Goal: Information Seeking & Learning: Learn about a topic

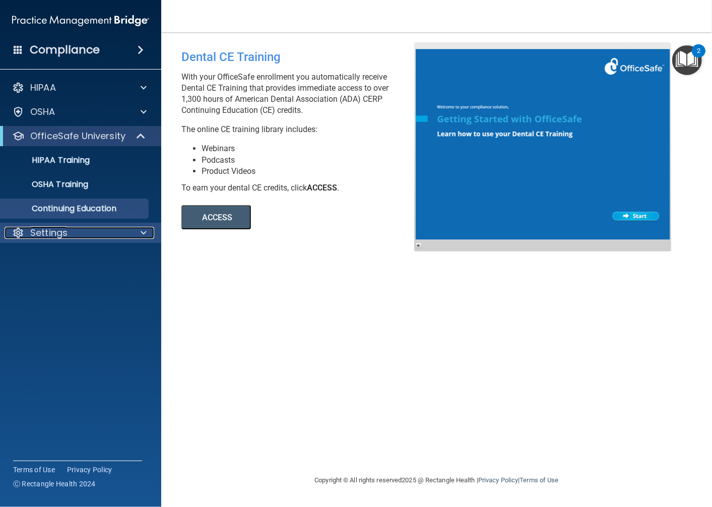
click at [139, 232] on div at bounding box center [142, 233] width 25 height 12
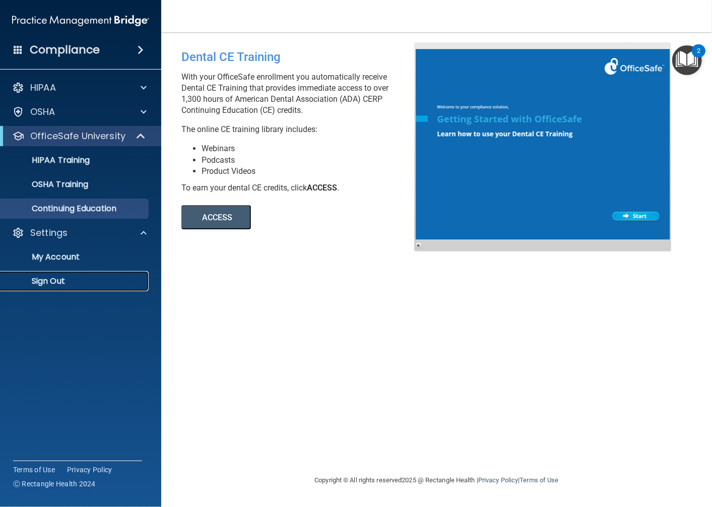
click at [29, 278] on p "Sign Out" at bounding box center [76, 281] width 138 height 10
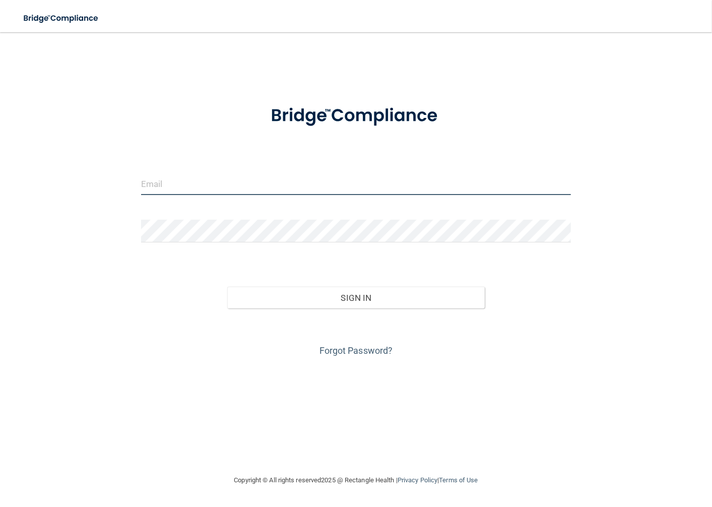
click at [205, 186] on input "email" at bounding box center [356, 183] width 430 height 23
type input "[EMAIL_ADDRESS][PERSON_NAME][DOMAIN_NAME]"
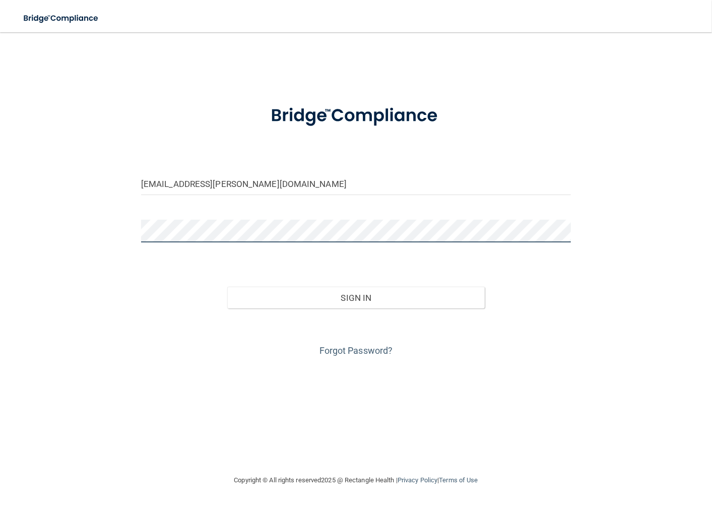
click at [227, 287] on button "Sign In" at bounding box center [356, 298] width 258 height 22
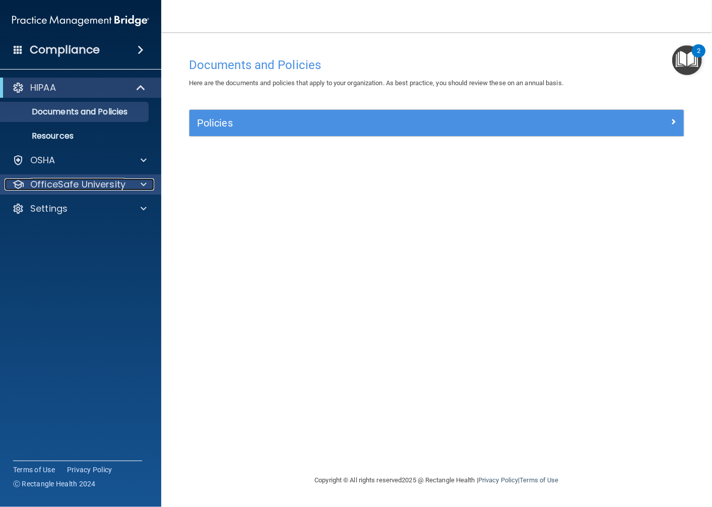
click at [122, 185] on p "OfficeSafe University" at bounding box center [77, 184] width 95 height 12
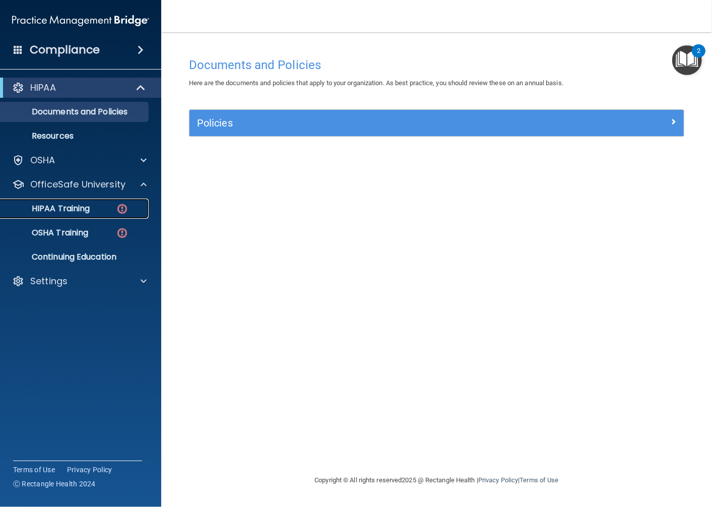
click at [121, 214] on img at bounding box center [122, 209] width 13 height 13
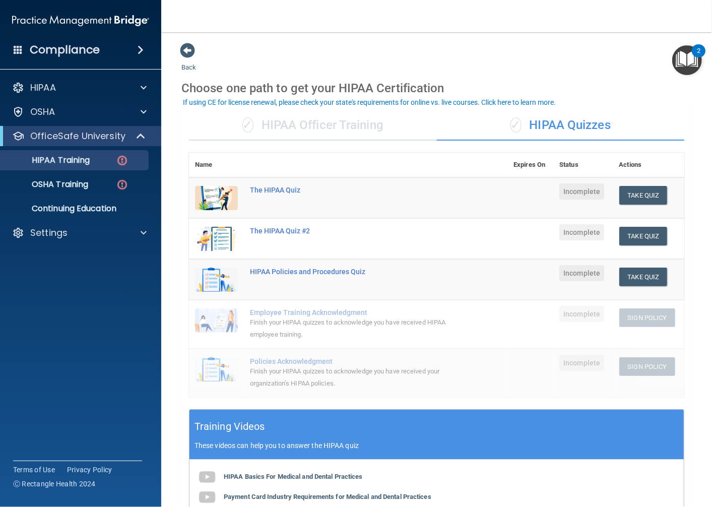
click at [350, 124] on div "✓ HIPAA Officer Training" at bounding box center [313, 125] width 248 height 30
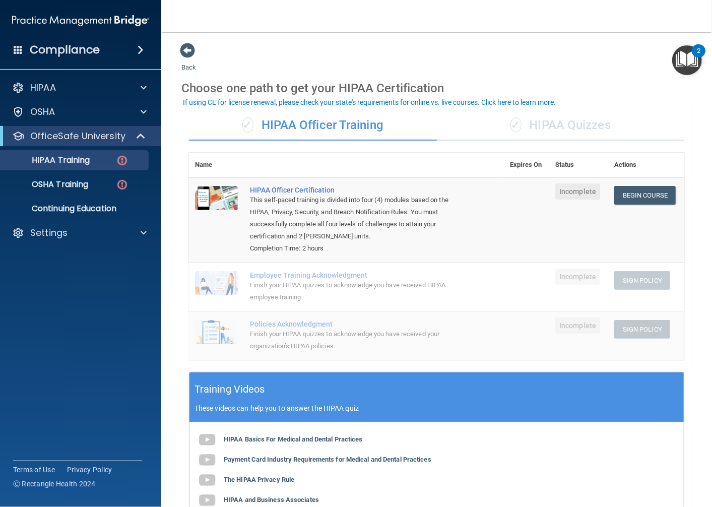
click at [511, 122] on span "✓" at bounding box center [516, 124] width 11 height 15
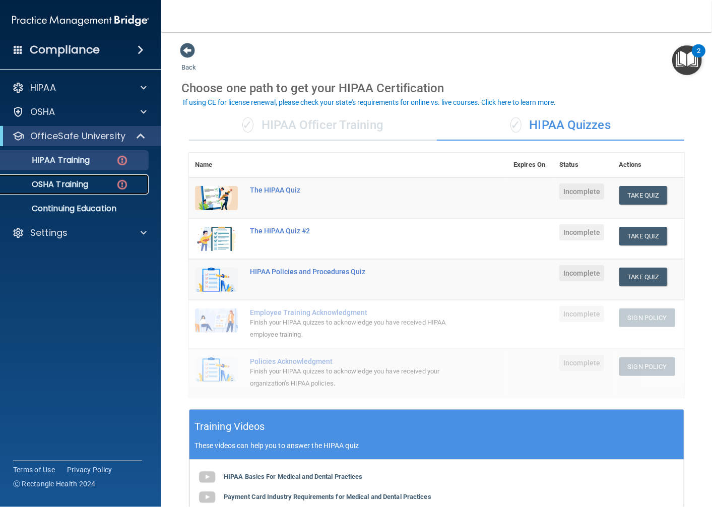
click at [64, 188] on p "OSHA Training" at bounding box center [48, 184] width 82 height 10
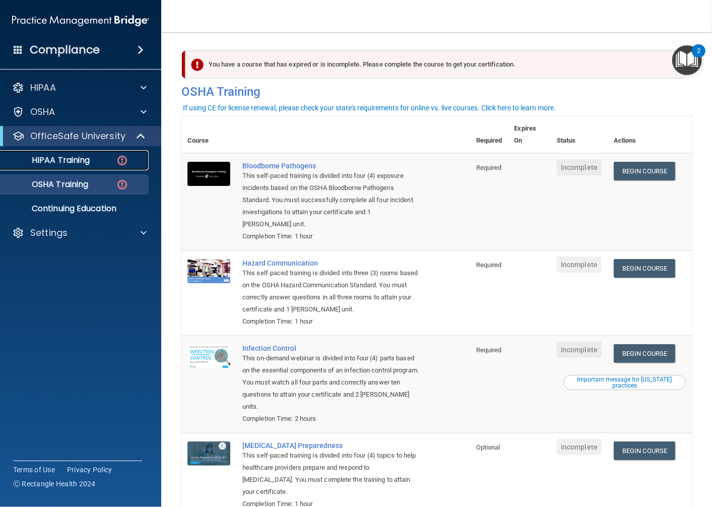
click at [87, 159] on p "HIPAA Training" at bounding box center [48, 160] width 83 height 10
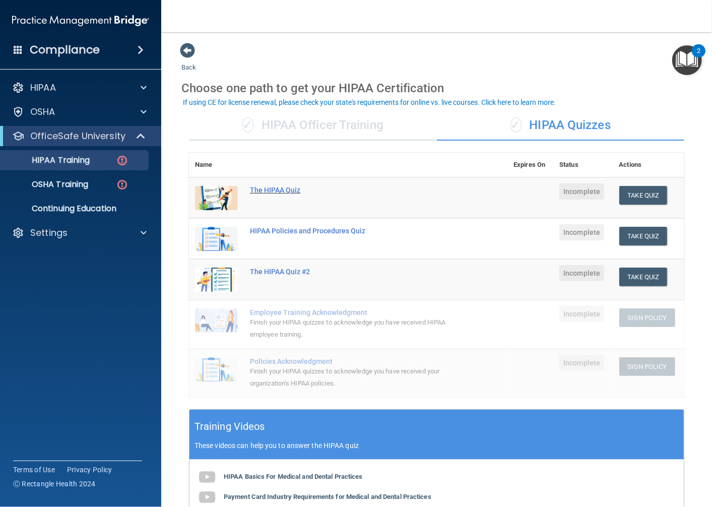
click at [293, 186] on div "The HIPAA Quiz" at bounding box center [353, 190] width 207 height 8
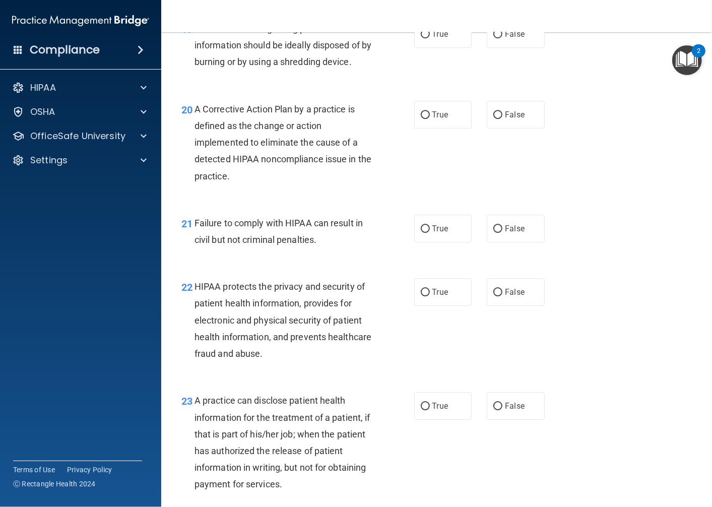
scroll to position [1726, 0]
click at [694, 263] on main "- The HIPAA Quiz This quiz doesn’t expire until . Are you sure you want to take…" at bounding box center [436, 269] width 551 height 475
drag, startPoint x: 694, startPoint y: 263, endPoint x: 694, endPoint y: 254, distance: 8.6
click at [694, 254] on main "- The HIPAA Quiz This quiz doesn’t expire until . Are you sure you want to take…" at bounding box center [436, 269] width 551 height 475
drag, startPoint x: 694, startPoint y: 254, endPoint x: 614, endPoint y: 94, distance: 178.6
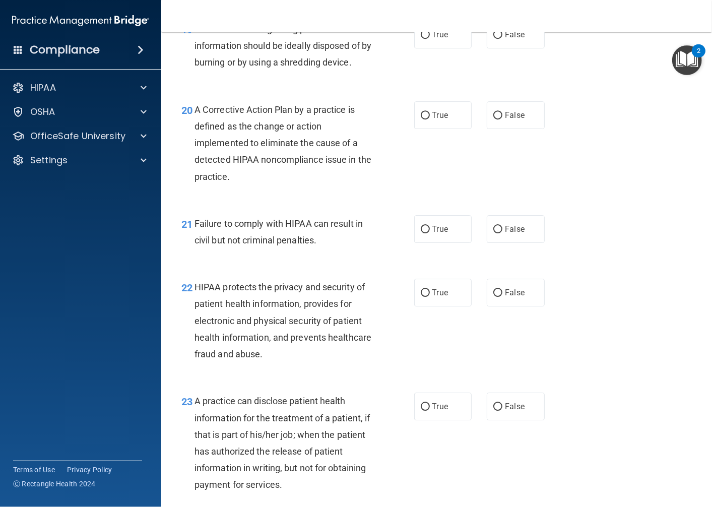
click at [614, 89] on div "19 Documentation regarding patient information should be ideally disposed of by…" at bounding box center [437, 48] width 526 height 81
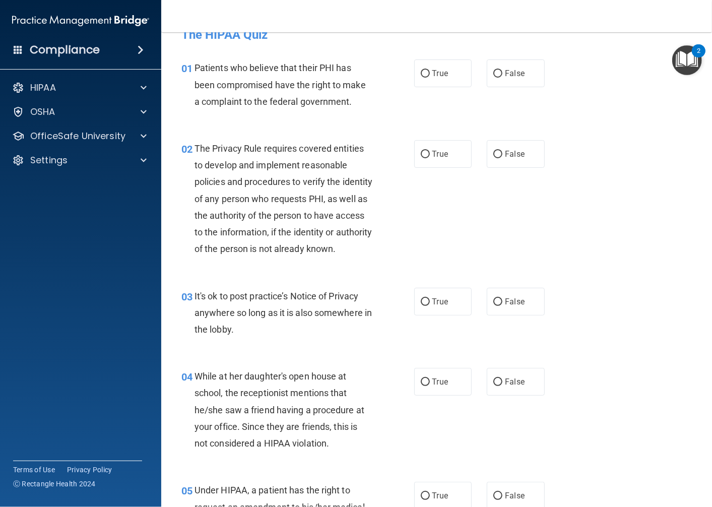
scroll to position [0, 0]
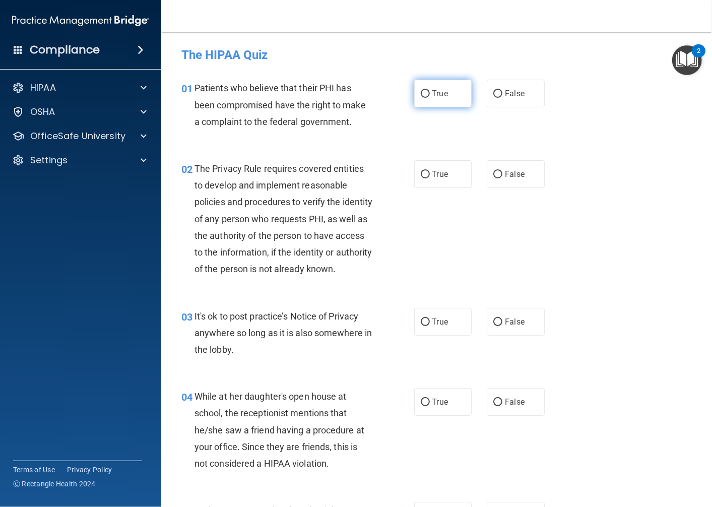
click at [422, 94] on input "True" at bounding box center [425, 94] width 9 height 8
radio input "true"
click at [421, 168] on label "True" at bounding box center [443, 174] width 58 height 28
click at [421, 171] on input "True" at bounding box center [425, 175] width 9 height 8
radio input "true"
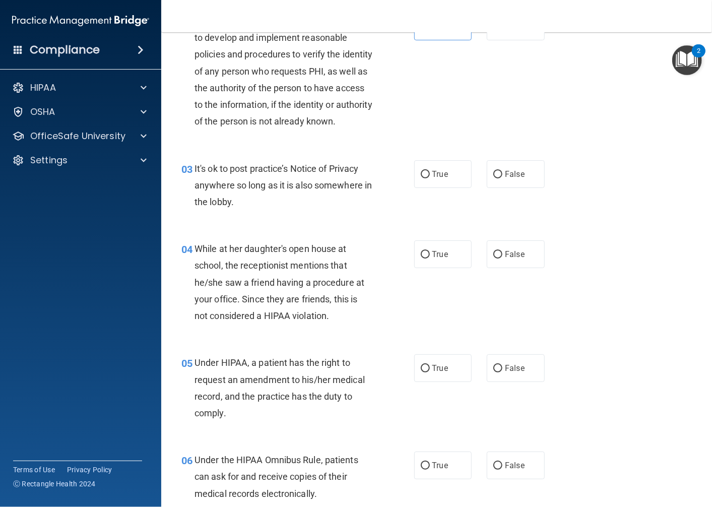
scroll to position [168, 0]
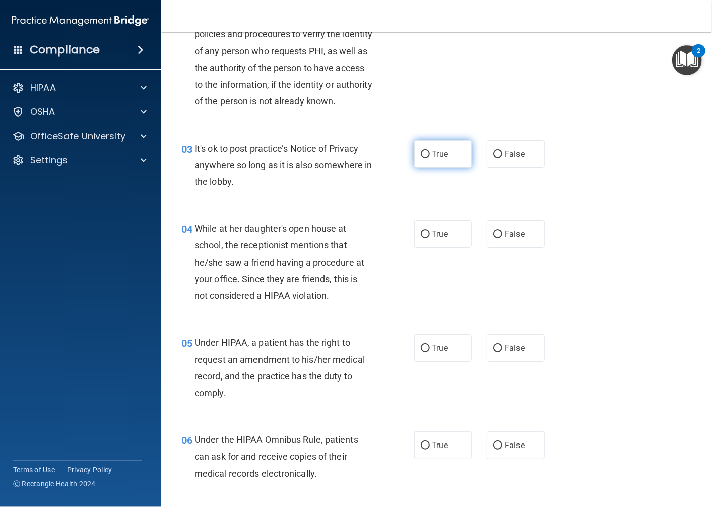
click at [433, 159] on span "True" at bounding box center [441, 154] width 16 height 10
click at [430, 158] on input "True" at bounding box center [425, 155] width 9 height 8
radio input "true"
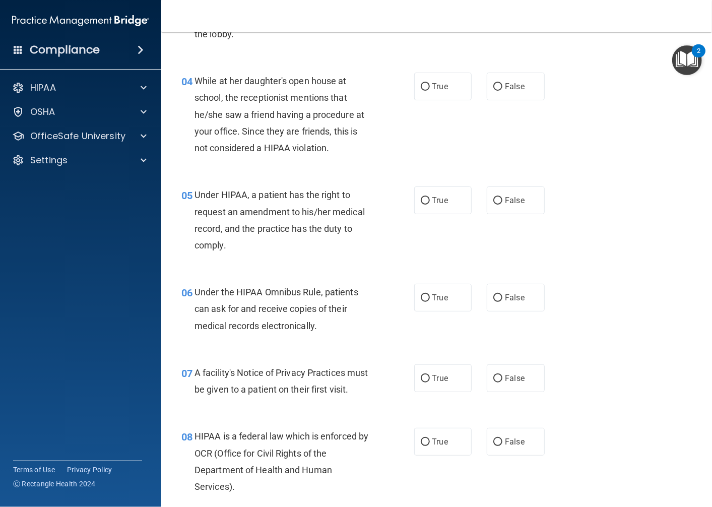
scroll to position [336, 0]
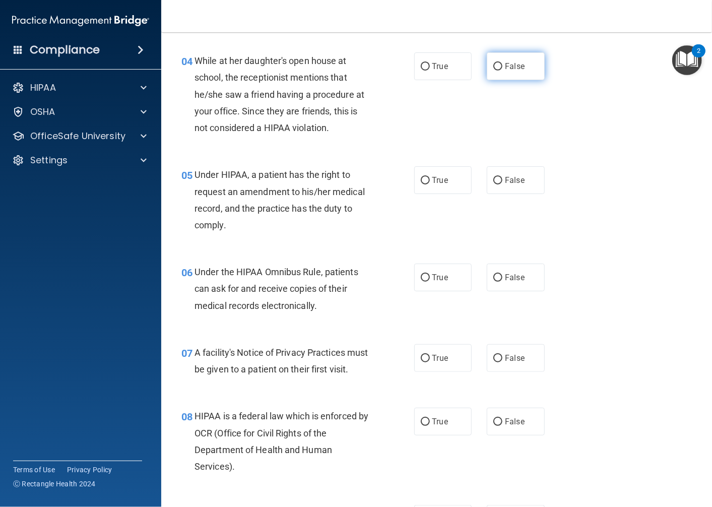
click at [505, 71] on span "False" at bounding box center [515, 67] width 20 height 10
click at [503, 71] on input "False" at bounding box center [498, 67] width 9 height 8
radio input "true"
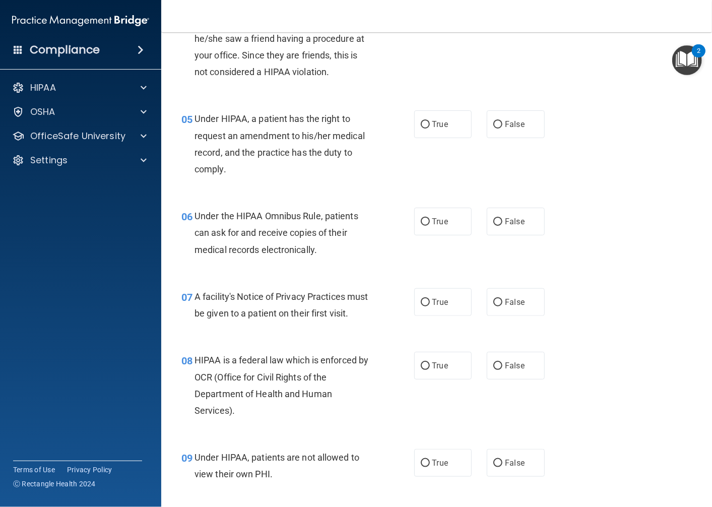
scroll to position [448, 0]
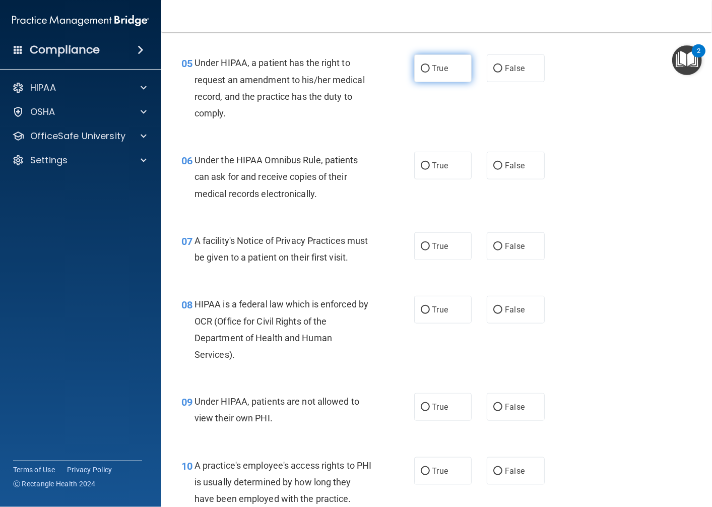
click at [432, 82] on label "True" at bounding box center [443, 68] width 58 height 28
click at [430, 73] on input "True" at bounding box center [425, 69] width 9 height 8
radio input "true"
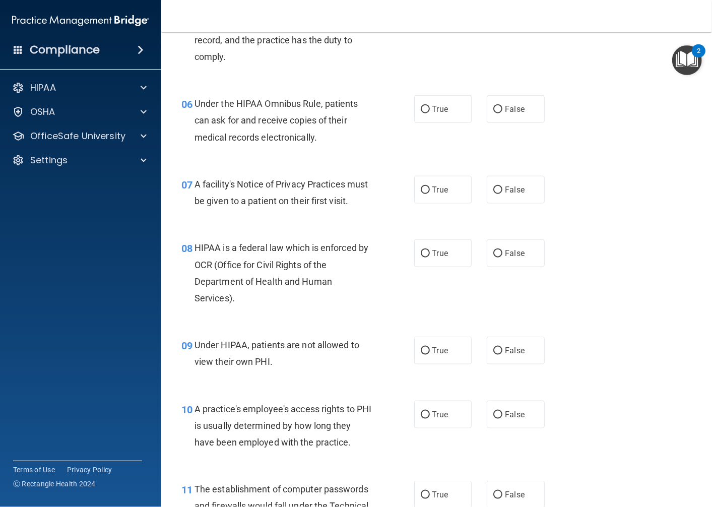
scroll to position [560, 0]
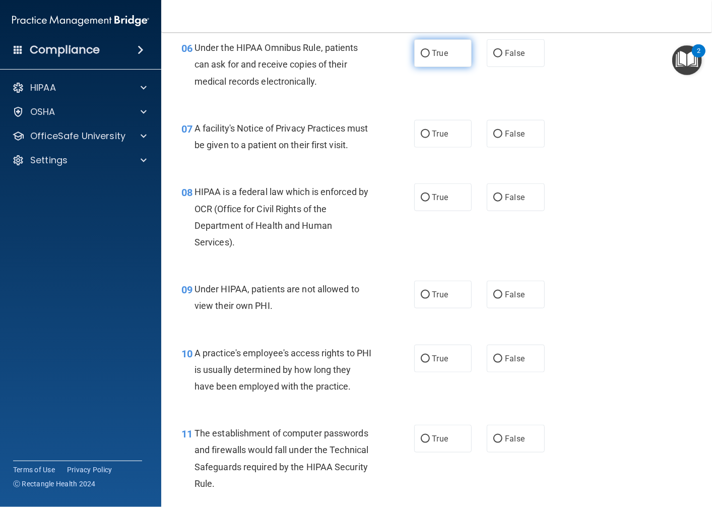
click at [451, 67] on label "True" at bounding box center [443, 53] width 58 height 28
click at [430, 57] on input "True" at bounding box center [425, 54] width 9 height 8
radio input "true"
click at [437, 148] on label "True" at bounding box center [443, 134] width 58 height 28
click at [430, 138] on input "True" at bounding box center [425, 135] width 9 height 8
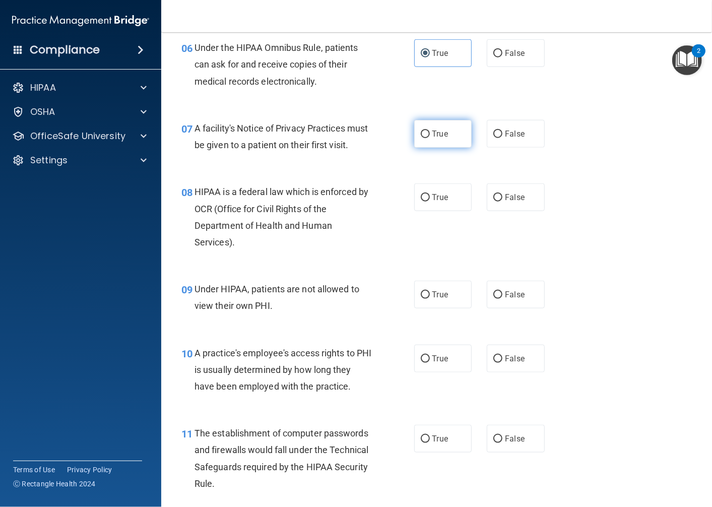
radio input "true"
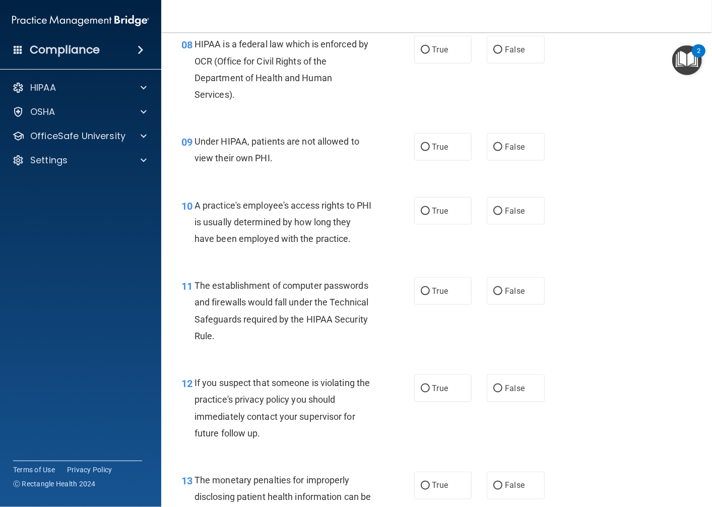
scroll to position [728, 0]
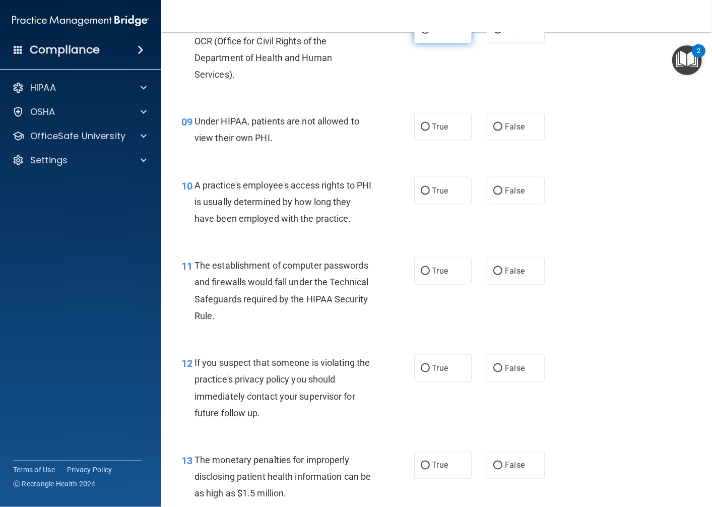
click at [423, 43] on label "True" at bounding box center [443, 30] width 58 height 28
click at [423, 34] on input "True" at bounding box center [425, 30] width 9 height 8
radio input "true"
click at [517, 141] on label "False" at bounding box center [516, 127] width 58 height 28
click at [503, 131] on input "False" at bounding box center [498, 128] width 9 height 8
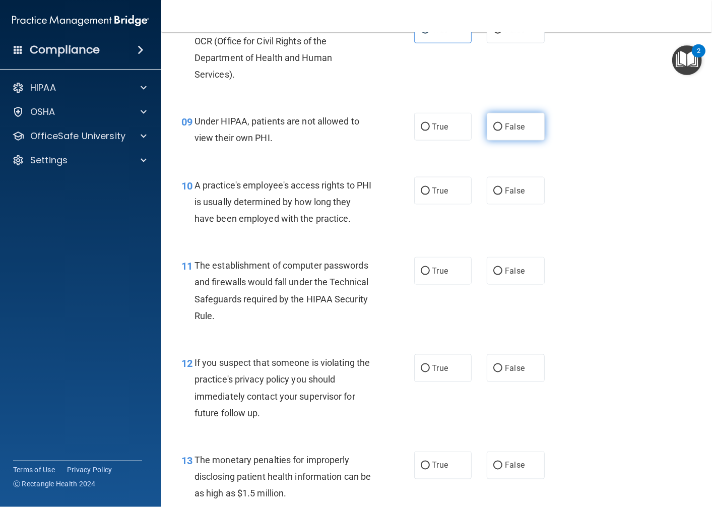
radio input "true"
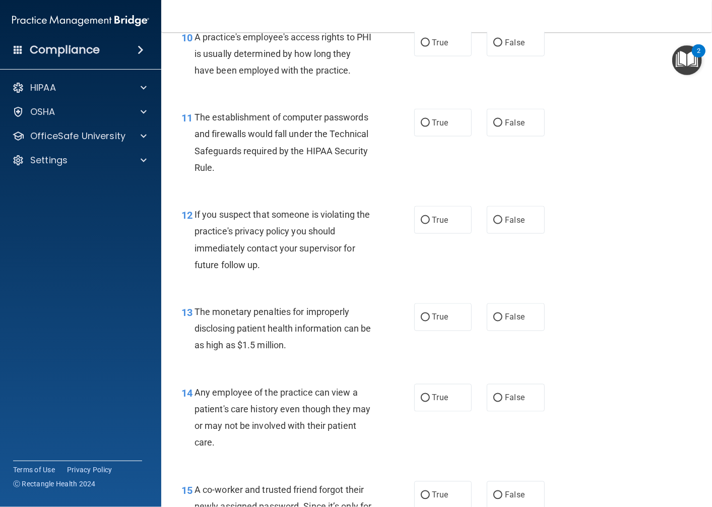
scroll to position [896, 0]
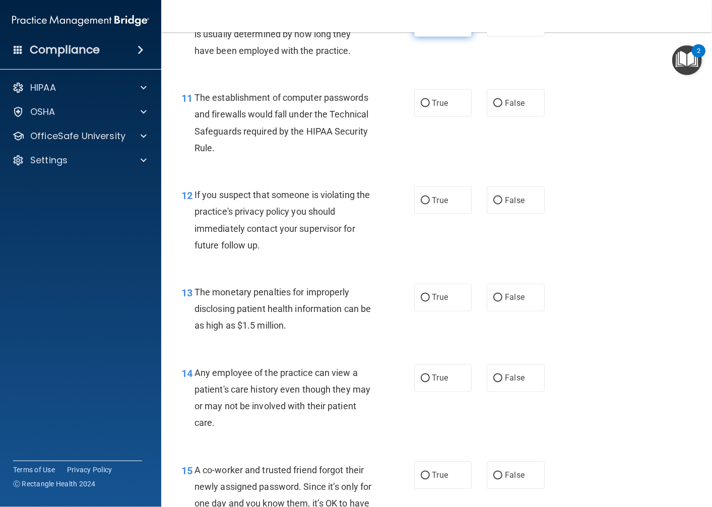
click at [432, 37] on label "True" at bounding box center [443, 23] width 58 height 28
click at [430, 27] on input "True" at bounding box center [425, 24] width 9 height 8
radio input "true"
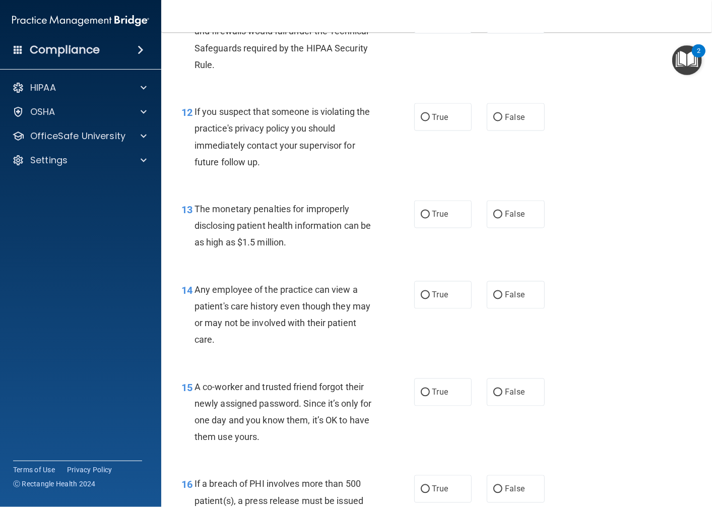
scroll to position [952, 0]
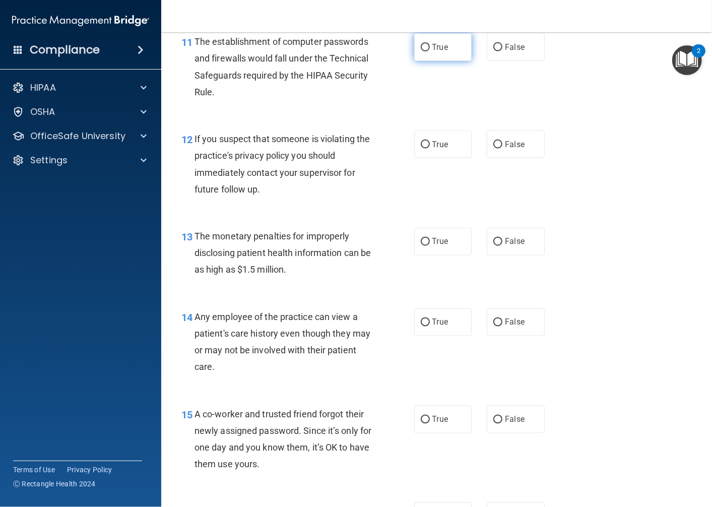
drag, startPoint x: 425, startPoint y: 88, endPoint x: 437, endPoint y: 82, distance: 13.3
click at [424, 61] on label "True" at bounding box center [443, 47] width 58 height 28
click at [424, 51] on input "True" at bounding box center [425, 48] width 9 height 8
radio input "true"
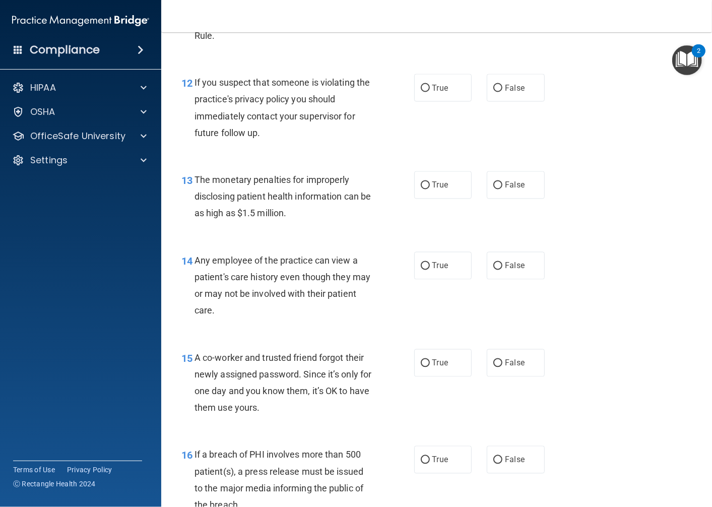
scroll to position [1064, 0]
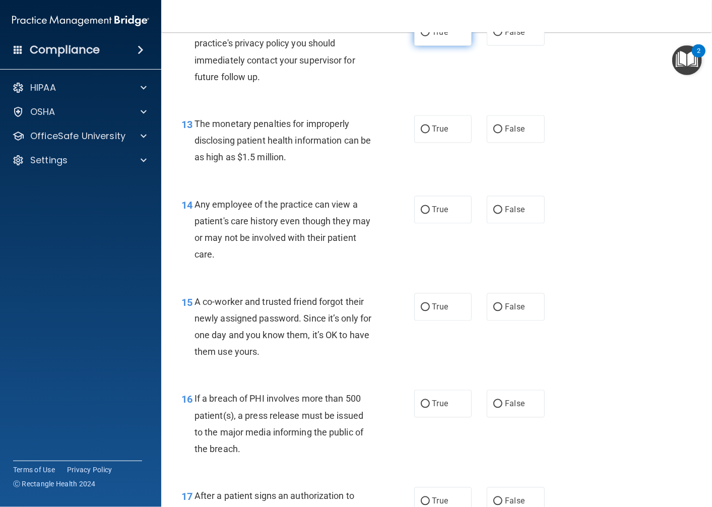
click at [437, 46] on label "True" at bounding box center [443, 32] width 58 height 28
click at [430, 36] on input "True" at bounding box center [425, 33] width 9 height 8
radio input "true"
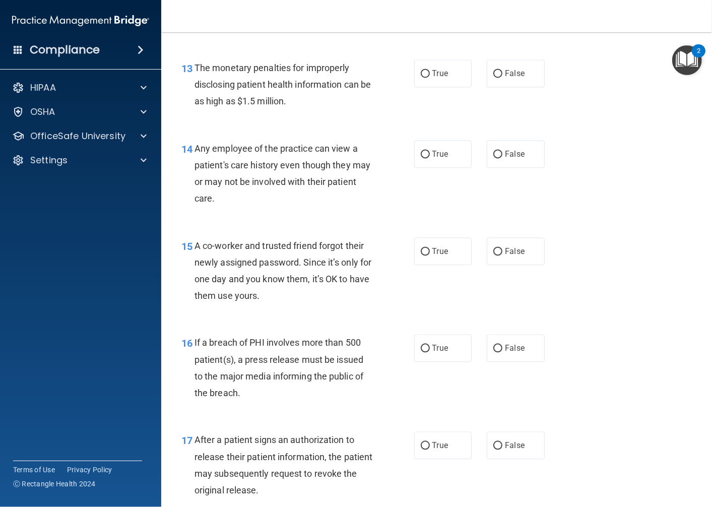
scroll to position [1176, 0]
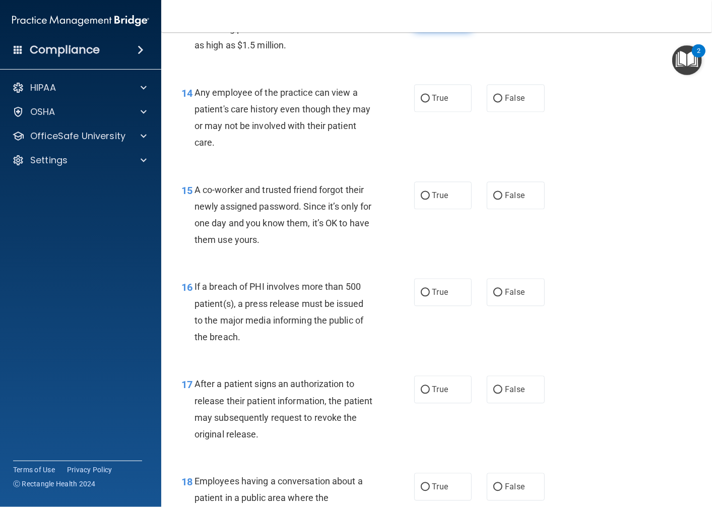
click at [414, 31] on label "True" at bounding box center [443, 18] width 58 height 28
click at [421, 22] on input "True" at bounding box center [425, 18] width 9 height 8
radio input "true"
click at [451, 112] on label "True" at bounding box center [443, 98] width 58 height 28
click at [430, 102] on input "True" at bounding box center [425, 99] width 9 height 8
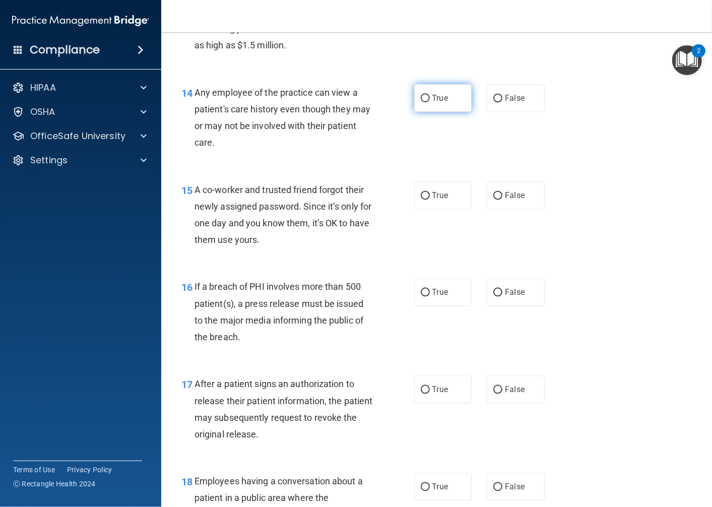
radio input "true"
click at [298, 237] on span "A co-worker and trusted friend forgot their newly assigned password. Since it’s…" at bounding box center [283, 215] width 177 height 61
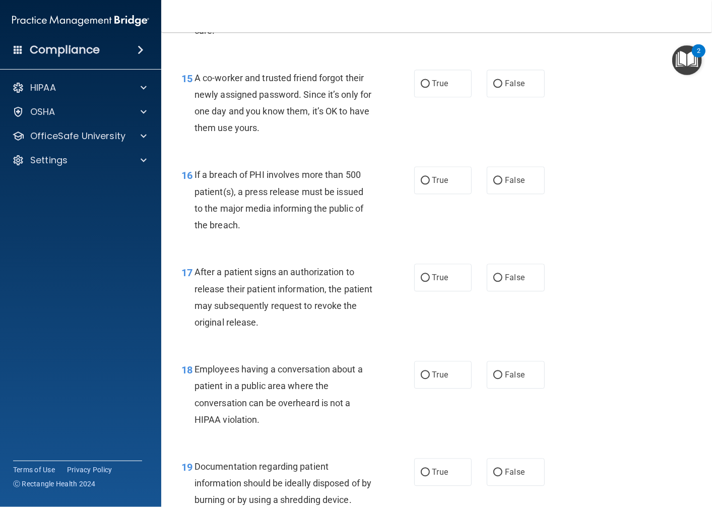
scroll to position [1344, 0]
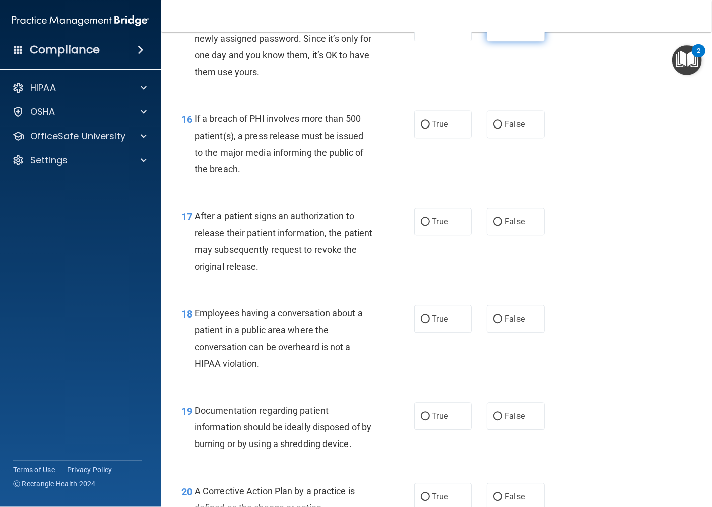
click at [494, 32] on input "False" at bounding box center [498, 28] width 9 height 8
radio input "true"
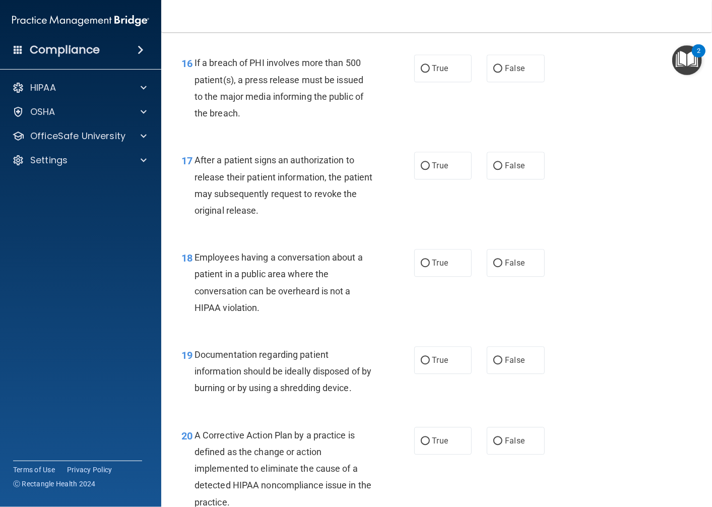
scroll to position [1456, 0]
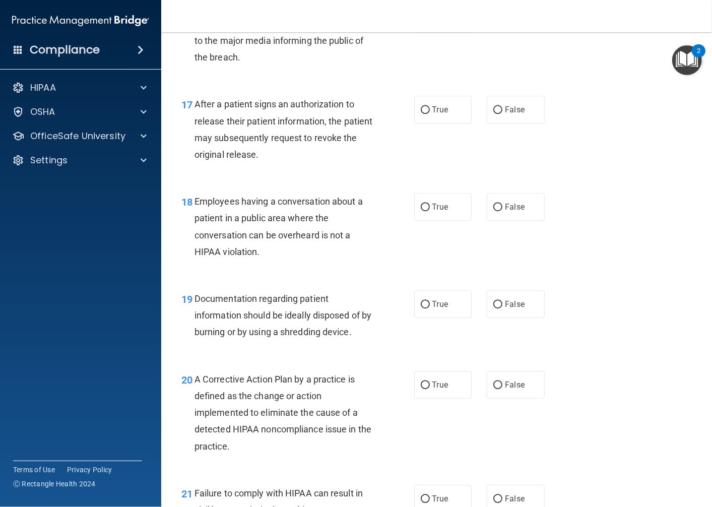
click at [439, 17] on span "True" at bounding box center [441, 13] width 16 height 10
click at [430, 17] on input "True" at bounding box center [425, 13] width 9 height 8
radio input "true"
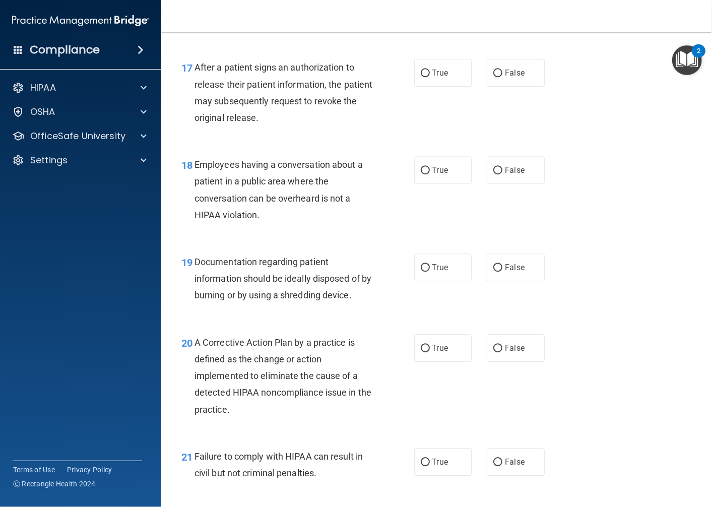
scroll to position [1513, 0]
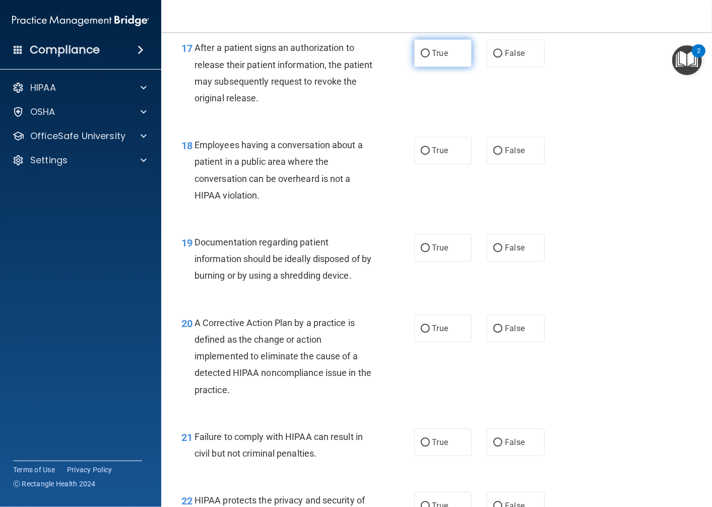
click at [433, 58] on span "True" at bounding box center [441, 53] width 16 height 10
click at [430, 57] on input "True" at bounding box center [425, 54] width 9 height 8
radio input "true"
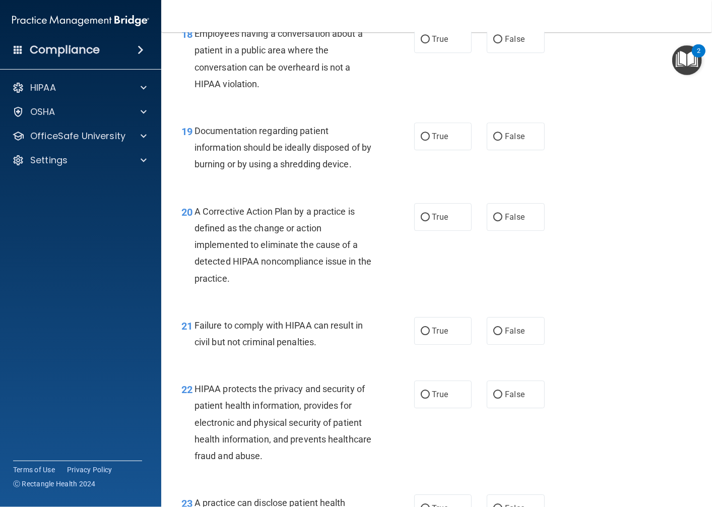
scroll to position [1624, 0]
click at [517, 52] on label "False" at bounding box center [516, 39] width 58 height 28
click at [503, 43] on input "False" at bounding box center [498, 39] width 9 height 8
radio input "true"
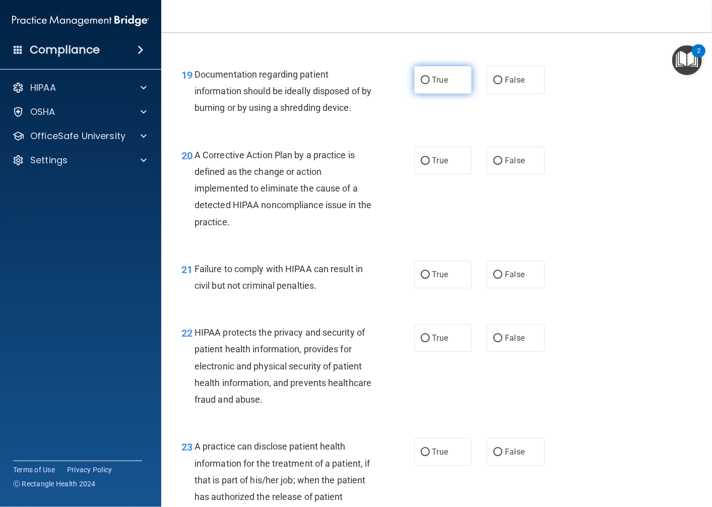
scroll to position [1736, 0]
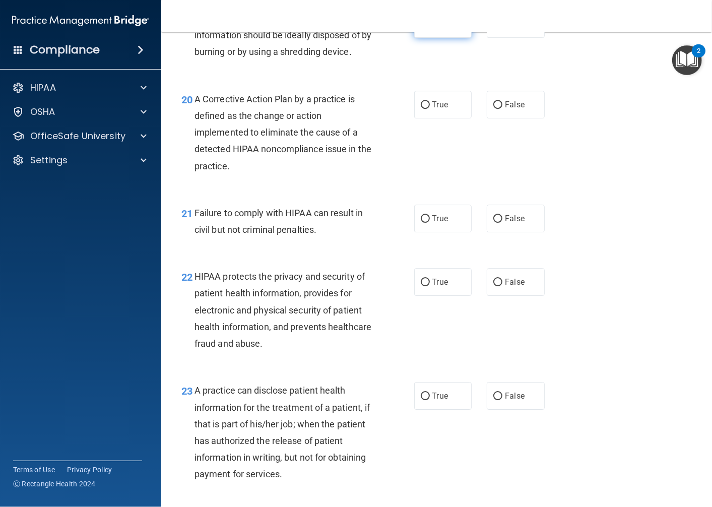
click at [454, 38] on label "True" at bounding box center [443, 24] width 58 height 28
click at [430, 28] on input "True" at bounding box center [425, 25] width 9 height 8
radio input "true"
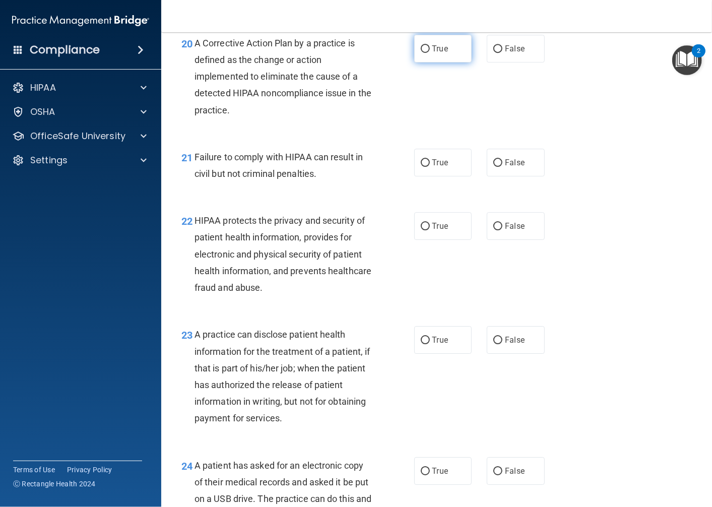
click at [434, 53] on span "True" at bounding box center [441, 49] width 16 height 10
click at [430, 53] on input "True" at bounding box center [425, 49] width 9 height 8
radio input "true"
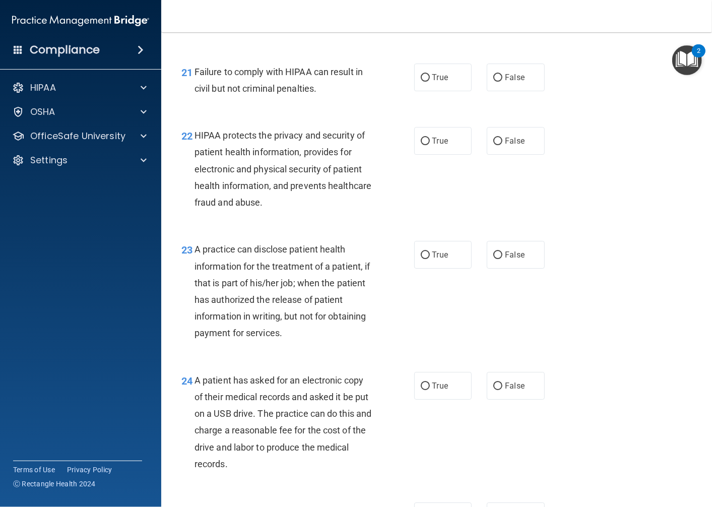
scroll to position [1904, 0]
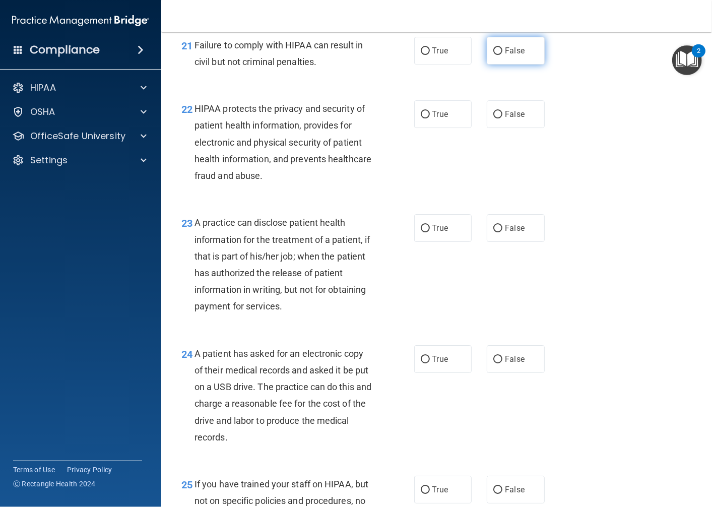
click at [491, 65] on label "False" at bounding box center [516, 51] width 58 height 28
click at [494, 55] on input "False" at bounding box center [498, 51] width 9 height 8
radio input "true"
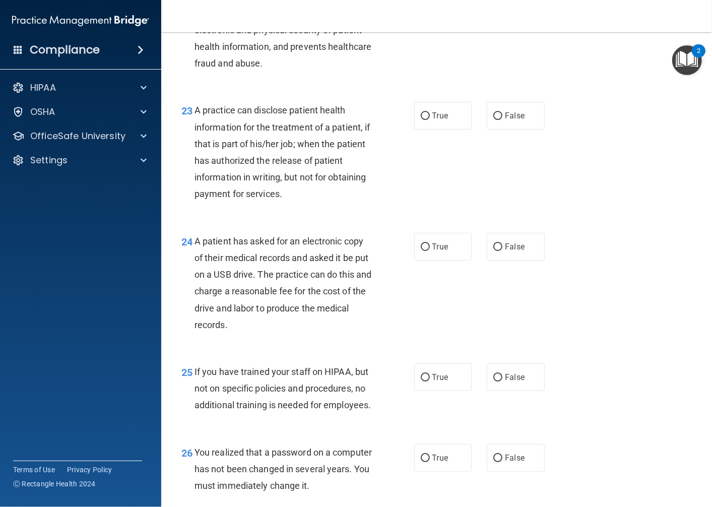
scroll to position [1960, 0]
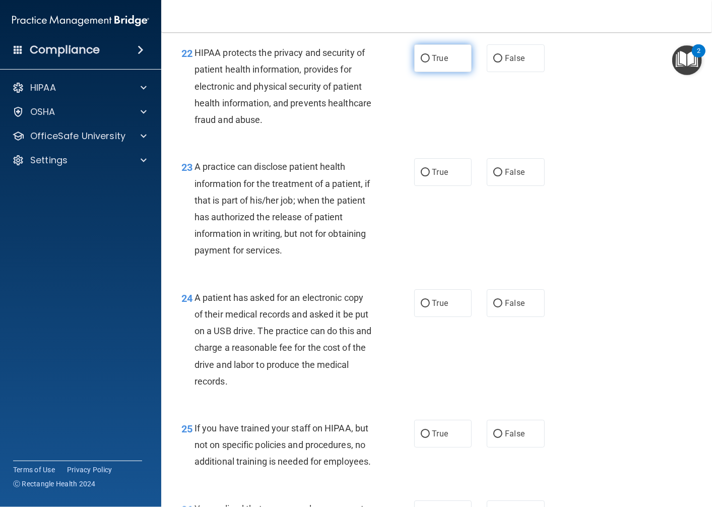
click at [426, 72] on label "True" at bounding box center [443, 58] width 58 height 28
click at [426, 63] on input "True" at bounding box center [425, 59] width 9 height 8
radio input "true"
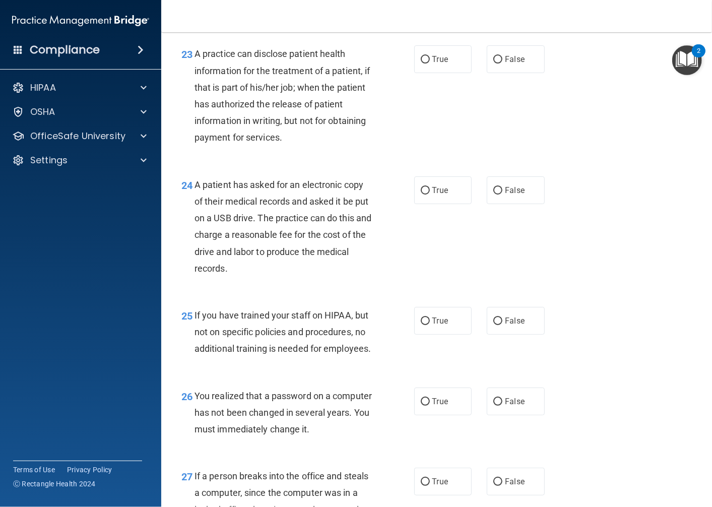
scroll to position [2073, 0]
click at [437, 65] on span "True" at bounding box center [441, 60] width 16 height 10
click at [430, 64] on input "True" at bounding box center [425, 60] width 9 height 8
radio input "true"
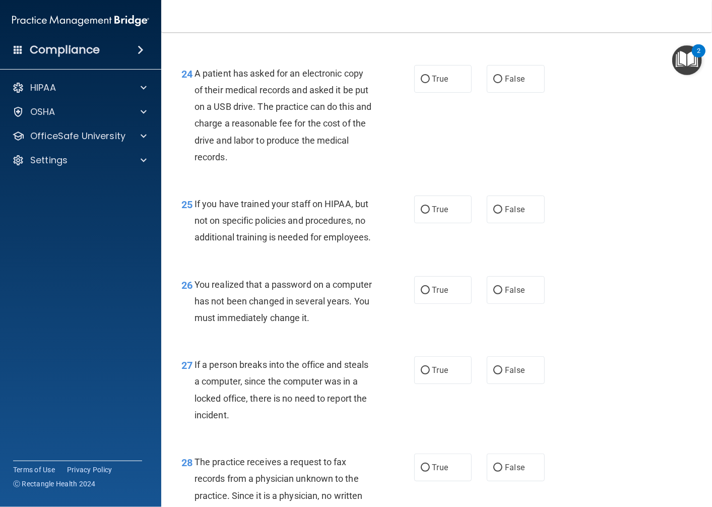
scroll to position [2241, 0]
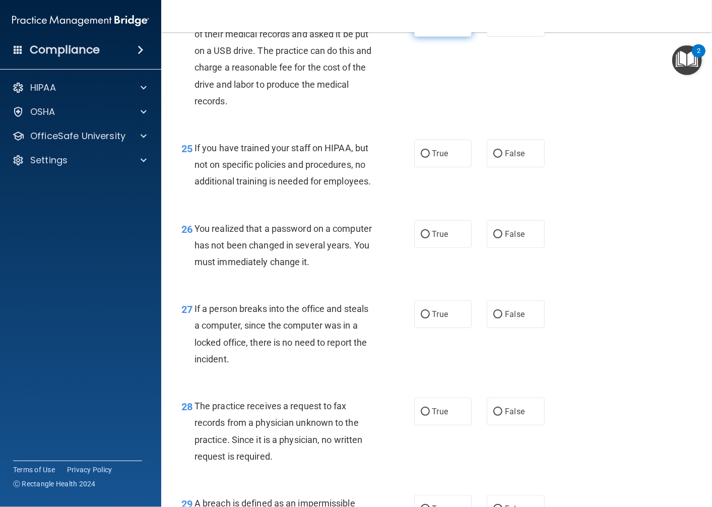
click at [454, 37] on label "True" at bounding box center [443, 23] width 58 height 28
click at [430, 27] on input "True" at bounding box center [425, 24] width 9 height 8
radio input "true"
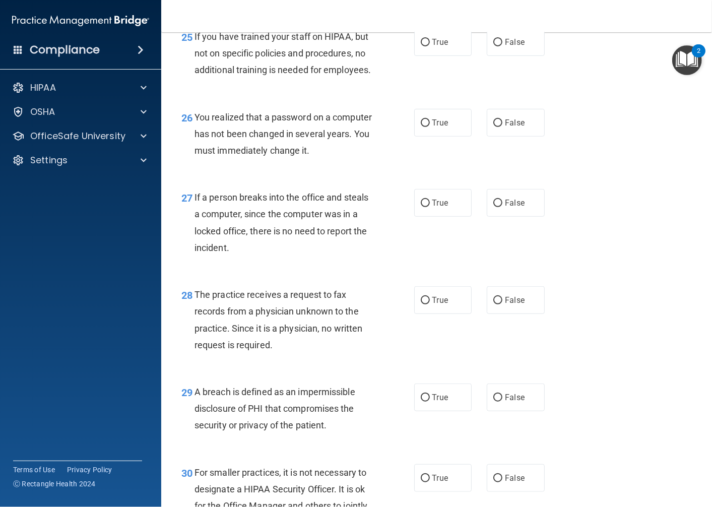
scroll to position [2353, 0]
click at [513, 46] on span "False" at bounding box center [515, 42] width 20 height 10
click at [503, 46] on input "False" at bounding box center [498, 42] width 9 height 8
radio input "true"
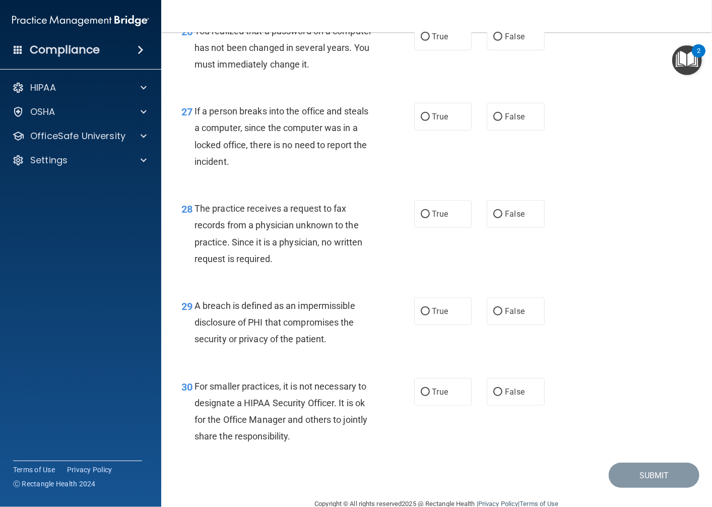
scroll to position [2464, 0]
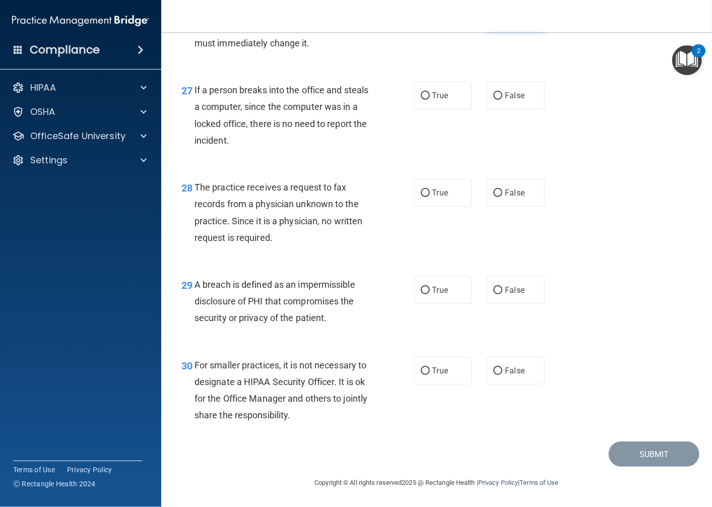
click at [491, 29] on label "False" at bounding box center [516, 16] width 58 height 28
click at [494, 20] on input "False" at bounding box center [498, 16] width 9 height 8
radio input "true"
click at [505, 91] on span "False" at bounding box center [515, 96] width 20 height 10
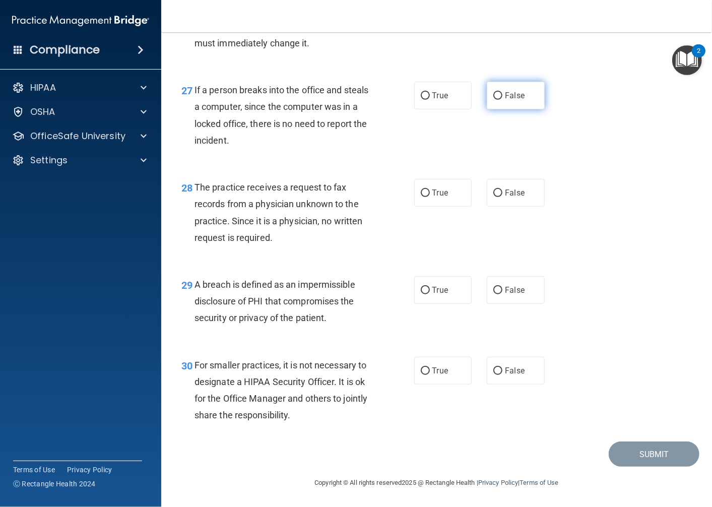
click at [503, 92] on input "False" at bounding box center [498, 96] width 9 height 8
radio input "true"
click at [417, 185] on label "True" at bounding box center [443, 193] width 58 height 28
click at [421, 190] on input "True" at bounding box center [425, 194] width 9 height 8
radio input "true"
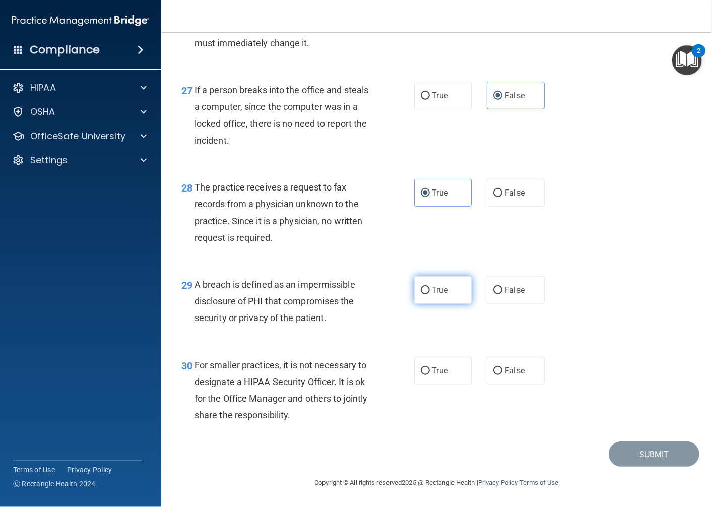
click at [433, 289] on span "True" at bounding box center [441, 290] width 16 height 10
drag, startPoint x: 430, startPoint y: 289, endPoint x: 417, endPoint y: 325, distance: 38.0
click at [417, 325] on div "29 A breach is defined as an impermissible disclosure of PHI that compromises t…" at bounding box center [297, 303] width 263 height 55
click at [421, 282] on label "True" at bounding box center [443, 290] width 58 height 28
click at [421, 287] on input "True" at bounding box center [425, 291] width 9 height 8
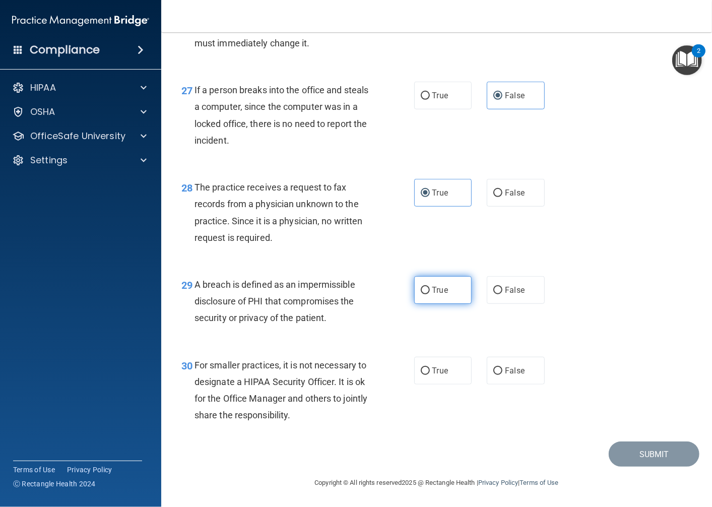
radio input "true"
click at [414, 374] on label "True" at bounding box center [443, 371] width 58 height 28
click at [421, 374] on input "True" at bounding box center [425, 372] width 9 height 8
radio input "true"
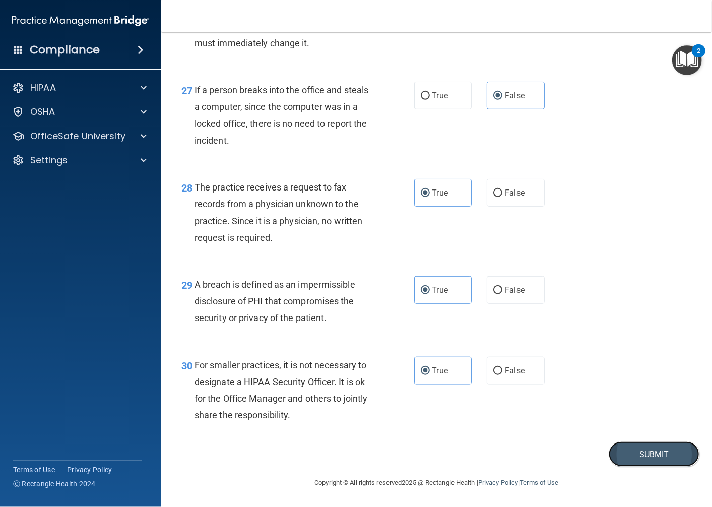
click at [638, 450] on button "Submit" at bounding box center [654, 455] width 91 height 26
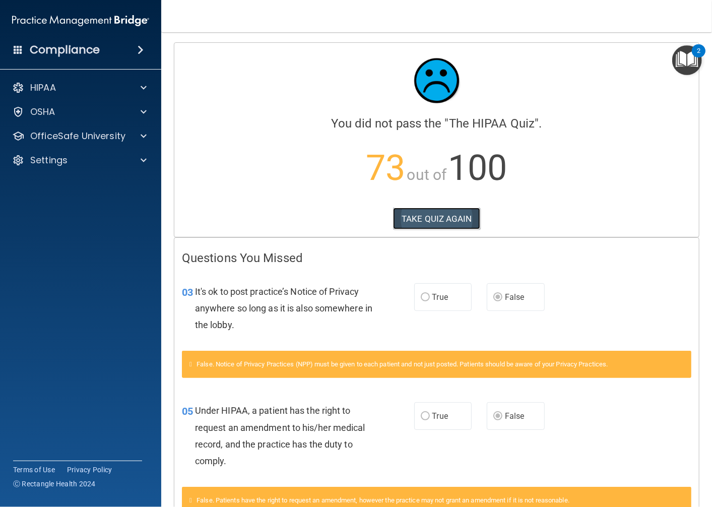
click at [409, 214] on button "TAKE QUIZ AGAIN" at bounding box center [436, 219] width 87 height 22
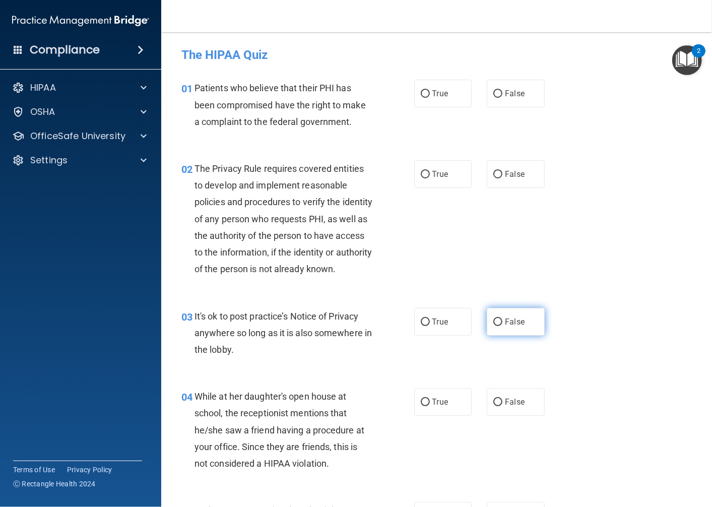
scroll to position [56, 0]
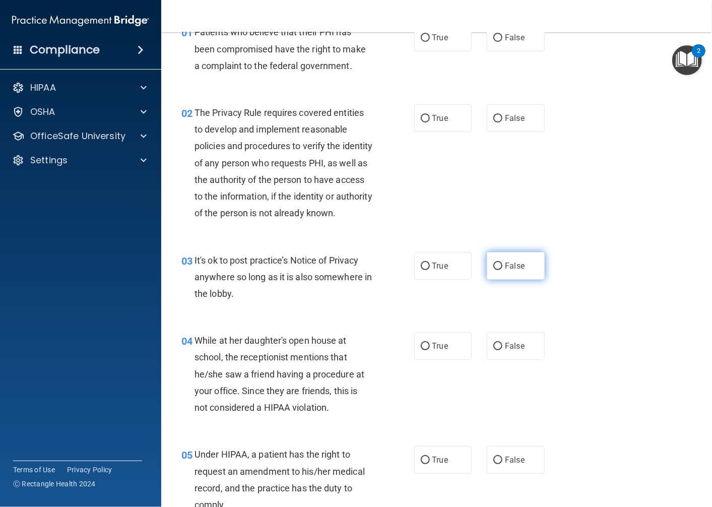
click at [495, 270] on input "False" at bounding box center [498, 267] width 9 height 8
radio input "true"
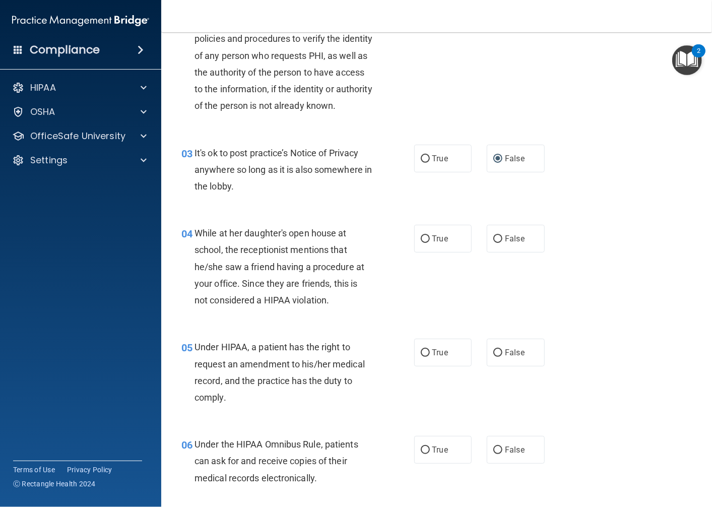
scroll to position [168, 0]
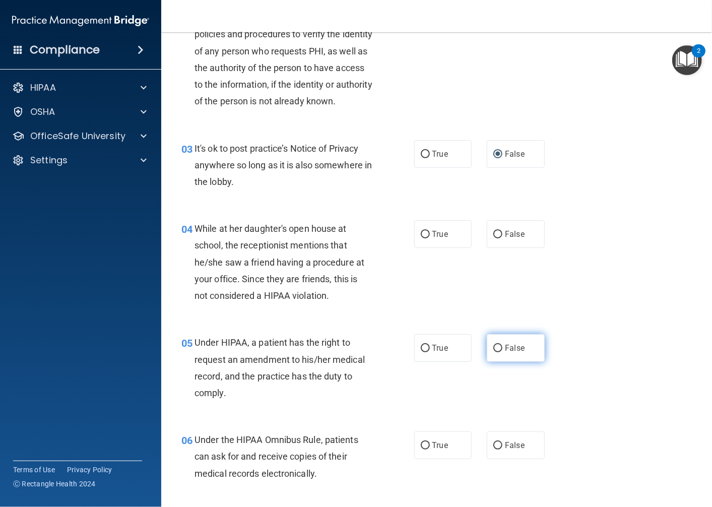
click at [494, 352] on input "False" at bounding box center [498, 349] width 9 height 8
radio input "true"
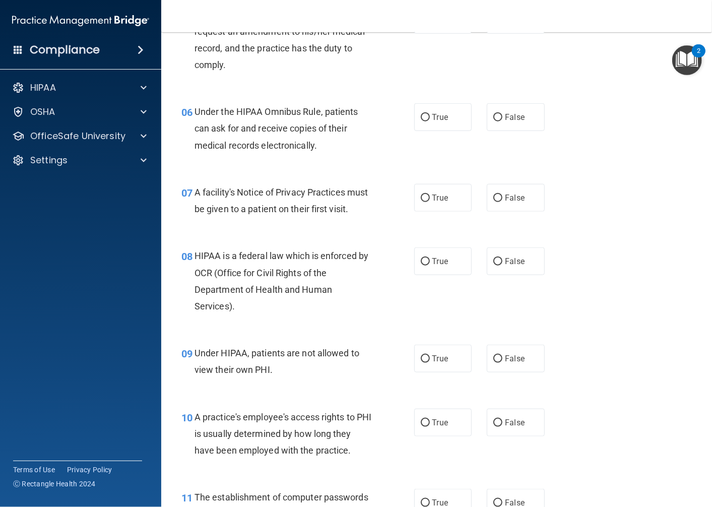
scroll to position [560, 0]
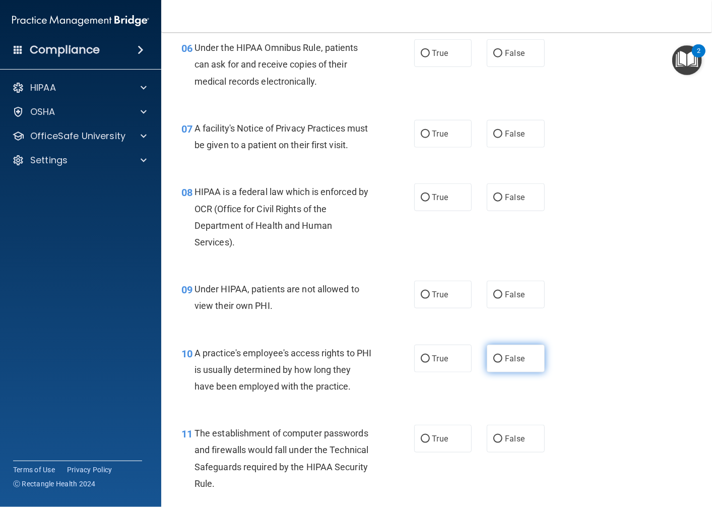
click at [505, 364] on span "False" at bounding box center [515, 359] width 20 height 10
click at [500, 363] on input "False" at bounding box center [498, 359] width 9 height 8
radio input "true"
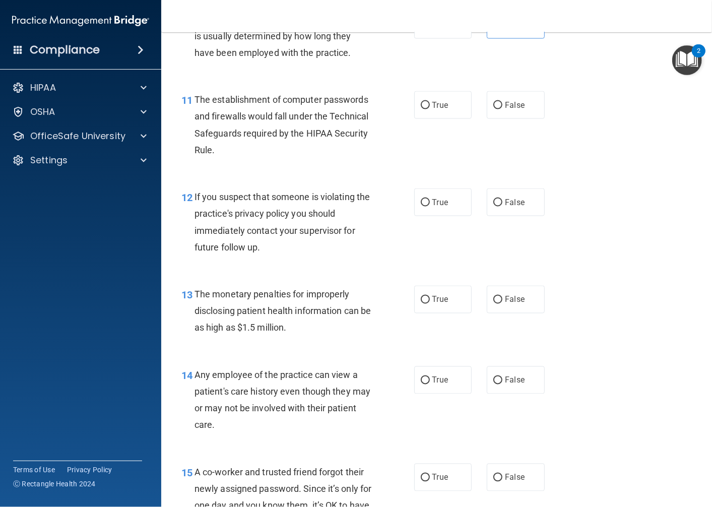
scroll to position [896, 0]
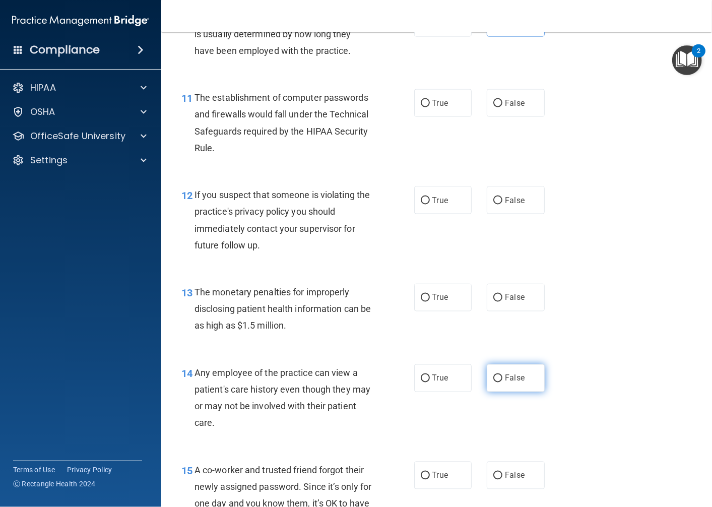
click at [514, 392] on label "False" at bounding box center [516, 379] width 58 height 28
click at [503, 383] on input "False" at bounding box center [498, 379] width 9 height 8
radio input "true"
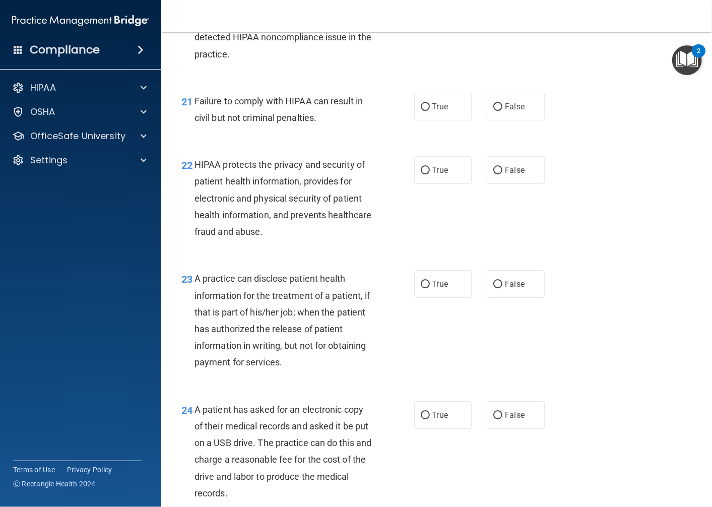
scroll to position [1904, 0]
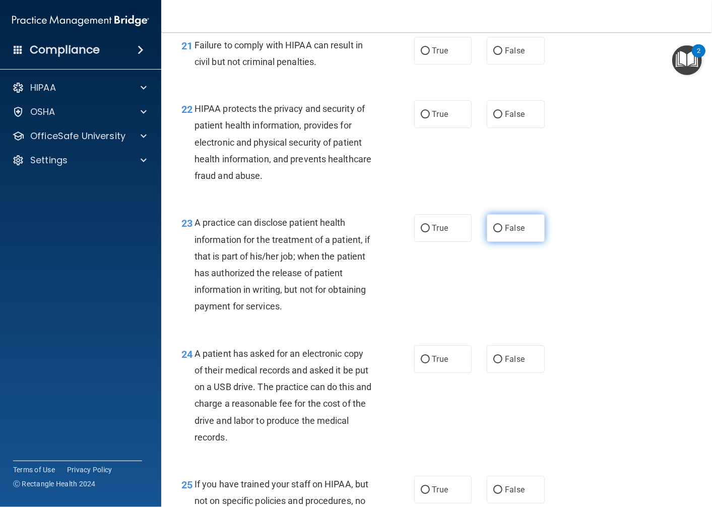
click at [487, 242] on label "False" at bounding box center [516, 228] width 58 height 28
click at [494, 232] on input "False" at bounding box center [498, 229] width 9 height 8
radio input "true"
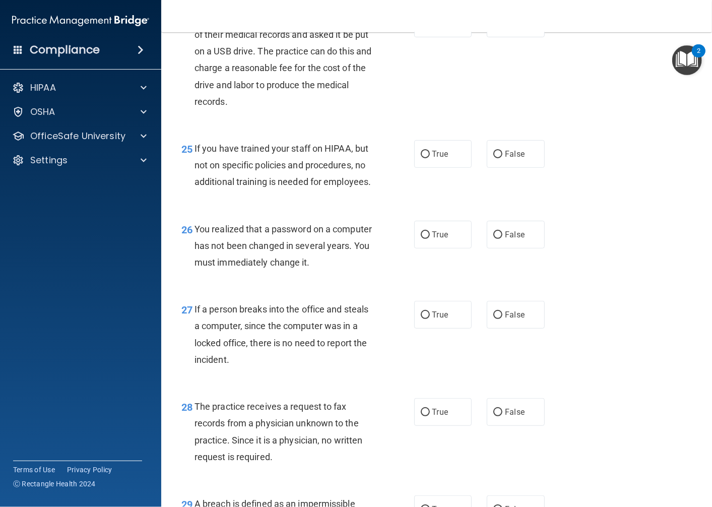
scroll to position [2241, 0]
click at [442, 239] on span "True" at bounding box center [441, 234] width 16 height 10
drag, startPoint x: 442, startPoint y: 279, endPoint x: 422, endPoint y: 285, distance: 20.4
click at [414, 248] on label "True" at bounding box center [443, 234] width 58 height 28
click at [421, 238] on input "True" at bounding box center [425, 235] width 9 height 8
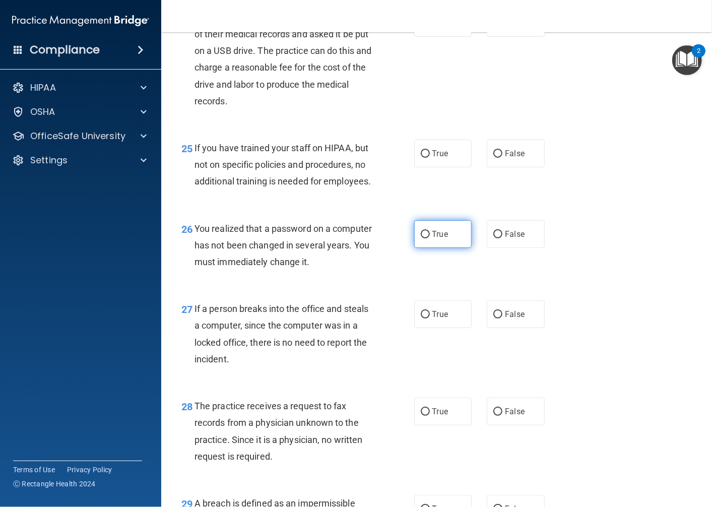
radio input "true"
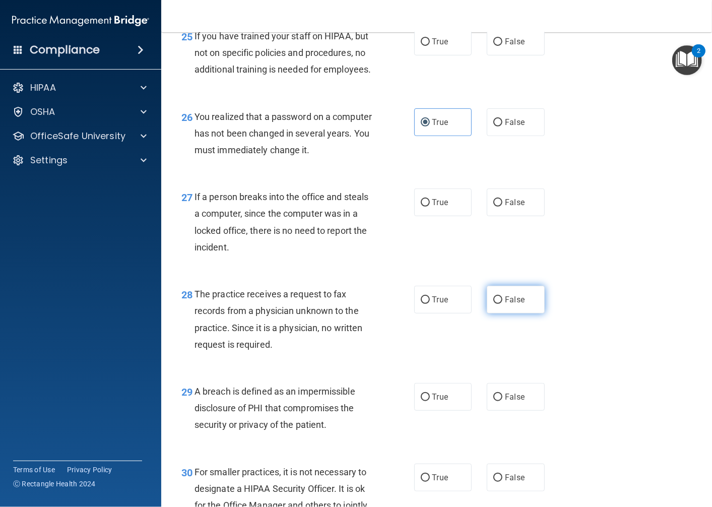
click at [515, 305] on span "False" at bounding box center [515, 300] width 20 height 10
click at [503, 304] on input "False" at bounding box center [498, 300] width 9 height 8
radio input "true"
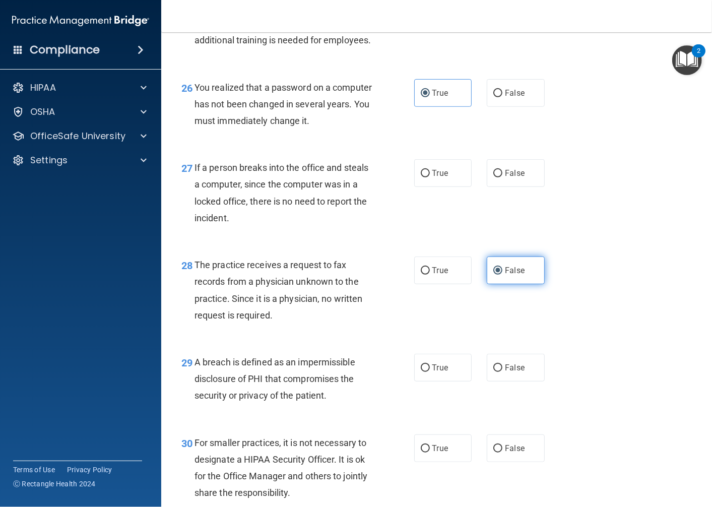
scroll to position [2464, 0]
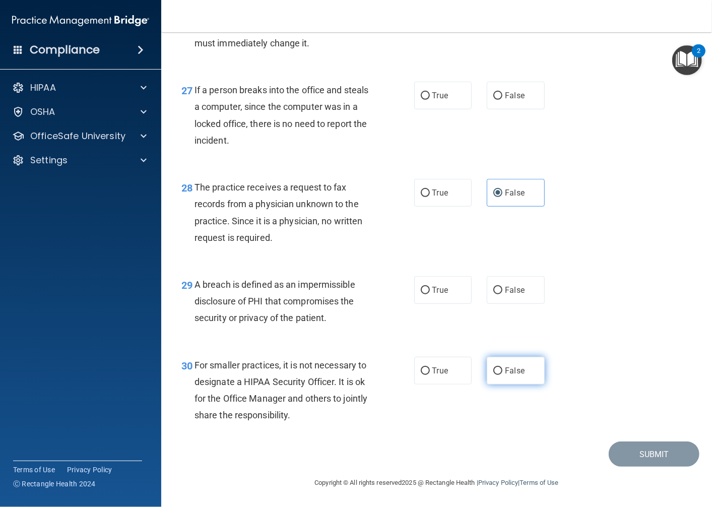
click at [506, 385] on label "False" at bounding box center [516, 371] width 58 height 28
click at [503, 375] on input "False" at bounding box center [498, 372] width 9 height 8
radio input "true"
click at [443, 289] on span "True" at bounding box center [441, 290] width 16 height 10
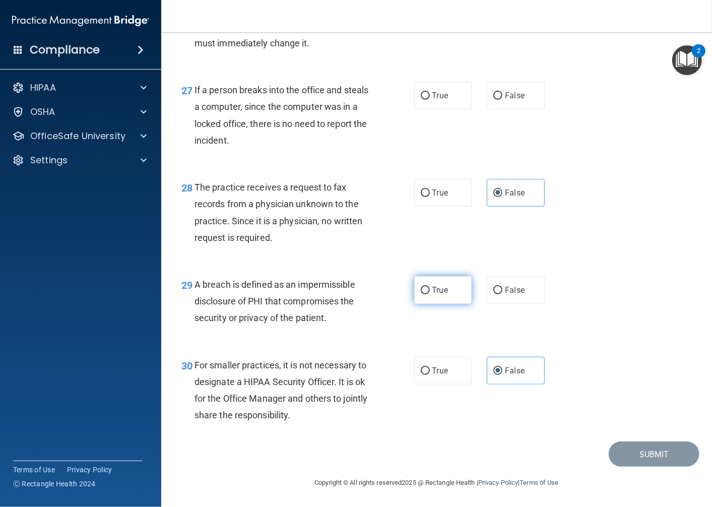
click at [430, 289] on input "True" at bounding box center [425, 291] width 9 height 8
radio input "true"
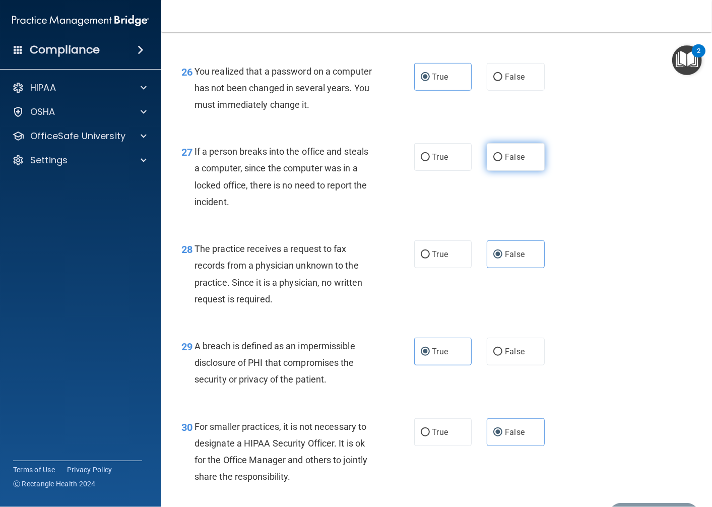
click at [508, 171] on label "False" at bounding box center [516, 157] width 58 height 28
click at [503, 161] on input "False" at bounding box center [498, 158] width 9 height 8
radio input "true"
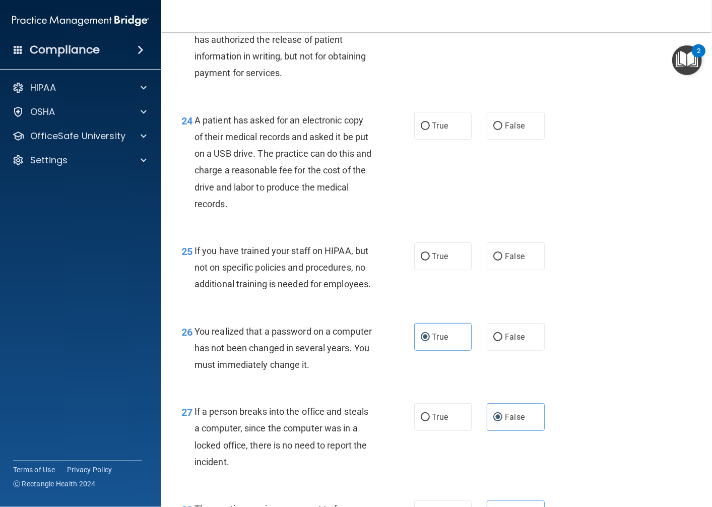
scroll to position [2062, 0]
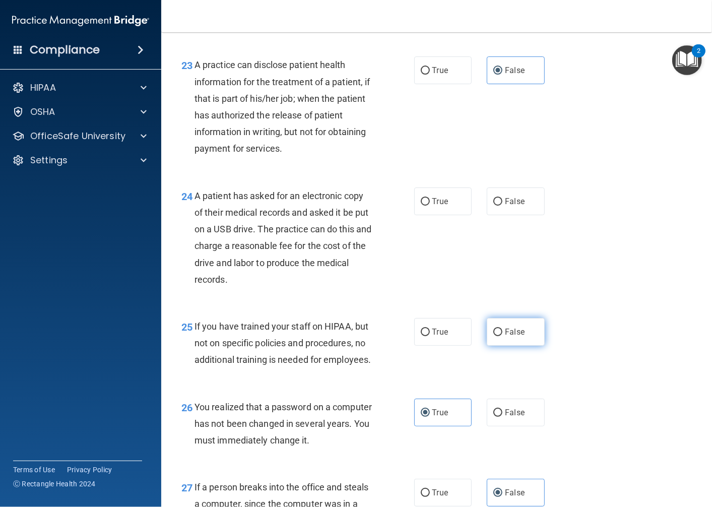
click at [501, 346] on label "False" at bounding box center [516, 332] width 58 height 28
click at [501, 336] on input "False" at bounding box center [498, 333] width 9 height 8
radio input "true"
click at [434, 215] on label "True" at bounding box center [443, 202] width 58 height 28
click at [433, 206] on span "True" at bounding box center [441, 202] width 16 height 10
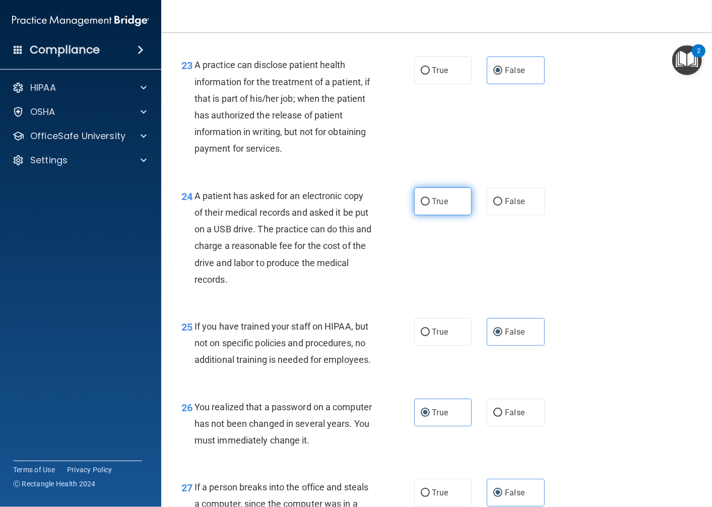
click at [430, 206] on input "True" at bounding box center [425, 202] width 9 height 8
radio input "true"
click at [421, 206] on input "True" at bounding box center [425, 202] width 9 height 8
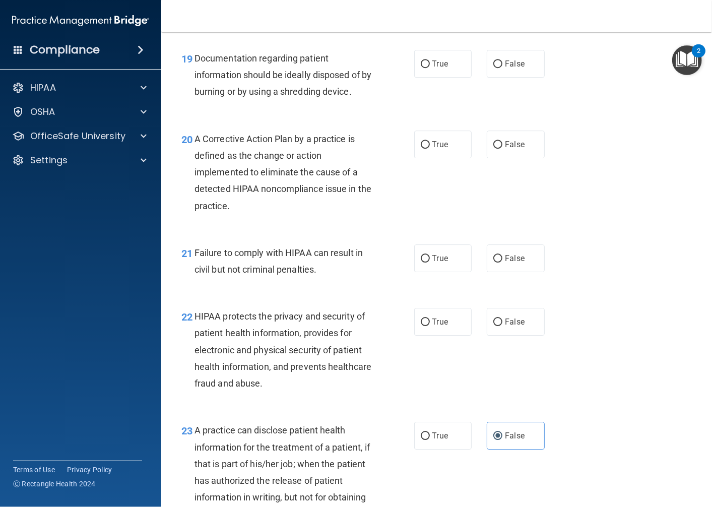
scroll to position [1670, 0]
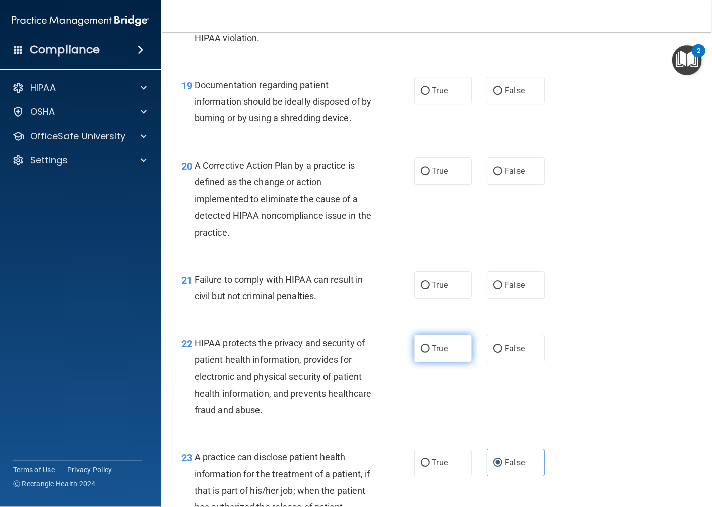
click at [433, 353] on span "True" at bounding box center [441, 349] width 16 height 10
click at [430, 353] on input "True" at bounding box center [425, 349] width 9 height 8
radio input "true"
click at [535, 299] on label "False" at bounding box center [516, 285] width 58 height 28
click at [503, 289] on input "False" at bounding box center [498, 286] width 9 height 8
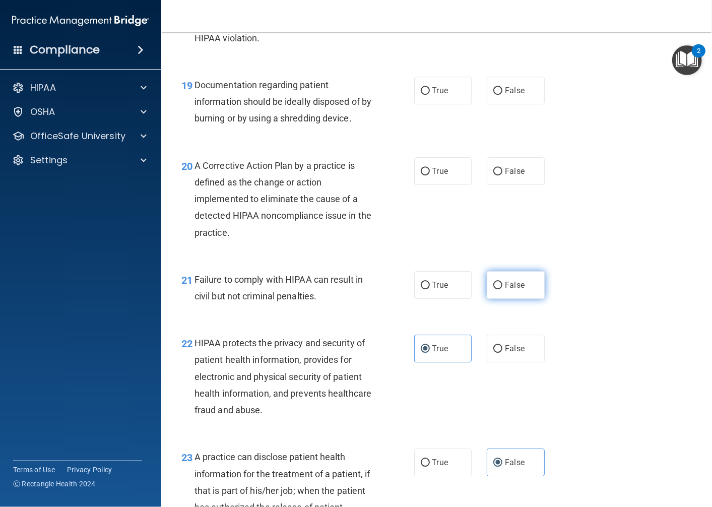
radio input "true"
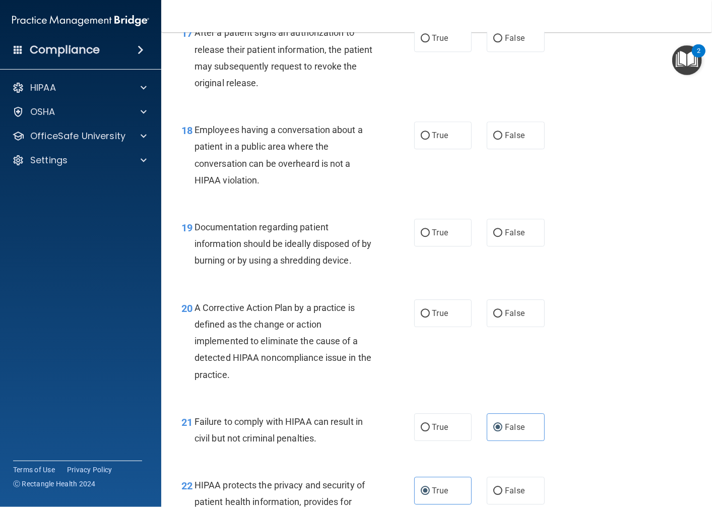
scroll to position [1501, 0]
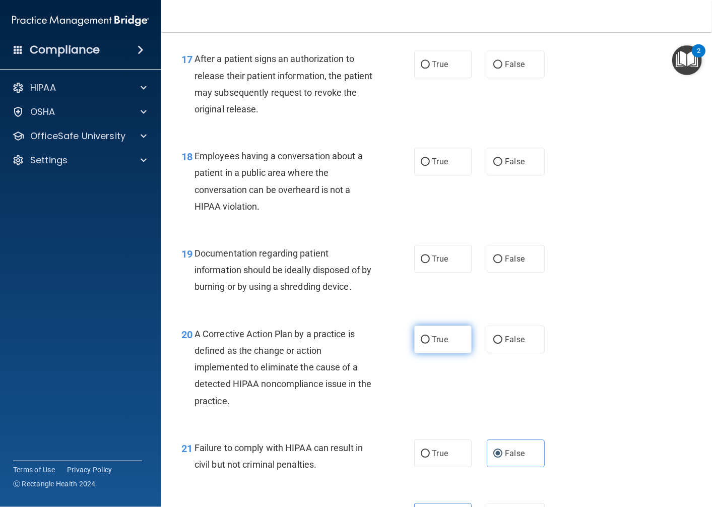
click at [430, 353] on label "True" at bounding box center [443, 340] width 58 height 28
click at [430, 344] on input "True" at bounding box center [425, 340] width 9 height 8
radio input "true"
click at [416, 273] on label "True" at bounding box center [443, 259] width 58 height 28
click at [421, 263] on input "True" at bounding box center [425, 260] width 9 height 8
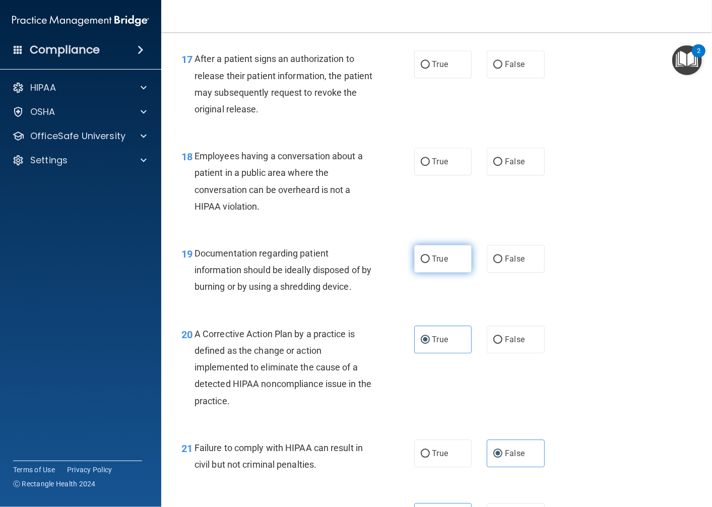
radio input "true"
click at [525, 175] on label "False" at bounding box center [516, 162] width 58 height 28
click at [503, 166] on input "False" at bounding box center [498, 162] width 9 height 8
radio input "true"
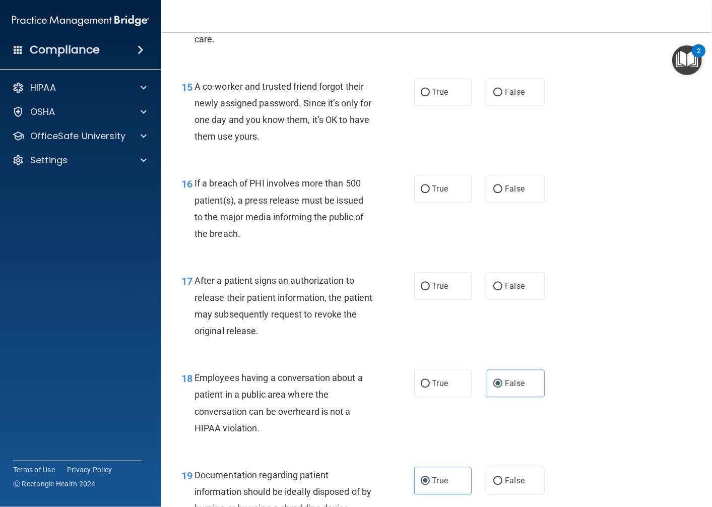
scroll to position [1278, 0]
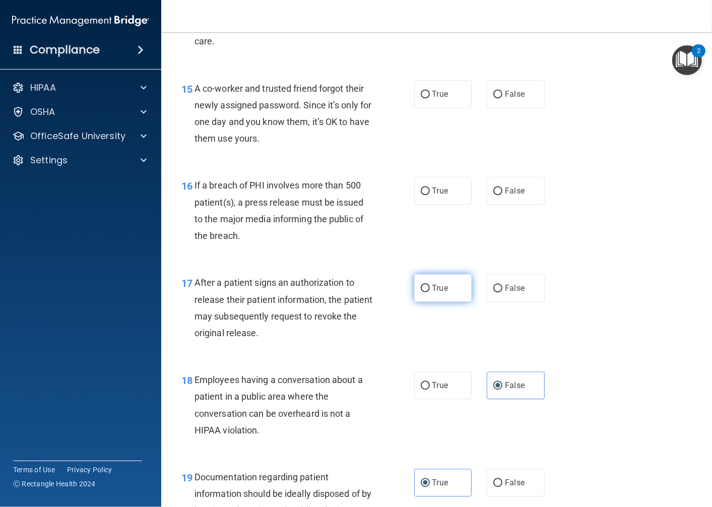
click at [433, 293] on span "True" at bounding box center [441, 288] width 16 height 10
click at [430, 292] on input "True" at bounding box center [425, 289] width 9 height 8
radio input "true"
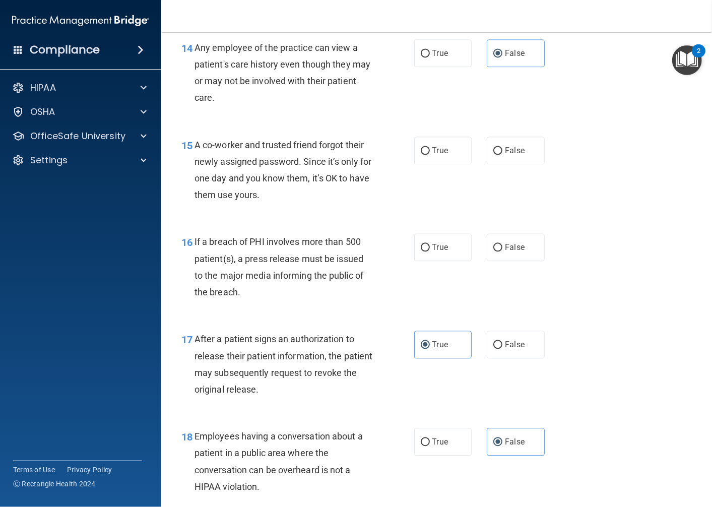
scroll to position [1166, 0]
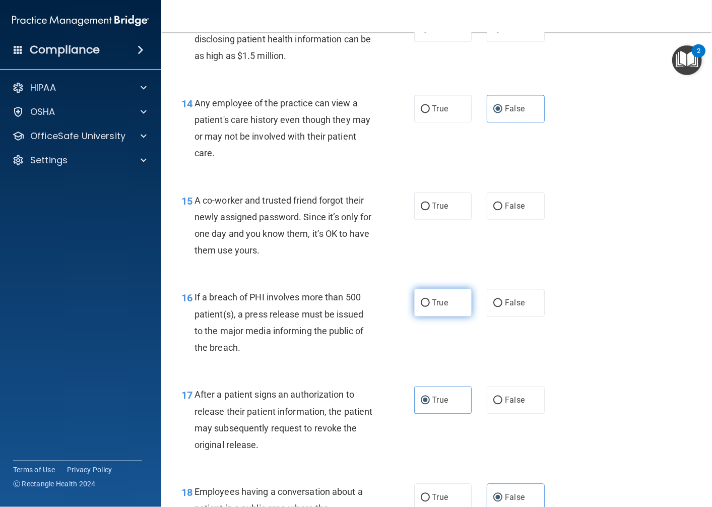
click at [437, 308] on span "True" at bounding box center [441, 303] width 16 height 10
click at [430, 307] on input "True" at bounding box center [425, 303] width 9 height 8
radio input "true"
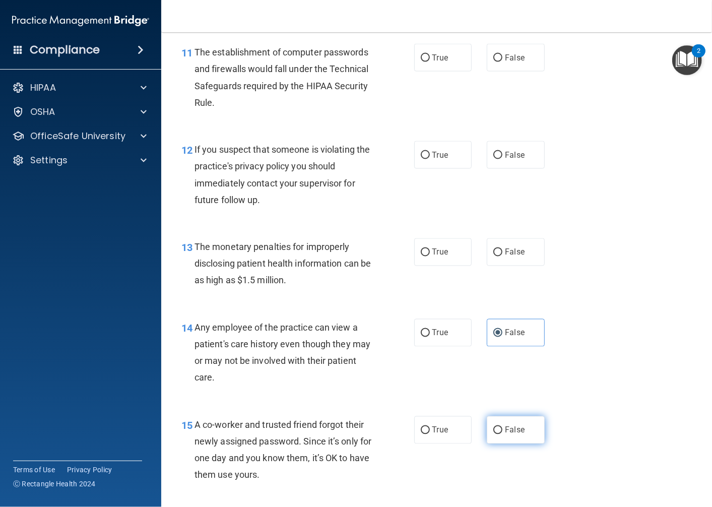
scroll to position [997, 0]
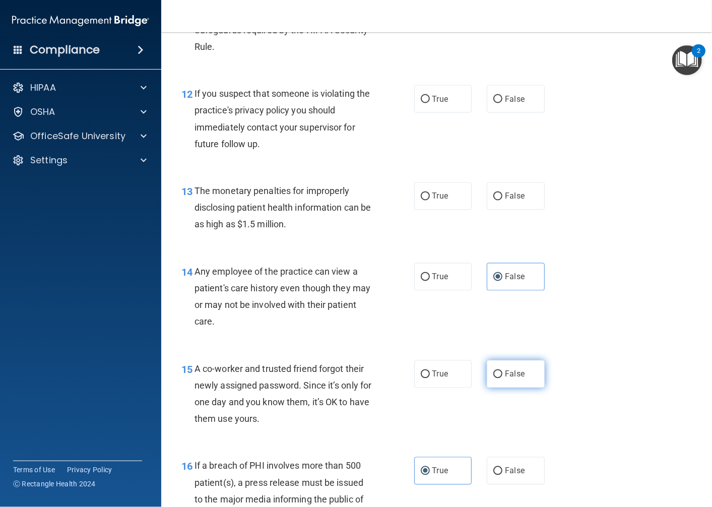
click at [522, 388] on label "False" at bounding box center [516, 374] width 58 height 28
click at [503, 379] on input "False" at bounding box center [498, 375] width 9 height 8
radio input "true"
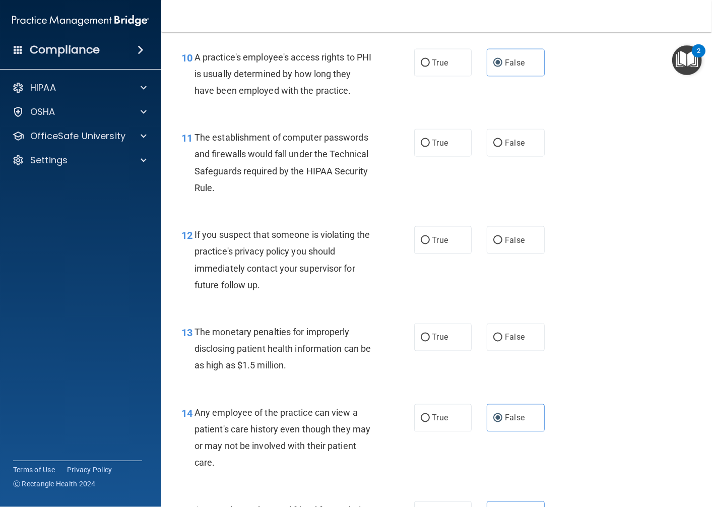
scroll to position [829, 0]
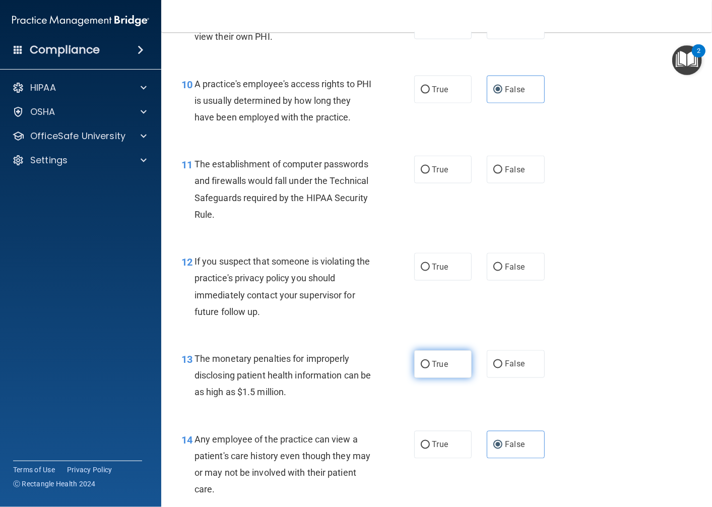
click at [463, 378] on label "True" at bounding box center [443, 364] width 58 height 28
click at [430, 369] on input "True" at bounding box center [425, 365] width 9 height 8
radio input "true"
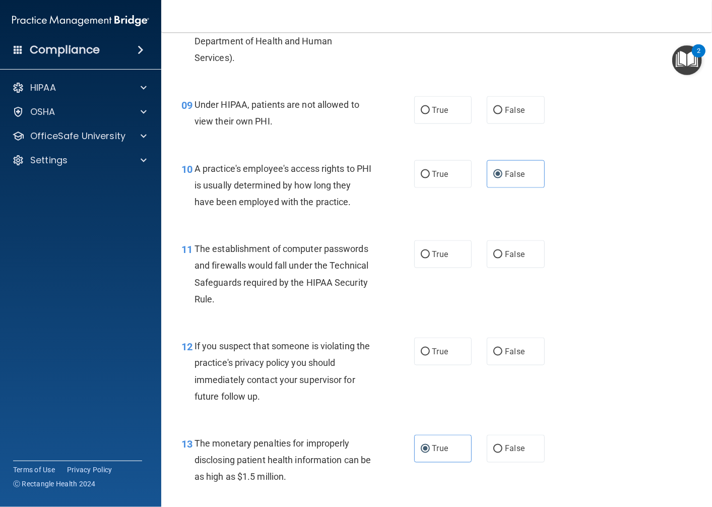
scroll to position [717, 0]
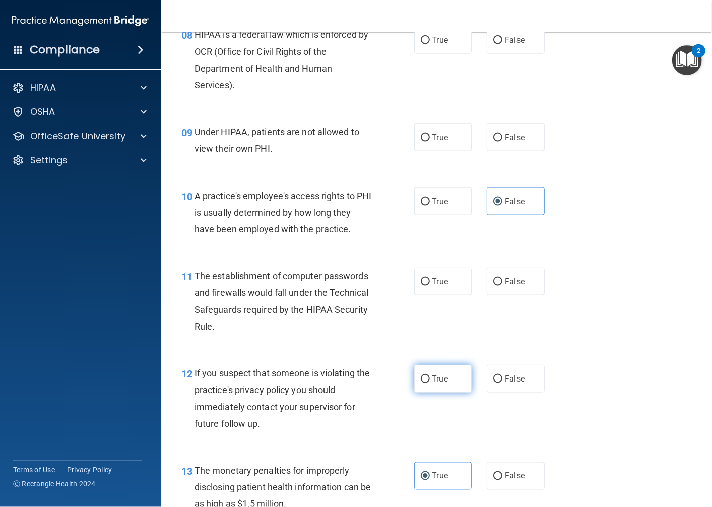
click at [449, 393] on label "True" at bounding box center [443, 379] width 58 height 28
click at [430, 383] on input "True" at bounding box center [425, 380] width 9 height 8
radio input "true"
click at [439, 295] on label "True" at bounding box center [443, 282] width 58 height 28
click at [430, 286] on input "True" at bounding box center [425, 282] width 9 height 8
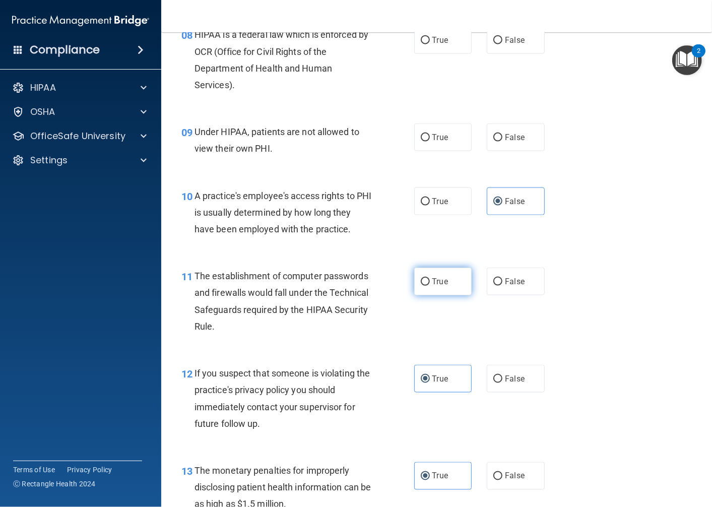
radio input "true"
click at [531, 151] on label "False" at bounding box center [516, 138] width 58 height 28
click at [503, 142] on input "False" at bounding box center [498, 138] width 9 height 8
radio input "true"
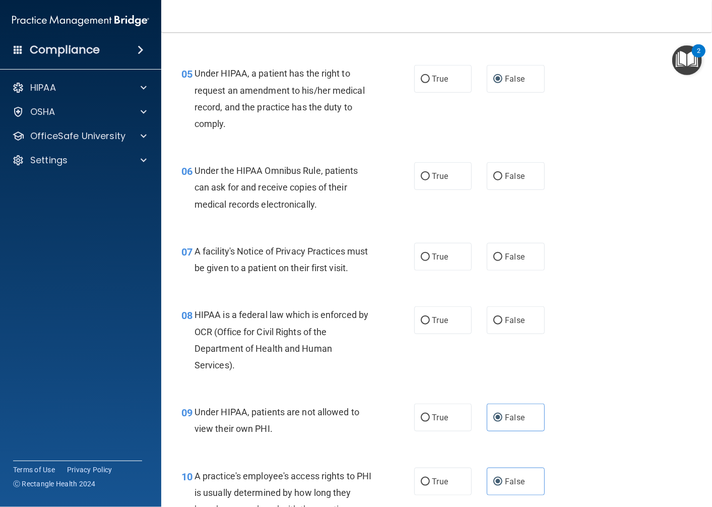
scroll to position [381, 0]
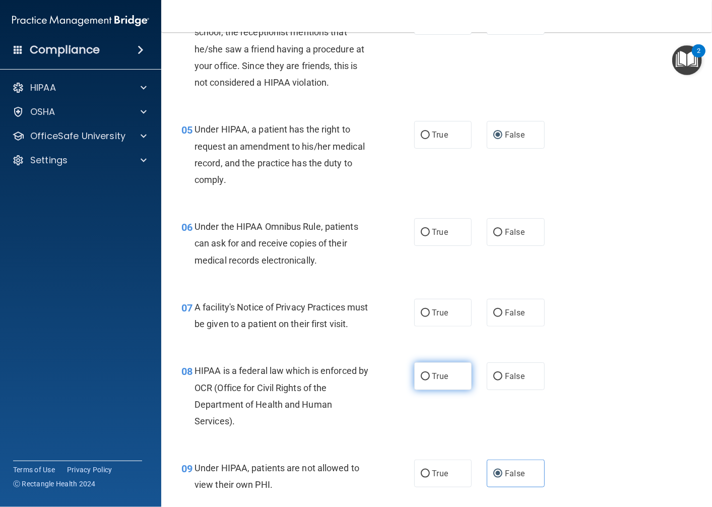
click at [464, 390] on label "True" at bounding box center [443, 377] width 58 height 28
click at [430, 381] on input "True" at bounding box center [425, 377] width 9 height 8
radio input "true"
click at [433, 237] on span "True" at bounding box center [441, 232] width 16 height 10
click at [429, 236] on input "True" at bounding box center [425, 233] width 9 height 8
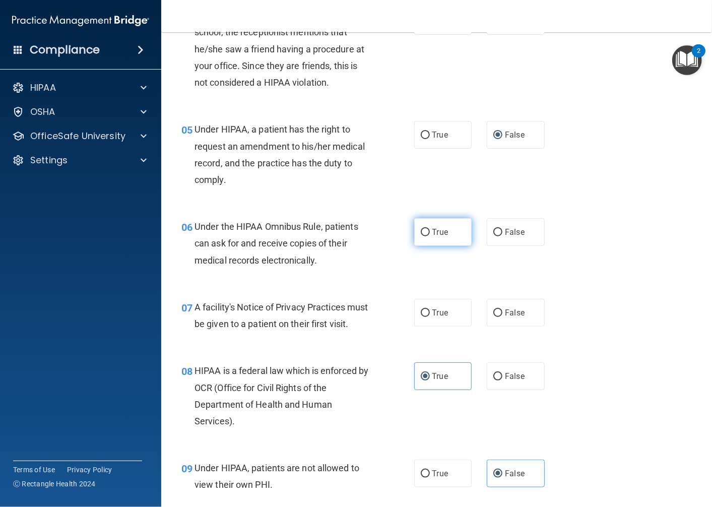
radio input "true"
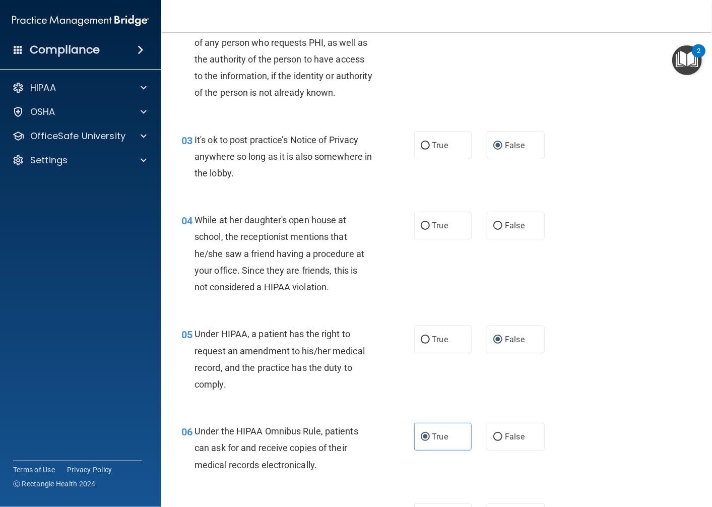
scroll to position [157, 0]
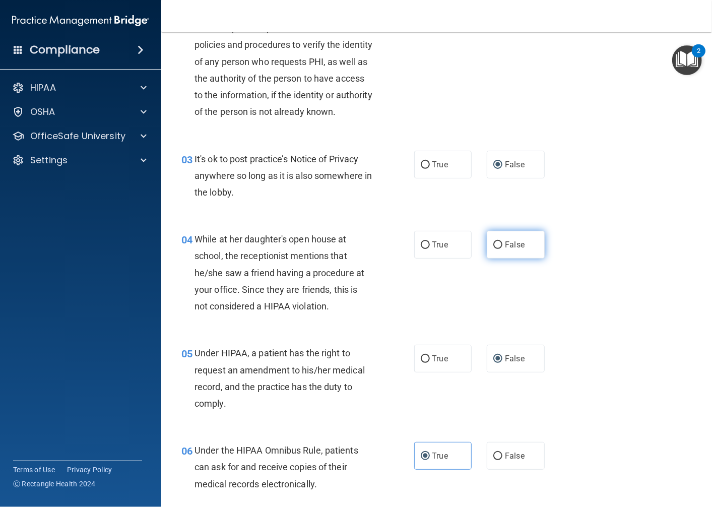
click at [494, 249] on input "False" at bounding box center [498, 246] width 9 height 8
radio input "true"
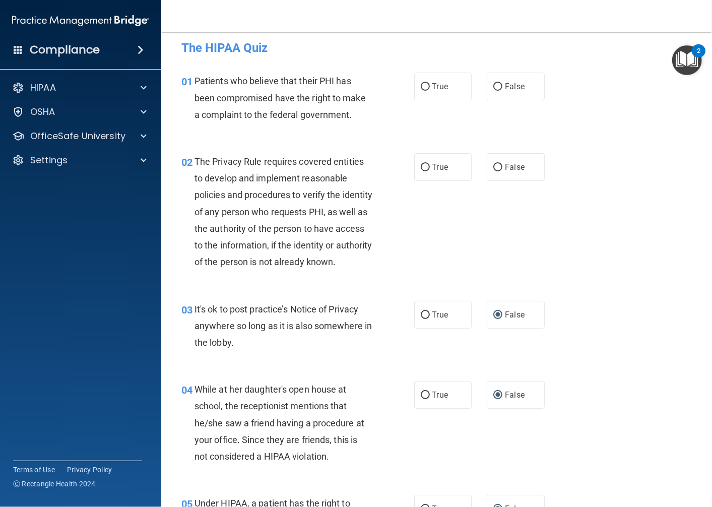
scroll to position [0, 0]
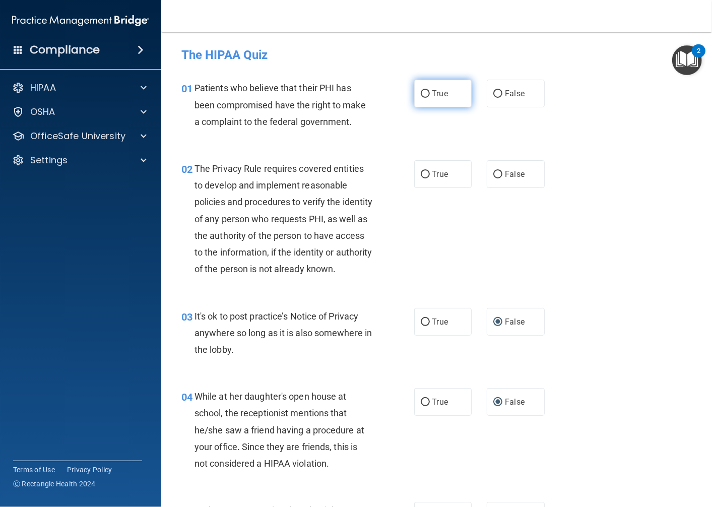
click at [421, 94] on input "True" at bounding box center [425, 94] width 9 height 8
radio input "true"
click at [421, 175] on input "True" at bounding box center [425, 175] width 9 height 8
radio input "true"
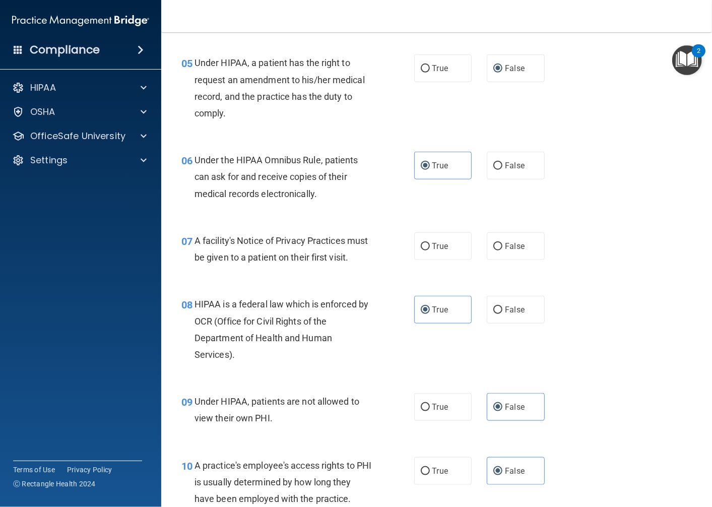
scroll to position [381, 0]
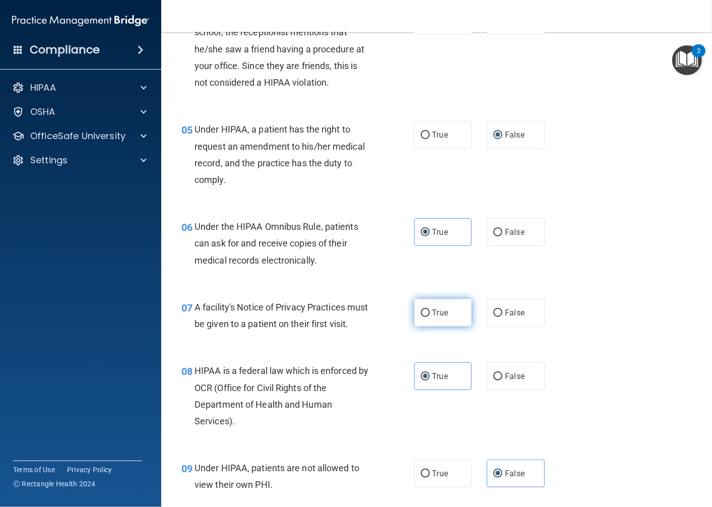
click at [461, 323] on label "True" at bounding box center [443, 313] width 58 height 28
click at [430, 317] on input "True" at bounding box center [425, 314] width 9 height 8
radio input "true"
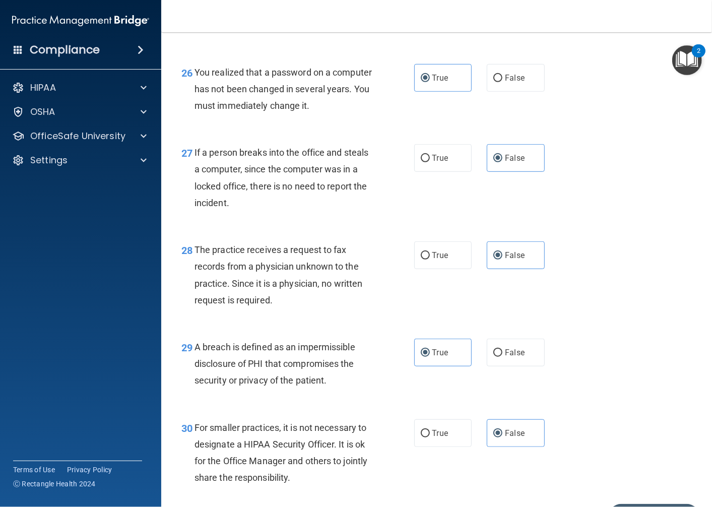
scroll to position [2510, 0]
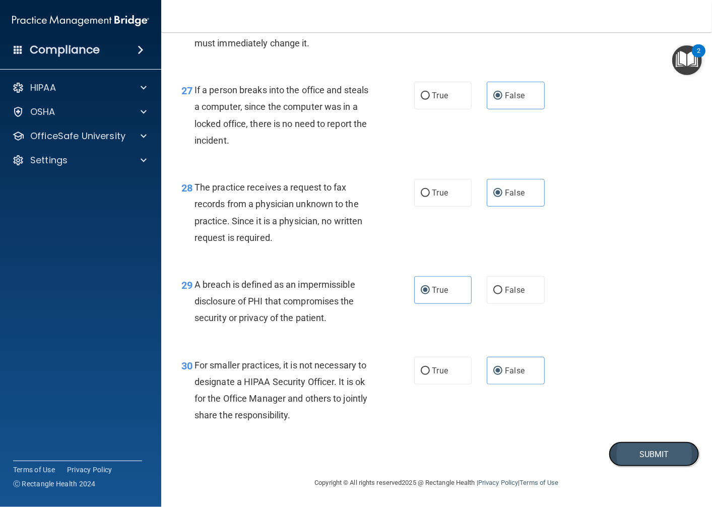
click at [624, 446] on button "Submit" at bounding box center [654, 455] width 91 height 26
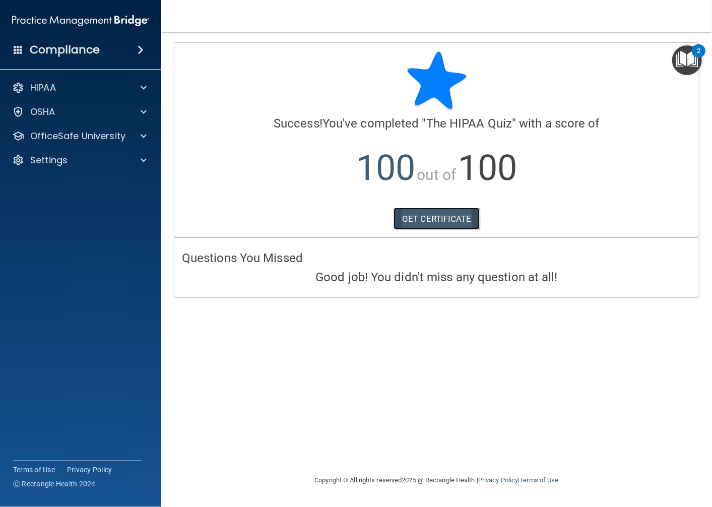
click at [467, 219] on link "GET CERTIFICATE" at bounding box center [437, 219] width 86 height 22
click at [94, 84] on div "HIPAA" at bounding box center [67, 88] width 125 height 12
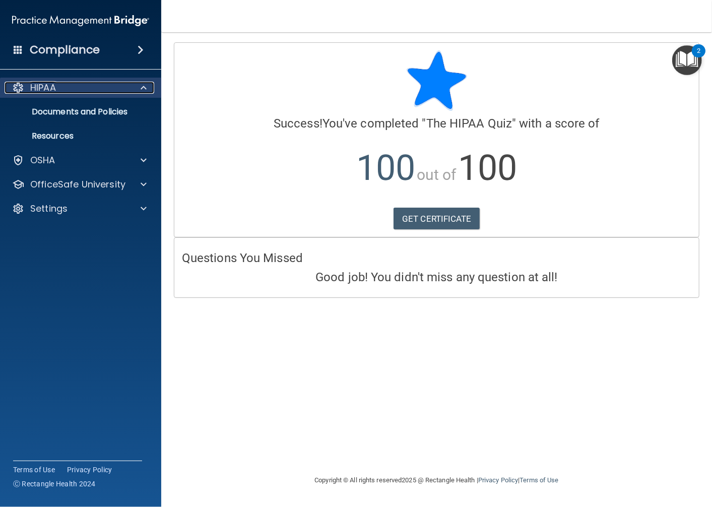
click at [91, 84] on div "HIPAA" at bounding box center [67, 88] width 125 height 12
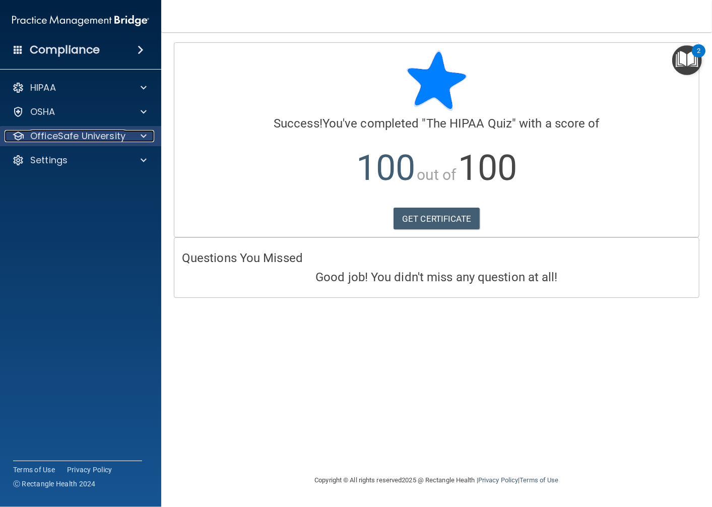
click at [43, 136] on p "OfficeSafe University" at bounding box center [77, 136] width 95 height 12
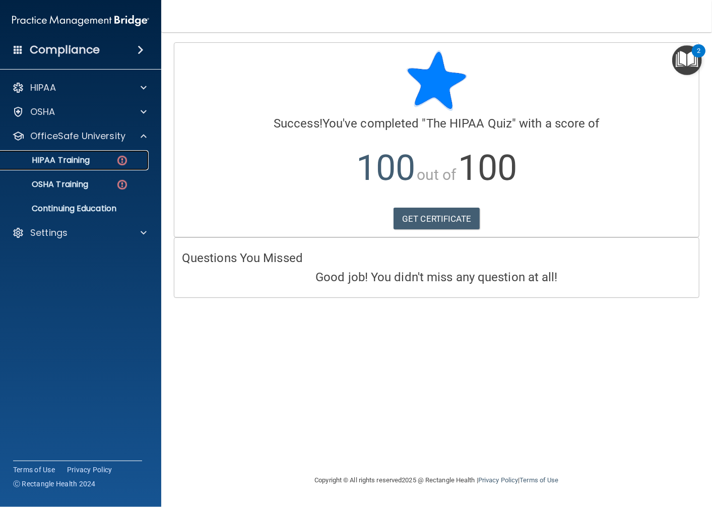
drag, startPoint x: 32, startPoint y: 166, endPoint x: 36, endPoint y: 162, distance: 6.1
click at [31, 167] on link "HIPAA Training" at bounding box center [69, 160] width 159 height 20
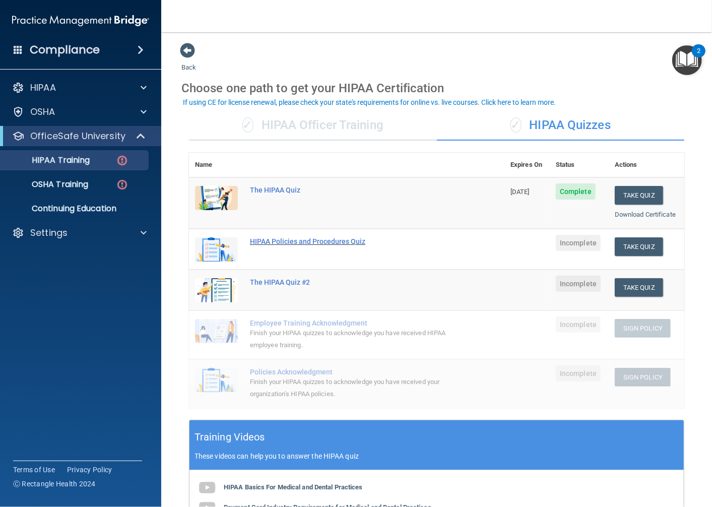
click at [272, 237] on div "HIPAA Policies and Procedures Quiz" at bounding box center [352, 241] width 204 height 8
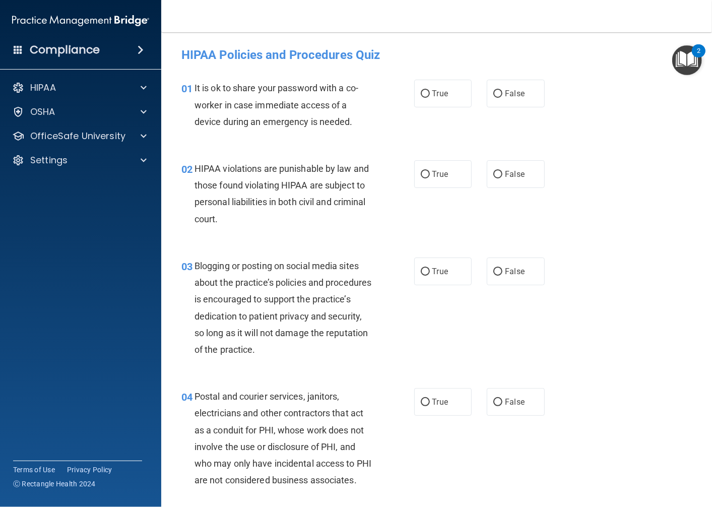
click at [540, 103] on div "True False" at bounding box center [483, 94] width 139 height 28
drag, startPoint x: 525, startPoint y: 81, endPoint x: 512, endPoint y: 73, distance: 15.4
click at [524, 81] on label "False" at bounding box center [516, 94] width 58 height 28
click at [503, 90] on input "False" at bounding box center [498, 94] width 9 height 8
radio input "true"
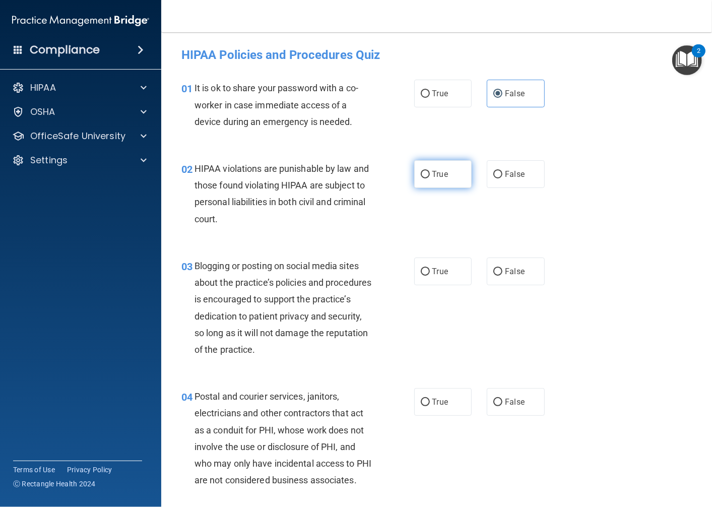
click at [452, 167] on label "True" at bounding box center [443, 174] width 58 height 28
click at [430, 171] on input "True" at bounding box center [425, 175] width 9 height 8
radio input "true"
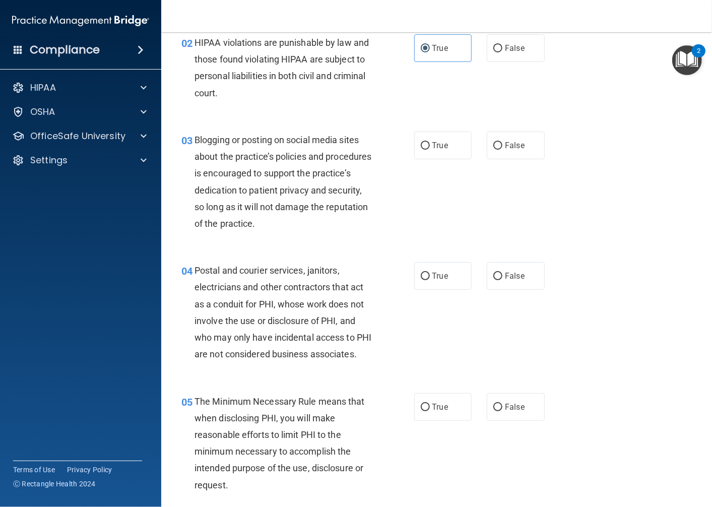
scroll to position [168, 0]
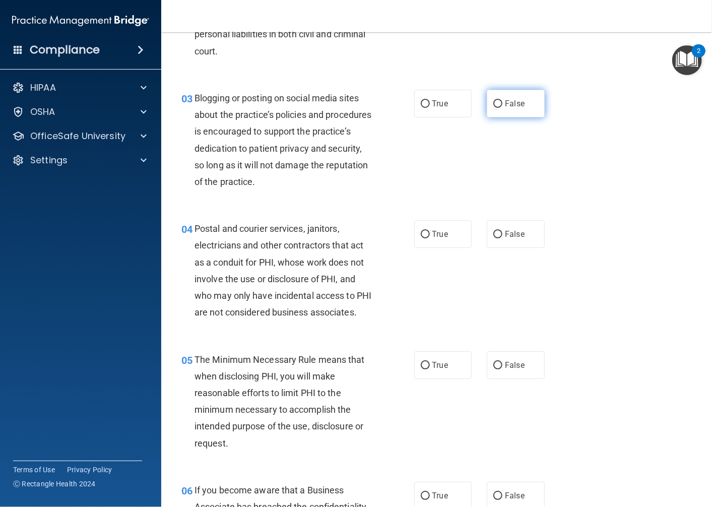
click at [494, 100] on input "False" at bounding box center [498, 104] width 9 height 8
radio input "true"
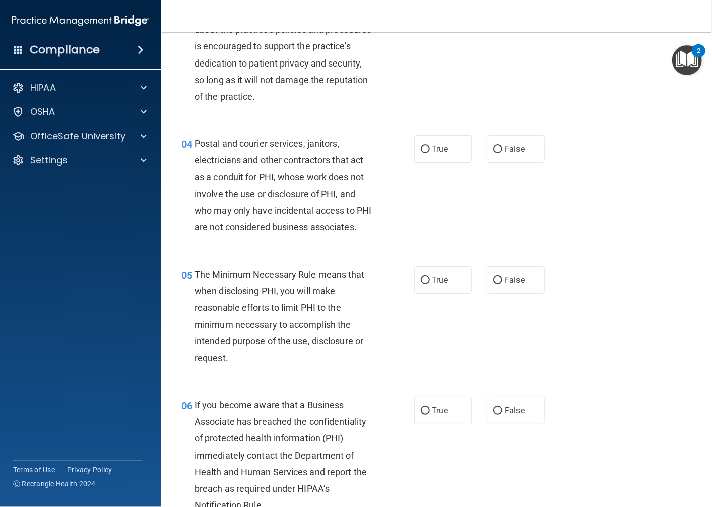
scroll to position [280, 0]
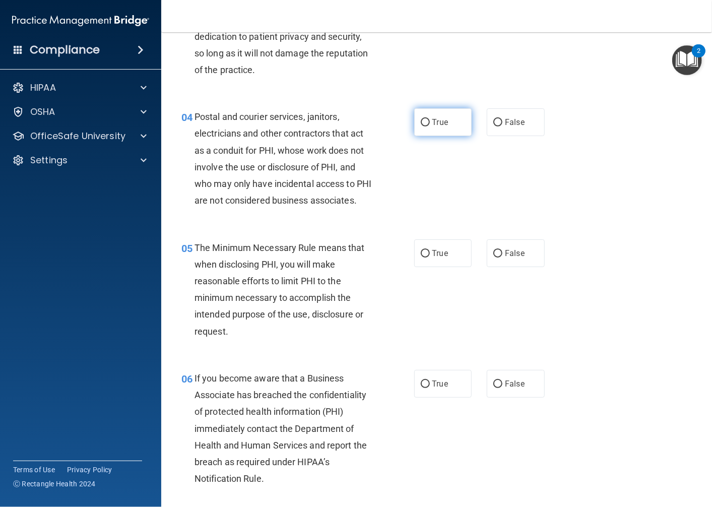
click at [441, 124] on span "True" at bounding box center [441, 122] width 16 height 10
click at [430, 124] on input "True" at bounding box center [425, 123] width 9 height 8
radio input "true"
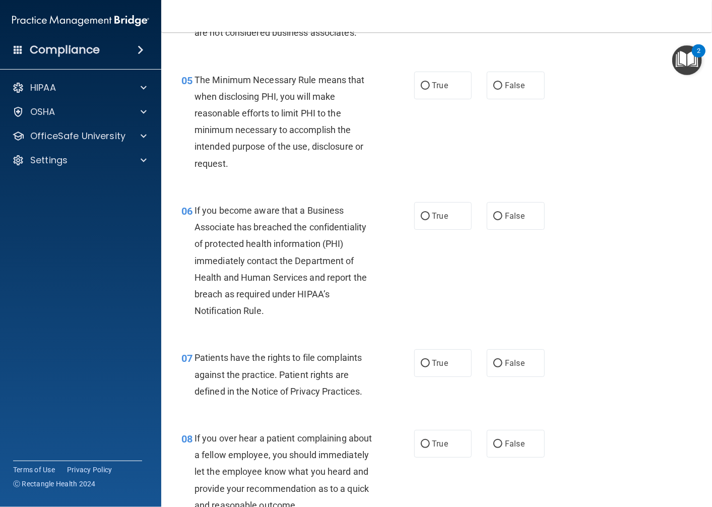
scroll to position [504, 0]
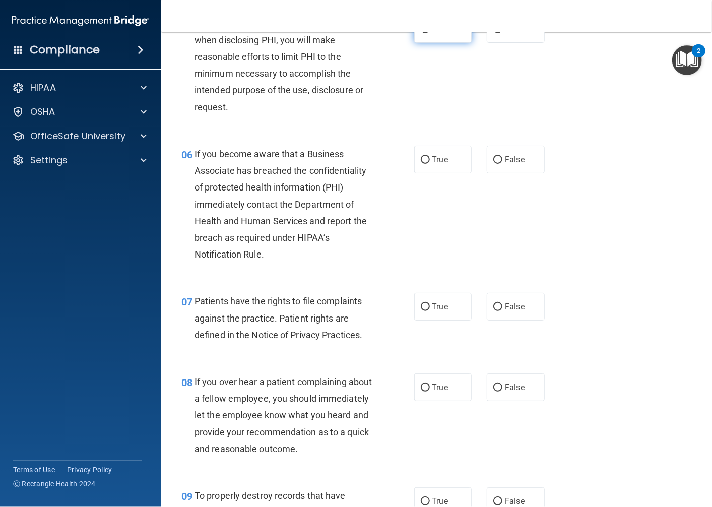
click at [446, 43] on label "True" at bounding box center [443, 29] width 58 height 28
click at [430, 33] on input "True" at bounding box center [425, 30] width 9 height 8
radio input "true"
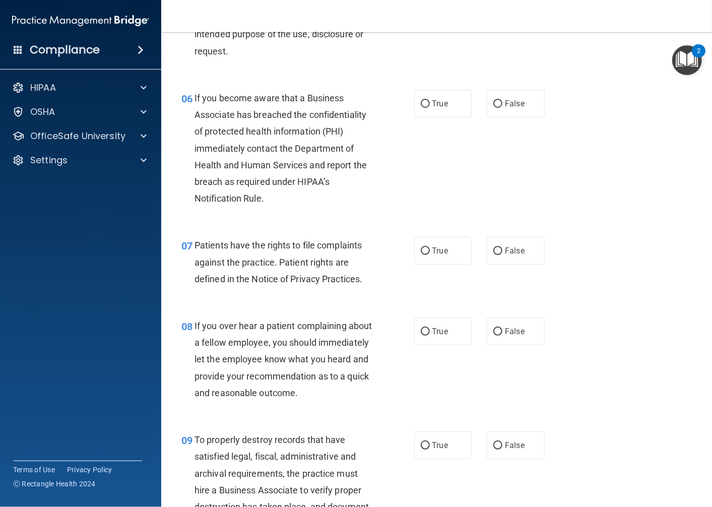
scroll to position [616, 0]
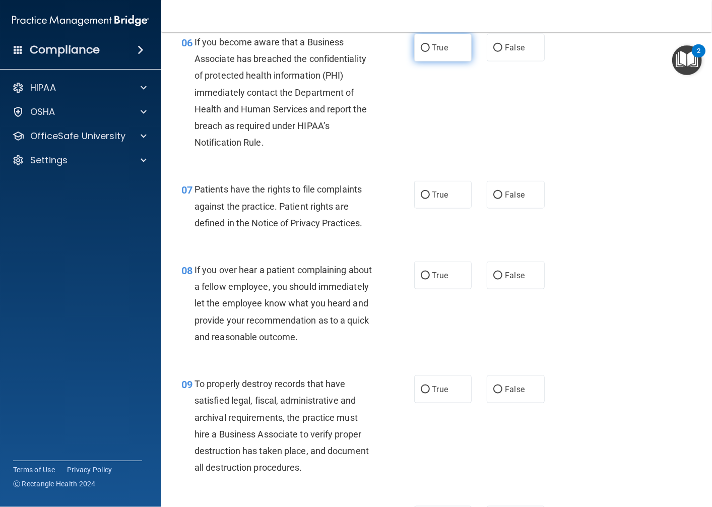
click at [446, 59] on label "True" at bounding box center [443, 48] width 58 height 28
click at [430, 52] on input "True" at bounding box center [425, 48] width 9 height 8
radio input "true"
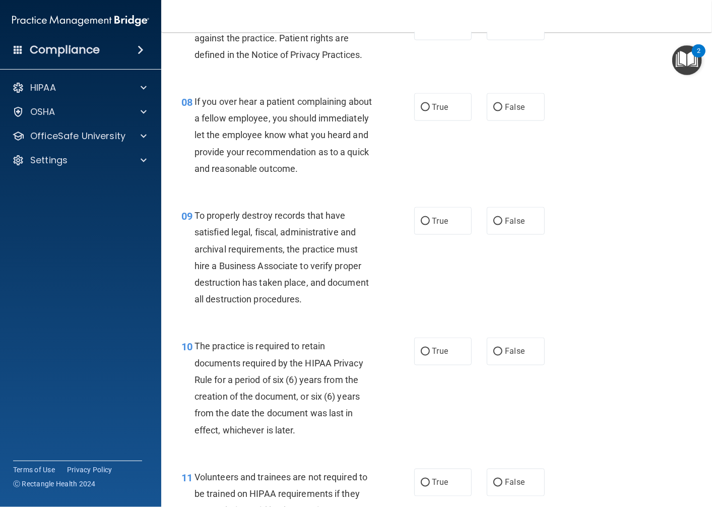
scroll to position [784, 0]
click at [415, 41] on label "True" at bounding box center [443, 27] width 58 height 28
click at [421, 31] on input "True" at bounding box center [425, 28] width 9 height 8
radio input "true"
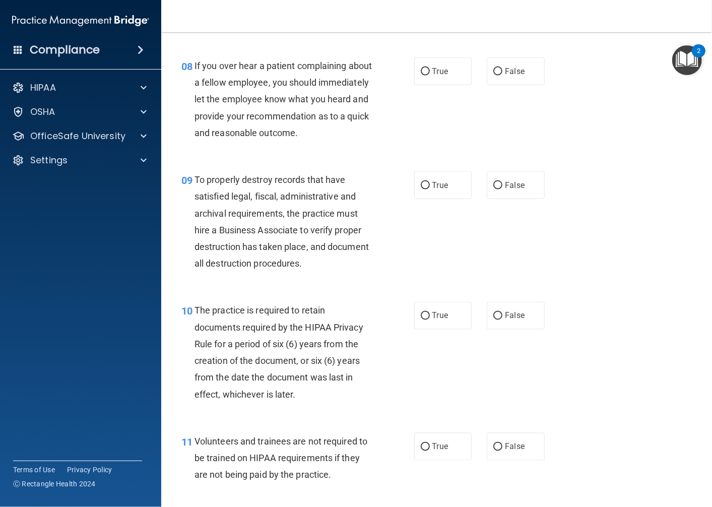
scroll to position [840, 0]
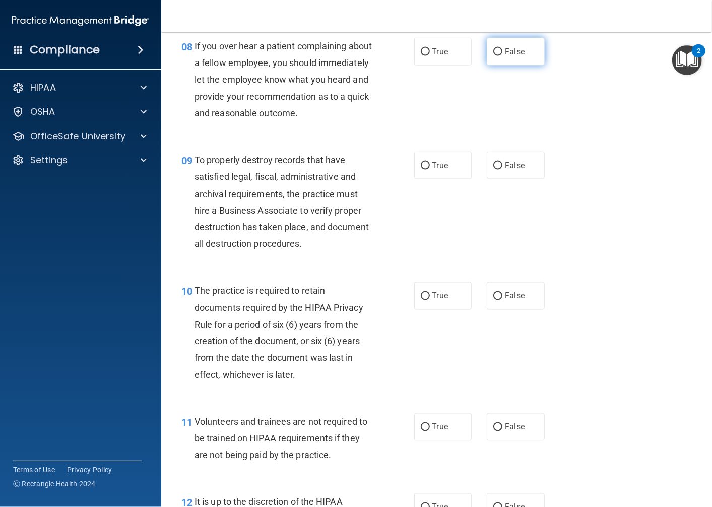
click at [494, 56] on input "False" at bounding box center [498, 52] width 9 height 8
radio input "true"
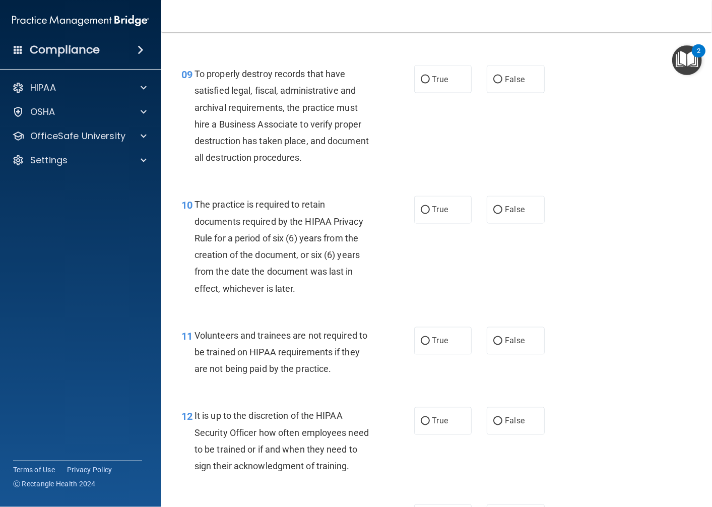
scroll to position [952, 0]
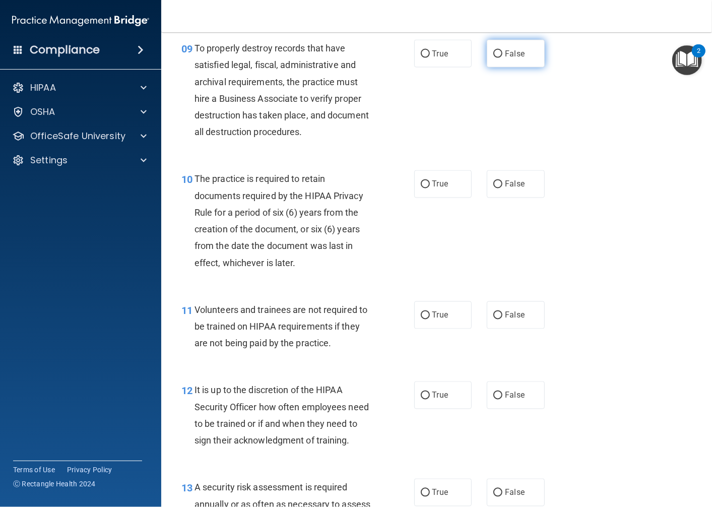
click at [492, 68] on label "False" at bounding box center [516, 54] width 58 height 28
click at [494, 58] on input "False" at bounding box center [498, 54] width 9 height 8
radio input "true"
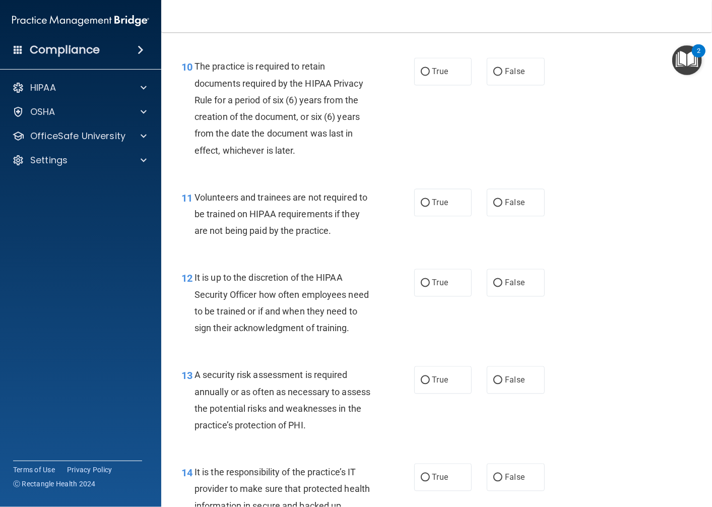
scroll to position [1120, 0]
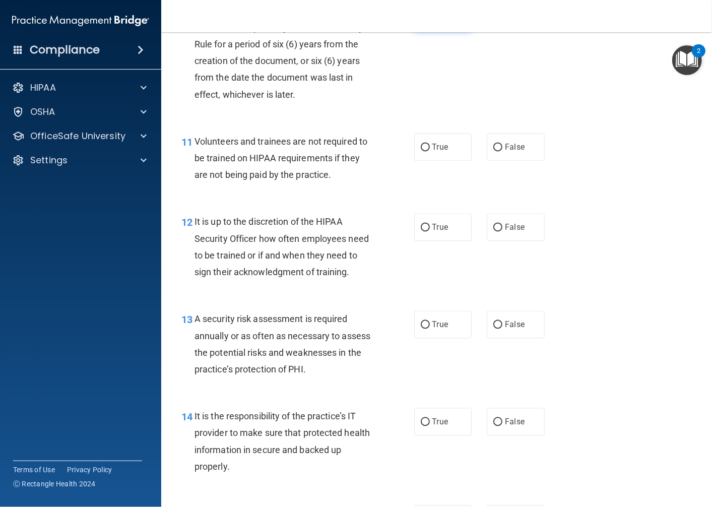
click at [425, 20] on input "True" at bounding box center [425, 17] width 9 height 8
radio input "true"
click at [424, 151] on input "True" at bounding box center [425, 148] width 9 height 8
radio input "true"
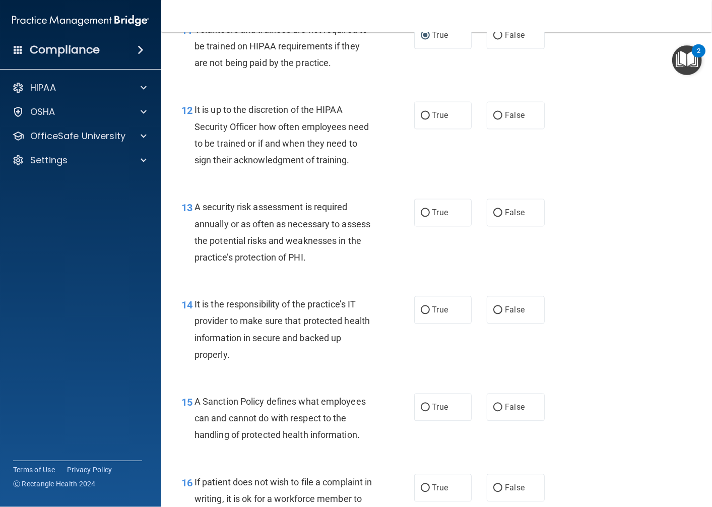
scroll to position [1288, 0]
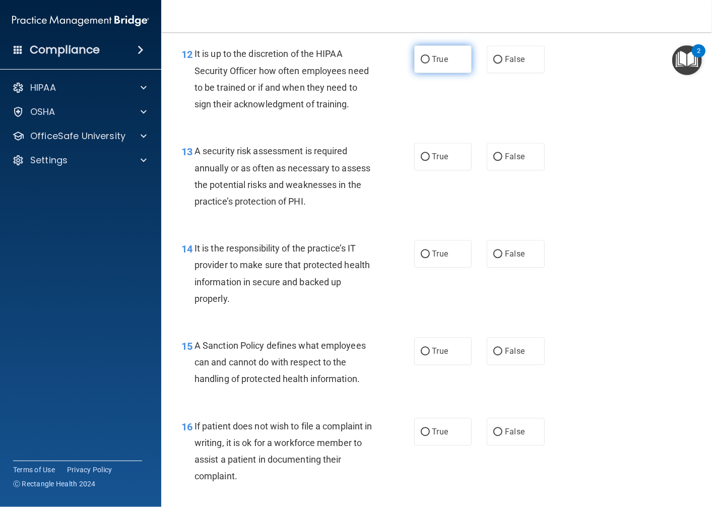
click at [421, 64] on input "True" at bounding box center [425, 60] width 9 height 8
radio input "true"
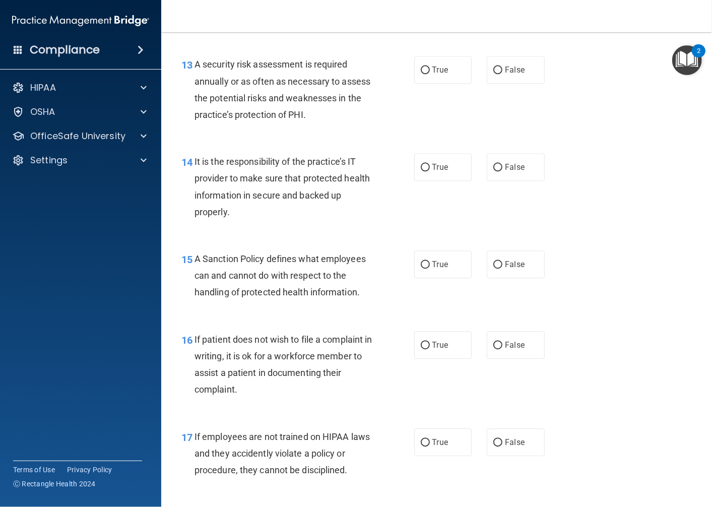
scroll to position [1400, 0]
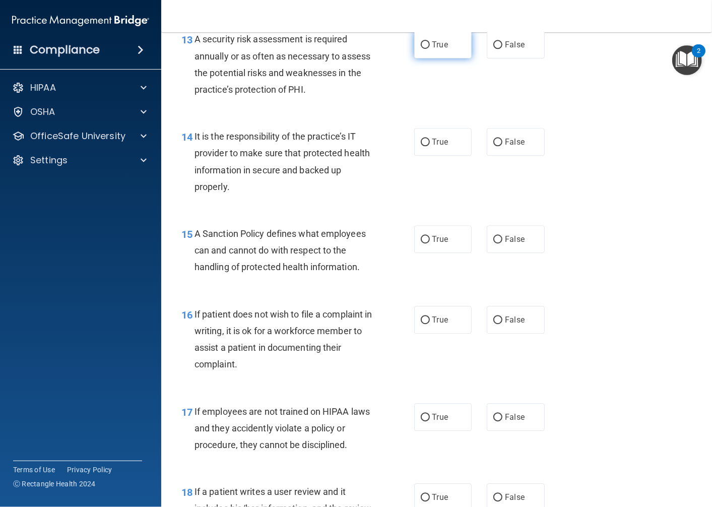
click at [425, 58] on label "True" at bounding box center [443, 45] width 58 height 28
click at [425, 49] on input "True" at bounding box center [425, 45] width 9 height 8
radio input "true"
click at [424, 58] on label "True" at bounding box center [443, 45] width 58 height 28
click at [424, 49] on input "True" at bounding box center [425, 45] width 9 height 8
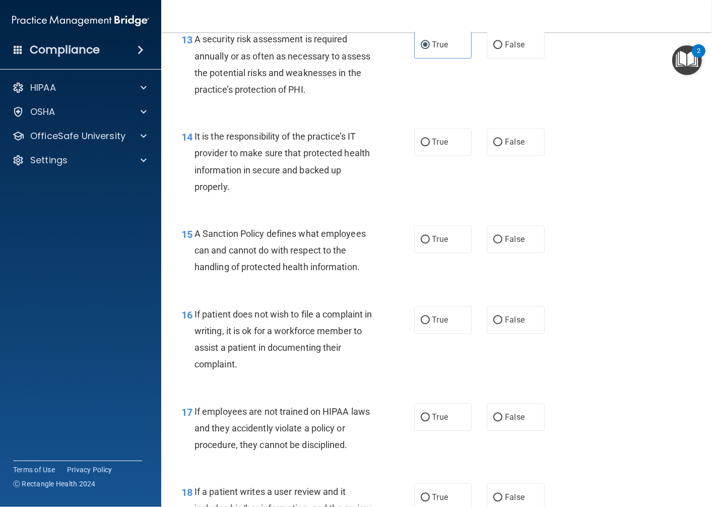
click at [385, 103] on div "13 A security risk assessment is required annually or as often as necessary to …" at bounding box center [297, 67] width 263 height 72
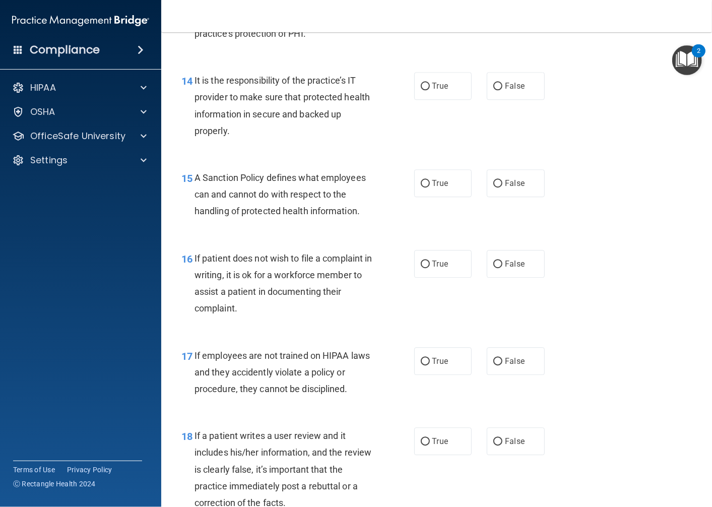
scroll to position [1513, 0]
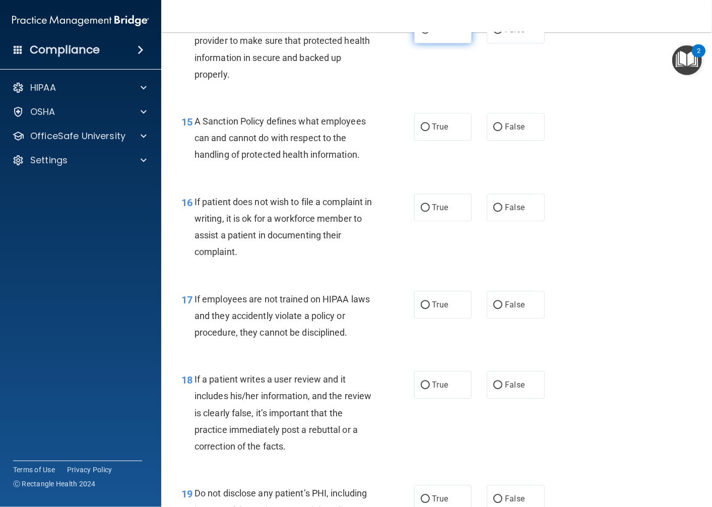
click at [423, 34] on input "True" at bounding box center [425, 30] width 9 height 8
radio input "true"
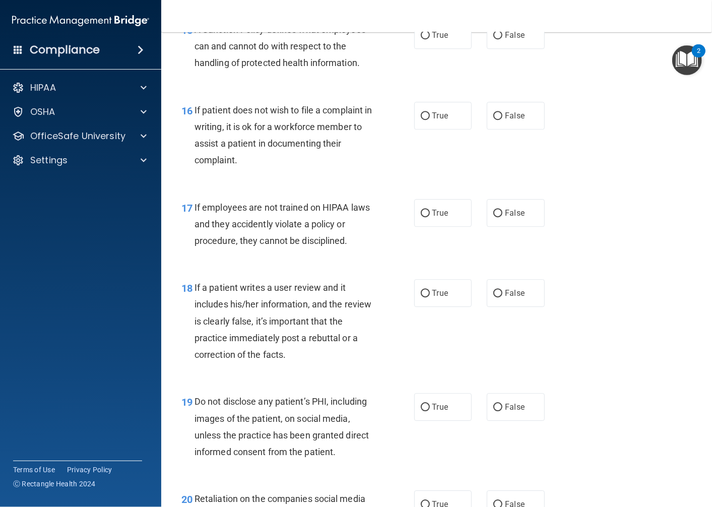
scroll to position [1624, 0]
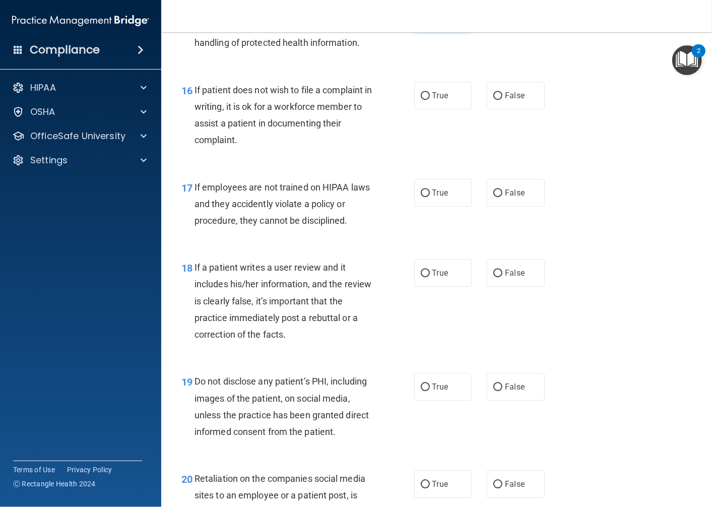
click at [426, 29] on label "True" at bounding box center [443, 15] width 58 height 28
click at [426, 19] on input "True" at bounding box center [425, 16] width 9 height 8
radio input "true"
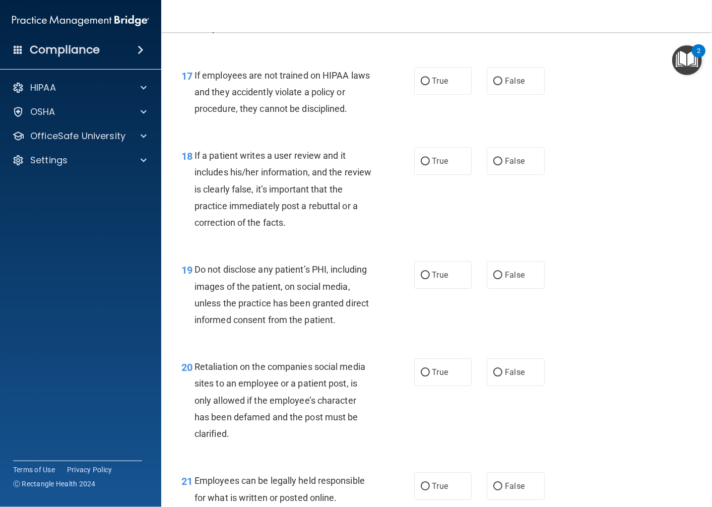
scroll to position [1680, 0]
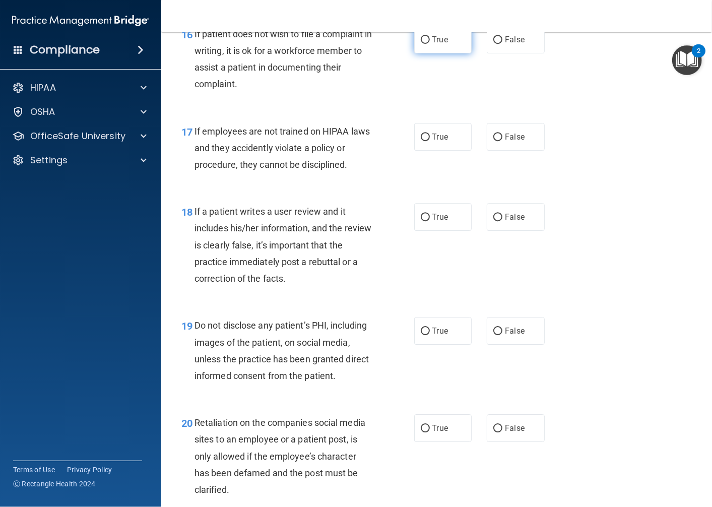
click at [427, 53] on label "True" at bounding box center [443, 40] width 58 height 28
click at [427, 44] on input "True" at bounding box center [425, 40] width 9 height 8
radio input "true"
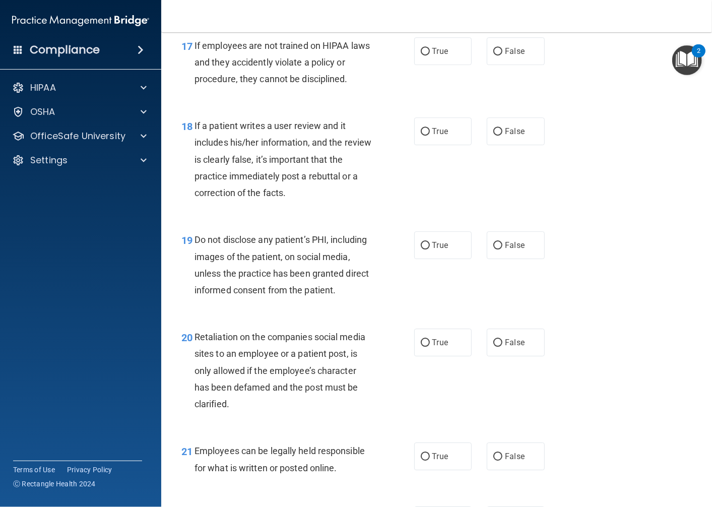
scroll to position [1792, 0]
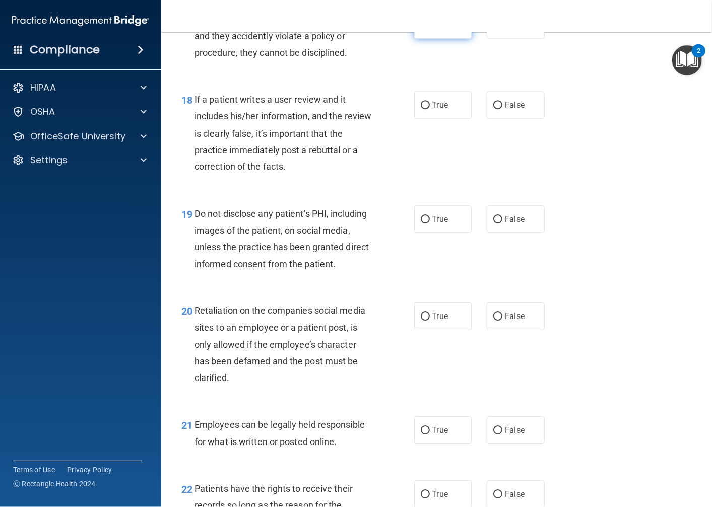
click at [447, 39] on label "True" at bounding box center [443, 25] width 58 height 28
click at [430, 29] on input "True" at bounding box center [425, 26] width 9 height 8
radio input "true"
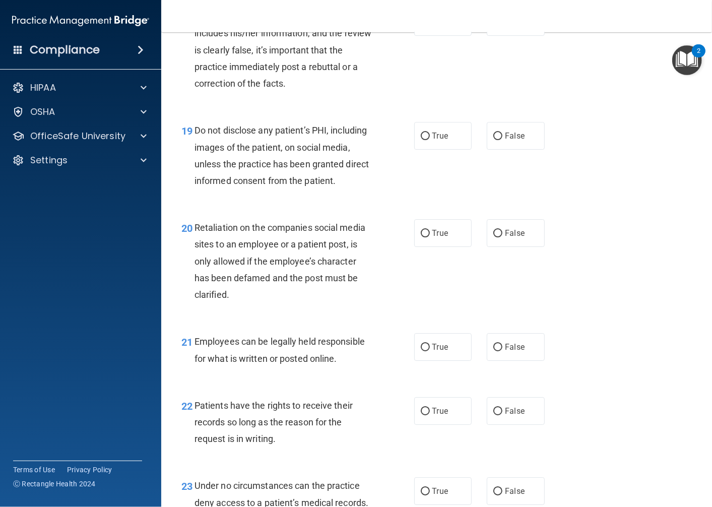
scroll to position [1848, 0]
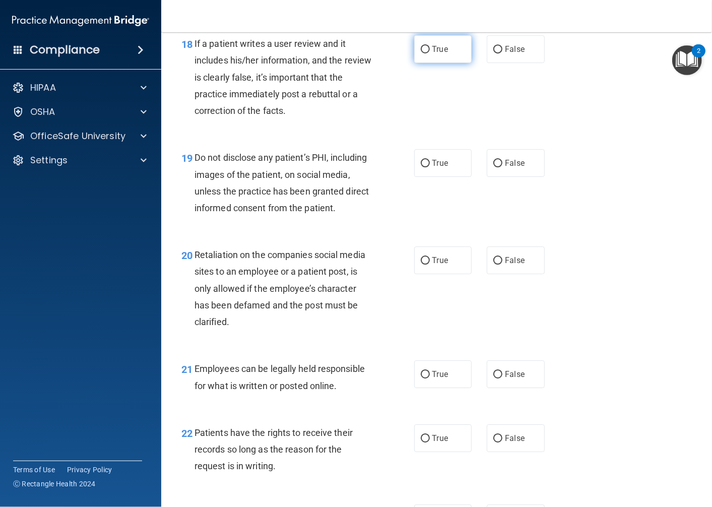
click at [421, 53] on input "True" at bounding box center [425, 50] width 9 height 8
radio input "true"
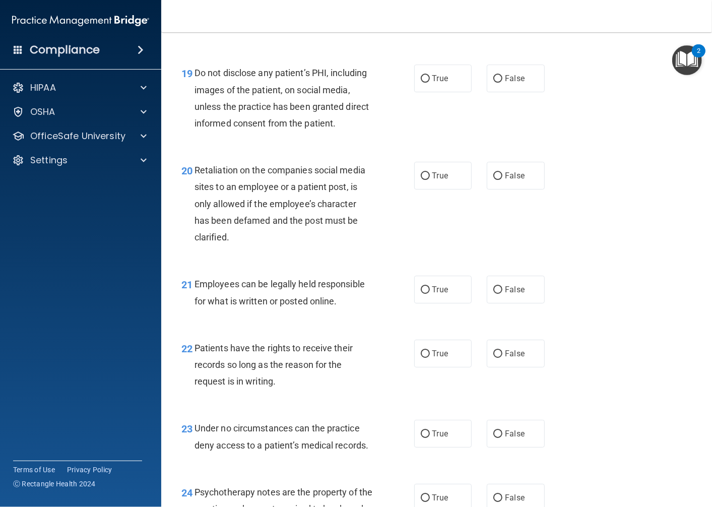
scroll to position [1960, 0]
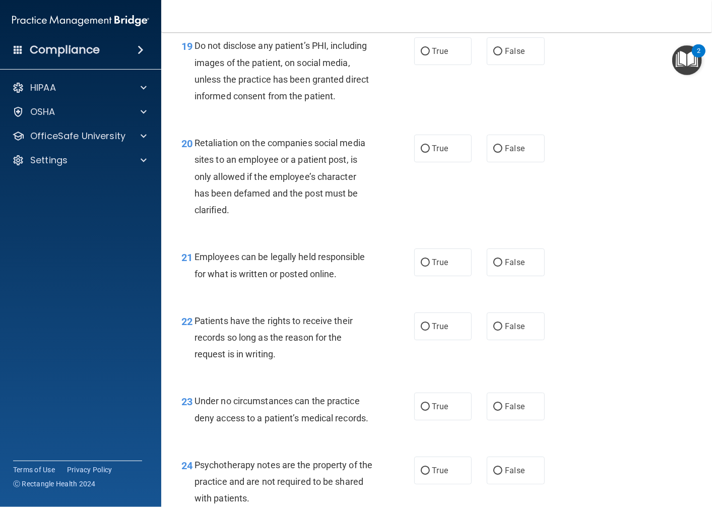
click at [420, 65] on label "True" at bounding box center [443, 51] width 58 height 28
click at [421, 55] on input "True" at bounding box center [425, 52] width 9 height 8
radio input "true"
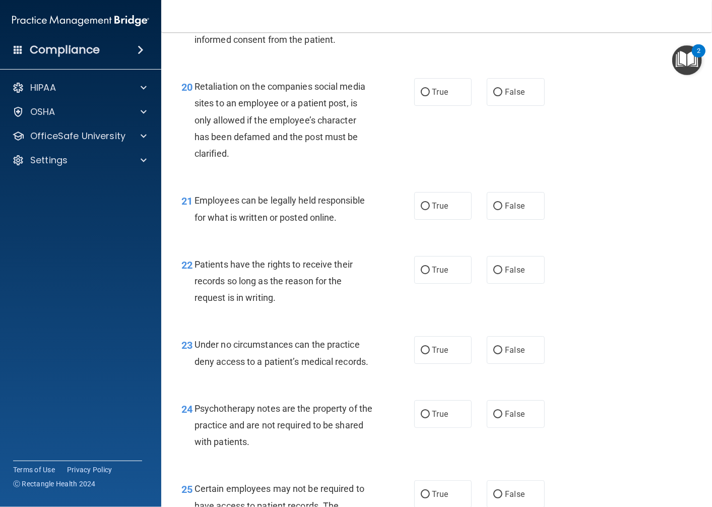
scroll to position [2073, 0]
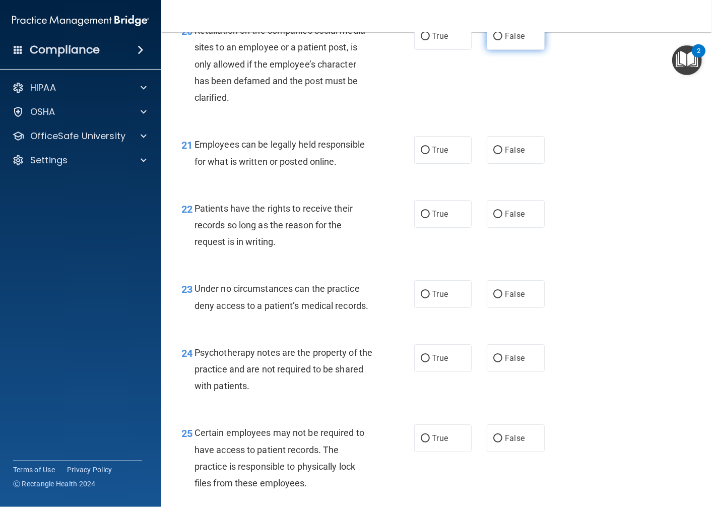
click at [494, 40] on input "False" at bounding box center [498, 37] width 9 height 8
radio input "true"
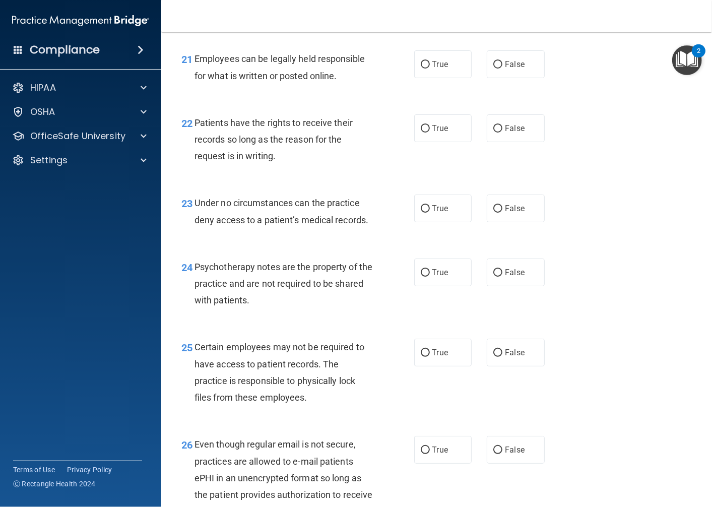
scroll to position [2185, 0]
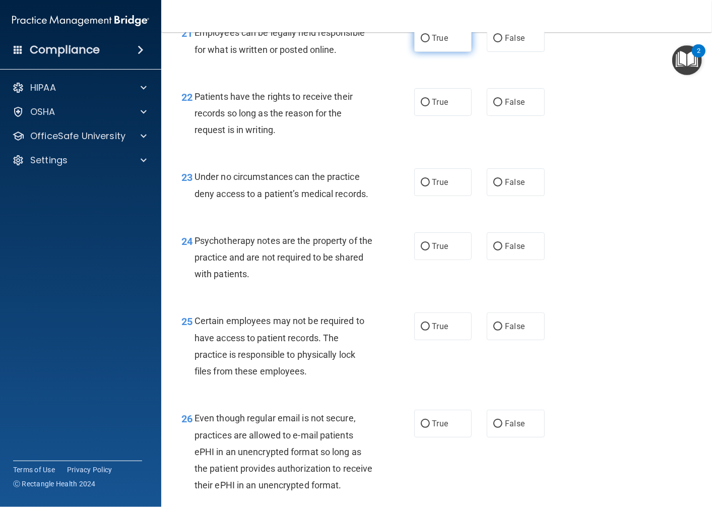
click at [421, 42] on input "True" at bounding box center [425, 39] width 9 height 8
radio input "true"
click at [425, 106] on input "True" at bounding box center [425, 103] width 9 height 8
radio input "true"
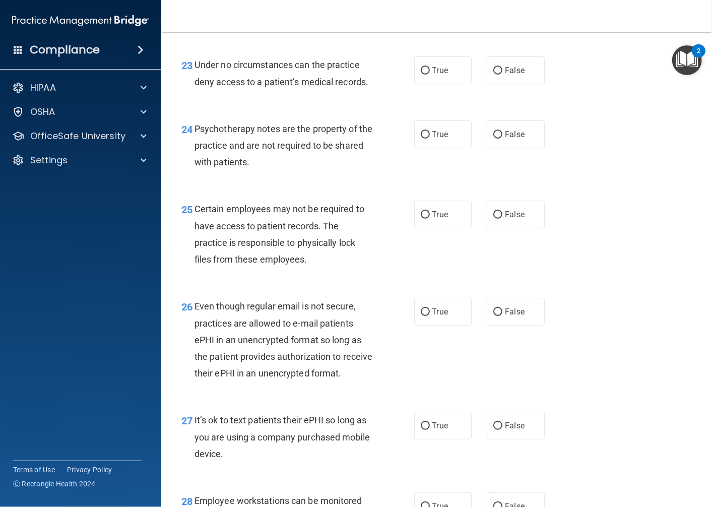
scroll to position [2353, 0]
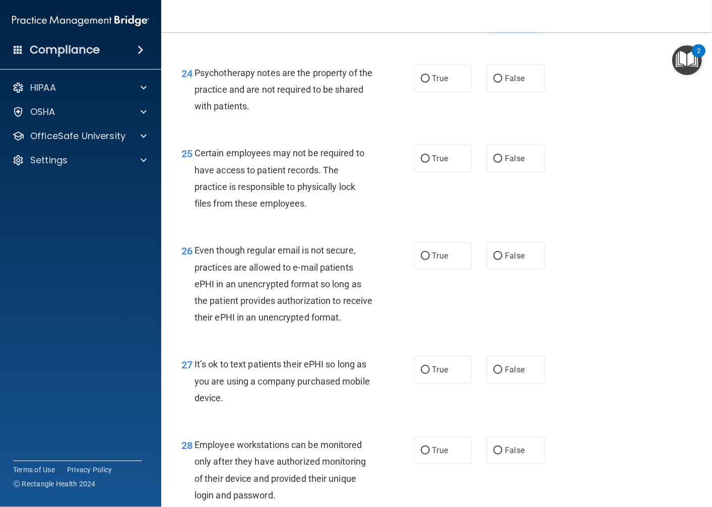
click at [503, 28] on label "False" at bounding box center [516, 15] width 58 height 28
click at [503, 19] on input "False" at bounding box center [498, 15] width 9 height 8
radio input "true"
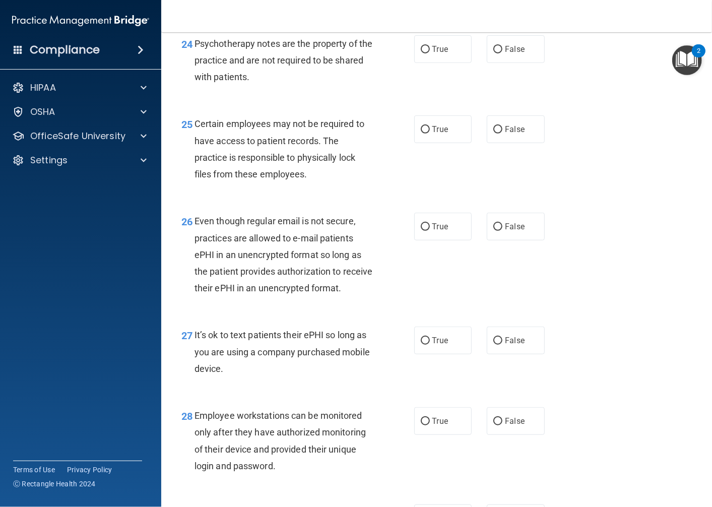
scroll to position [2408, 0]
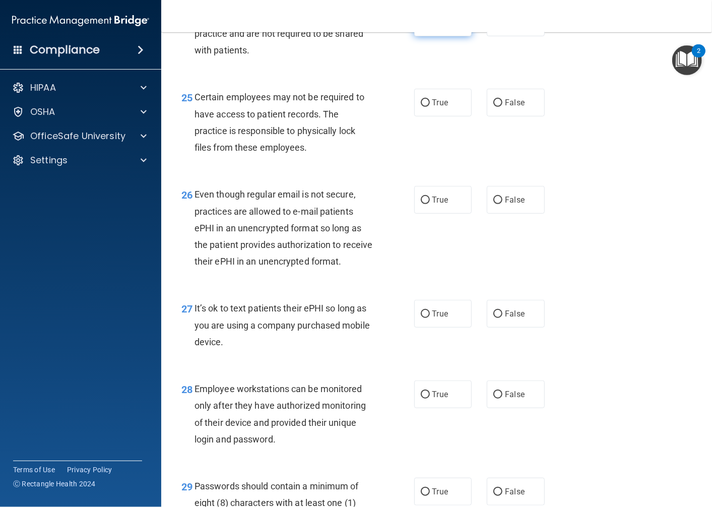
click at [441, 36] on label "True" at bounding box center [443, 23] width 58 height 28
click at [430, 27] on input "True" at bounding box center [425, 23] width 9 height 8
radio input "true"
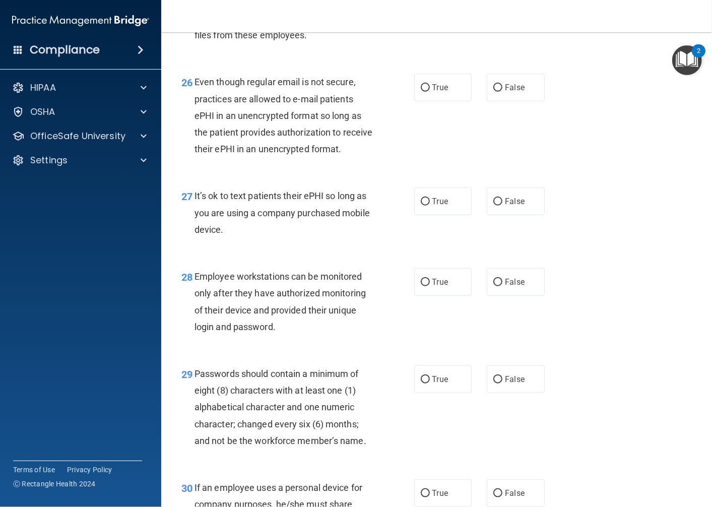
scroll to position [2464, 0]
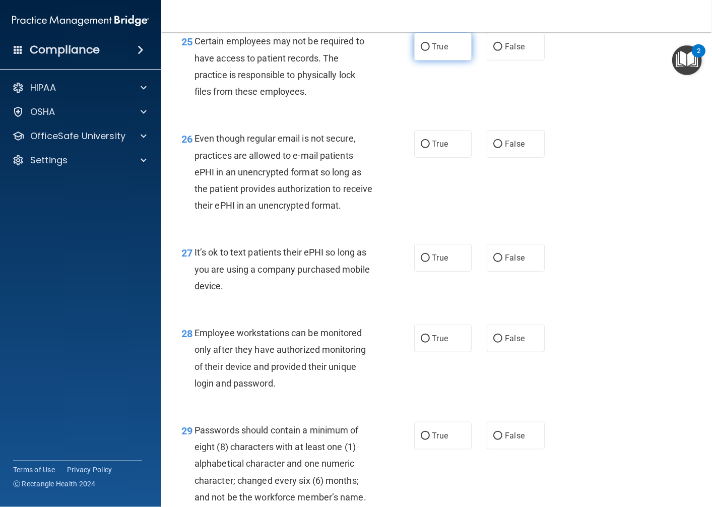
click at [433, 51] on span "True" at bounding box center [441, 47] width 16 height 10
click at [428, 51] on input "True" at bounding box center [425, 47] width 9 height 8
radio input "true"
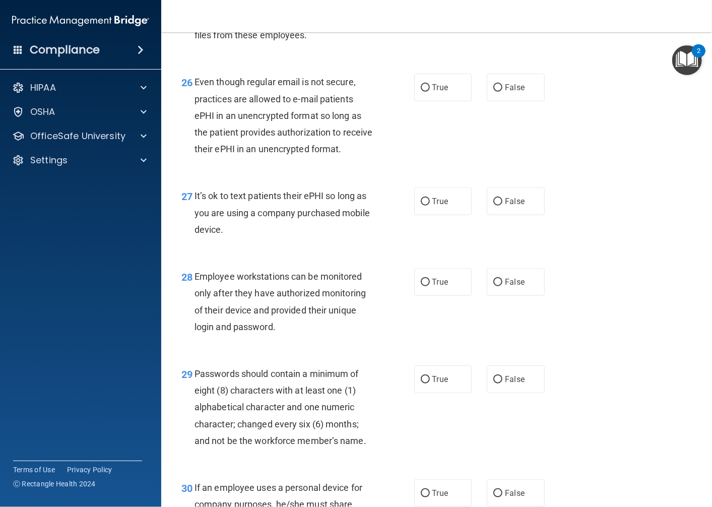
scroll to position [2577, 0]
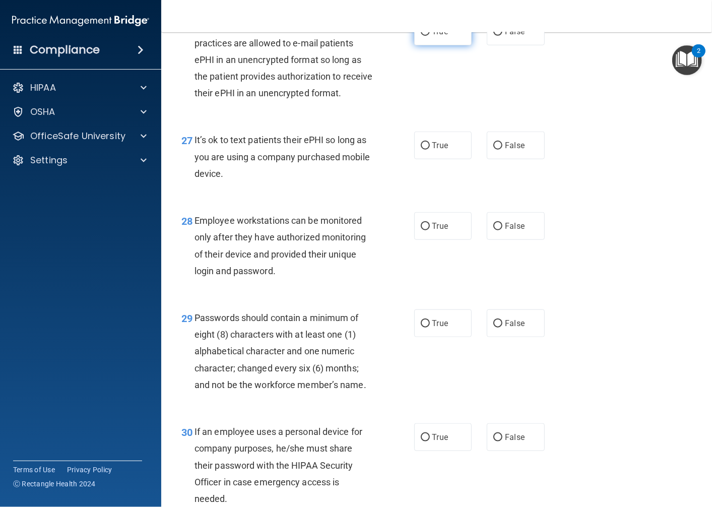
click at [419, 45] on label "True" at bounding box center [443, 32] width 58 height 28
click at [421, 36] on input "True" at bounding box center [425, 32] width 9 height 8
radio input "true"
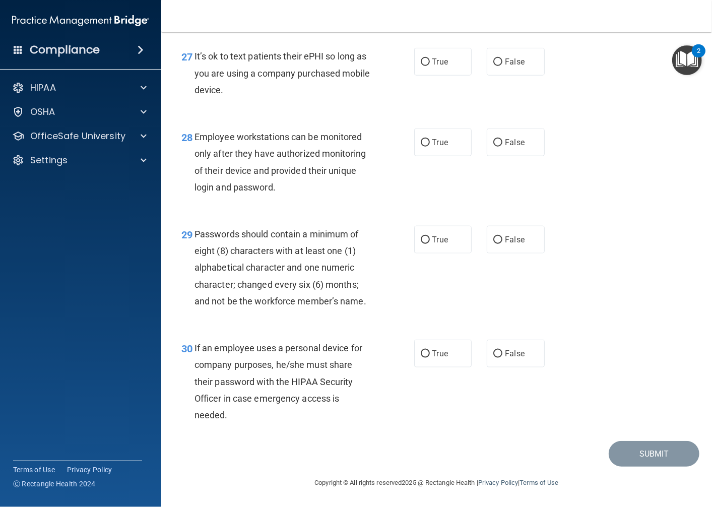
scroll to position [2728, 0]
click at [433, 58] on span "True" at bounding box center [441, 62] width 16 height 10
click at [430, 58] on input "True" at bounding box center [425, 62] width 9 height 8
radio input "true"
click at [447, 150] on label "True" at bounding box center [443, 143] width 58 height 28
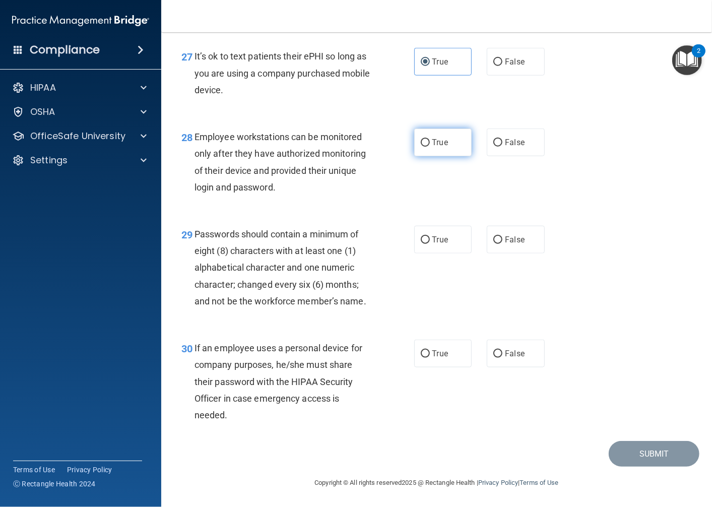
click at [430, 147] on input "True" at bounding box center [425, 143] width 9 height 8
radio input "true"
click at [451, 251] on label "True" at bounding box center [443, 240] width 58 height 28
click at [430, 244] on input "True" at bounding box center [425, 240] width 9 height 8
radio input "true"
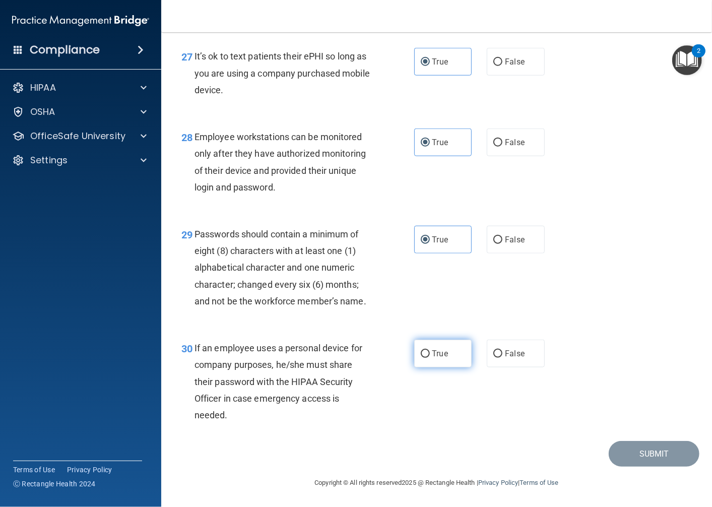
click at [419, 360] on label "True" at bounding box center [443, 354] width 58 height 28
click at [421, 358] on input "True" at bounding box center [425, 354] width 9 height 8
radio input "true"
click at [672, 448] on button "Submit" at bounding box center [654, 454] width 91 height 26
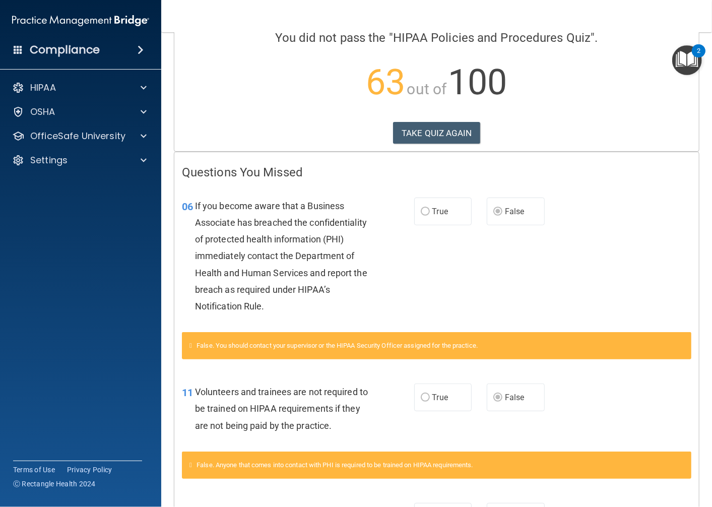
scroll to position [81, 0]
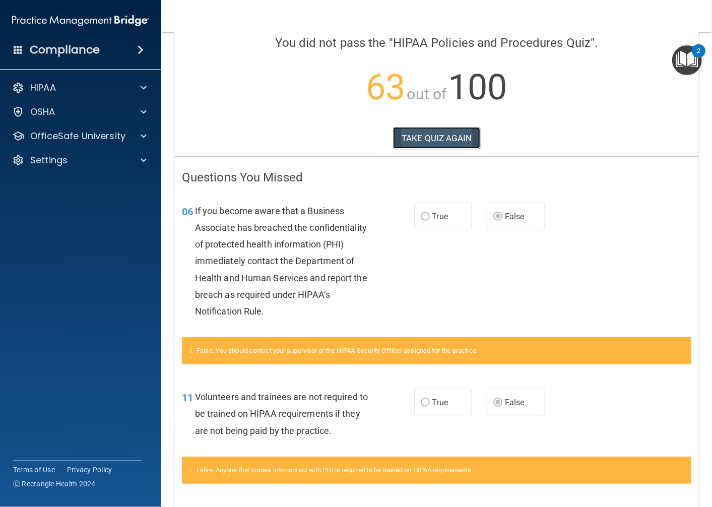
click at [405, 139] on button "TAKE QUIZ AGAIN" at bounding box center [436, 138] width 87 height 22
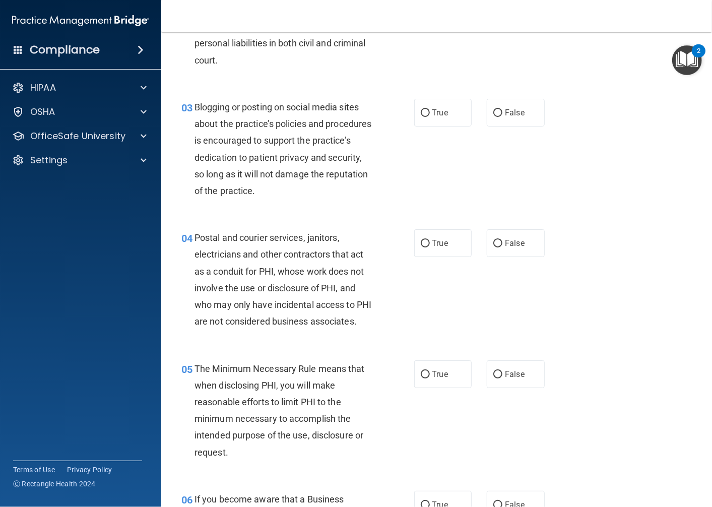
scroll to position [224, 0]
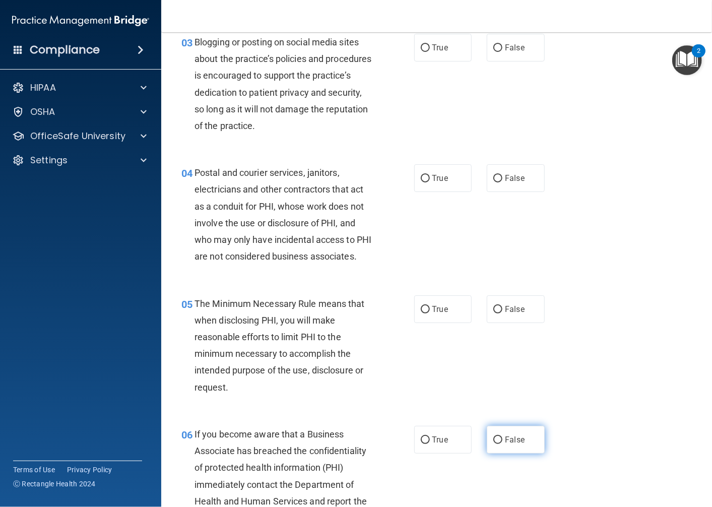
click at [515, 445] on label "False" at bounding box center [516, 440] width 58 height 28
click at [503, 444] on input "False" at bounding box center [498, 441] width 9 height 8
radio input "true"
click at [646, 370] on div "05 The Minimum Necessary Rule means that when disclosing PHI, you will make rea…" at bounding box center [437, 348] width 526 height 131
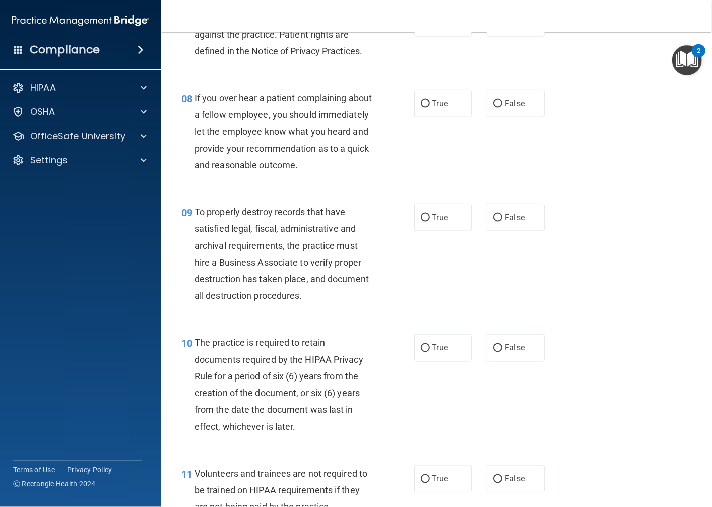
scroll to position [840, 0]
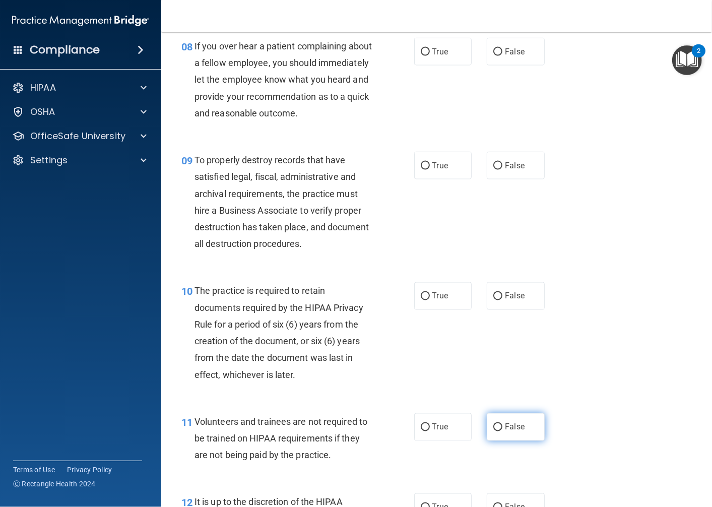
drag, startPoint x: 517, startPoint y: 457, endPoint x: 518, endPoint y: 448, distance: 9.7
click at [516, 432] on span "False" at bounding box center [515, 428] width 20 height 10
click at [503, 432] on input "False" at bounding box center [498, 428] width 9 height 8
radio input "true"
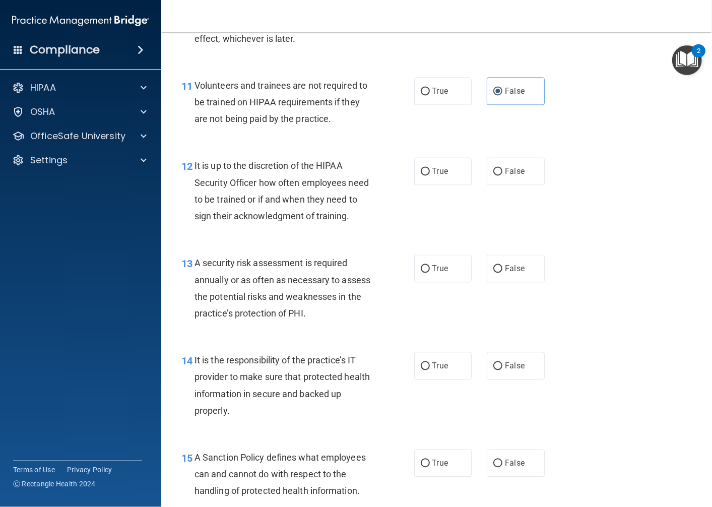
scroll to position [1232, 0]
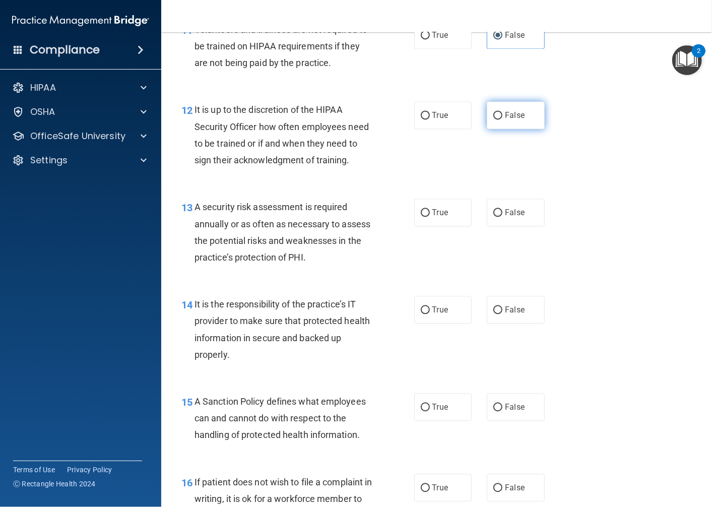
click at [496, 119] on input "False" at bounding box center [498, 116] width 9 height 8
radio input "true"
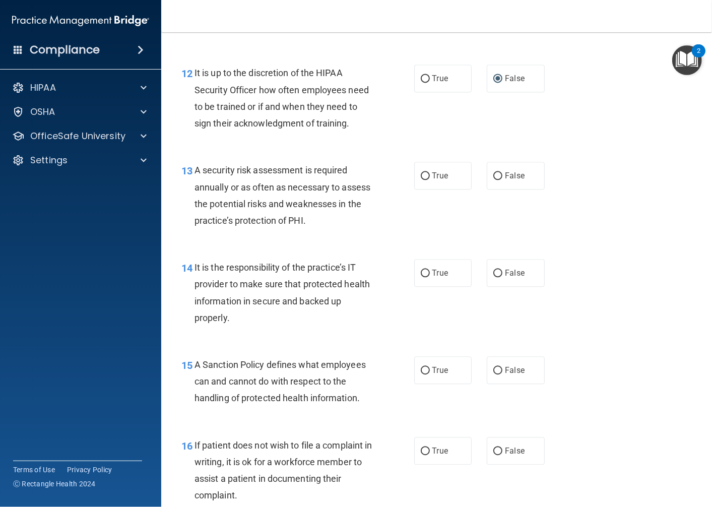
scroll to position [1288, 0]
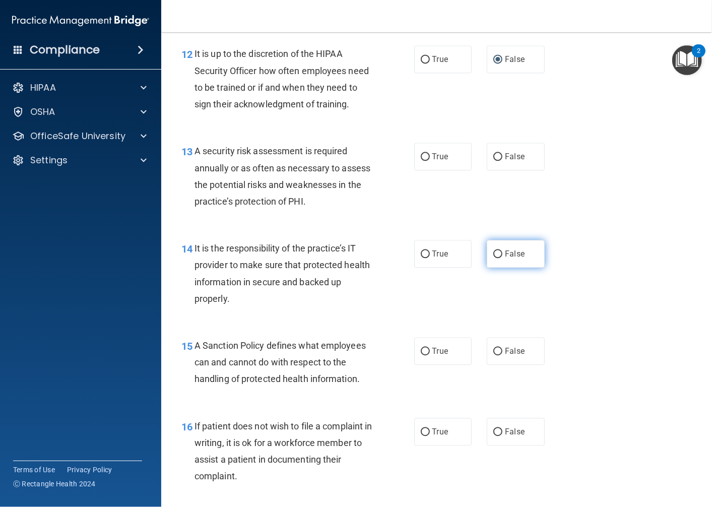
click at [515, 268] on label "False" at bounding box center [516, 254] width 58 height 28
click at [503, 258] on input "False" at bounding box center [498, 255] width 9 height 8
radio input "true"
click at [500, 365] on label "False" at bounding box center [516, 351] width 58 height 28
click at [500, 355] on input "False" at bounding box center [498, 352] width 9 height 8
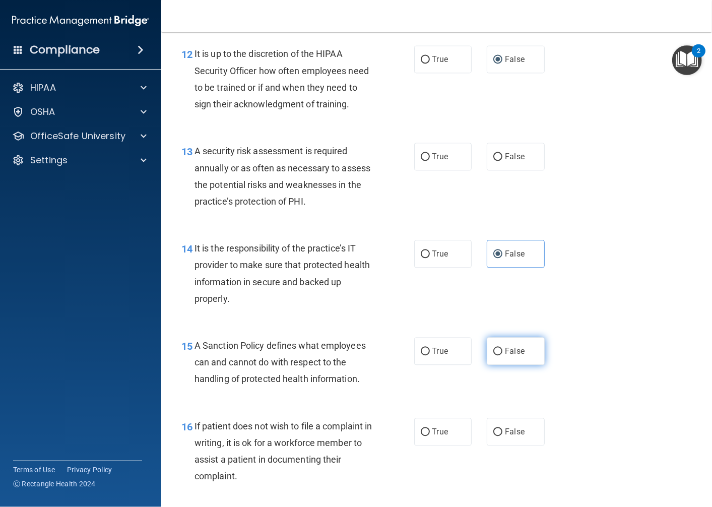
radio input "true"
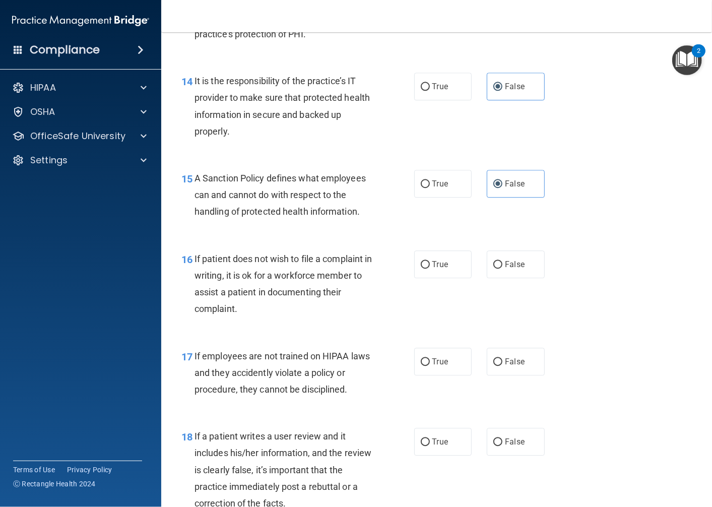
scroll to position [1456, 0]
click at [500, 375] on label "False" at bounding box center [516, 361] width 58 height 28
click at [500, 366] on input "False" at bounding box center [498, 362] width 9 height 8
radio input "true"
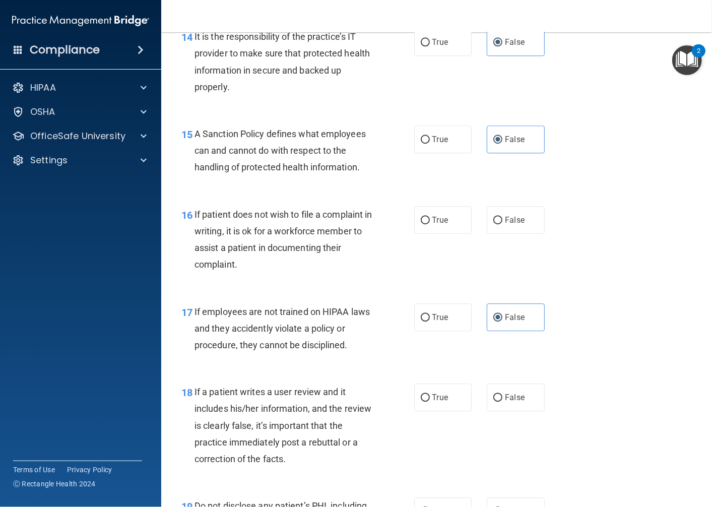
scroll to position [1569, 0]
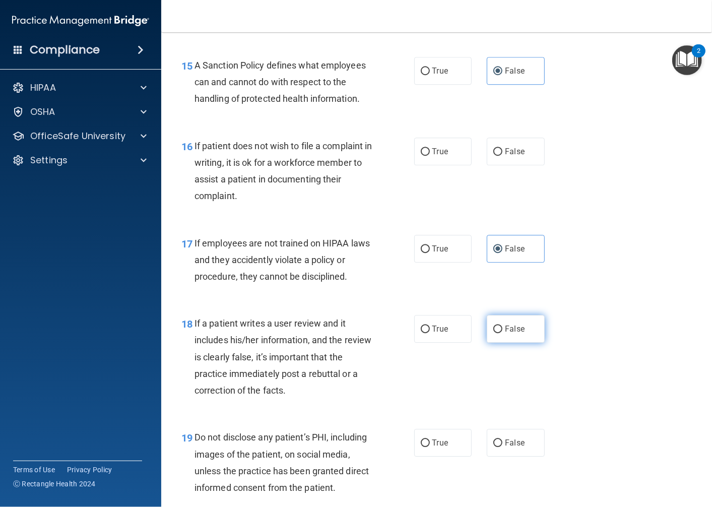
click at [495, 343] on label "False" at bounding box center [516, 329] width 58 height 28
click at [495, 333] on input "False" at bounding box center [498, 330] width 9 height 8
radio input "true"
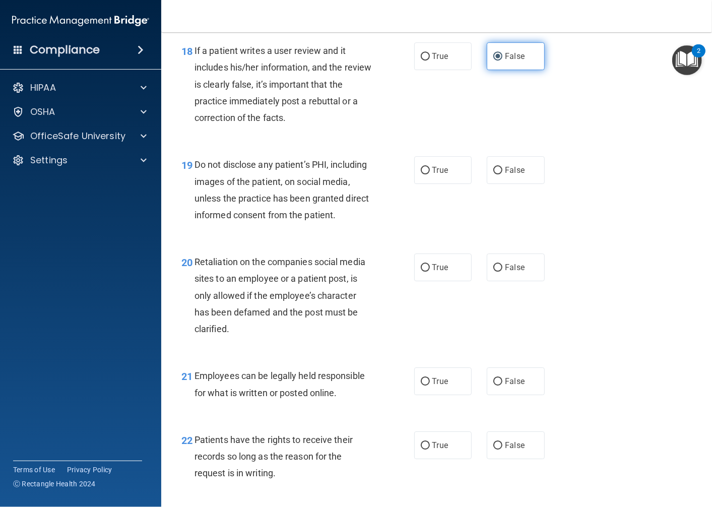
scroll to position [1848, 0]
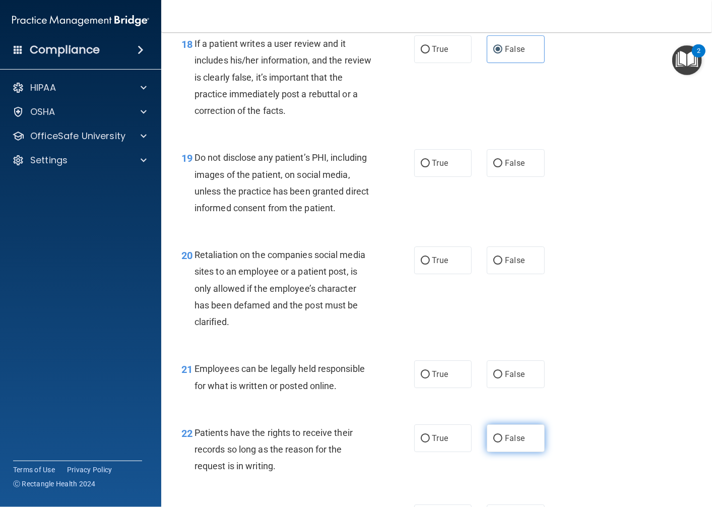
click at [507, 452] on label "False" at bounding box center [516, 439] width 58 height 28
click at [503, 443] on input "False" at bounding box center [498, 439] width 9 height 8
radio input "true"
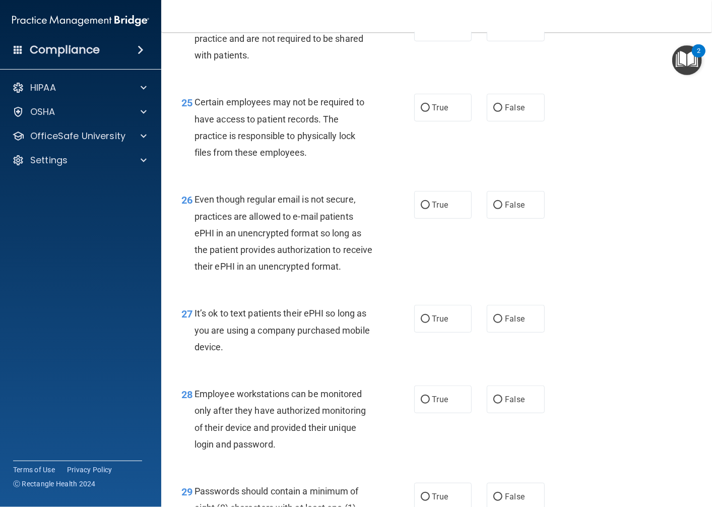
scroll to position [2408, 0]
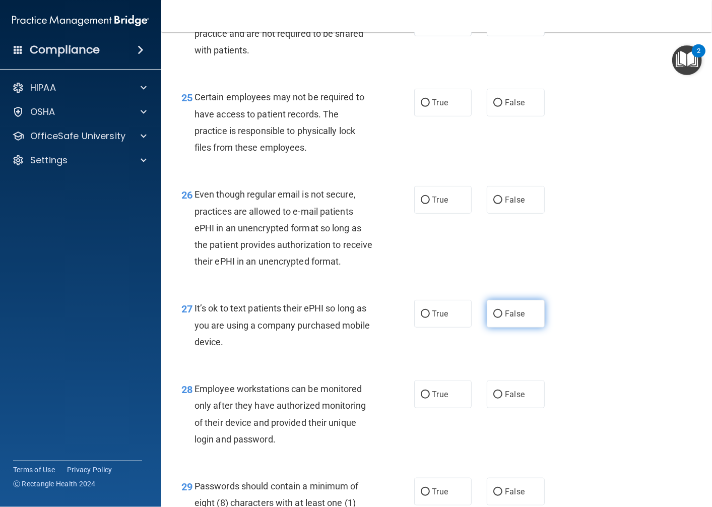
click at [494, 318] on input "False" at bounding box center [498, 315] width 9 height 8
radio input "true"
click at [505, 399] on span "False" at bounding box center [515, 395] width 20 height 10
click at [500, 399] on input "False" at bounding box center [498, 395] width 9 height 8
radio input "true"
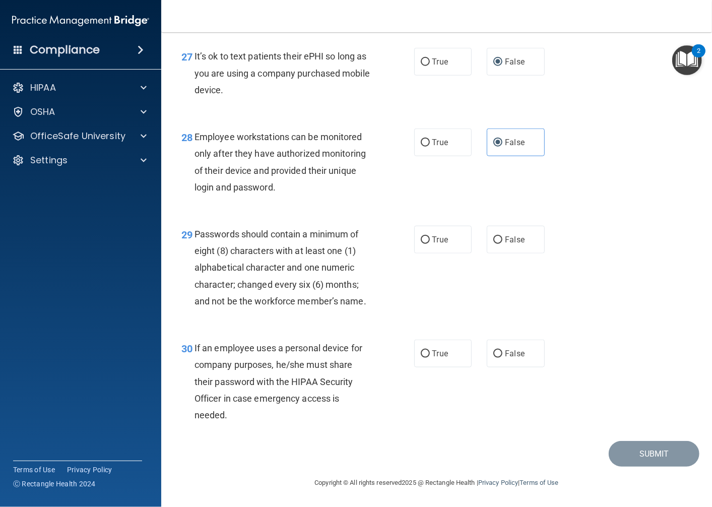
scroll to position [2728, 0]
click at [509, 362] on label "False" at bounding box center [516, 354] width 58 height 28
click at [503, 358] on input "False" at bounding box center [498, 354] width 9 height 8
radio input "true"
click at [433, 239] on span "True" at bounding box center [441, 240] width 16 height 10
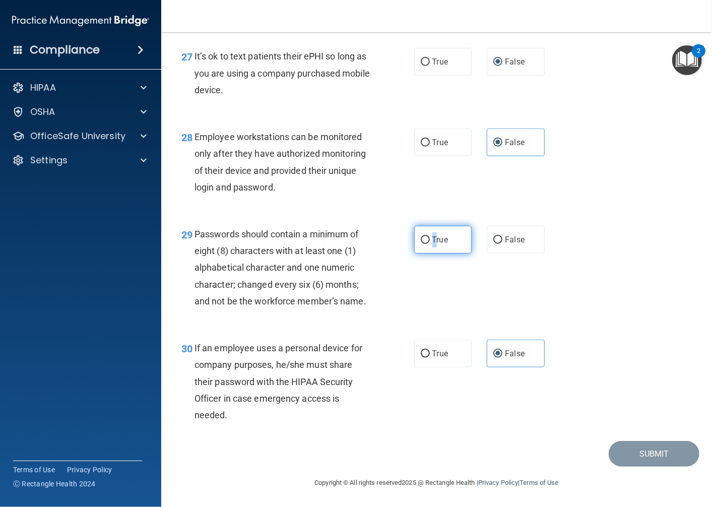
drag, startPoint x: 430, startPoint y: 239, endPoint x: 419, endPoint y: 237, distance: 10.9
click at [416, 234] on label "True" at bounding box center [443, 240] width 58 height 28
click at [421, 236] on input "True" at bounding box center [425, 240] width 9 height 8
radio input "true"
click at [422, 243] on input "True" at bounding box center [425, 240] width 9 height 8
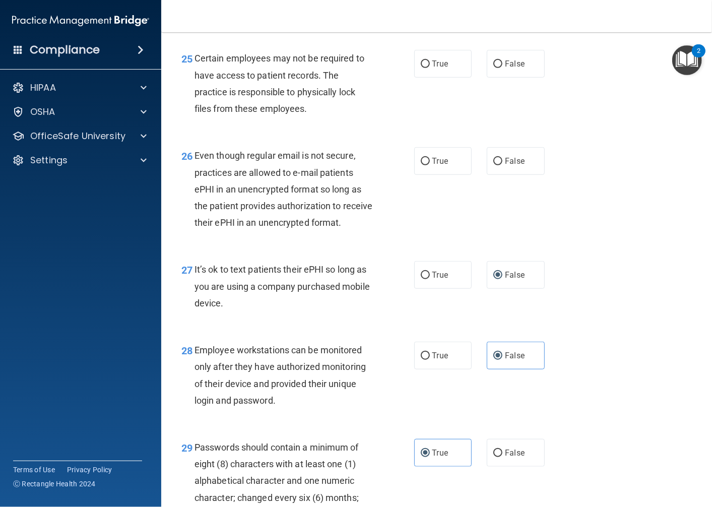
scroll to position [2391, 0]
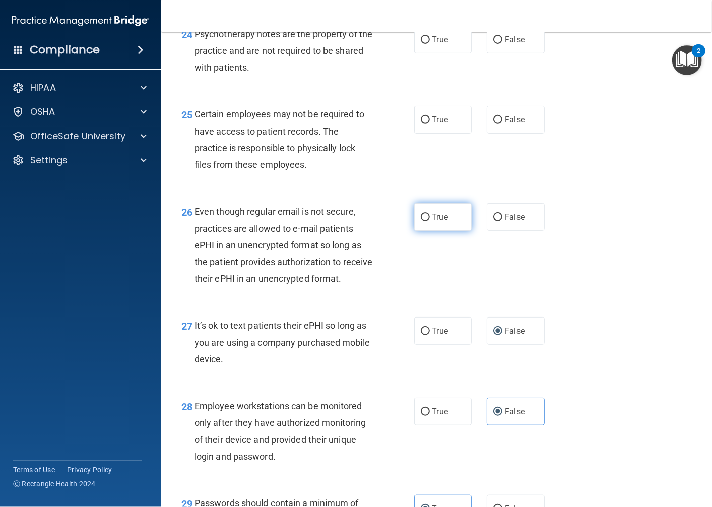
click at [433, 222] on span "True" at bounding box center [441, 217] width 16 height 10
click at [430, 221] on input "True" at bounding box center [425, 218] width 9 height 8
radio input "true"
click at [414, 134] on label "True" at bounding box center [443, 120] width 58 height 28
click at [421, 124] on input "True" at bounding box center [425, 120] width 9 height 8
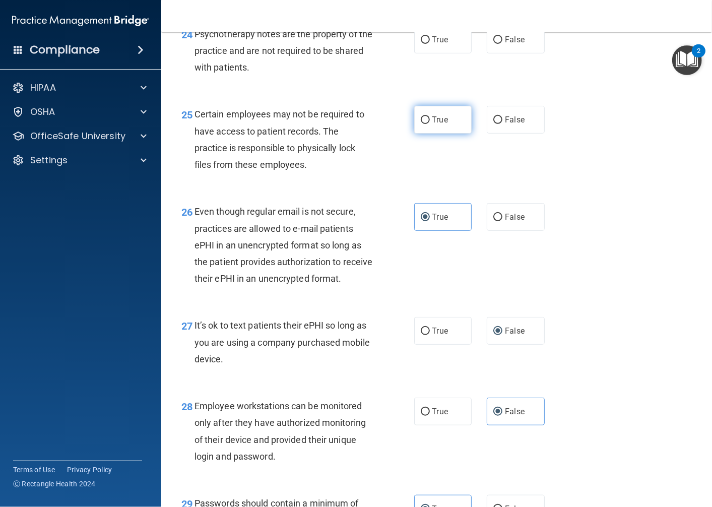
radio input "true"
click at [423, 53] on label "True" at bounding box center [443, 40] width 58 height 28
click at [423, 44] on input "True" at bounding box center [425, 40] width 9 height 8
radio input "true"
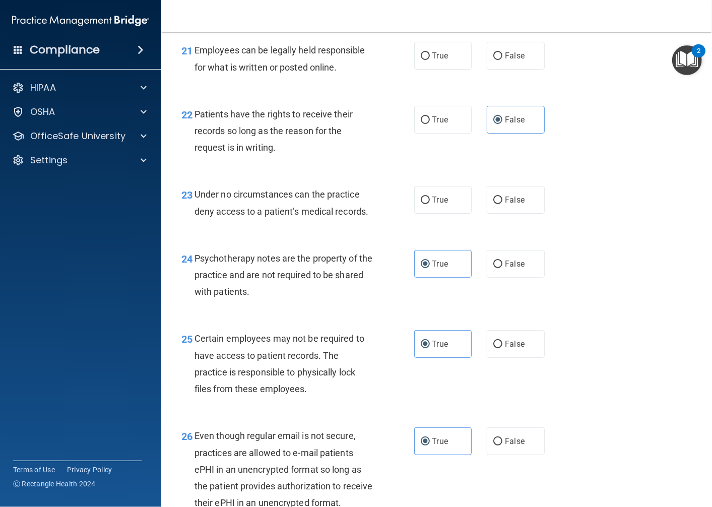
scroll to position [2111, 0]
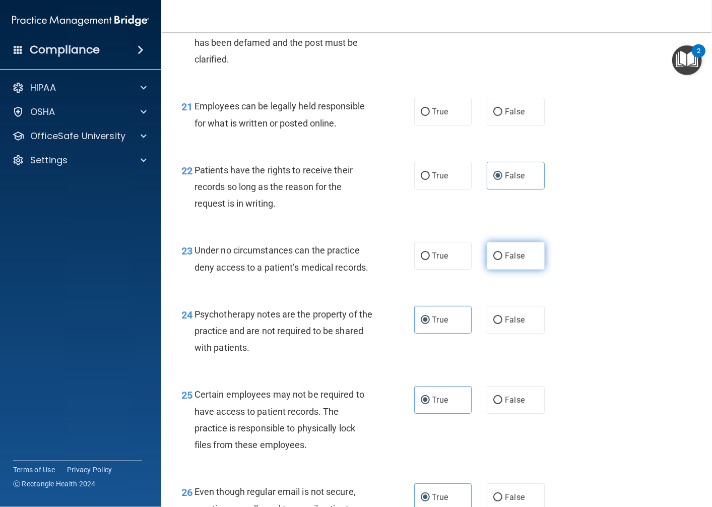
click at [517, 261] on span "False" at bounding box center [515, 256] width 20 height 10
click at [503, 260] on input "False" at bounding box center [498, 257] width 9 height 8
radio input "true"
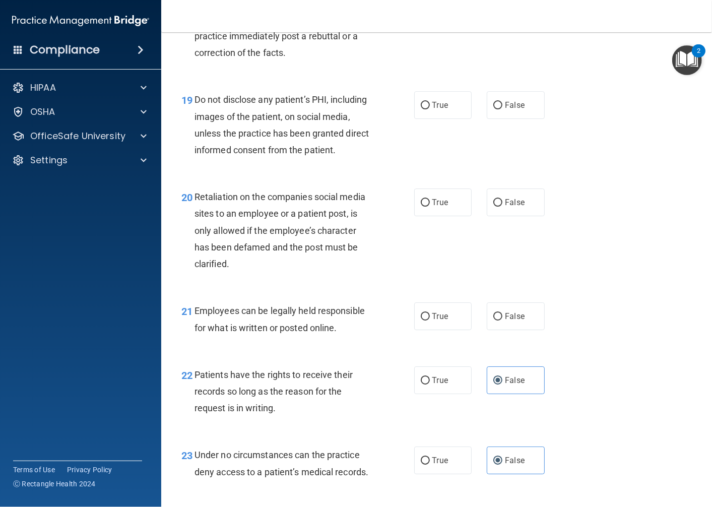
scroll to position [1887, 0]
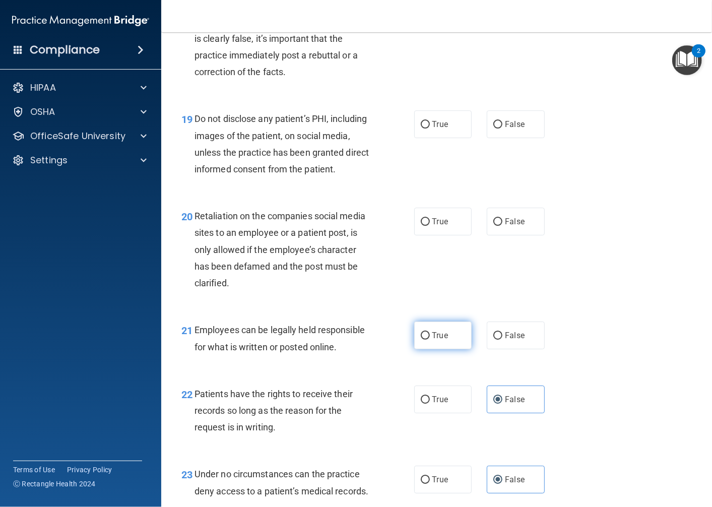
click at [433, 340] on span "True" at bounding box center [441, 336] width 16 height 10
click at [430, 340] on input "True" at bounding box center [425, 336] width 9 height 8
radio input "true"
click at [444, 226] on span "True" at bounding box center [441, 222] width 16 height 10
click at [430, 226] on input "True" at bounding box center [425, 222] width 9 height 8
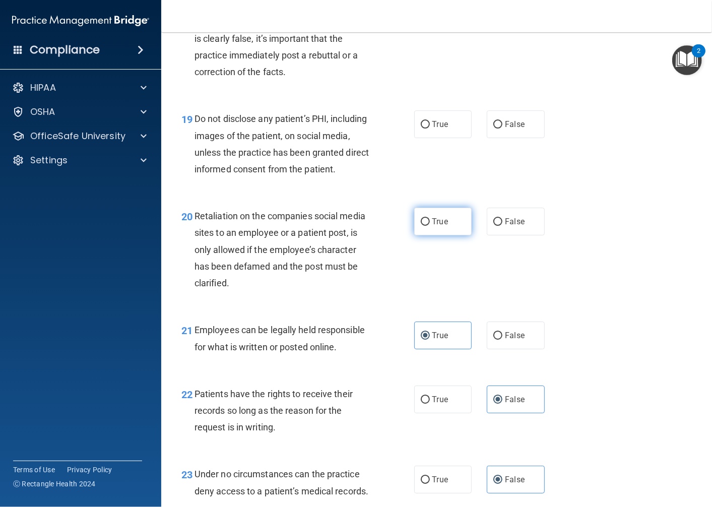
radio input "true"
click at [509, 235] on label "False" at bounding box center [516, 222] width 58 height 28
click at [503, 226] on input "False" at bounding box center [498, 222] width 9 height 8
radio input "true"
radio input "false"
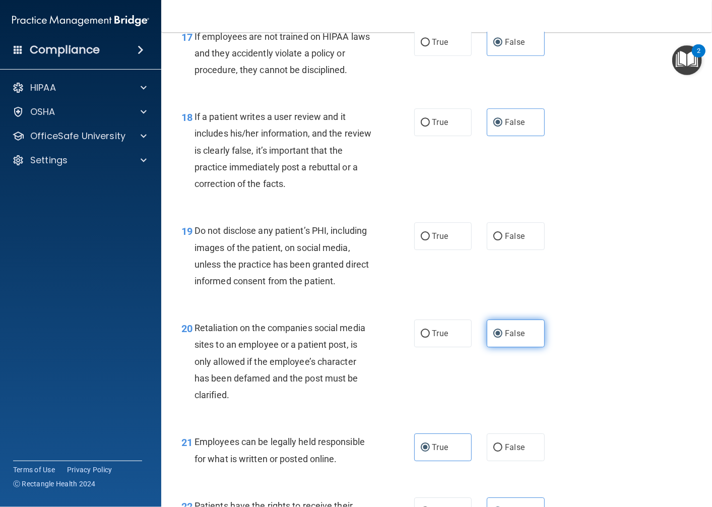
scroll to position [1719, 0]
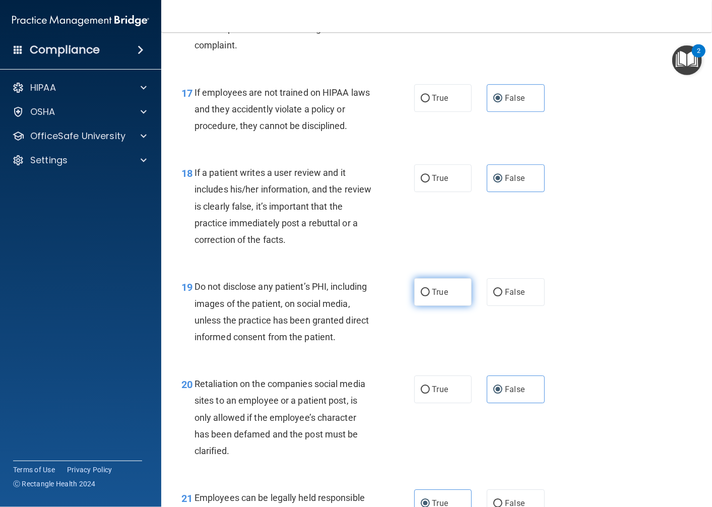
click at [442, 297] on span "True" at bounding box center [441, 292] width 16 height 10
click at [430, 296] on input "True" at bounding box center [425, 293] width 9 height 8
radio input "true"
click at [442, 297] on span "True" at bounding box center [441, 292] width 16 height 10
click at [430, 296] on input "True" at bounding box center [425, 293] width 9 height 8
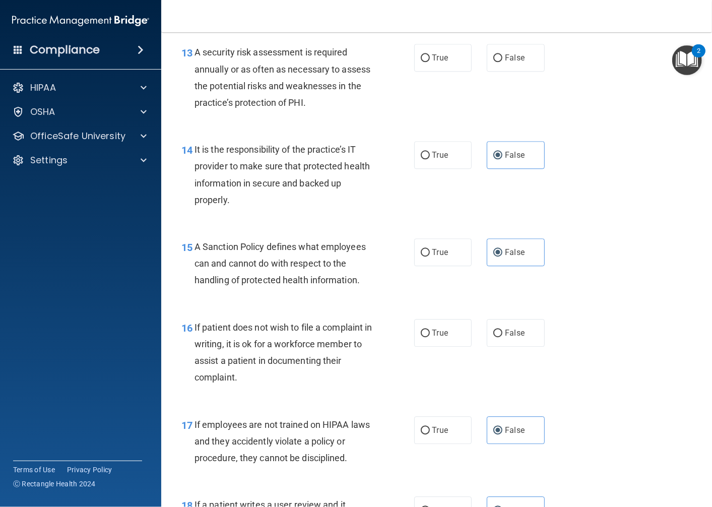
scroll to position [1383, 0]
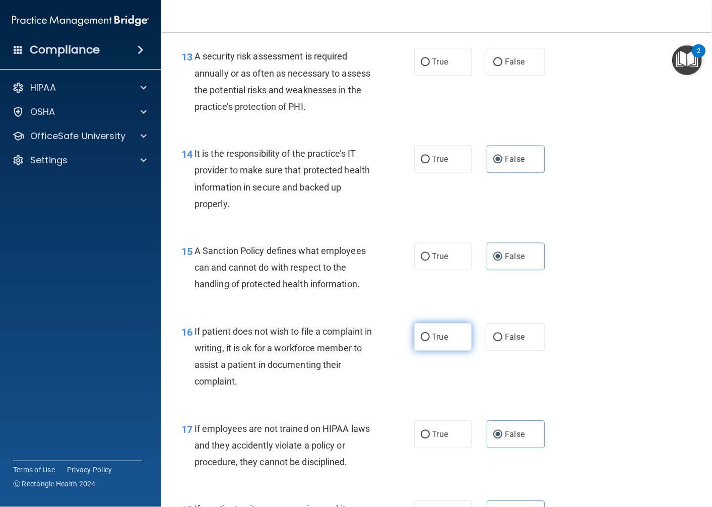
click at [439, 351] on label "True" at bounding box center [443, 337] width 58 height 28
click at [430, 341] on input "True" at bounding box center [425, 338] width 9 height 8
radio input "true"
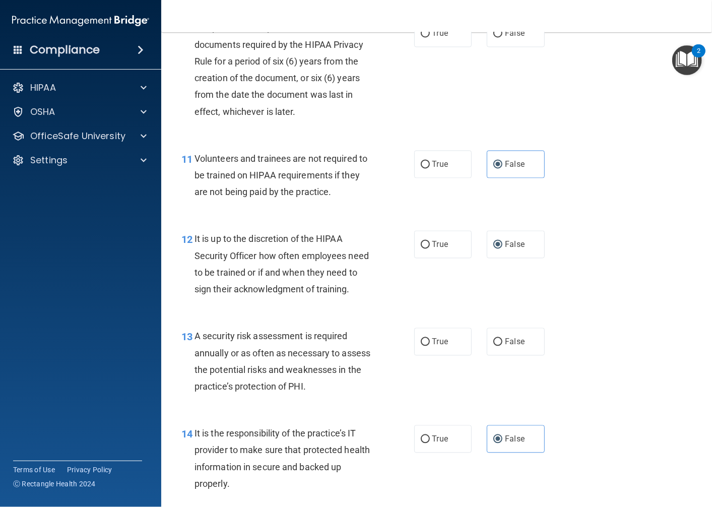
scroll to position [1103, 0]
click at [439, 356] on label "True" at bounding box center [443, 342] width 58 height 28
click at [430, 346] on input "True" at bounding box center [425, 343] width 9 height 8
radio input "true"
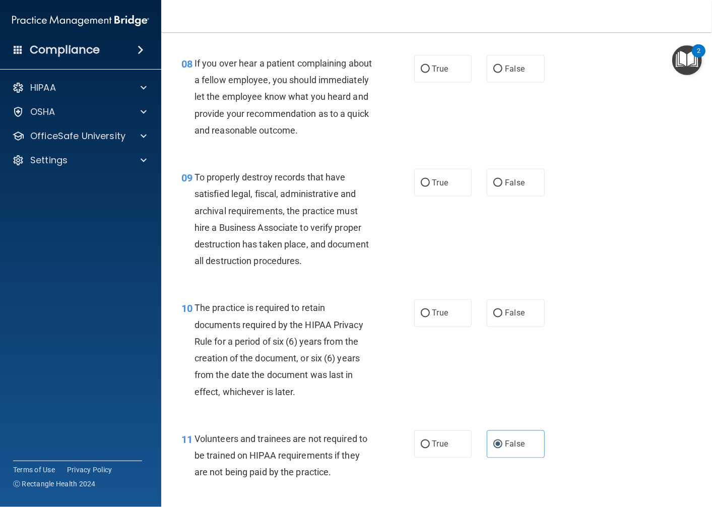
scroll to position [767, 0]
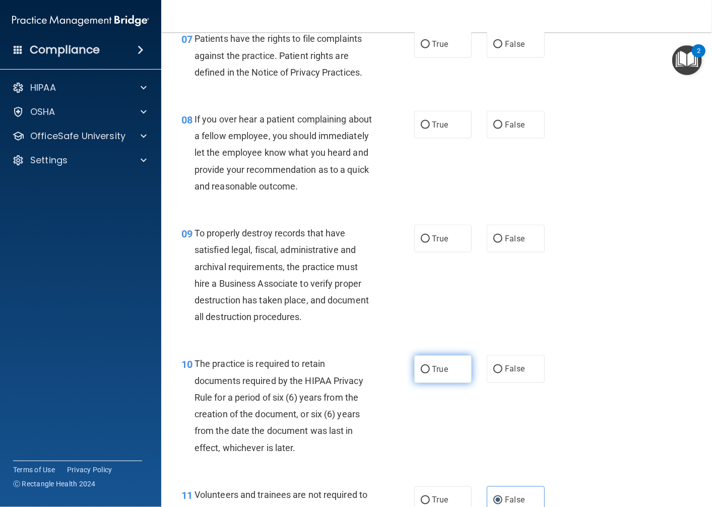
click at [441, 383] on label "True" at bounding box center [443, 369] width 58 height 28
click at [430, 374] on input "True" at bounding box center [425, 370] width 9 height 8
radio input "true"
click at [502, 253] on label "False" at bounding box center [516, 239] width 58 height 28
click at [502, 243] on input "False" at bounding box center [498, 239] width 9 height 8
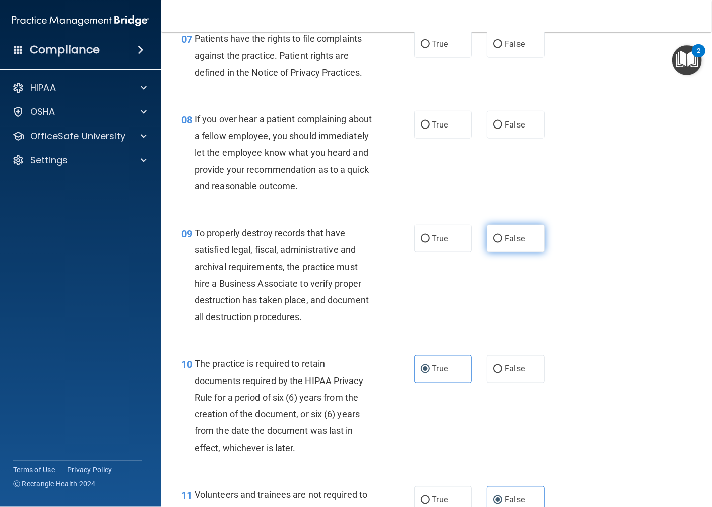
radio input "true"
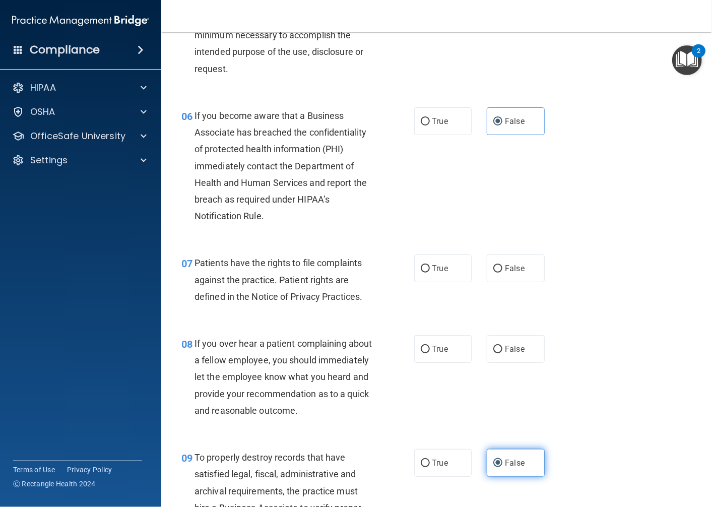
scroll to position [487, 0]
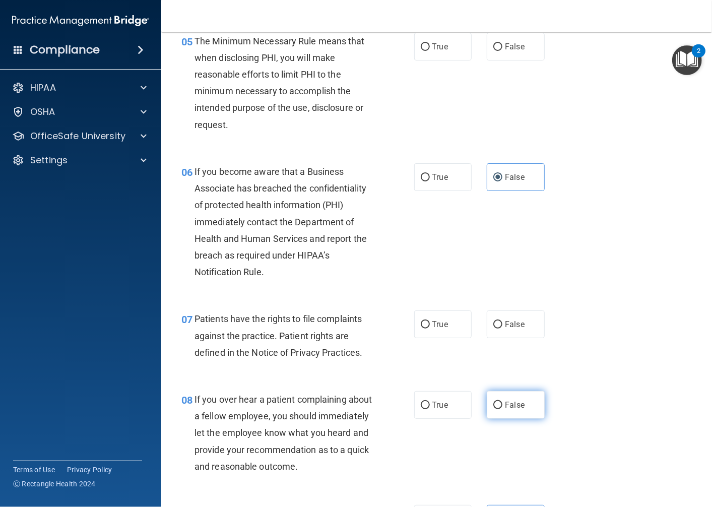
click at [505, 410] on span "False" at bounding box center [515, 405] width 20 height 10
click at [503, 409] on input "False" at bounding box center [498, 406] width 9 height 8
radio input "true"
click at [460, 338] on label "True" at bounding box center [443, 325] width 58 height 28
click at [430, 329] on input "True" at bounding box center [425, 325] width 9 height 8
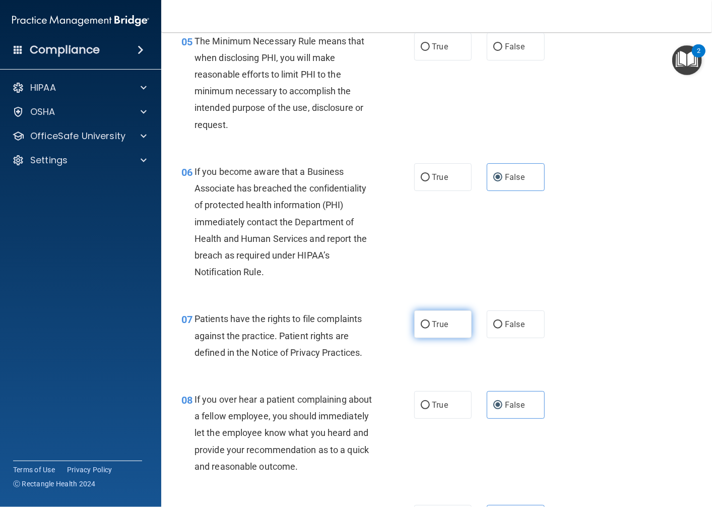
radio input "true"
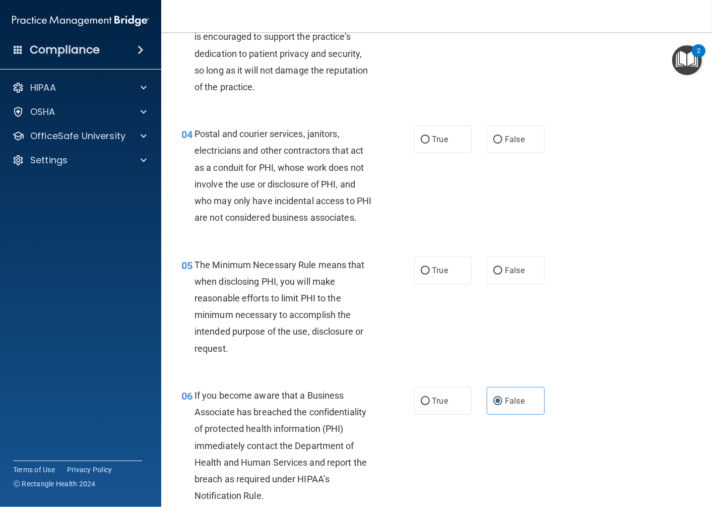
scroll to position [207, 0]
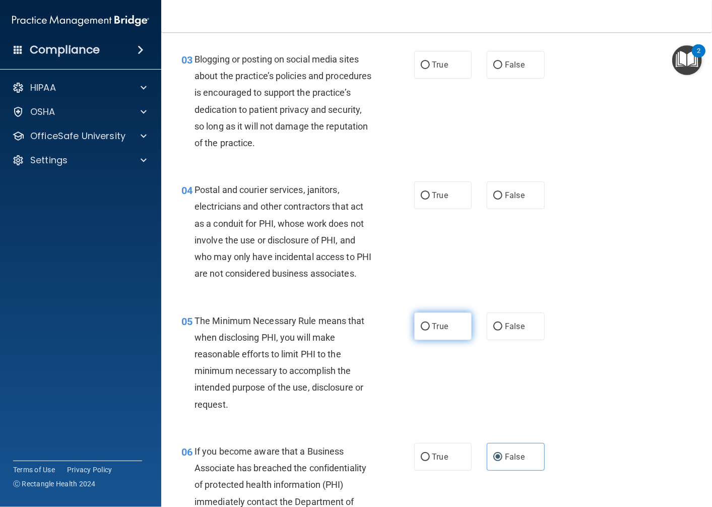
click at [464, 338] on label "True" at bounding box center [443, 327] width 58 height 28
click at [430, 331] on input "True" at bounding box center [425, 327] width 9 height 8
radio input "true"
click at [446, 189] on label "True" at bounding box center [443, 196] width 58 height 28
click at [430, 192] on input "True" at bounding box center [425, 196] width 9 height 8
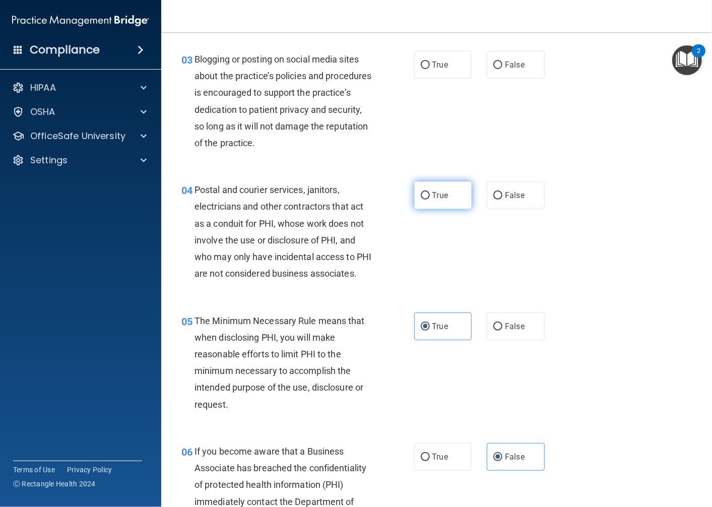
radio input "true"
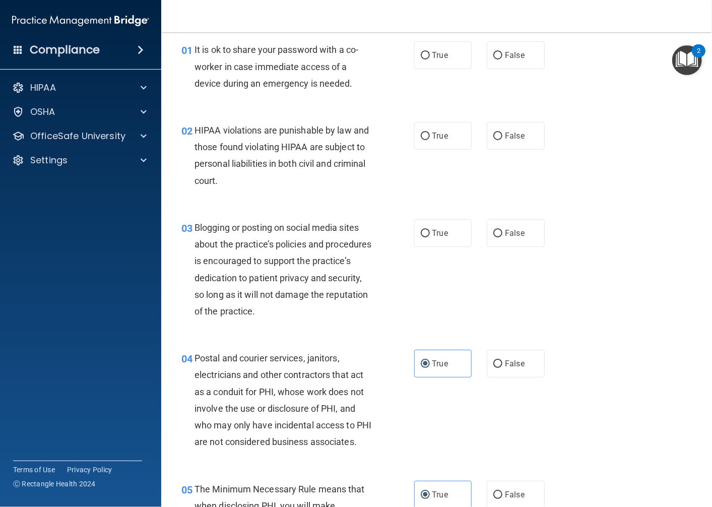
scroll to position [0, 0]
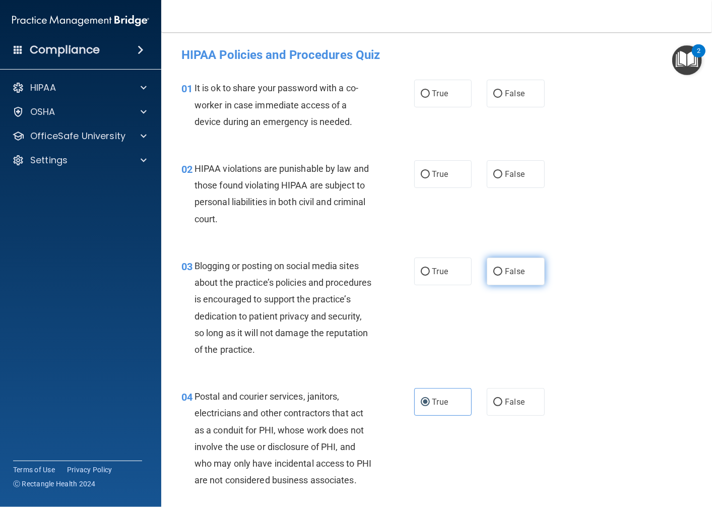
click at [498, 269] on label "False" at bounding box center [516, 272] width 58 height 28
click at [498, 269] on input "False" at bounding box center [498, 272] width 9 height 8
radio input "true"
click at [508, 102] on label "False" at bounding box center [516, 94] width 58 height 28
click at [503, 98] on input "False" at bounding box center [498, 94] width 9 height 8
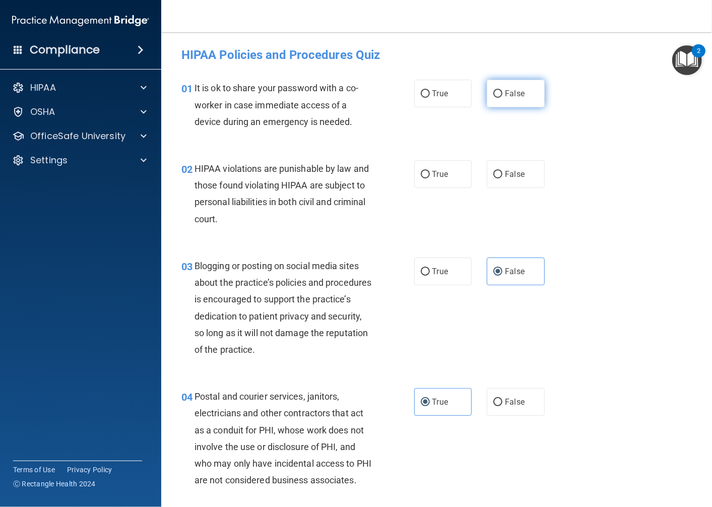
radio input "true"
click at [462, 171] on label "True" at bounding box center [443, 174] width 58 height 28
click at [430, 171] on input "True" at bounding box center [425, 175] width 9 height 8
radio input "true"
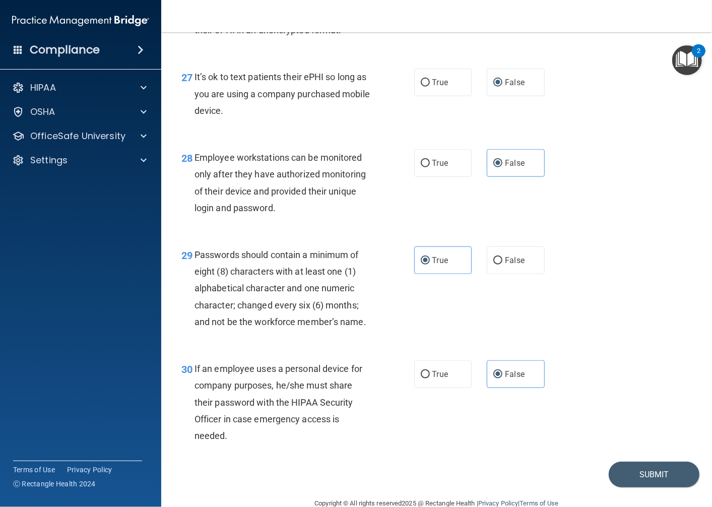
scroll to position [2728, 0]
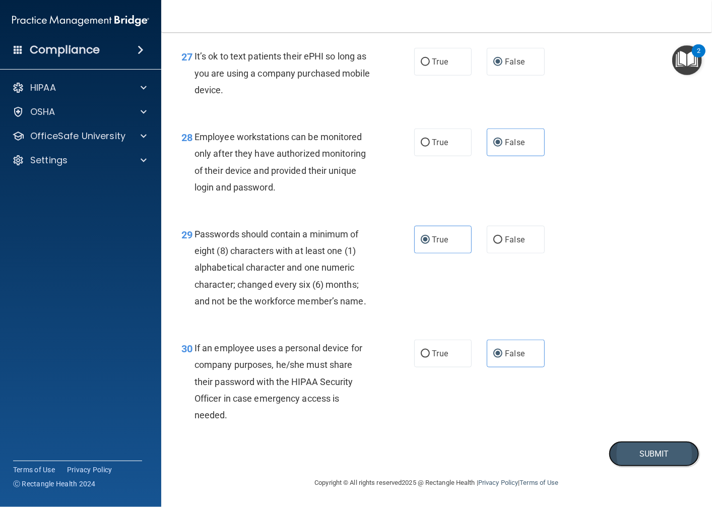
click at [643, 446] on button "Submit" at bounding box center [654, 454] width 91 height 26
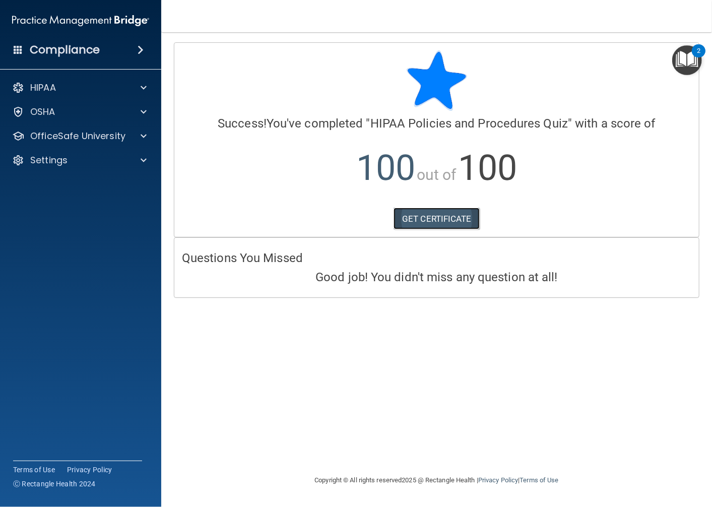
click at [457, 223] on link "GET CERTIFICATE" at bounding box center [437, 219] width 86 height 22
click at [54, 140] on p "OfficeSafe University" at bounding box center [77, 136] width 95 height 12
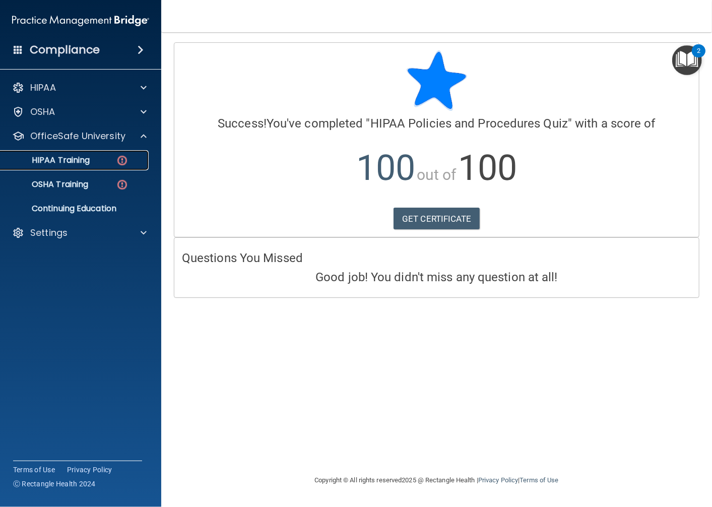
click at [61, 160] on p "HIPAA Training" at bounding box center [48, 160] width 83 height 10
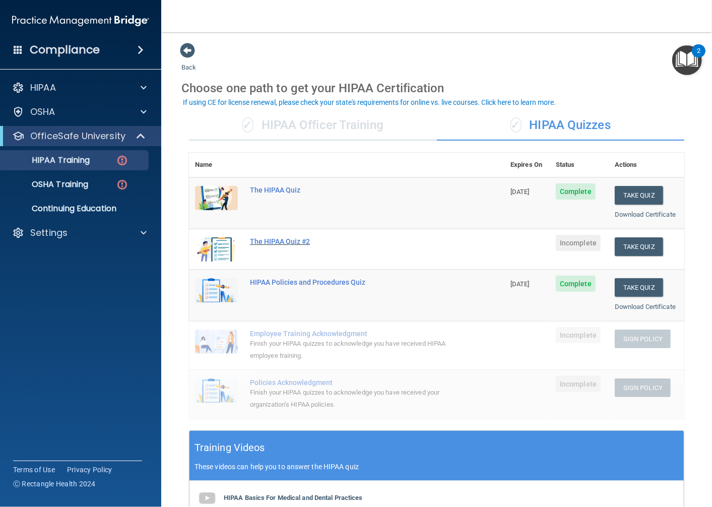
click at [274, 239] on div "The HIPAA Quiz #2" at bounding box center [352, 241] width 204 height 8
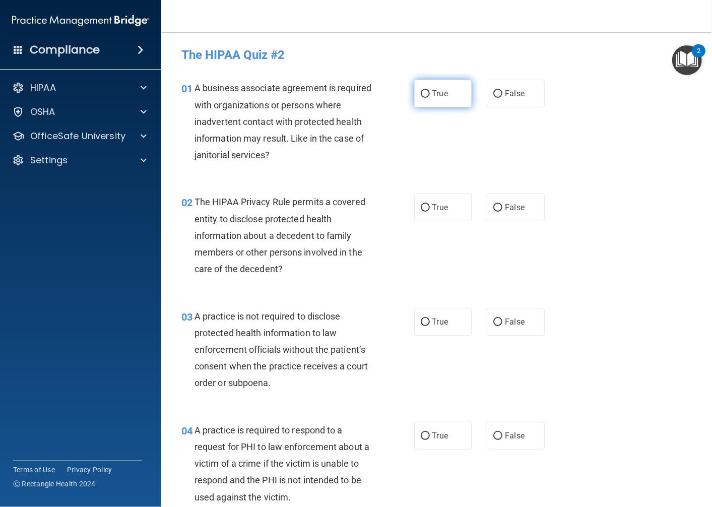
click at [422, 87] on label "True" at bounding box center [443, 94] width 58 height 28
click at [422, 90] on input "True" at bounding box center [425, 94] width 9 height 8
radio input "true"
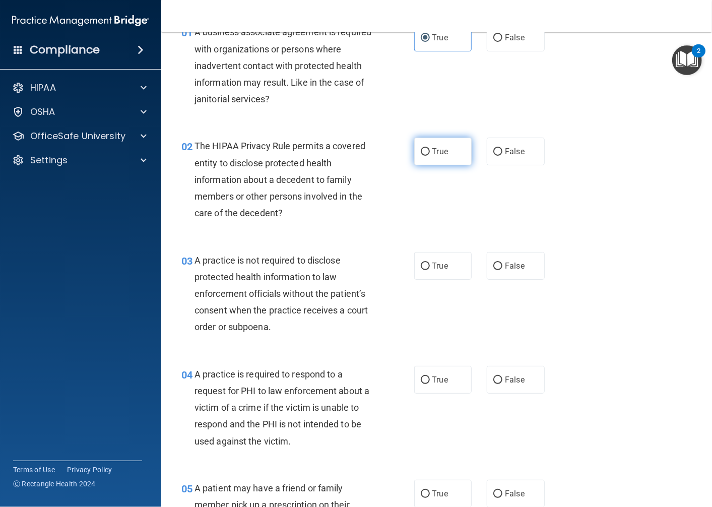
click at [421, 158] on label "True" at bounding box center [443, 152] width 58 height 28
click at [421, 156] on input "True" at bounding box center [425, 152] width 9 height 8
radio input "true"
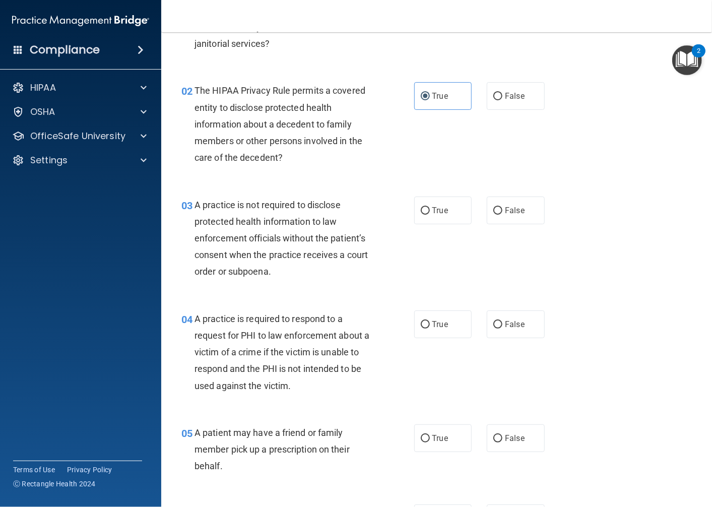
scroll to position [112, 0]
click at [463, 205] on label "True" at bounding box center [443, 210] width 58 height 28
click at [430, 207] on input "True" at bounding box center [425, 211] width 9 height 8
radio input "true"
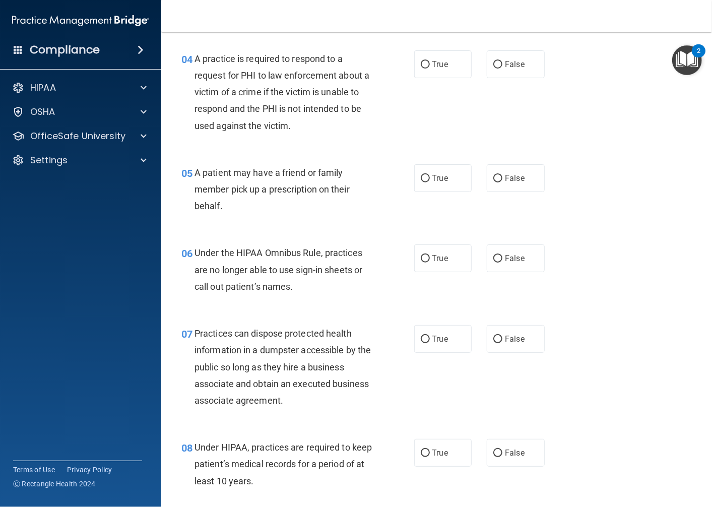
scroll to position [392, 0]
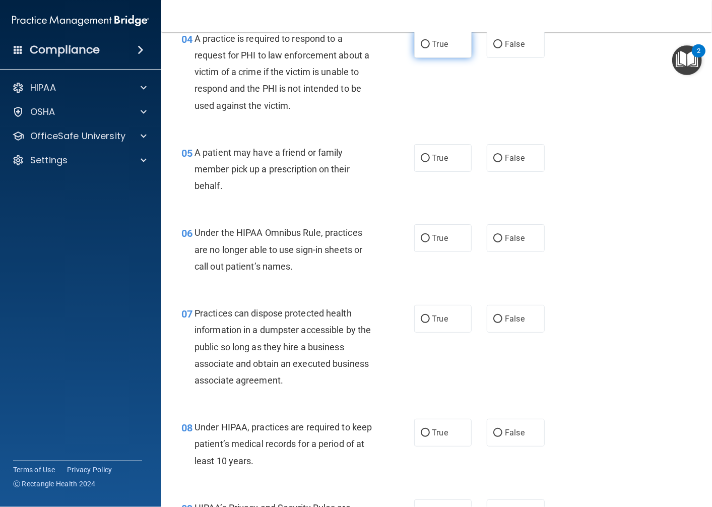
click at [419, 48] on label "True" at bounding box center [443, 44] width 58 height 28
click at [421, 48] on input "True" at bounding box center [425, 45] width 9 height 8
radio input "true"
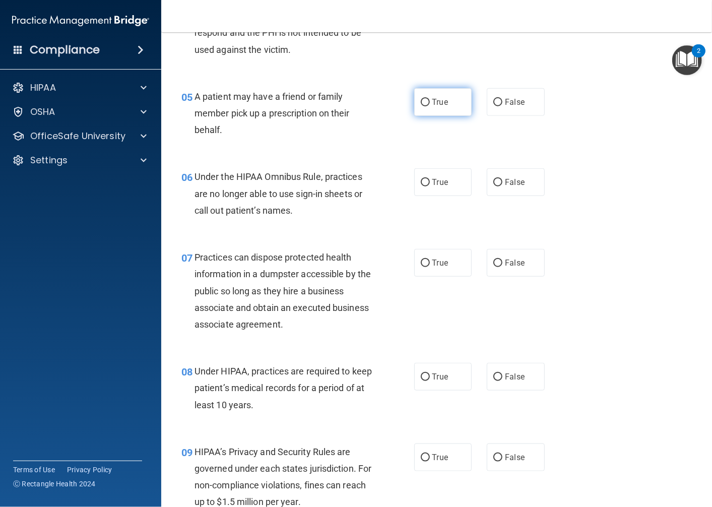
click at [434, 96] on label "True" at bounding box center [443, 102] width 58 height 28
click at [430, 99] on input "True" at bounding box center [425, 103] width 9 height 8
radio input "true"
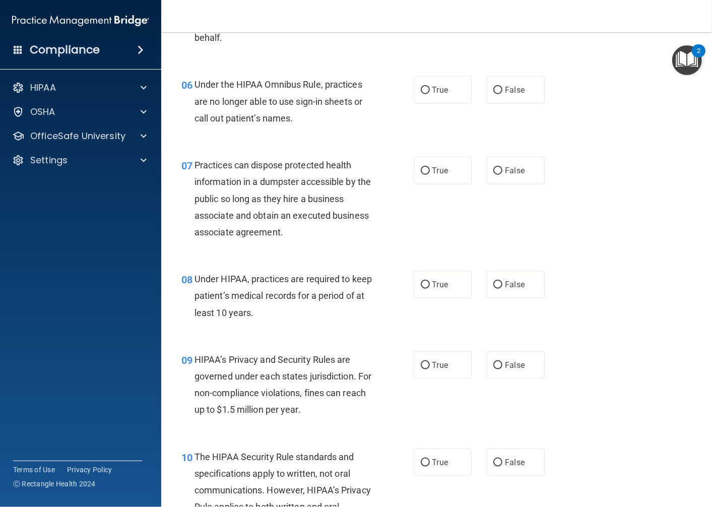
scroll to position [560, 0]
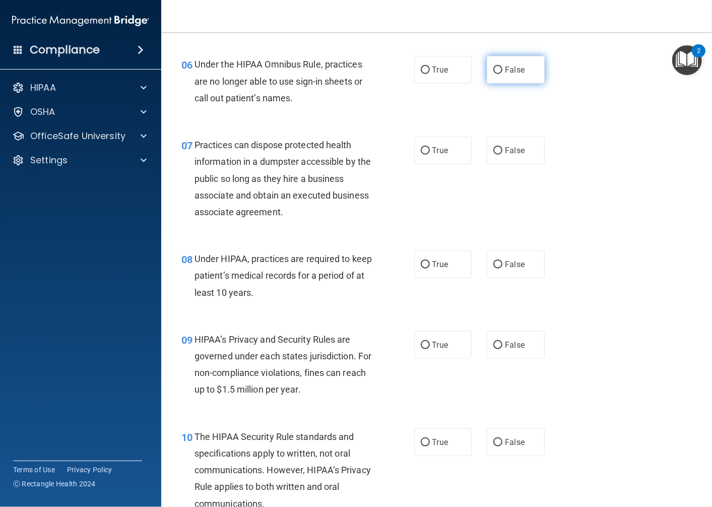
click at [506, 71] on span "False" at bounding box center [515, 70] width 20 height 10
click at [503, 71] on input "False" at bounding box center [498, 71] width 9 height 8
radio input "true"
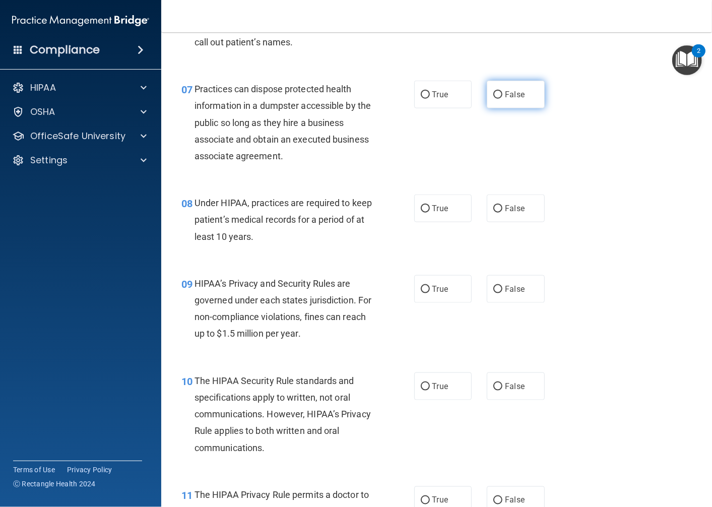
click at [517, 86] on label "False" at bounding box center [516, 95] width 58 height 28
click at [503, 91] on input "False" at bounding box center [498, 95] width 9 height 8
radio input "true"
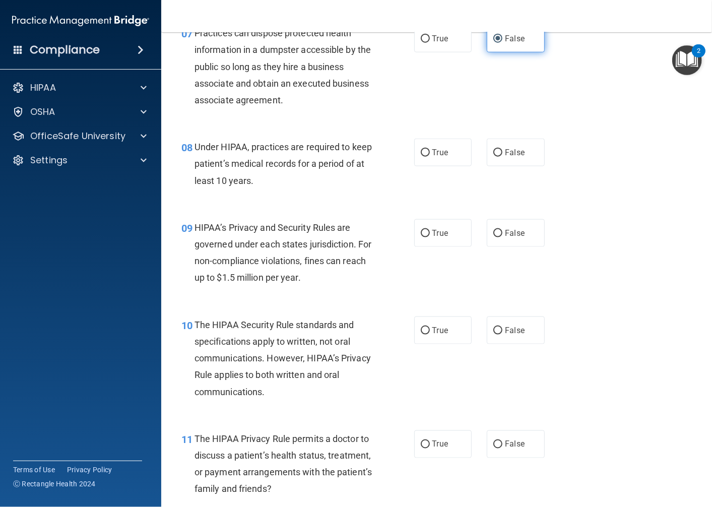
scroll to position [728, 0]
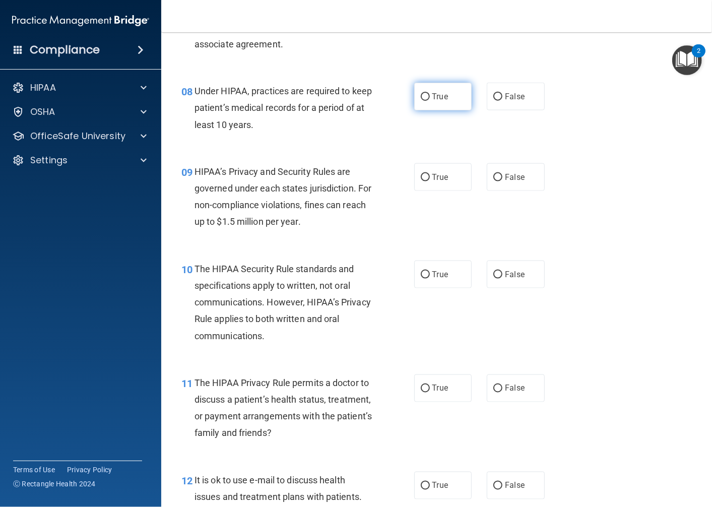
click at [460, 98] on label "True" at bounding box center [443, 97] width 58 height 28
click at [430, 98] on input "True" at bounding box center [425, 97] width 9 height 8
radio input "true"
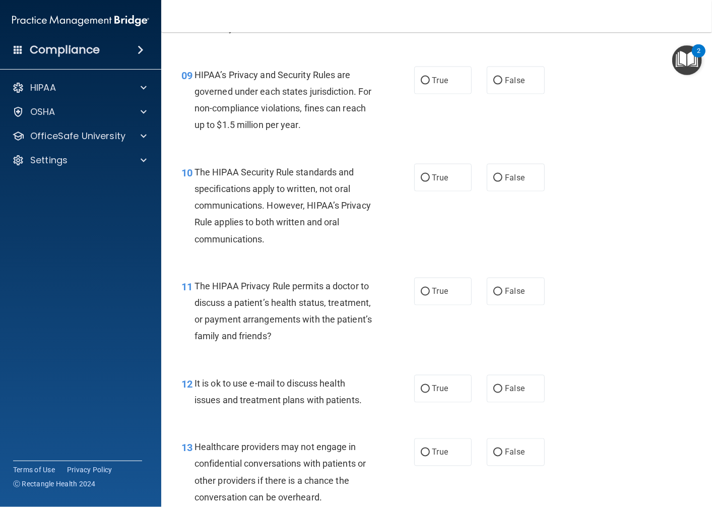
scroll to position [840, 0]
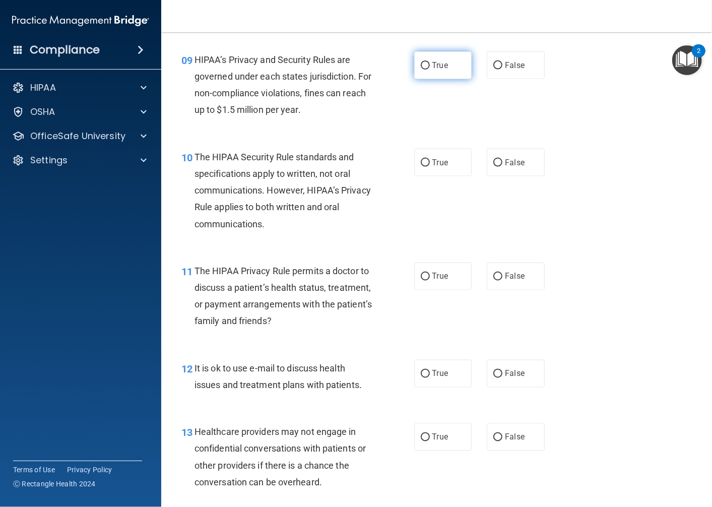
click at [456, 61] on label "True" at bounding box center [443, 65] width 58 height 28
click at [430, 62] on input "True" at bounding box center [425, 66] width 9 height 8
radio input "true"
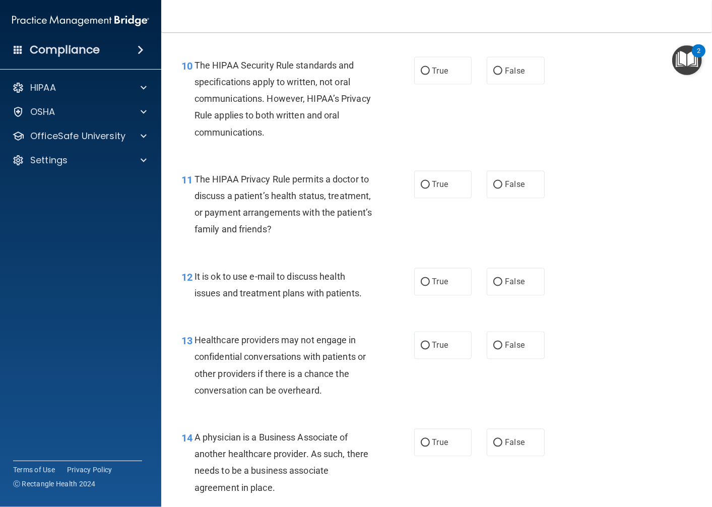
scroll to position [952, 0]
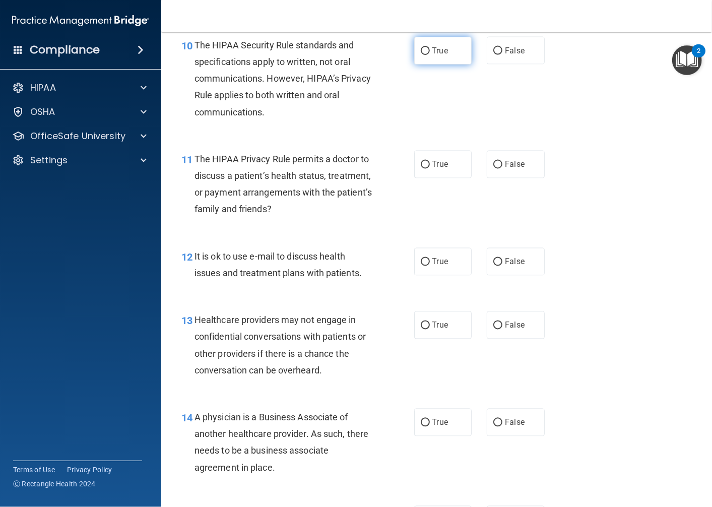
click at [443, 43] on label "True" at bounding box center [443, 51] width 58 height 28
click at [430, 47] on input "True" at bounding box center [425, 51] width 9 height 8
radio input "true"
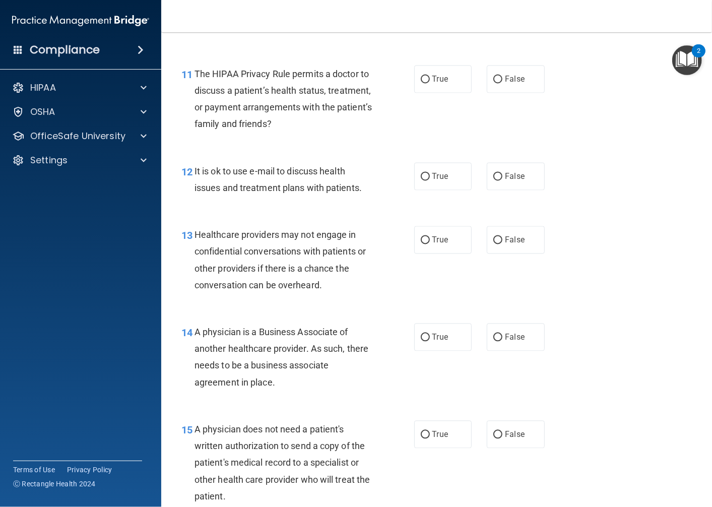
scroll to position [1064, 0]
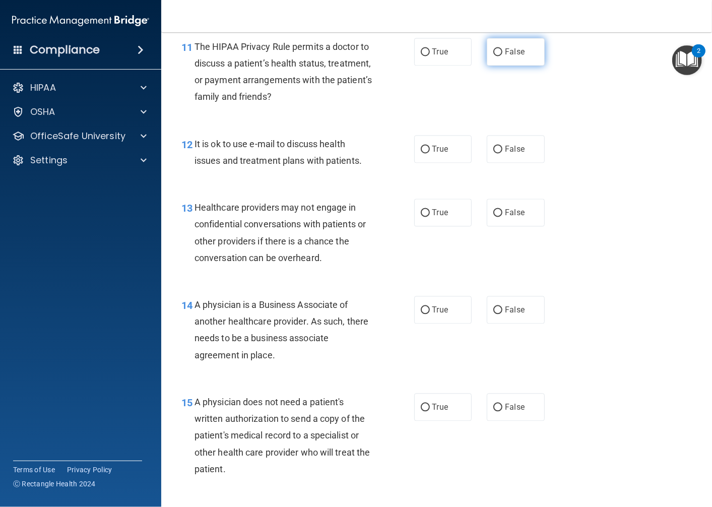
click at [498, 48] on label "False" at bounding box center [516, 52] width 58 height 28
click at [498, 49] on input "False" at bounding box center [498, 53] width 9 height 8
radio input "true"
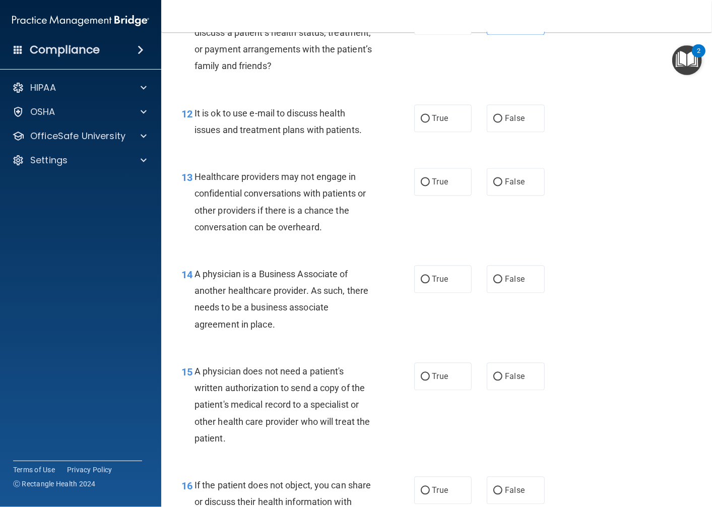
scroll to position [1120, 0]
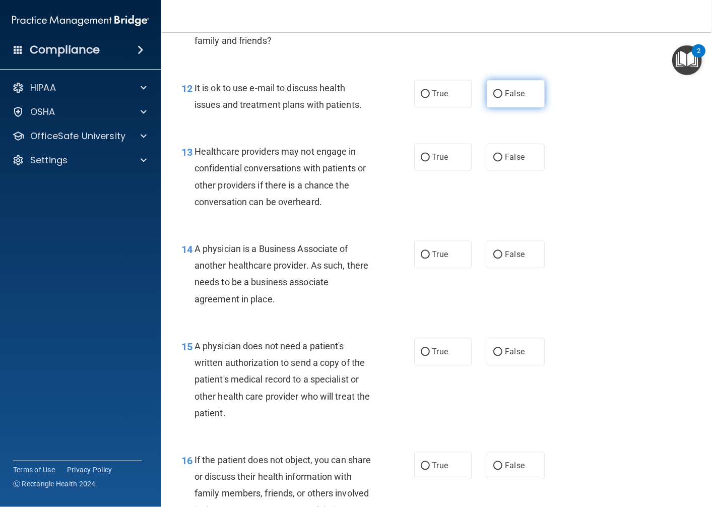
click at [532, 92] on label "False" at bounding box center [516, 94] width 58 height 28
click at [503, 92] on input "False" at bounding box center [498, 94] width 9 height 8
radio input "true"
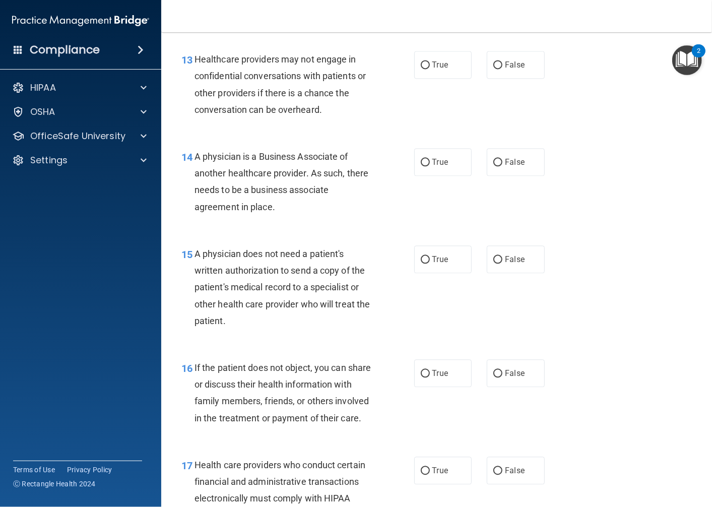
scroll to position [1232, 0]
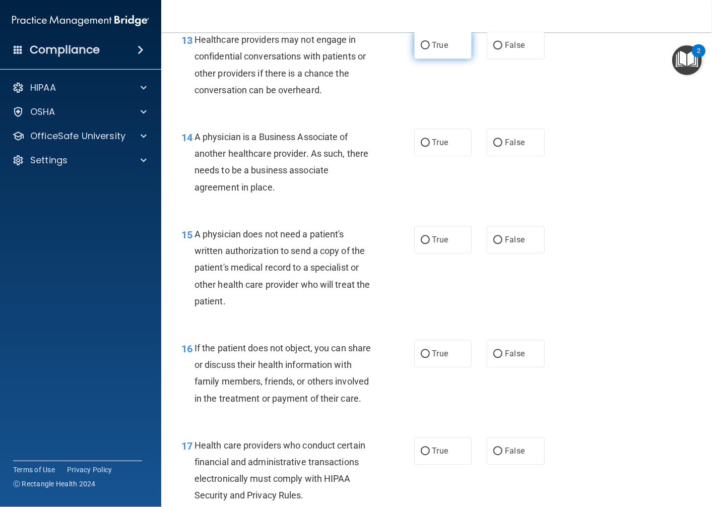
click at [450, 39] on label "True" at bounding box center [443, 45] width 58 height 28
click at [430, 42] on input "True" at bounding box center [425, 46] width 9 height 8
radio input "true"
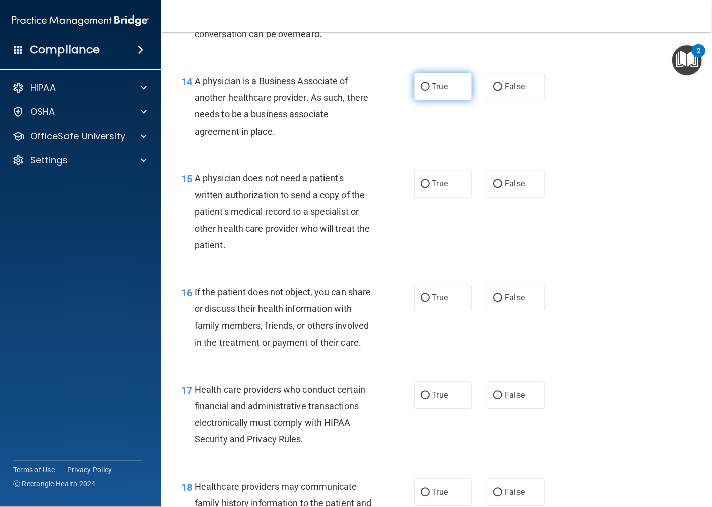
click at [430, 78] on label "True" at bounding box center [443, 87] width 58 height 28
click at [430, 83] on input "True" at bounding box center [425, 87] width 9 height 8
radio input "true"
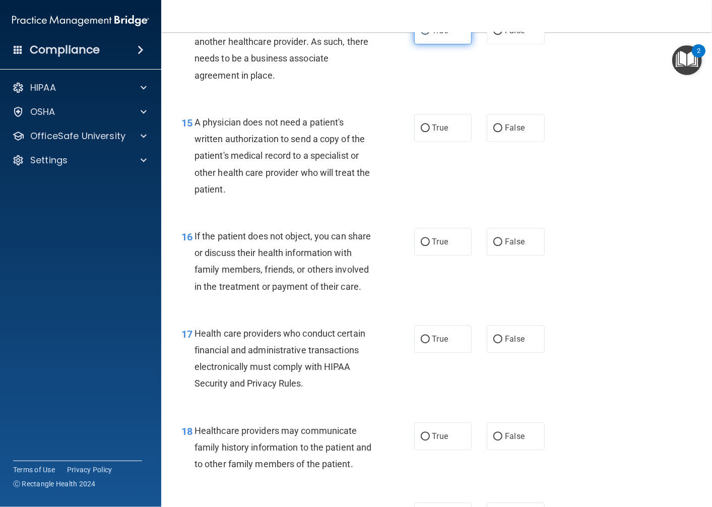
scroll to position [1400, 0]
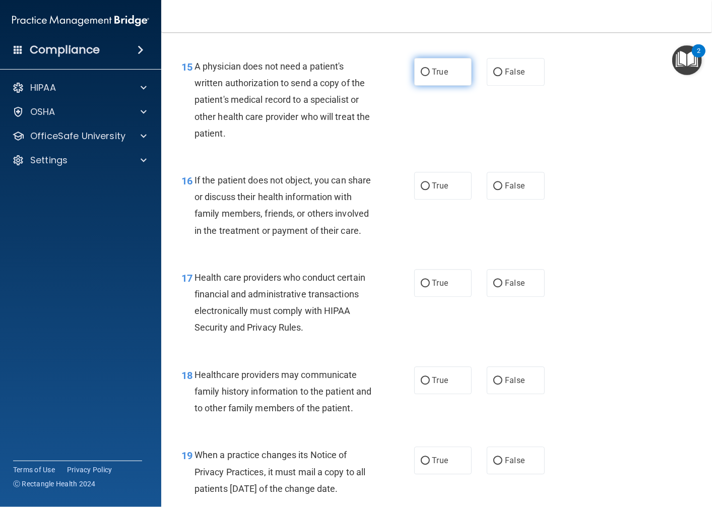
click at [427, 69] on label "True" at bounding box center [443, 72] width 58 height 28
click at [427, 69] on input "True" at bounding box center [425, 73] width 9 height 8
radio input "true"
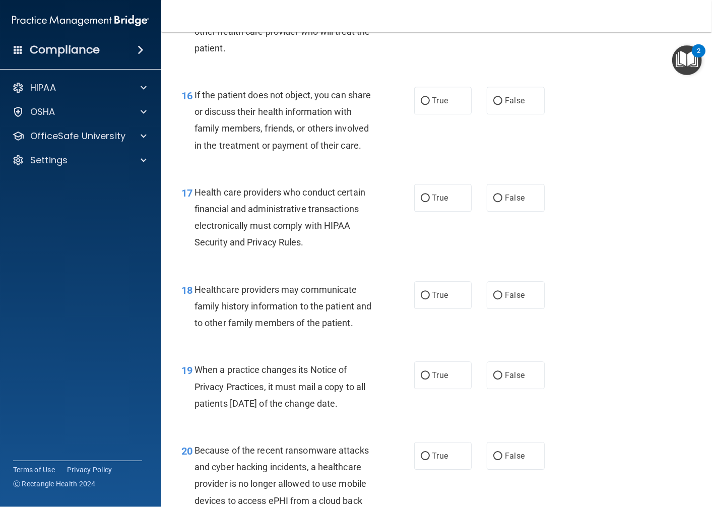
scroll to position [1513, 0]
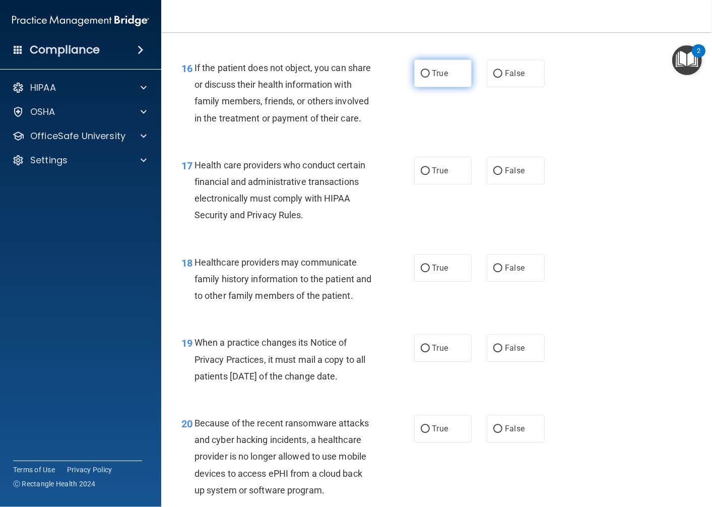
click at [425, 78] on input "True" at bounding box center [425, 74] width 9 height 8
radio input "true"
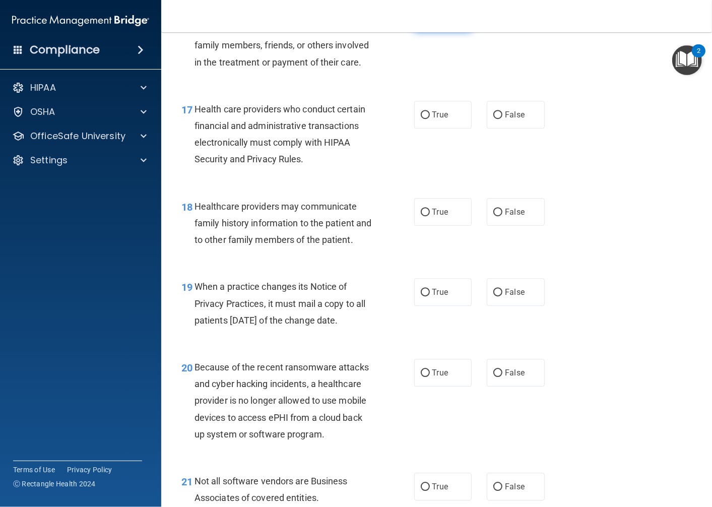
scroll to position [1624, 0]
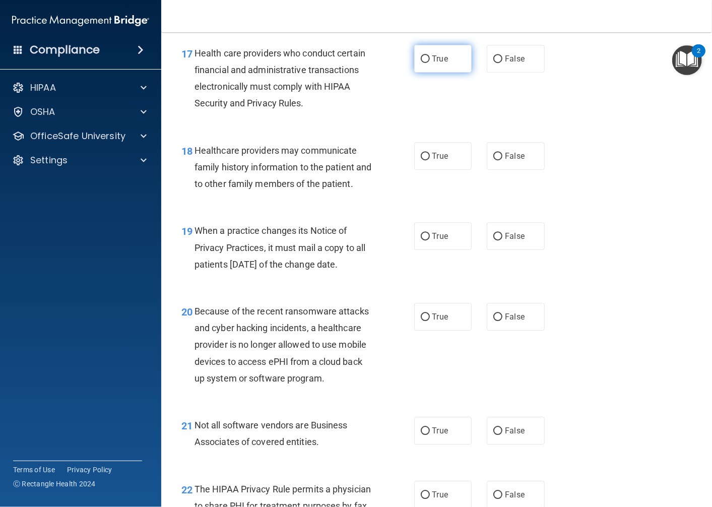
click at [433, 64] on span "True" at bounding box center [441, 59] width 16 height 10
click at [428, 63] on input "True" at bounding box center [425, 59] width 9 height 8
radio input "true"
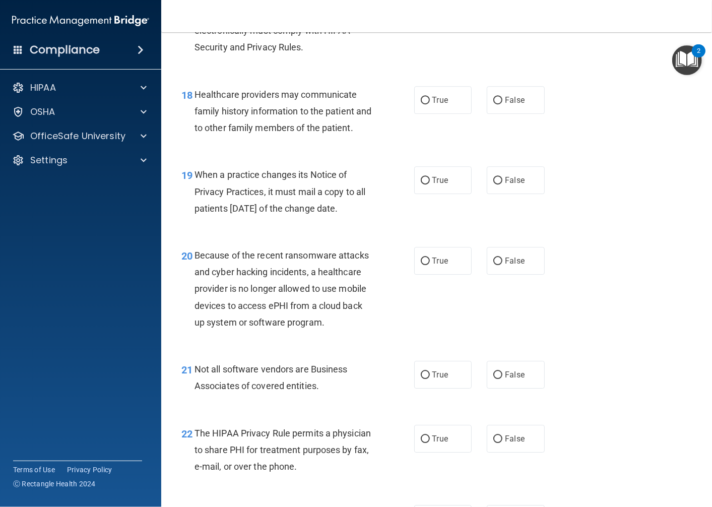
scroll to position [1736, 0]
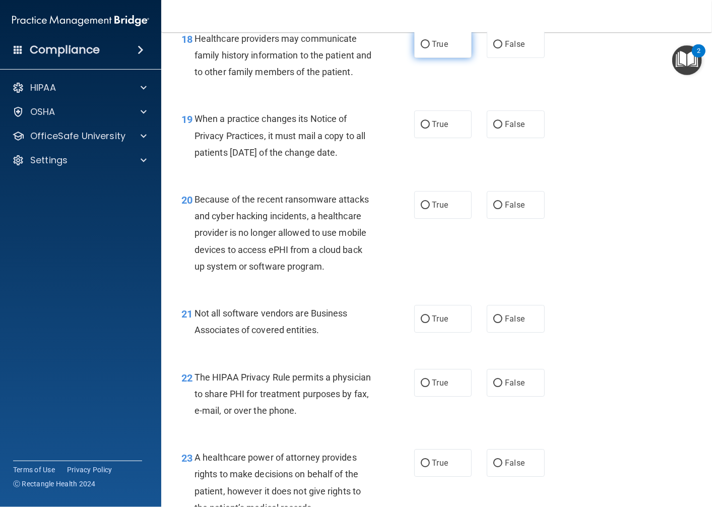
click at [438, 49] on span "True" at bounding box center [441, 44] width 16 height 10
click at [430, 48] on input "True" at bounding box center [425, 45] width 9 height 8
radio input "true"
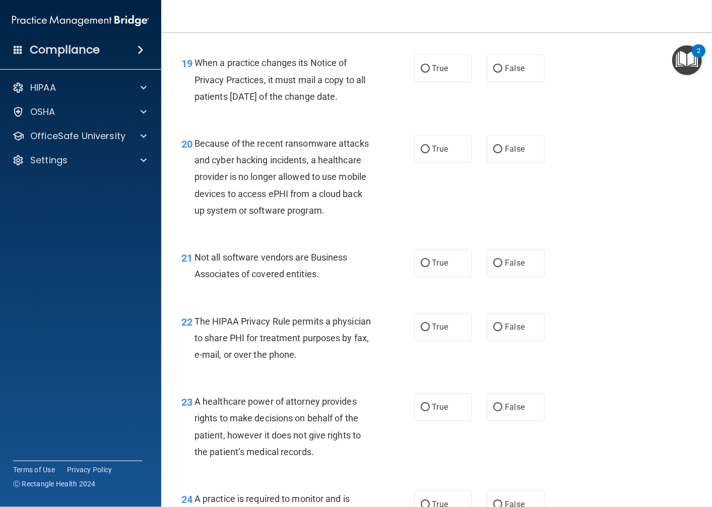
scroll to position [1848, 0]
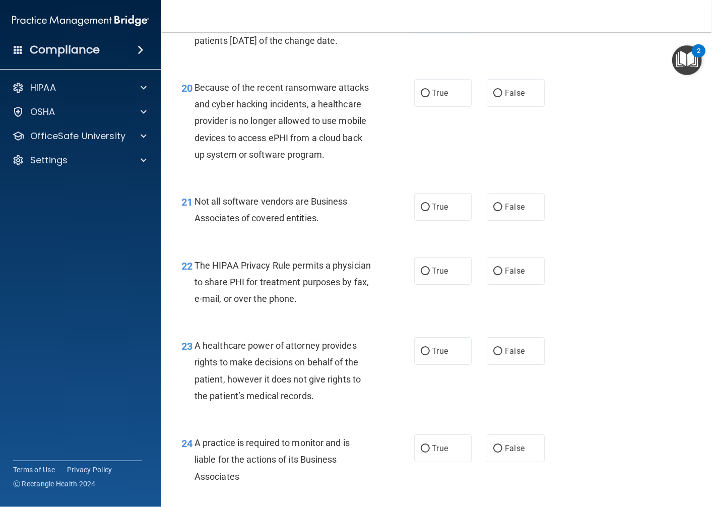
click at [433, 17] on span "True" at bounding box center [441, 13] width 16 height 10
click at [429, 17] on input "True" at bounding box center [425, 13] width 9 height 8
radio input "true"
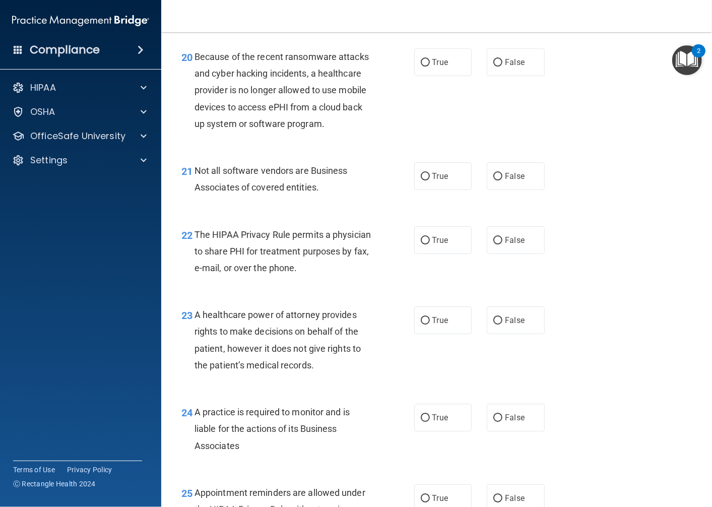
scroll to position [1904, 0]
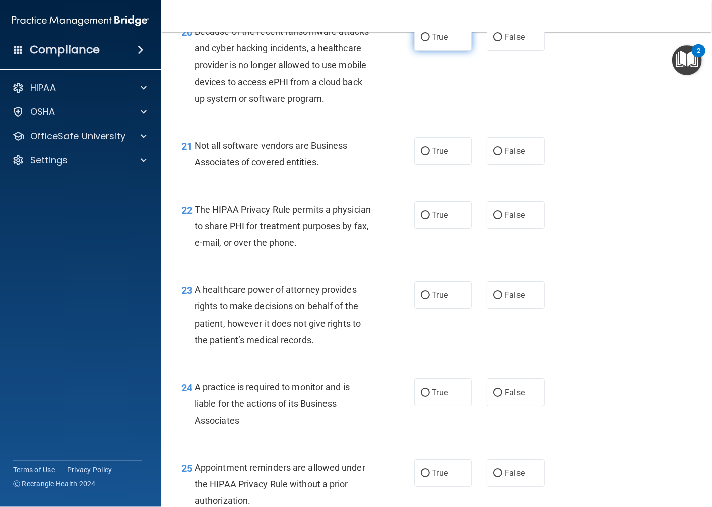
drag, startPoint x: 458, startPoint y: 72, endPoint x: 453, endPoint y: 69, distance: 5.9
click at [455, 51] on label "True" at bounding box center [443, 37] width 58 height 28
click at [430, 41] on input "True" at bounding box center [425, 38] width 9 height 8
radio input "true"
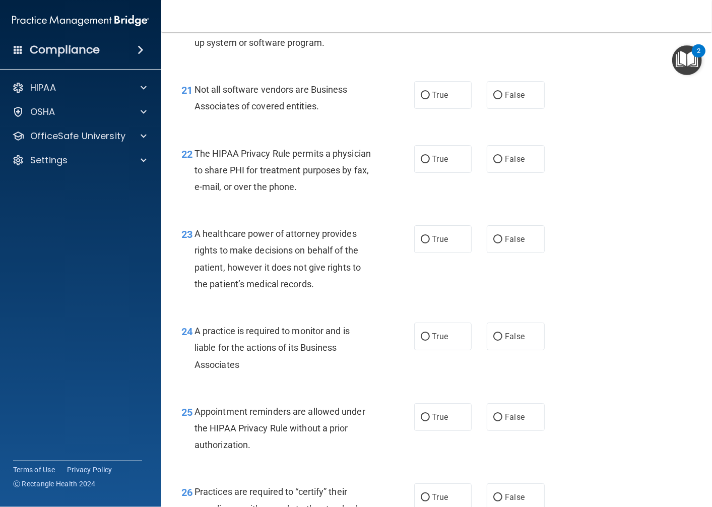
scroll to position [2017, 0]
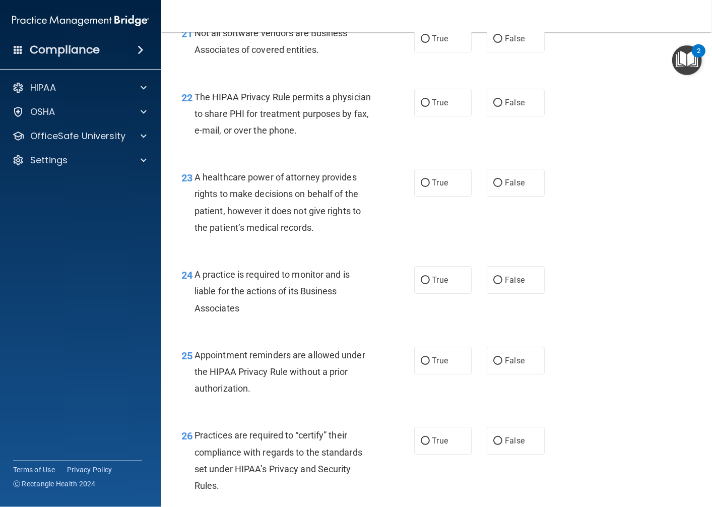
click at [442, 52] on label "True" at bounding box center [443, 39] width 58 height 28
click at [430, 43] on input "True" at bounding box center [425, 39] width 9 height 8
radio input "true"
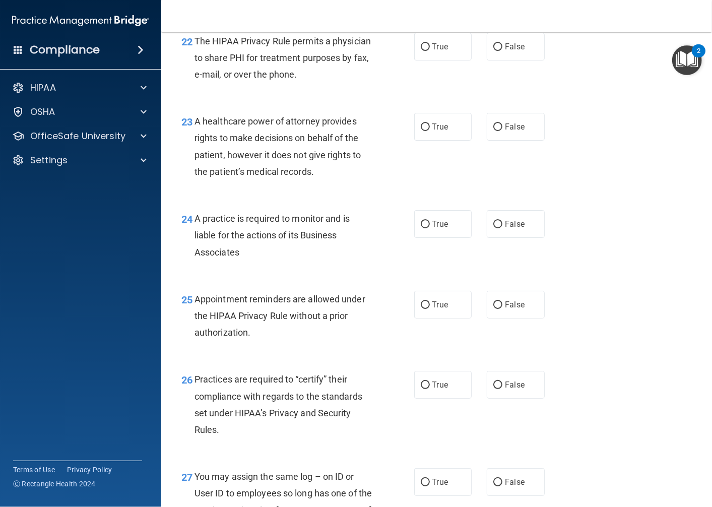
click at [442, 51] on span "True" at bounding box center [441, 47] width 16 height 10
click at [430, 51] on input "True" at bounding box center [425, 47] width 9 height 8
radio input "true"
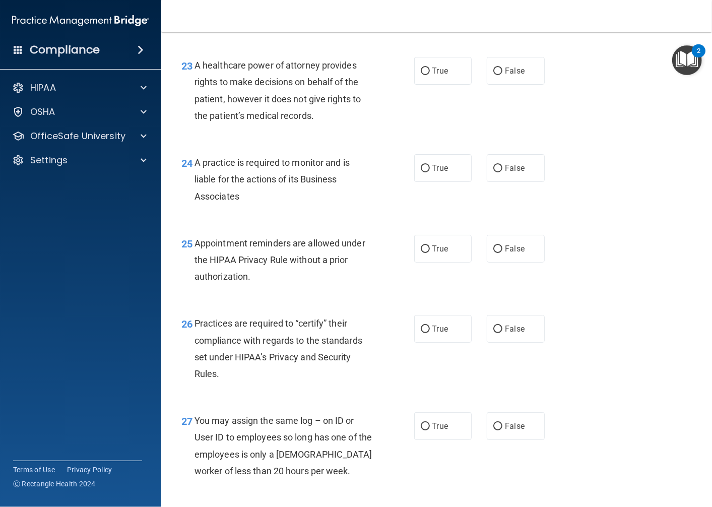
scroll to position [2185, 0]
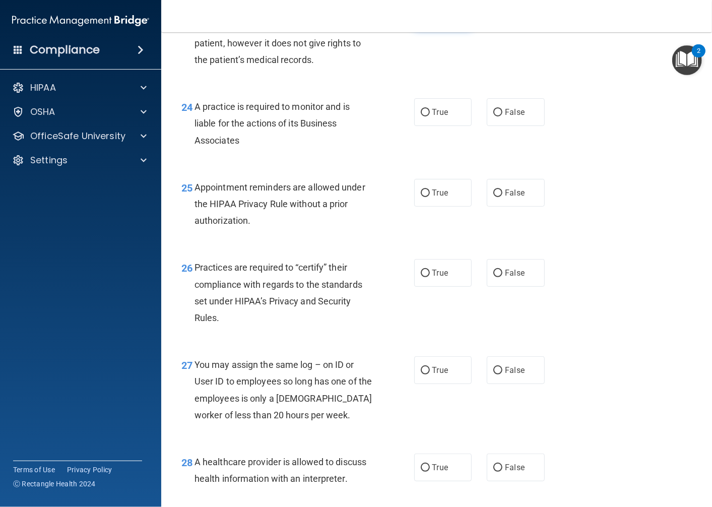
click at [435, 29] on label "True" at bounding box center [443, 15] width 58 height 28
click at [430, 19] on input "True" at bounding box center [425, 16] width 9 height 8
radio input "true"
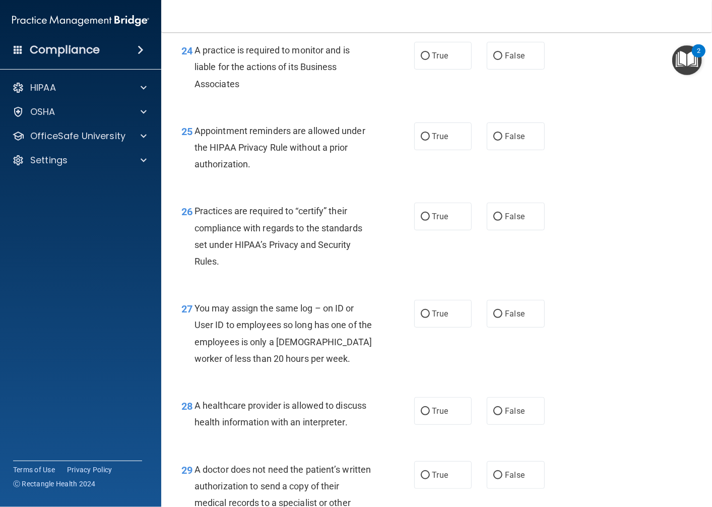
scroll to position [2241, 0]
click at [433, 61] on span "True" at bounding box center [441, 56] width 16 height 10
click at [430, 61] on input "True" at bounding box center [425, 57] width 9 height 8
radio input "true"
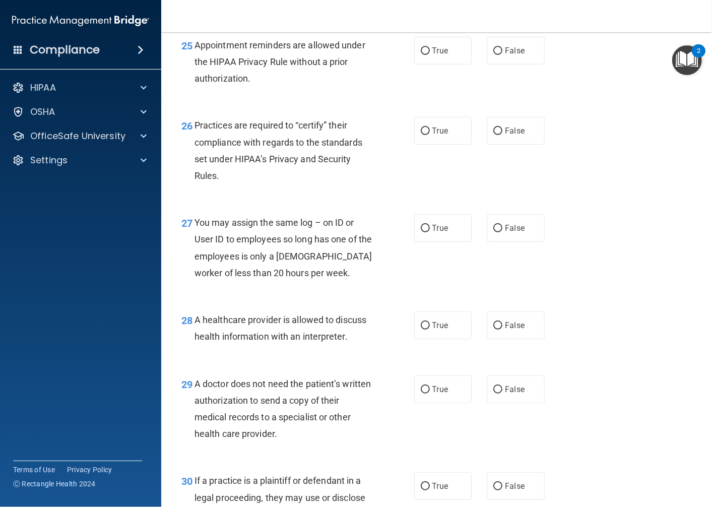
scroll to position [2353, 0]
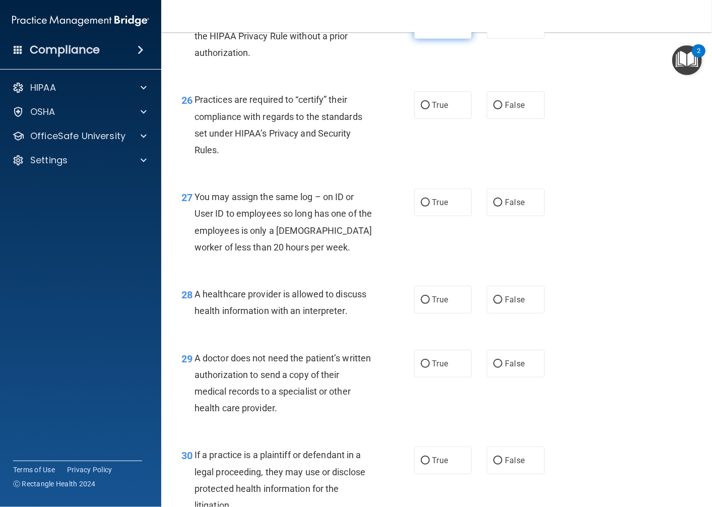
click at [424, 39] on label "True" at bounding box center [443, 25] width 58 height 28
click at [424, 29] on input "True" at bounding box center [425, 26] width 9 height 8
radio input "true"
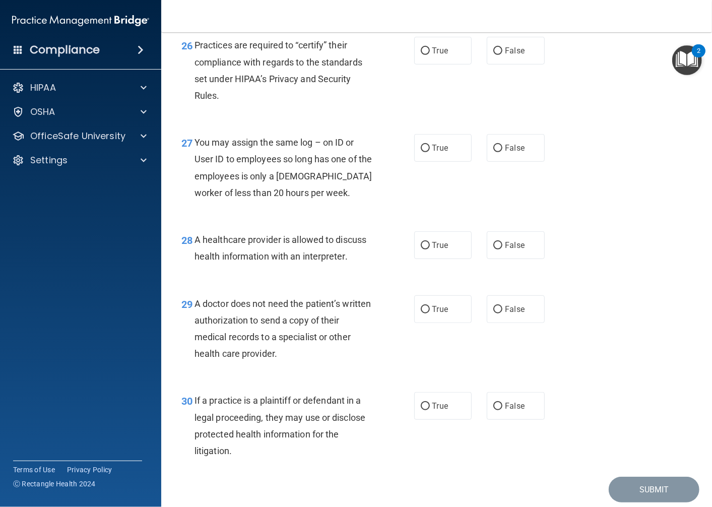
scroll to position [2408, 0]
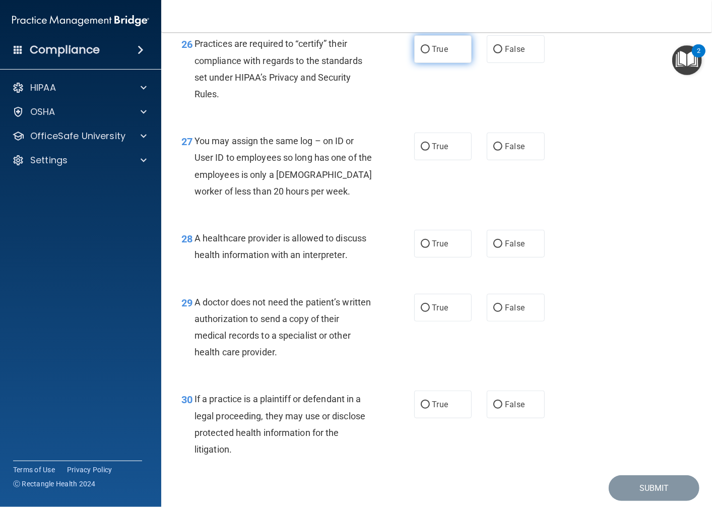
click at [440, 63] on label "True" at bounding box center [443, 49] width 58 height 28
click at [430, 53] on input "True" at bounding box center [425, 50] width 9 height 8
radio input "true"
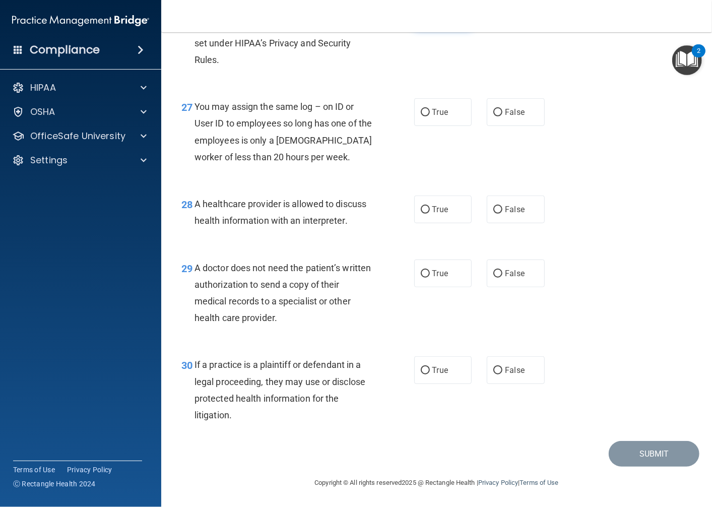
scroll to position [2477, 0]
click at [518, 128] on div "27 You may assign the same log – on ID or User ID to employees so long has one …" at bounding box center [437, 134] width 526 height 97
drag, startPoint x: 504, startPoint y: 122, endPoint x: 487, endPoint y: 106, distance: 23.2
click at [503, 122] on label "False" at bounding box center [516, 112] width 58 height 28
click at [503, 116] on input "False" at bounding box center [498, 113] width 9 height 8
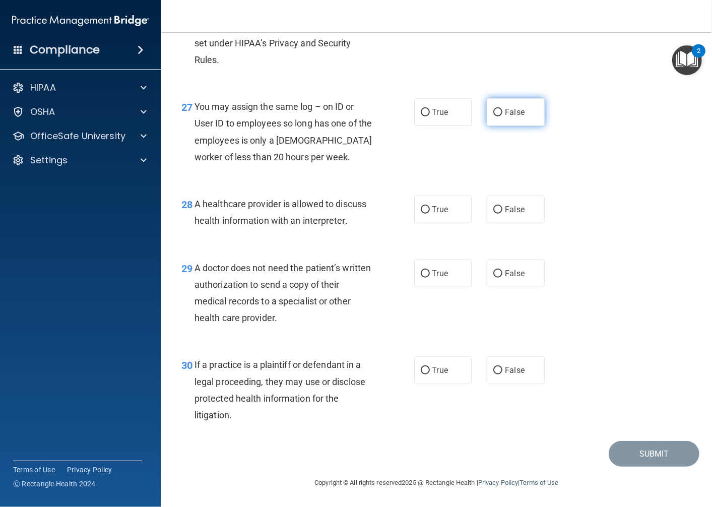
radio input "true"
click at [433, 209] on span "True" at bounding box center [441, 210] width 16 height 10
click at [429, 209] on input "True" at bounding box center [425, 210] width 9 height 8
radio input "true"
click at [434, 269] on span "True" at bounding box center [441, 274] width 16 height 10
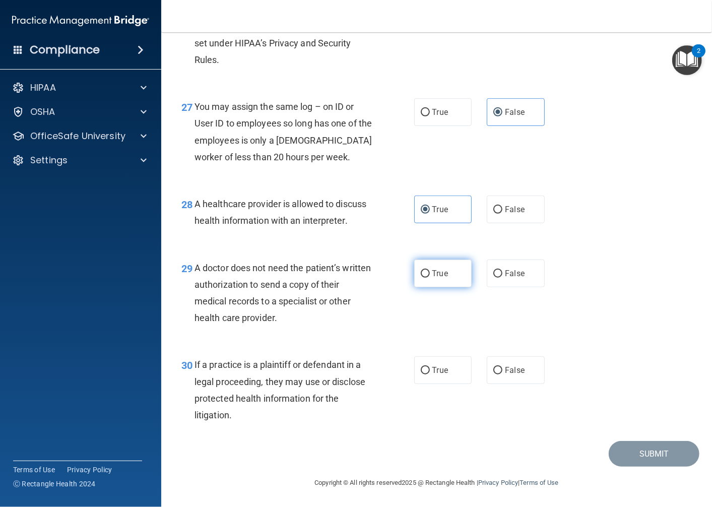
click at [430, 270] on input "True" at bounding box center [425, 274] width 9 height 8
radio input "true"
click at [434, 269] on span "True" at bounding box center [441, 274] width 16 height 10
click at [430, 270] on input "True" at bounding box center [425, 274] width 9 height 8
drag, startPoint x: 434, startPoint y: 269, endPoint x: 417, endPoint y: 303, distance: 37.0
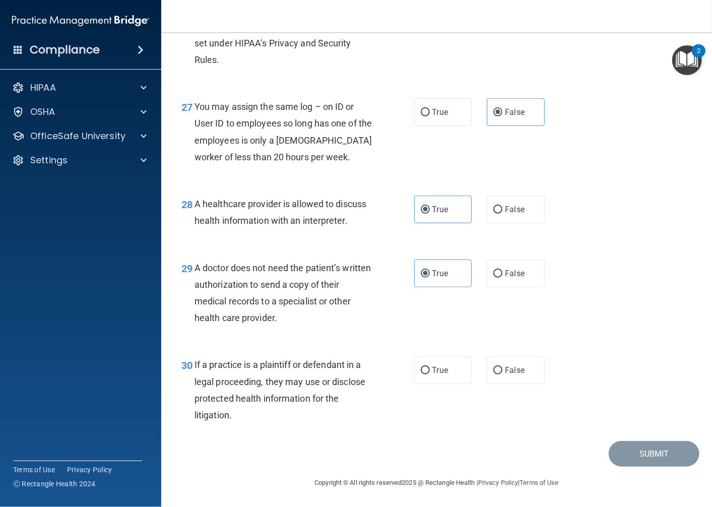
click at [417, 303] on div "29 A doctor does not need the patient’s written authorization to send a copy of…" at bounding box center [297, 296] width 263 height 72
click at [437, 371] on span "True" at bounding box center [441, 371] width 16 height 10
click at [430, 371] on input "True" at bounding box center [425, 371] width 9 height 8
radio input "true"
click at [622, 445] on button "Submit" at bounding box center [654, 454] width 91 height 26
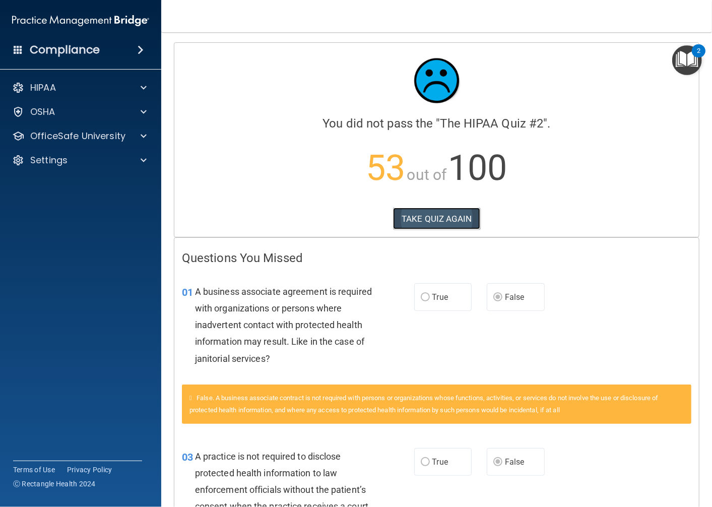
click at [417, 215] on button "TAKE QUIZ AGAIN" at bounding box center [436, 219] width 87 height 22
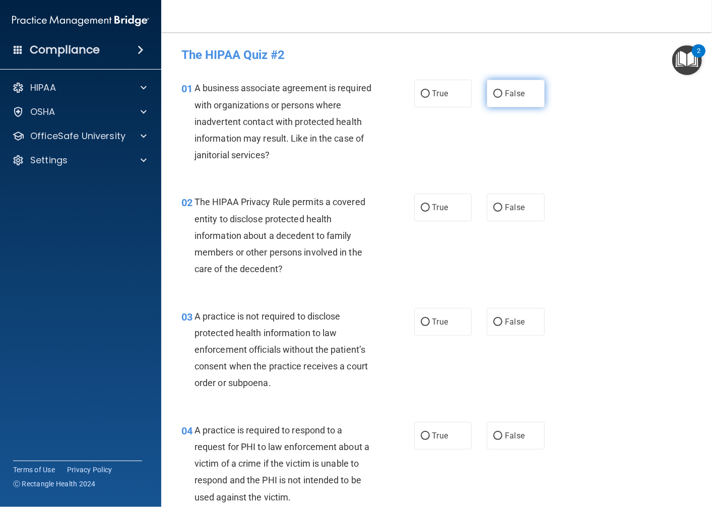
click at [513, 101] on label "False" at bounding box center [516, 94] width 58 height 28
click at [503, 98] on input "False" at bounding box center [498, 94] width 9 height 8
radio input "true"
click at [523, 325] on label "False" at bounding box center [516, 322] width 58 height 28
click at [503, 325] on input "False" at bounding box center [498, 323] width 9 height 8
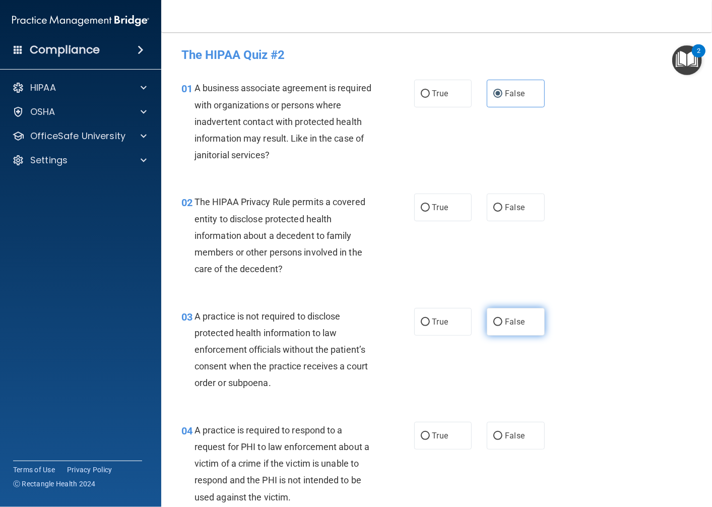
radio input "true"
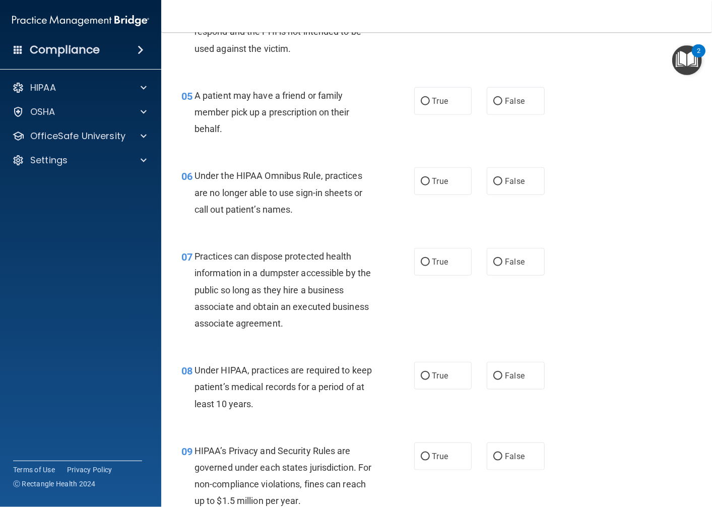
scroll to position [504, 0]
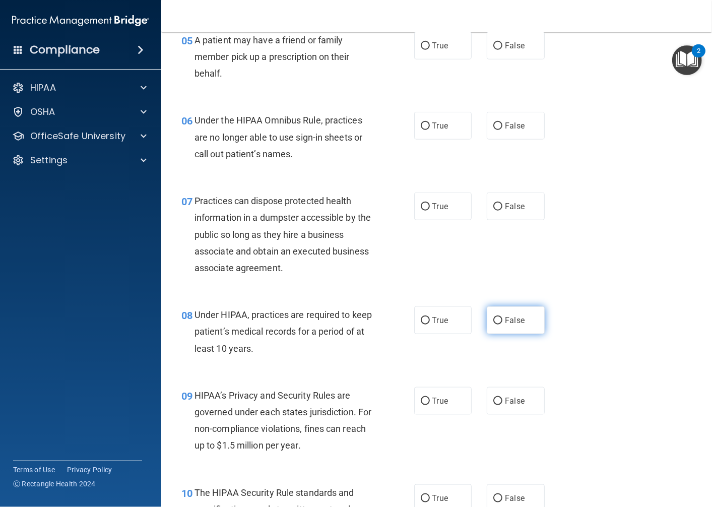
click at [511, 321] on span "False" at bounding box center [515, 321] width 20 height 10
click at [503, 321] on input "False" at bounding box center [498, 321] width 9 height 8
radio input "true"
click at [482, 304] on div "08 Under HIPAA, practices are required to keep patient’s medical records for a …" at bounding box center [437, 334] width 526 height 81
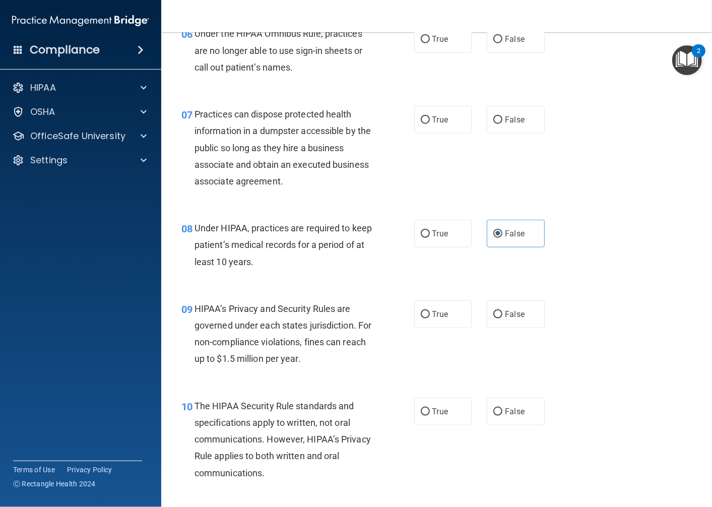
scroll to position [616, 0]
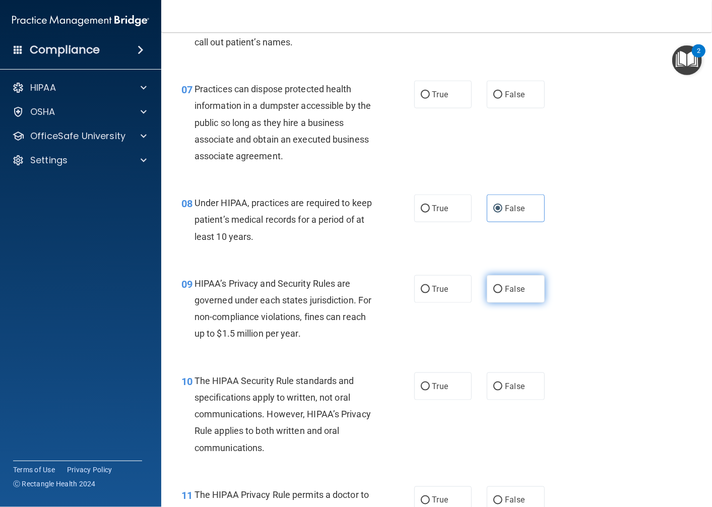
click at [487, 284] on label "False" at bounding box center [516, 289] width 58 height 28
click at [494, 286] on input "False" at bounding box center [498, 290] width 9 height 8
radio input "true"
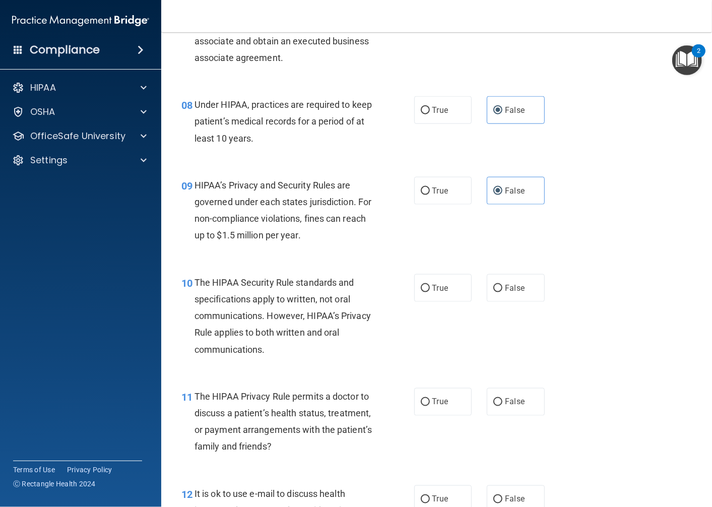
scroll to position [728, 0]
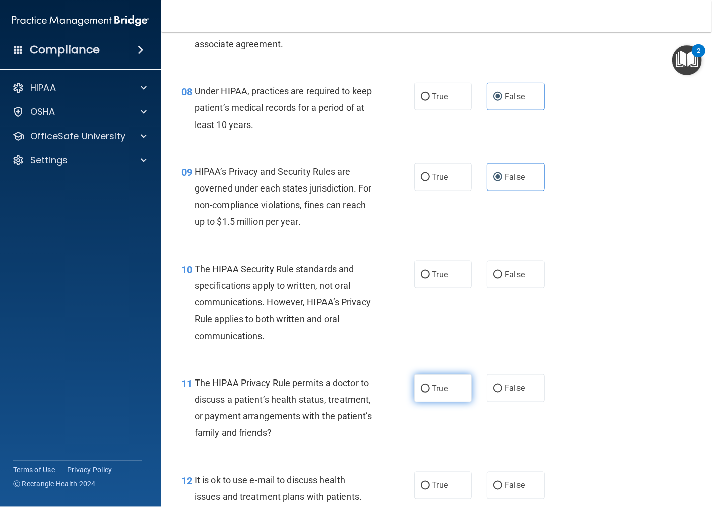
click at [434, 380] on label "True" at bounding box center [443, 389] width 58 height 28
click at [430, 385] on input "True" at bounding box center [425, 389] width 9 height 8
radio input "true"
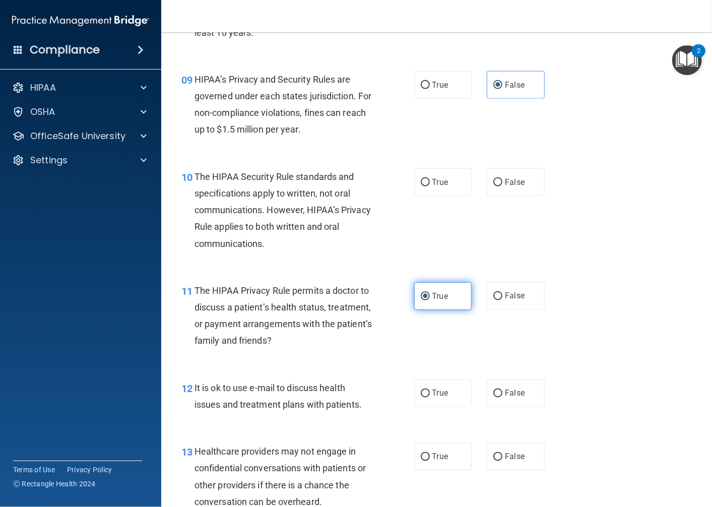
scroll to position [840, 0]
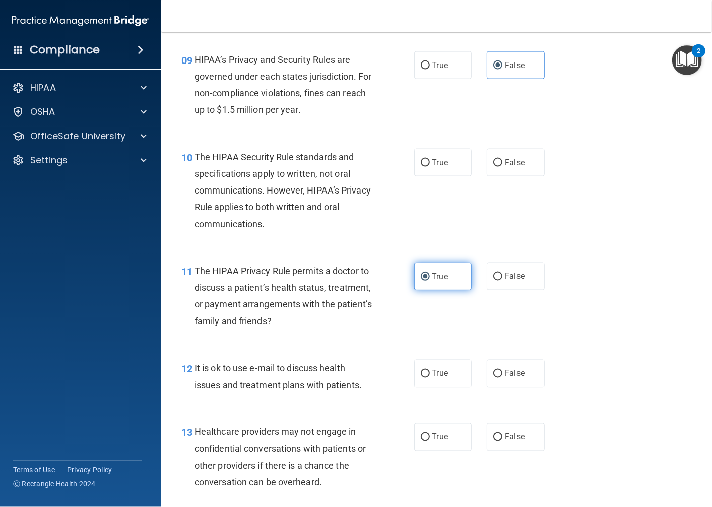
click at [434, 380] on label "True" at bounding box center [443, 374] width 58 height 28
click at [430, 378] on input "True" at bounding box center [425, 375] width 9 height 8
radio input "true"
click at [518, 440] on span "False" at bounding box center [515, 438] width 20 height 10
click at [503, 440] on input "False" at bounding box center [498, 438] width 9 height 8
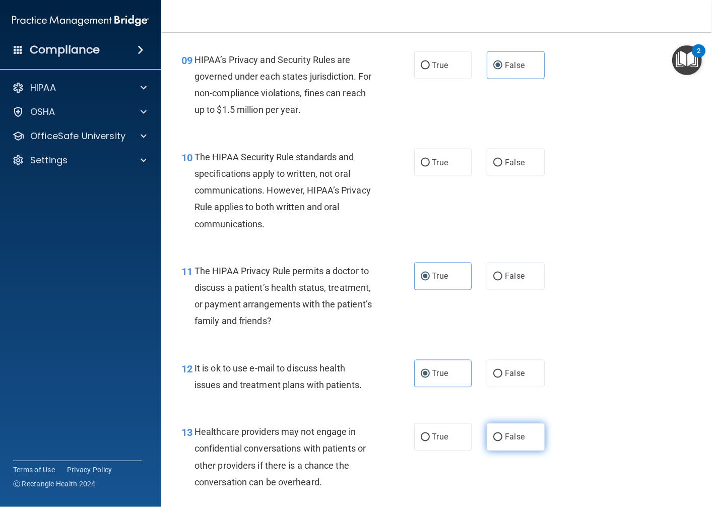
radio input "true"
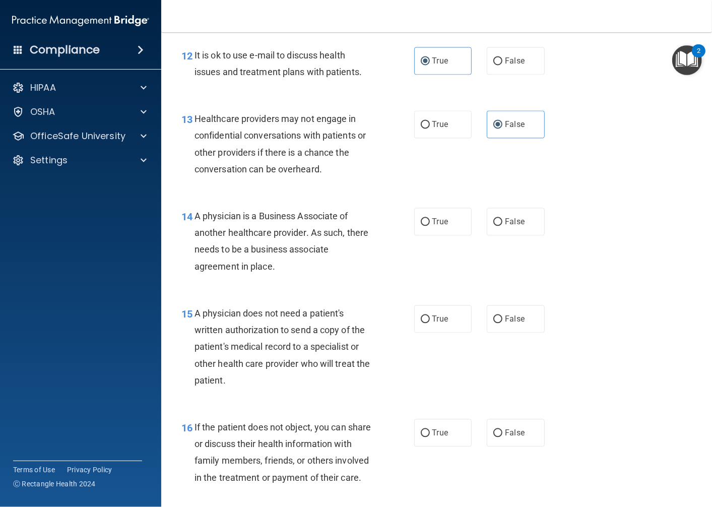
scroll to position [1176, 0]
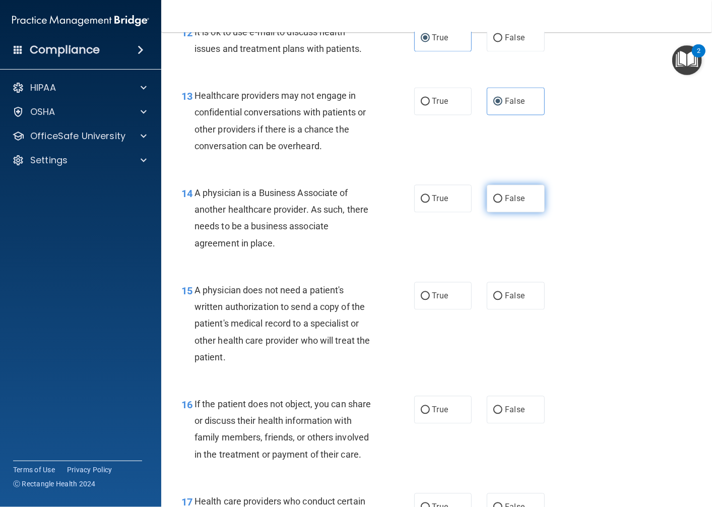
click at [494, 201] on input "False" at bounding box center [498, 199] width 9 height 8
radio input "true"
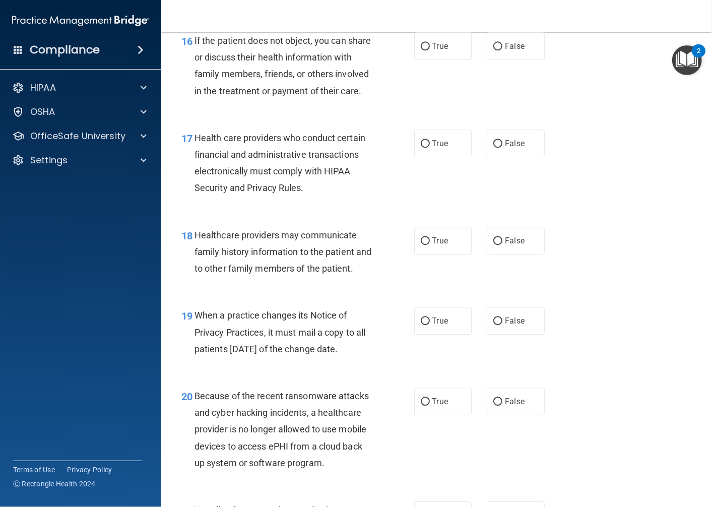
scroll to position [1513, 0]
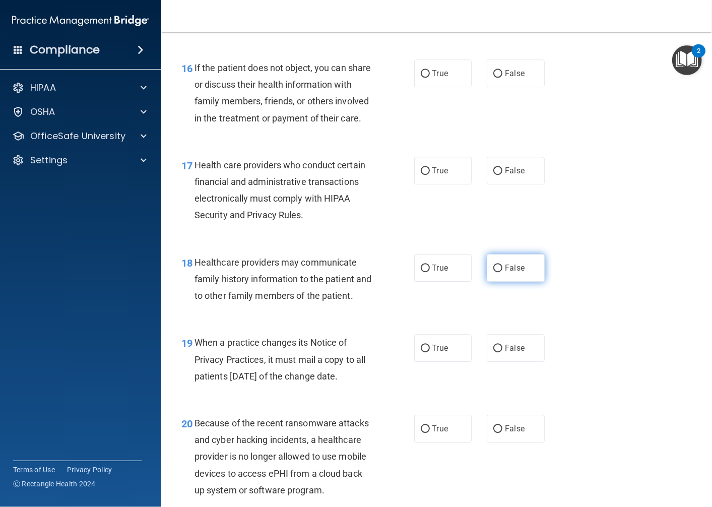
click at [494, 272] on input "False" at bounding box center [498, 269] width 9 height 8
radio input "true"
click at [494, 352] on input "False" at bounding box center [498, 349] width 9 height 8
radio input "true"
click at [487, 443] on label "False" at bounding box center [516, 429] width 58 height 28
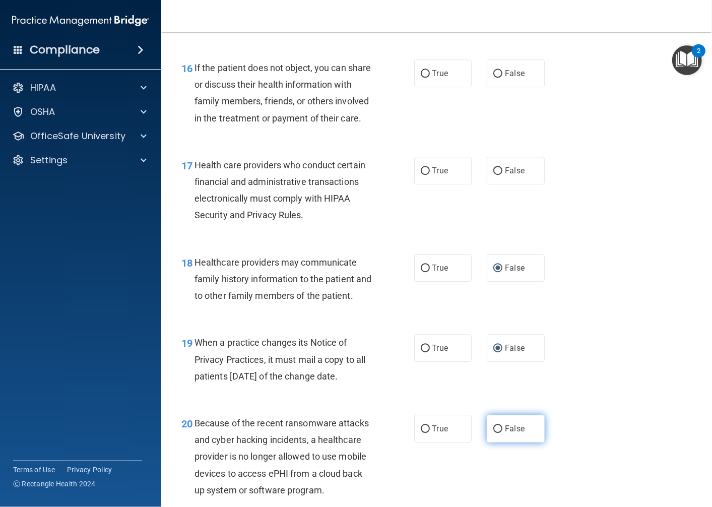
click at [494, 433] on input "False" at bounding box center [498, 430] width 9 height 8
radio input "true"
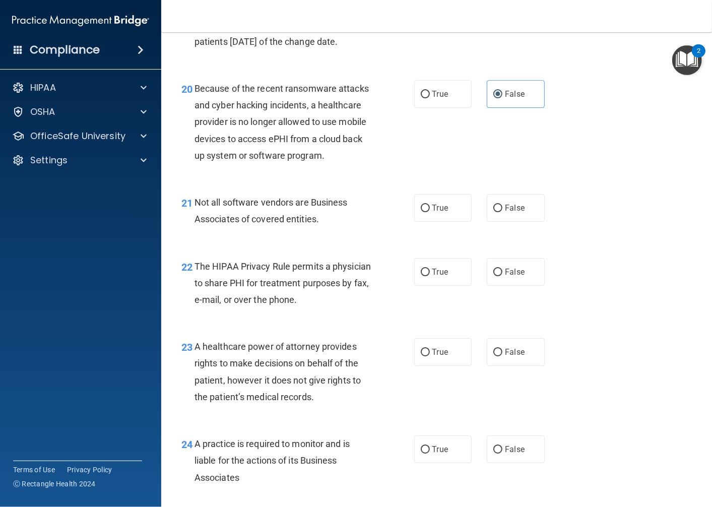
scroll to position [1848, 0]
click at [528, 365] on label "False" at bounding box center [516, 351] width 58 height 28
click at [503, 355] on input "False" at bounding box center [498, 352] width 9 height 8
radio input "true"
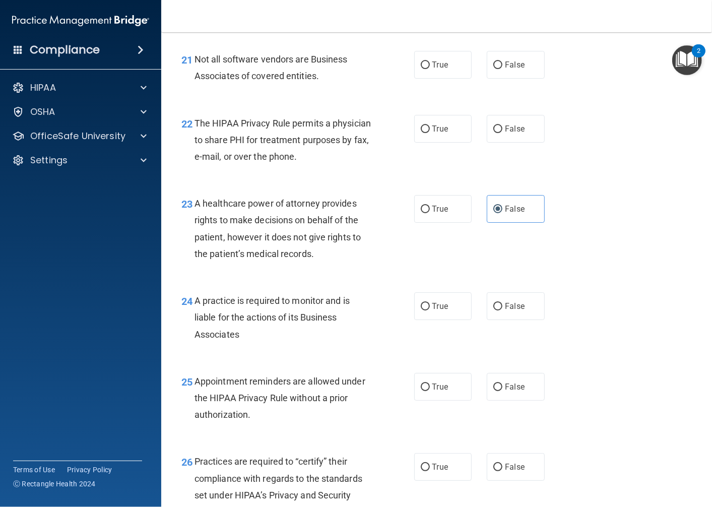
scroll to position [2017, 0]
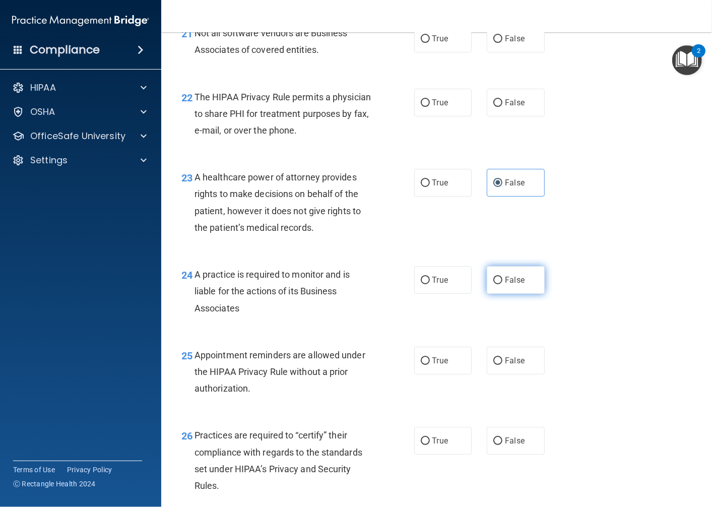
click at [527, 294] on label "False" at bounding box center [516, 280] width 58 height 28
click at [503, 284] on input "False" at bounding box center [498, 281] width 9 height 8
radio input "true"
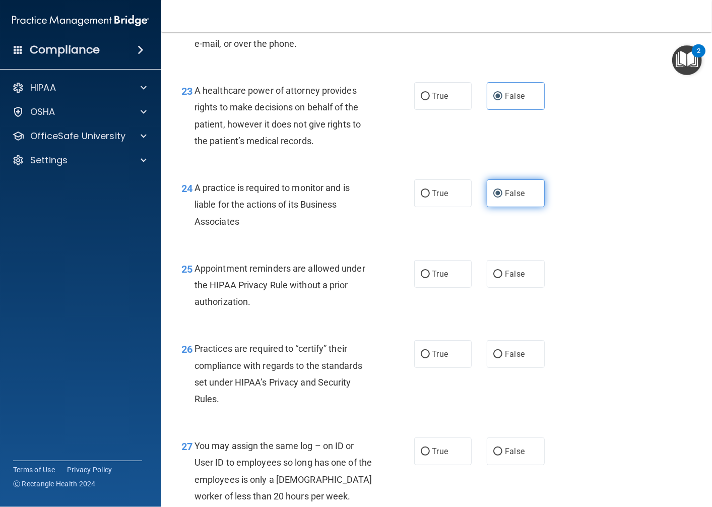
scroll to position [2129, 0]
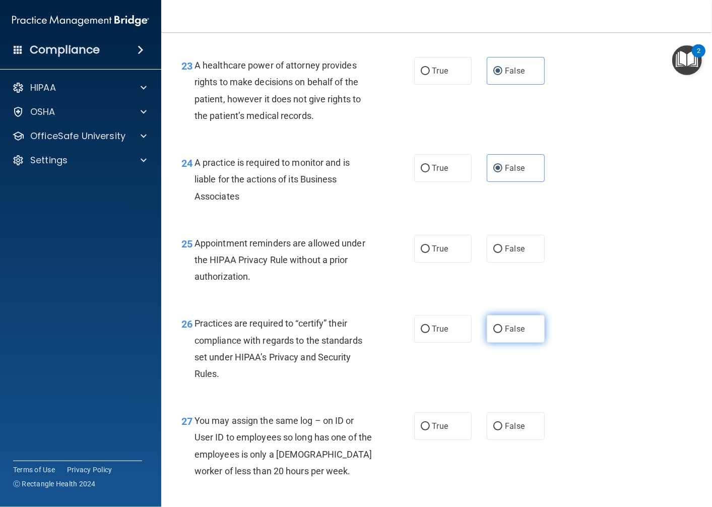
click at [505, 334] on span "False" at bounding box center [515, 329] width 20 height 10
click at [502, 333] on input "False" at bounding box center [498, 330] width 9 height 8
radio input "true"
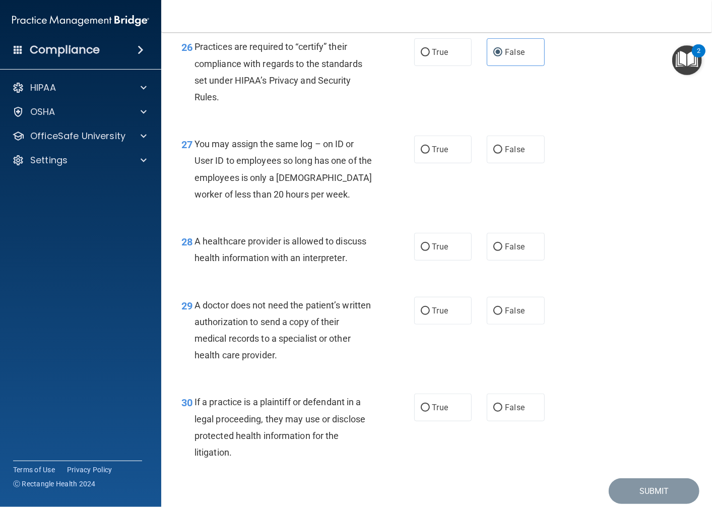
scroll to position [2477, 0]
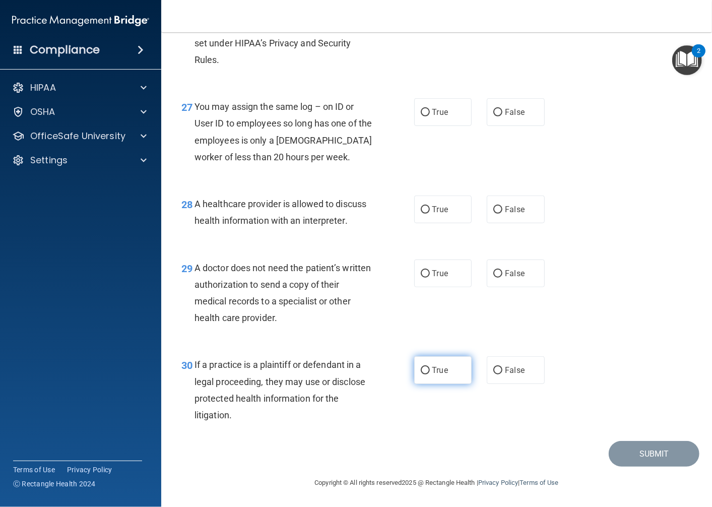
click at [454, 376] on label "True" at bounding box center [443, 370] width 58 height 28
click at [430, 375] on input "True" at bounding box center [425, 371] width 9 height 8
radio input "true"
click at [434, 278] on span "True" at bounding box center [441, 274] width 16 height 10
click at [430, 278] on input "True" at bounding box center [425, 274] width 9 height 8
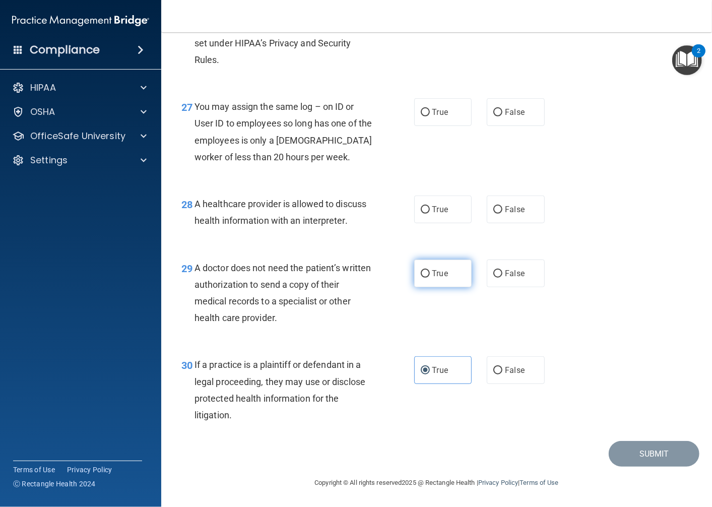
radio input "true"
click at [441, 212] on span "True" at bounding box center [441, 210] width 16 height 10
click at [430, 212] on input "True" at bounding box center [425, 210] width 9 height 8
radio input "true"
click at [526, 104] on label "False" at bounding box center [516, 112] width 58 height 28
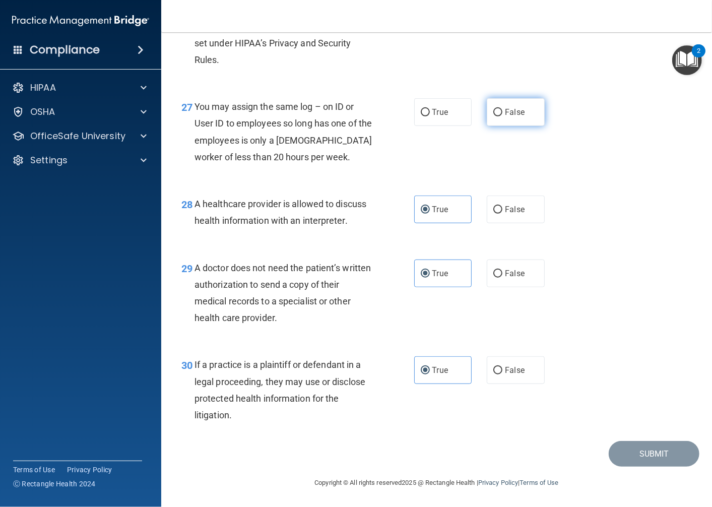
click at [503, 109] on input "False" at bounding box center [498, 113] width 9 height 8
radio input "true"
click at [674, 227] on div "28 A healthcare provider is allowed to discuss health information with an inter…" at bounding box center [437, 215] width 526 height 64
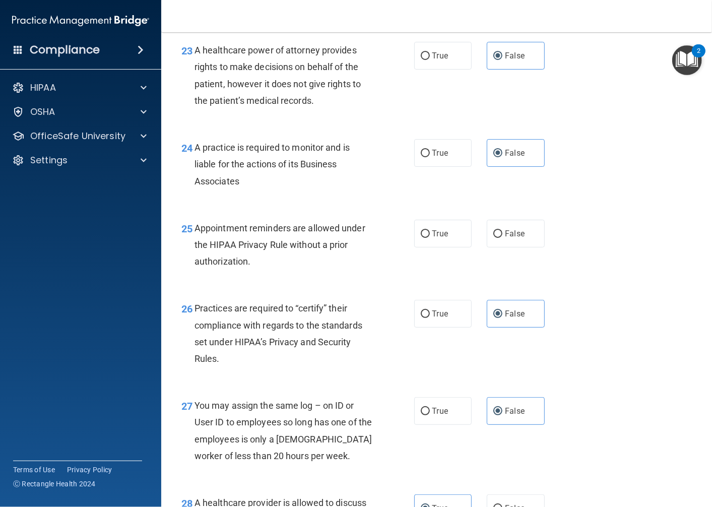
scroll to position [2140, 0]
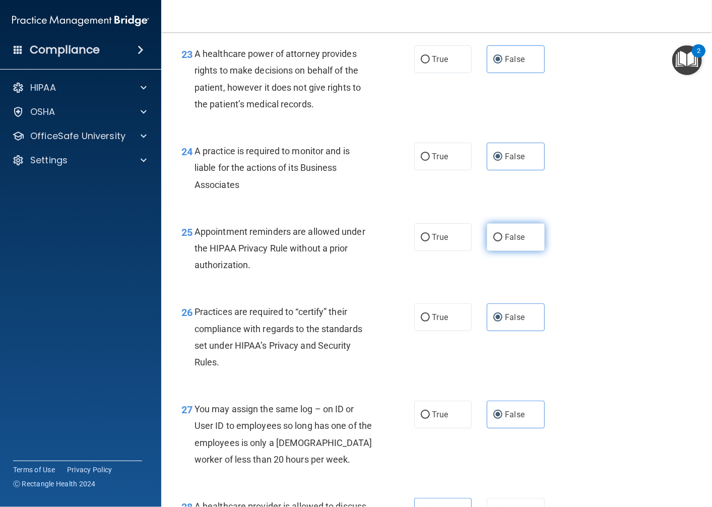
click at [522, 251] on label "False" at bounding box center [516, 237] width 58 height 28
click at [503, 242] on input "False" at bounding box center [498, 238] width 9 height 8
radio input "true"
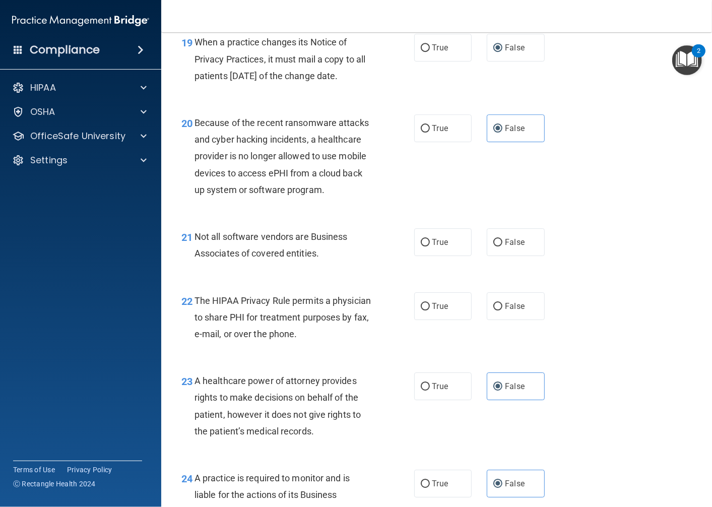
scroll to position [1804, 0]
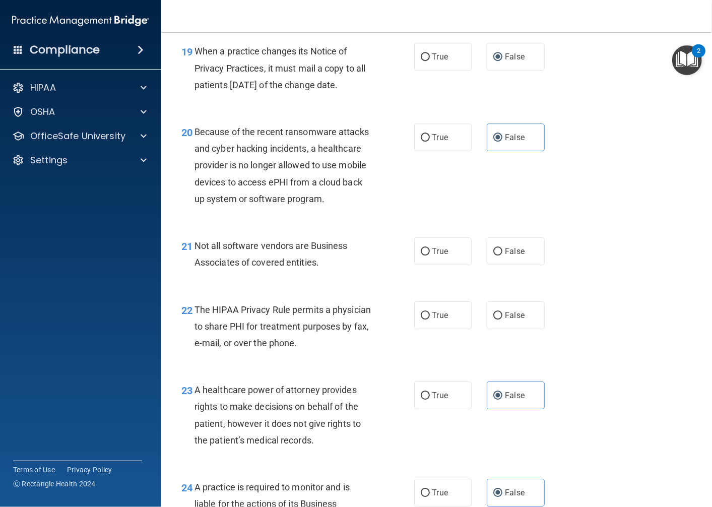
drag, startPoint x: 456, startPoint y: 279, endPoint x: 446, endPoint y: 267, distance: 15.4
click at [446, 267] on div "21 Not all software vendors are Business Associates of covered entities. True F…" at bounding box center [437, 257] width 526 height 64
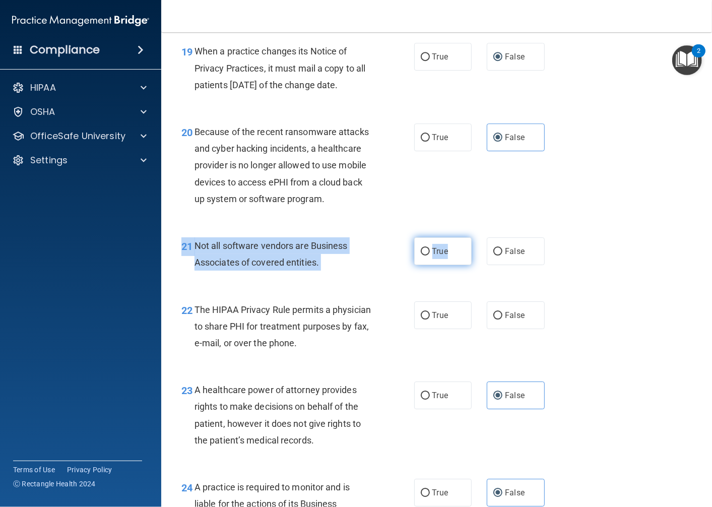
drag, startPoint x: 446, startPoint y: 267, endPoint x: 419, endPoint y: 285, distance: 32.7
click at [421, 256] on input "True" at bounding box center [425, 252] width 9 height 8
radio input "true"
click at [421, 256] on input "True" at bounding box center [425, 252] width 9 height 8
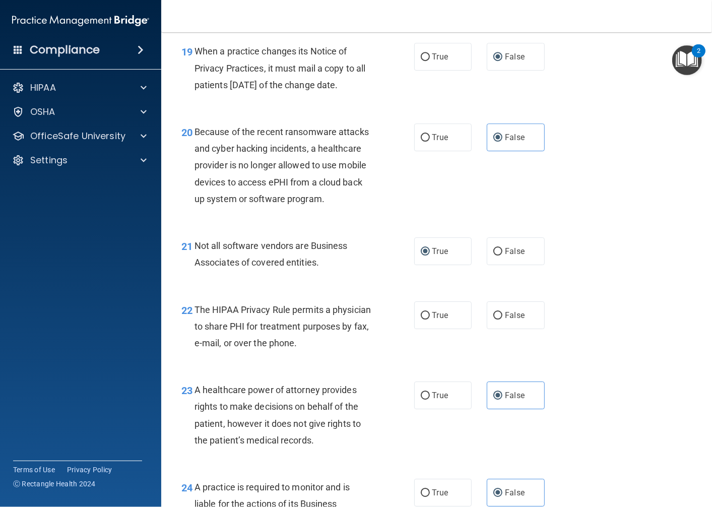
click at [647, 220] on div "20 Because of the recent ransomware attacks and cyber hacking incidents, a heal…" at bounding box center [437, 168] width 526 height 114
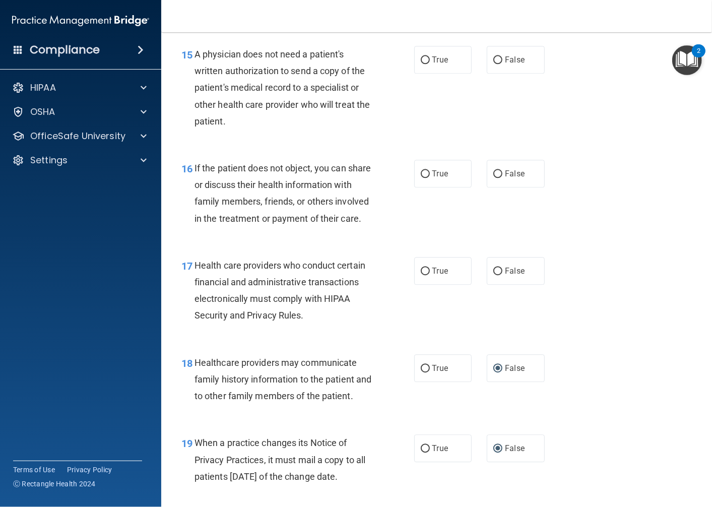
scroll to position [1356, 0]
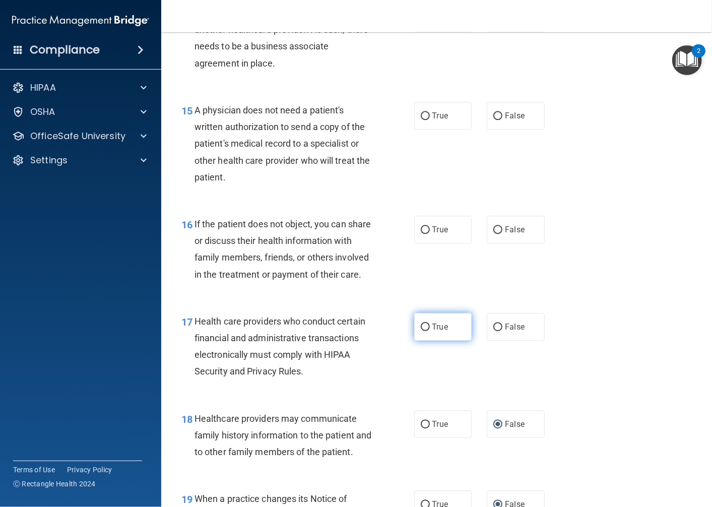
click at [454, 339] on label "True" at bounding box center [443, 327] width 58 height 28
click at [430, 331] on input "True" at bounding box center [425, 328] width 9 height 8
radio input "true"
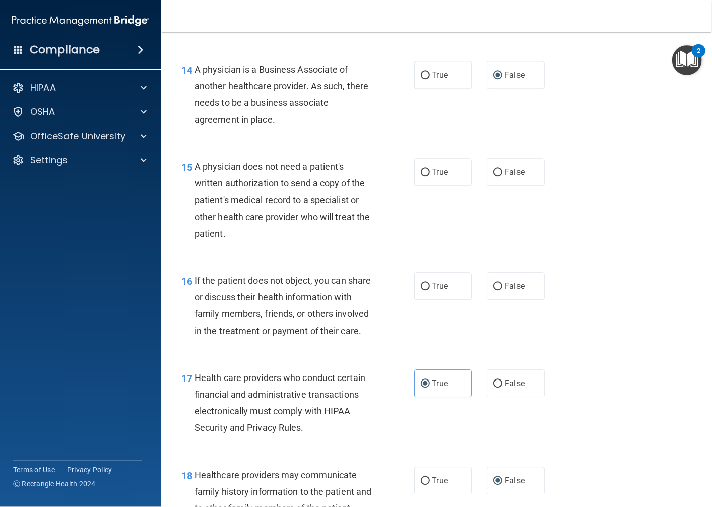
scroll to position [1244, 0]
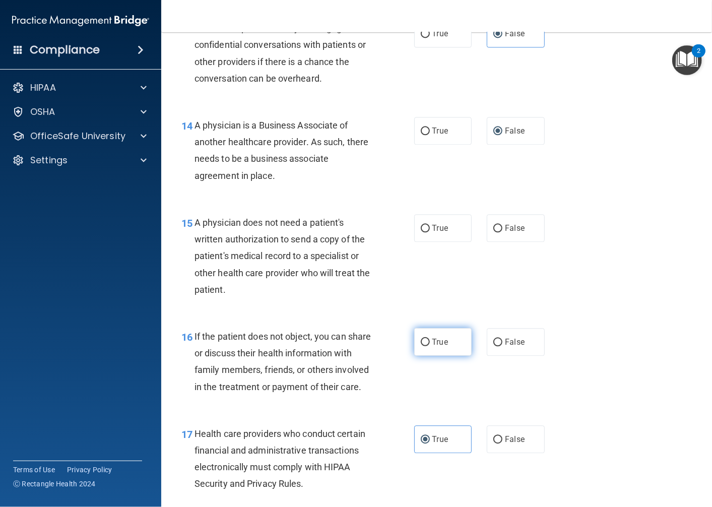
click at [444, 342] on label "True" at bounding box center [443, 342] width 58 height 28
click at [430, 342] on input "True" at bounding box center [425, 343] width 9 height 8
radio input "true"
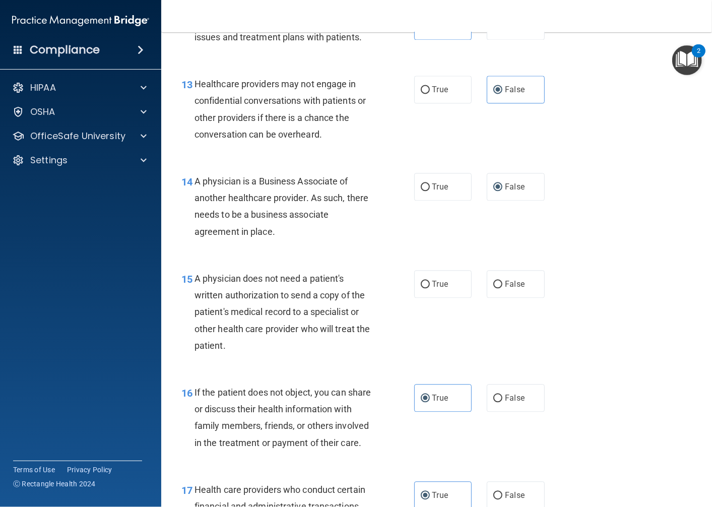
scroll to position [1132, 0]
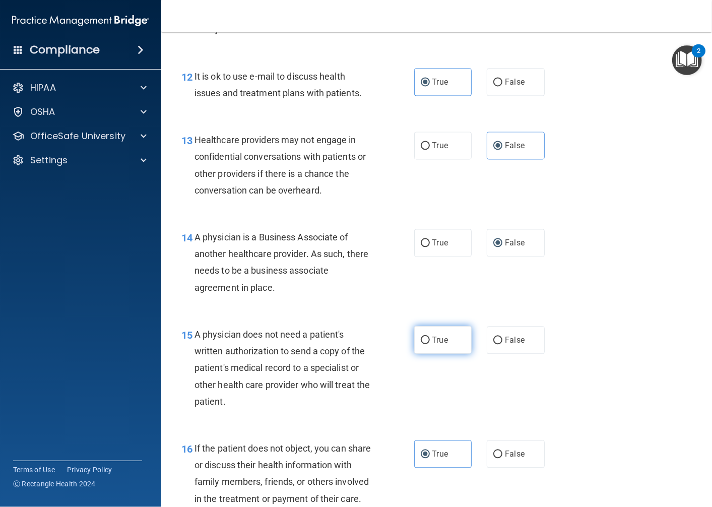
click at [444, 333] on label "True" at bounding box center [443, 340] width 58 height 28
click at [430, 337] on input "True" at bounding box center [425, 341] width 9 height 8
radio input "true"
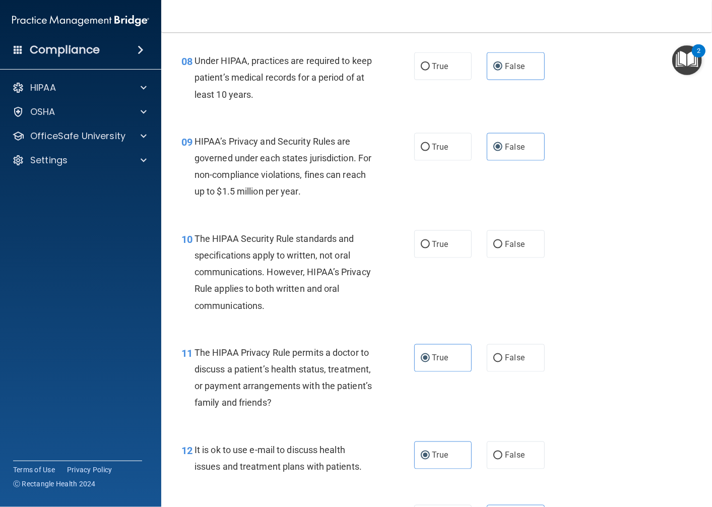
scroll to position [740, 0]
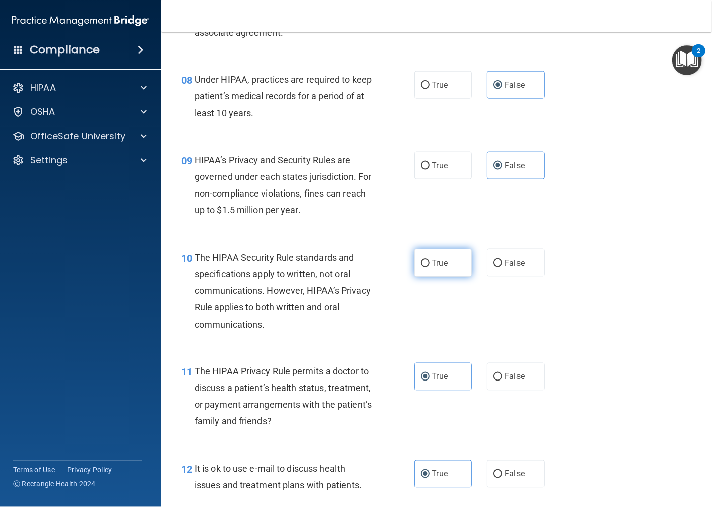
click at [436, 256] on label "True" at bounding box center [443, 263] width 58 height 28
click at [430, 260] on input "True" at bounding box center [425, 264] width 9 height 8
radio input "true"
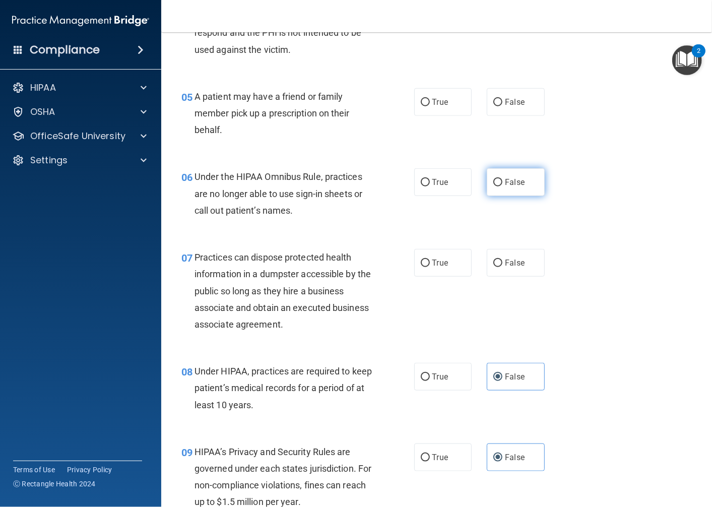
scroll to position [404, 0]
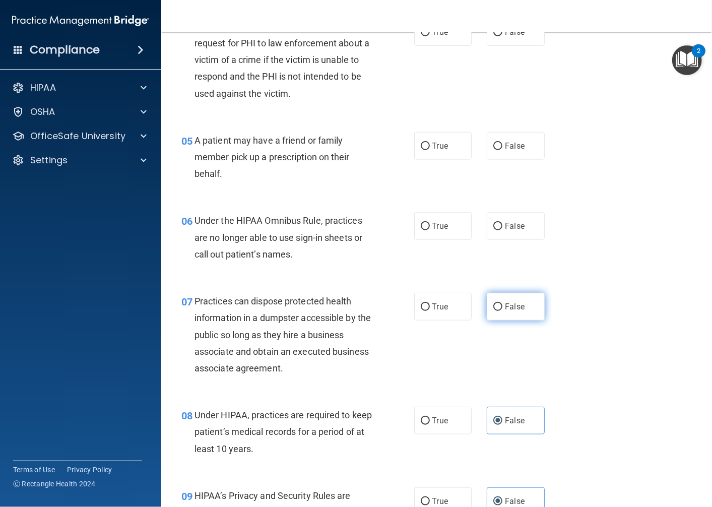
click at [520, 308] on label "False" at bounding box center [516, 307] width 58 height 28
click at [503, 308] on input "False" at bounding box center [498, 308] width 9 height 8
radio input "true"
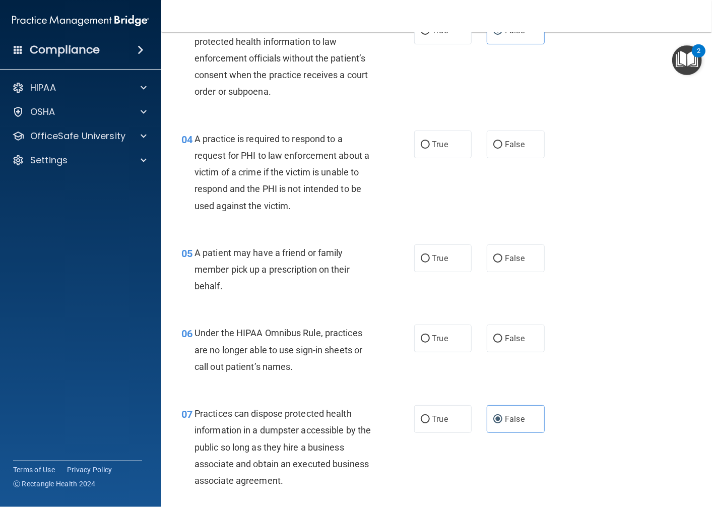
scroll to position [235, 0]
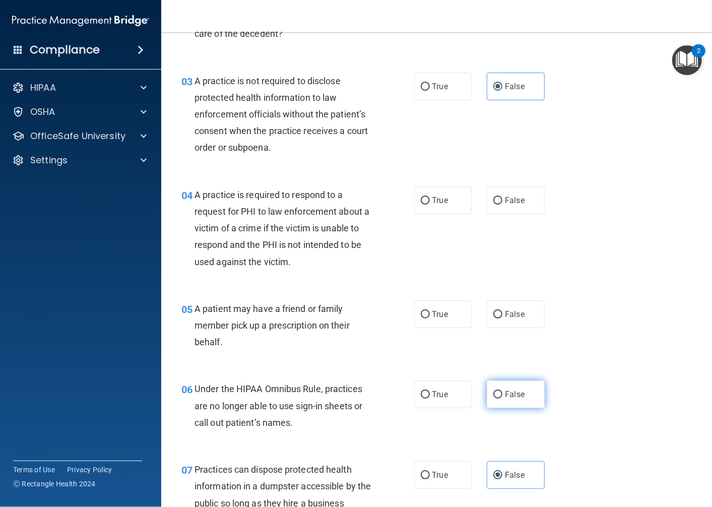
click at [500, 400] on label "False" at bounding box center [516, 395] width 58 height 28
click at [500, 399] on input "False" at bounding box center [498, 395] width 9 height 8
radio input "true"
click at [433, 315] on span "True" at bounding box center [441, 315] width 16 height 10
click at [430, 315] on input "True" at bounding box center [425, 315] width 9 height 8
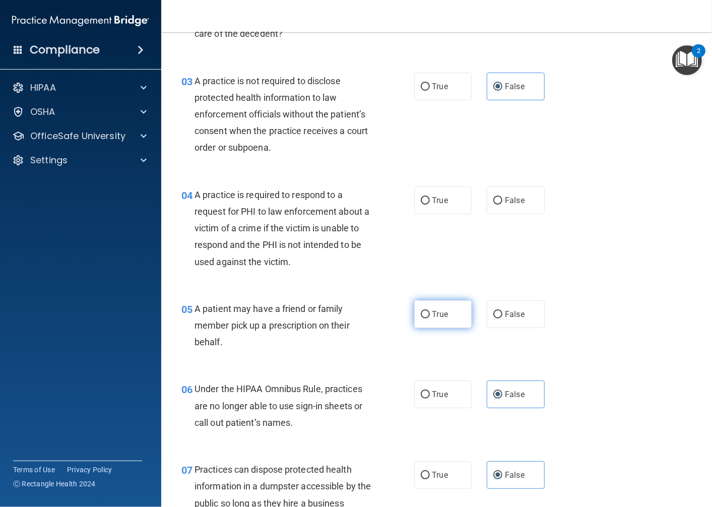
radio input "true"
click at [455, 198] on label "True" at bounding box center [443, 201] width 58 height 28
click at [430, 198] on input "True" at bounding box center [425, 201] width 9 height 8
radio input "true"
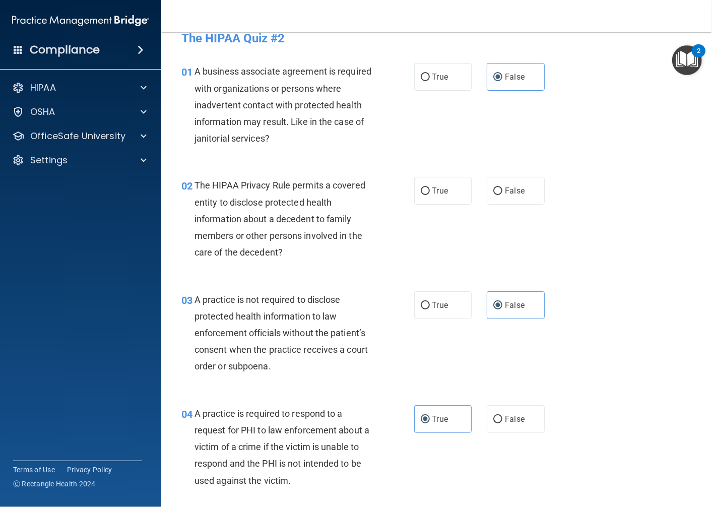
scroll to position [12, 0]
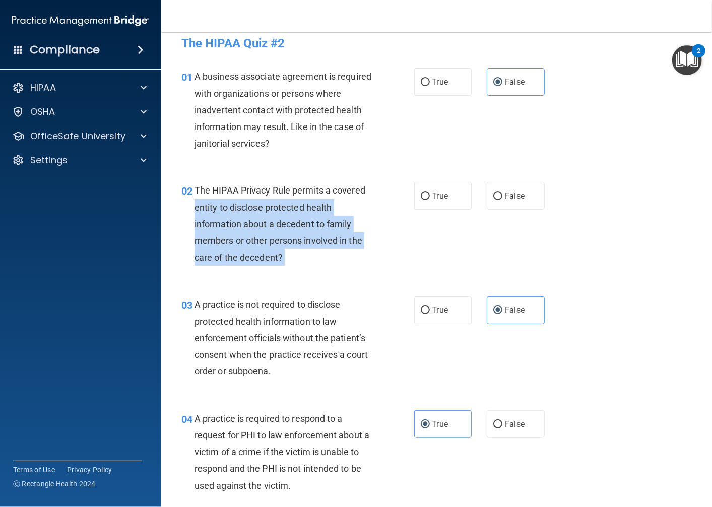
click at [553, 182] on ng-form "02 The HIPAA Privacy Rule permits a covered entity to disclose protected health…" at bounding box center [553, 182] width 0 height 0
drag, startPoint x: 409, startPoint y: 194, endPoint x: 427, endPoint y: 203, distance: 20.5
click at [427, 203] on label "True" at bounding box center [443, 196] width 58 height 28
click at [427, 200] on input "True" at bounding box center [425, 197] width 9 height 8
radio input "true"
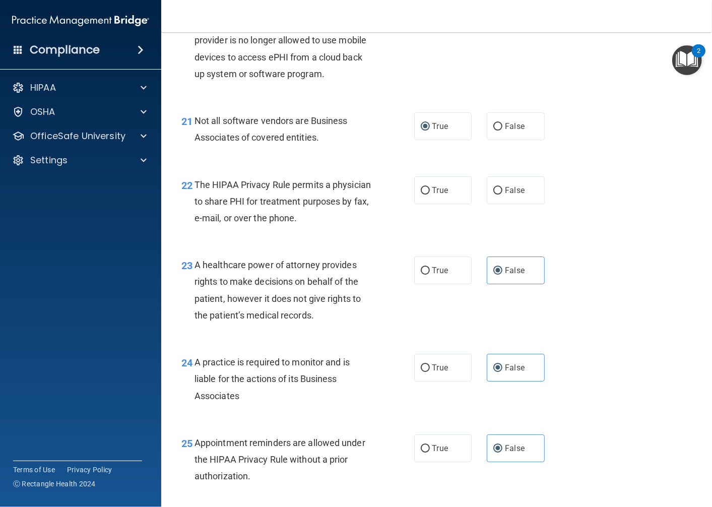
scroll to position [1972, 0]
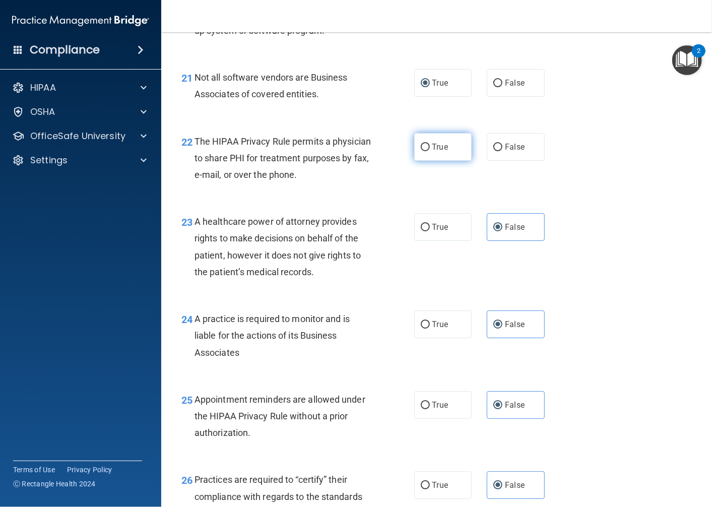
click at [435, 161] on label "True" at bounding box center [443, 147] width 58 height 28
click at [430, 151] on input "True" at bounding box center [425, 148] width 9 height 8
radio input "true"
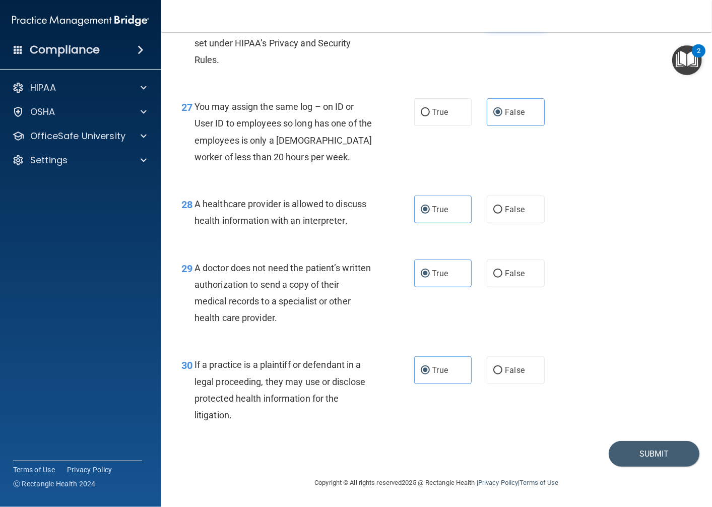
scroll to position [2477, 0]
click at [649, 443] on button "Submit" at bounding box center [654, 454] width 91 height 26
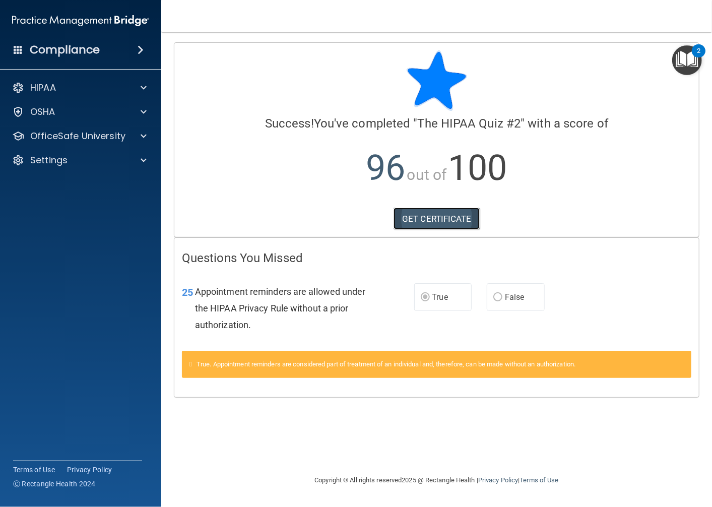
click at [438, 210] on link "GET CERTIFICATE" at bounding box center [437, 219] width 86 height 22
click at [73, 131] on p "OfficeSafe University" at bounding box center [77, 136] width 95 height 12
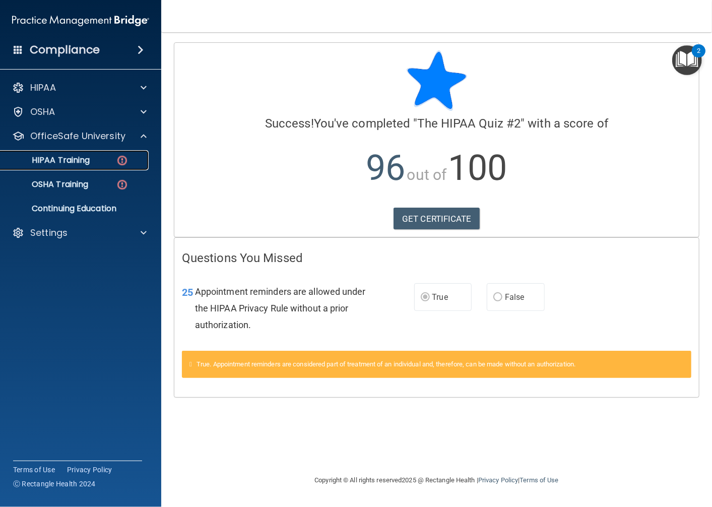
click at [74, 155] on p "HIPAA Training" at bounding box center [48, 160] width 83 height 10
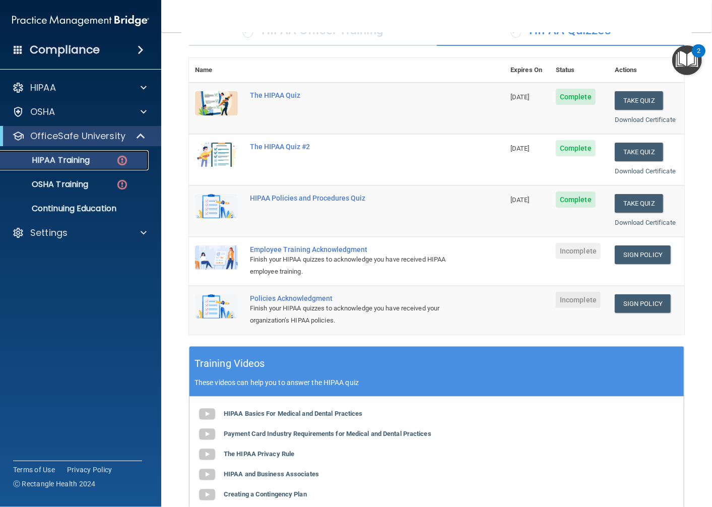
scroll to position [78, 0]
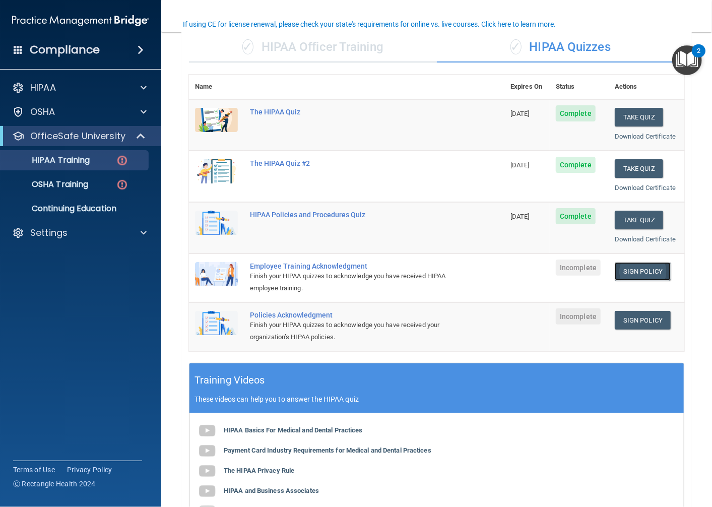
click at [646, 266] on link "Sign Policy" at bounding box center [643, 271] width 56 height 19
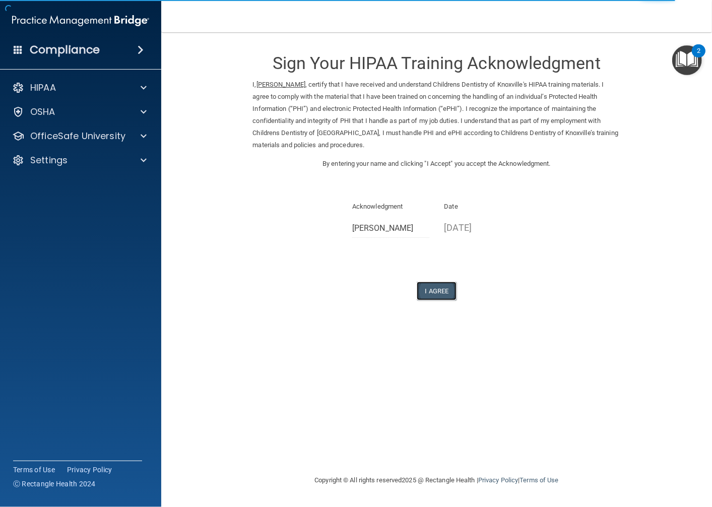
click at [437, 294] on button "I Agree" at bounding box center [437, 291] width 40 height 19
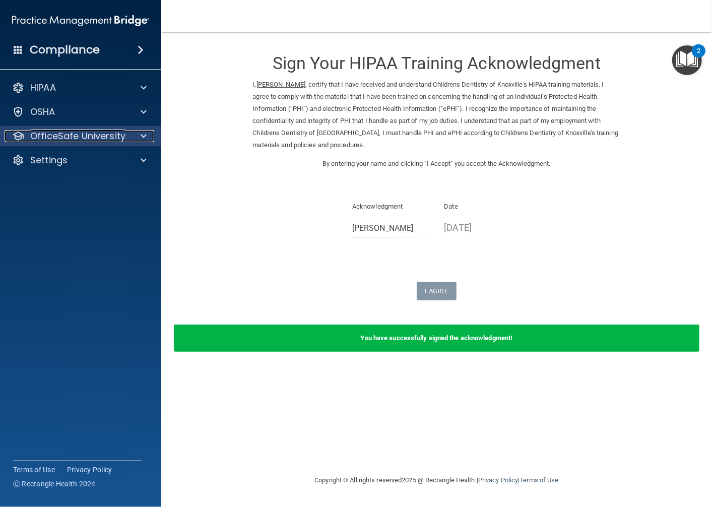
click at [72, 131] on p "OfficeSafe University" at bounding box center [77, 136] width 95 height 12
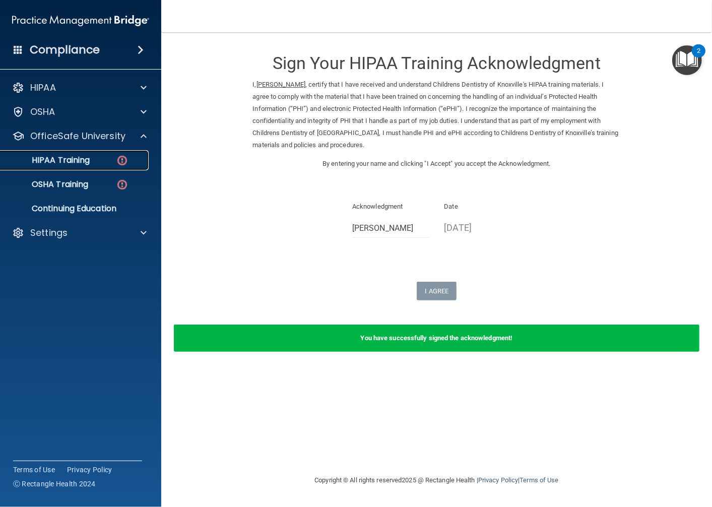
click at [83, 158] on p "HIPAA Training" at bounding box center [48, 160] width 83 height 10
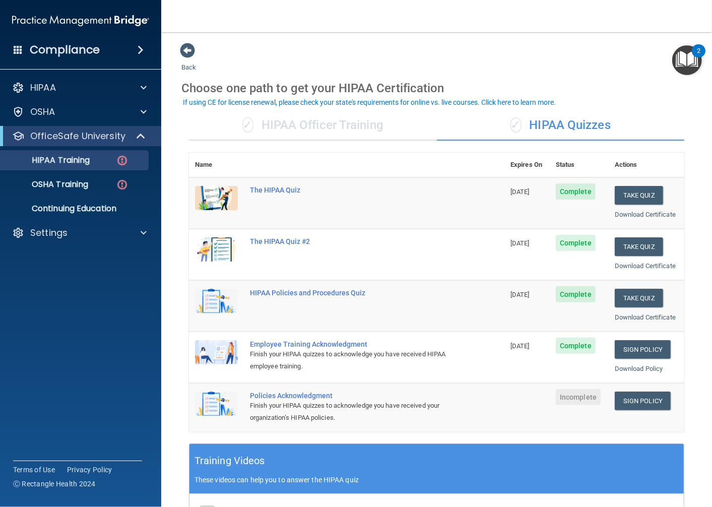
click at [301, 397] on div "Policies Acknowledgment" at bounding box center [352, 396] width 204 height 8
click at [622, 401] on link "Sign Policy" at bounding box center [643, 401] width 56 height 19
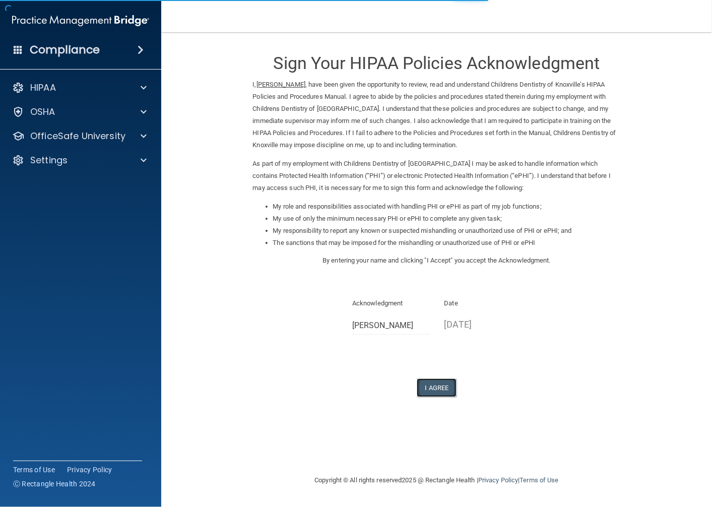
click at [436, 387] on button "I Agree" at bounding box center [437, 388] width 40 height 19
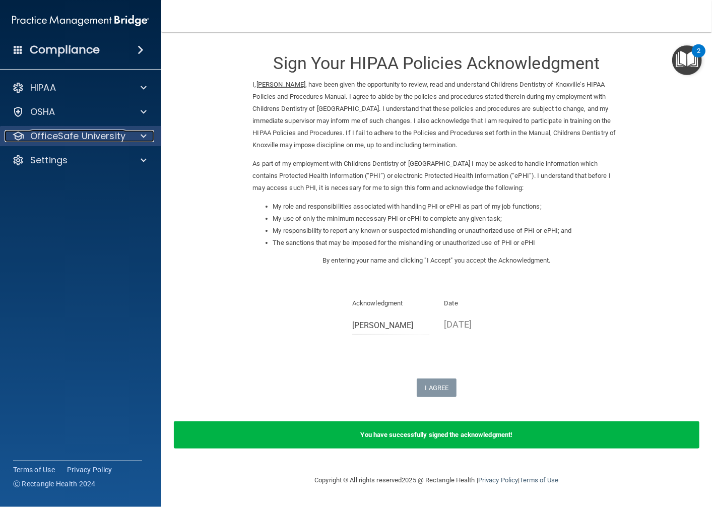
click at [130, 138] on div at bounding box center [142, 136] width 25 height 12
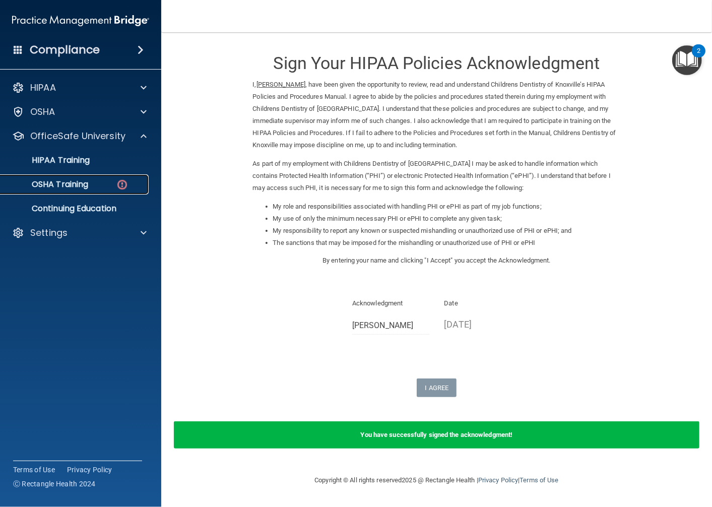
click at [88, 176] on link "OSHA Training" at bounding box center [69, 184] width 159 height 20
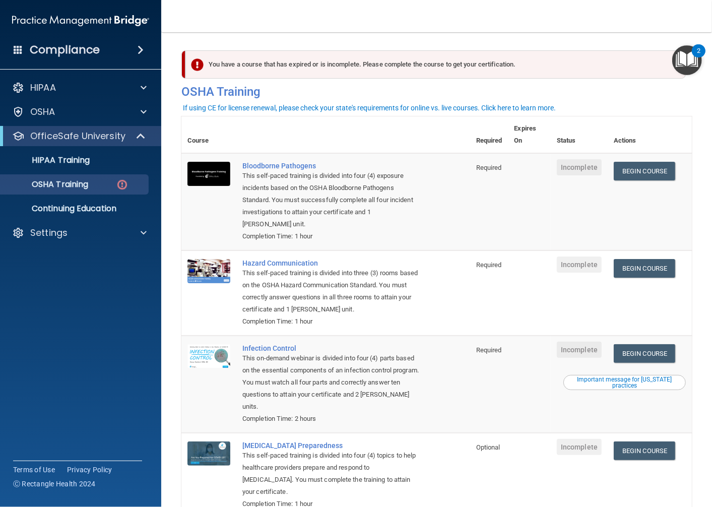
click at [291, 159] on td "Bloodborne Pathogens This self-paced training is divided into four (4) exposure…" at bounding box center [353, 201] width 234 height 97
click at [298, 168] on div "Bloodborne Pathogens" at bounding box center [331, 166] width 177 height 8
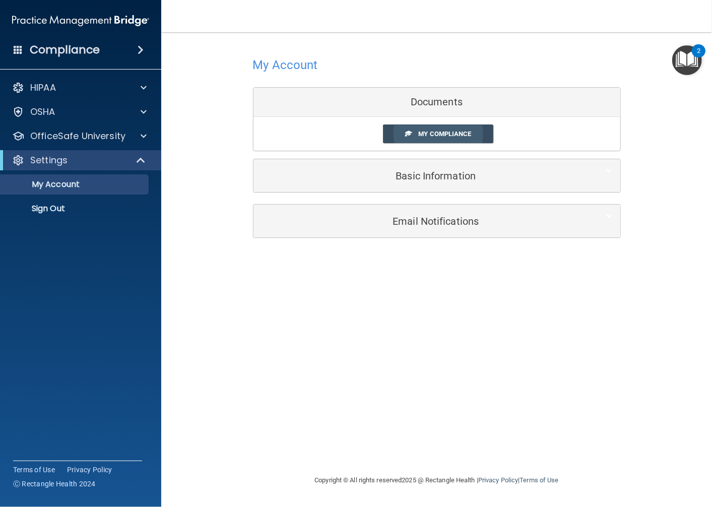
click at [449, 133] on span "My Compliance" at bounding box center [444, 134] width 53 height 8
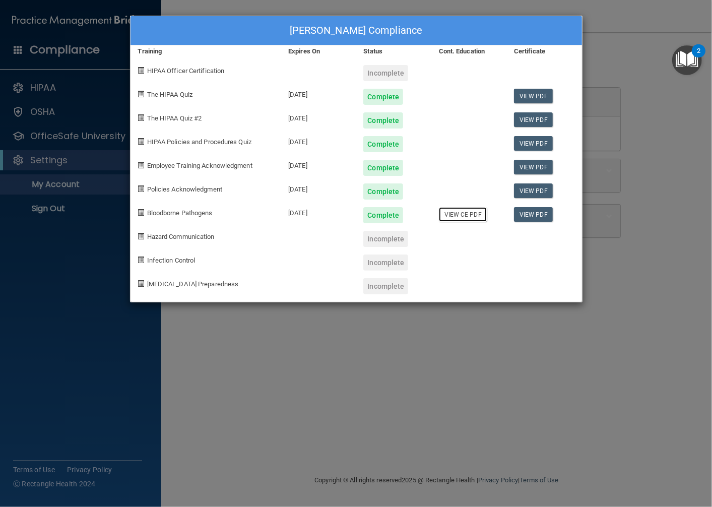
click at [464, 217] on link "View CE PDF" at bounding box center [463, 214] width 48 height 15
click at [529, 213] on link "View PDF" at bounding box center [533, 214] width 39 height 15
drag, startPoint x: 204, startPoint y: 210, endPoint x: 204, endPoint y: 240, distance: 29.8
click at [204, 210] on span "Bloodborne Pathogens" at bounding box center [180, 213] width 66 height 8
click at [369, 355] on div "Karsyn Cox's Compliance Training Expires On Status Cont. Education Certificate …" at bounding box center [356, 253] width 712 height 507
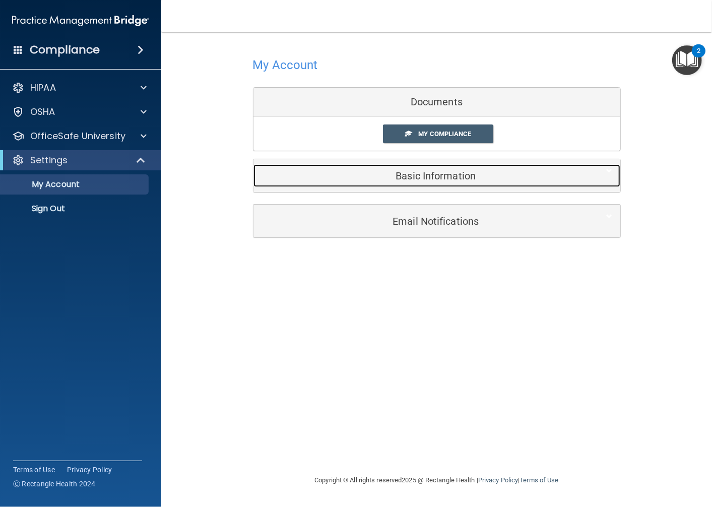
click at [429, 170] on h5 "Basic Information" at bounding box center [421, 175] width 321 height 11
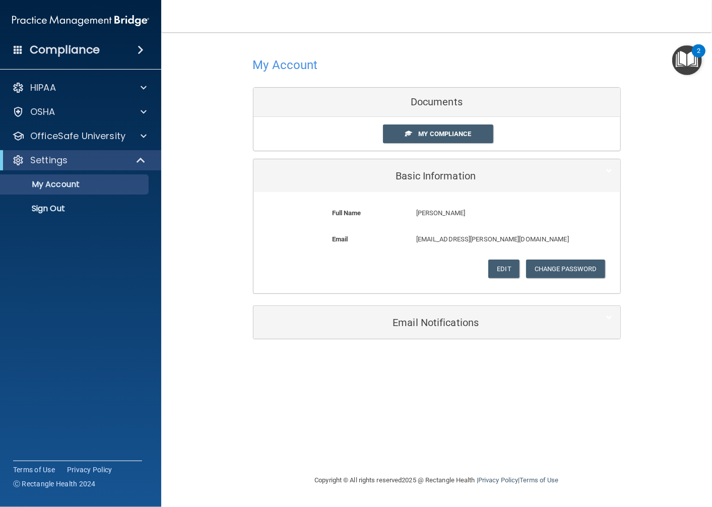
click at [493, 335] on div "Email Notifications" at bounding box center [437, 322] width 367 height 33
click at [117, 134] on p "OfficeSafe University" at bounding box center [77, 136] width 95 height 12
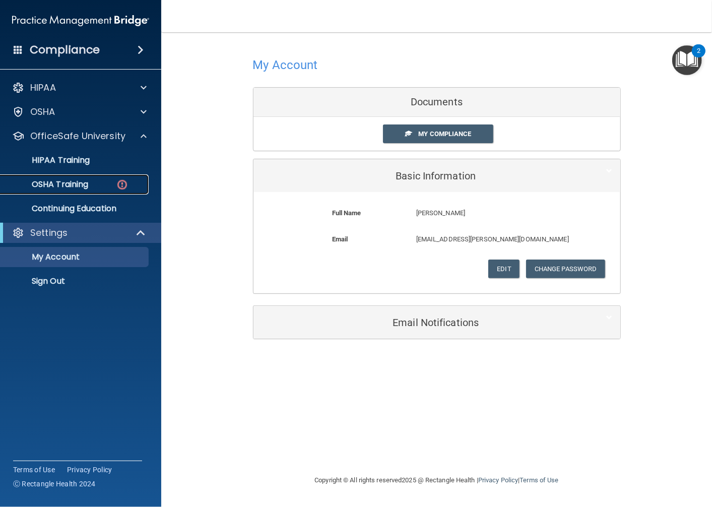
click at [90, 183] on div "OSHA Training" at bounding box center [76, 184] width 138 height 10
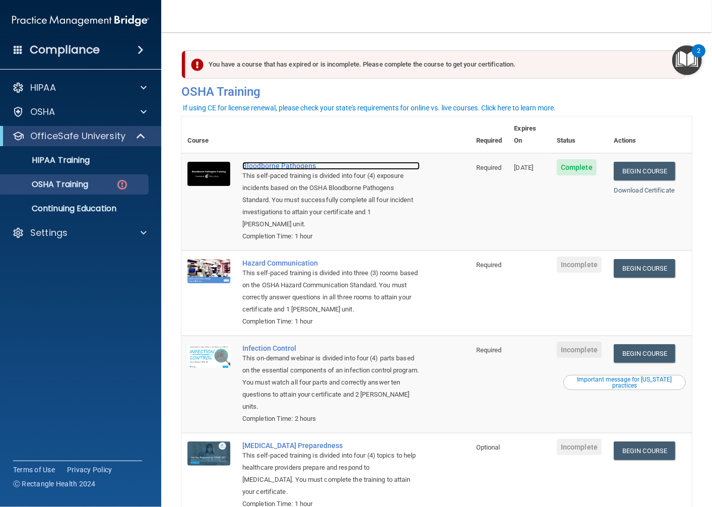
click at [313, 162] on div "Bloodborne Pathogens" at bounding box center [331, 166] width 177 height 8
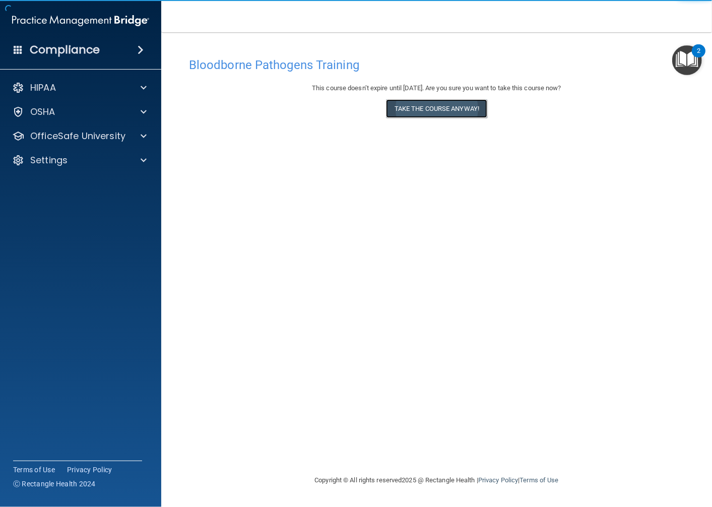
click at [402, 112] on button "Take the course anyway!" at bounding box center [436, 108] width 101 height 19
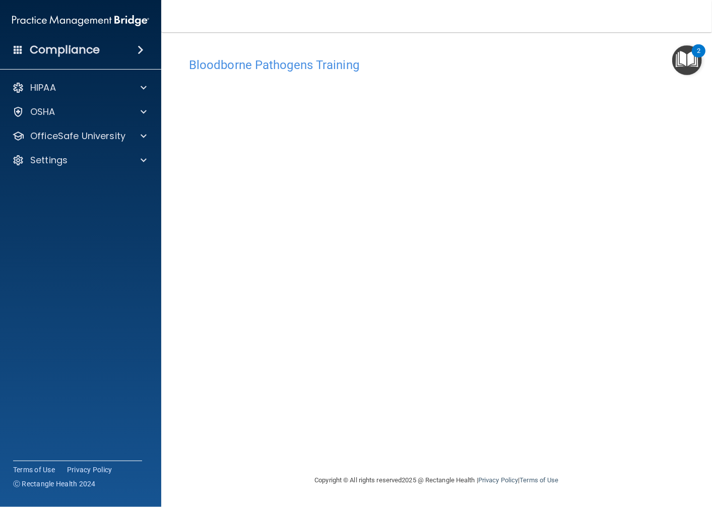
click at [619, 419] on div "Bloodborne Pathogens Training This course doesn’t expire until 09/29/2026. Are …" at bounding box center [437, 263] width 511 height 422
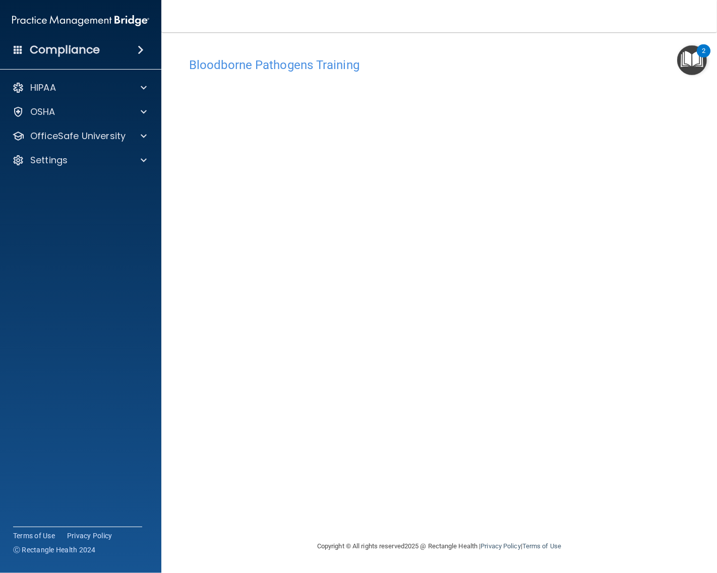
click at [710, 122] on main "Bloodborne Pathogens Training This course doesn’t expire until 09/29/2026. Are …" at bounding box center [439, 302] width 556 height 541
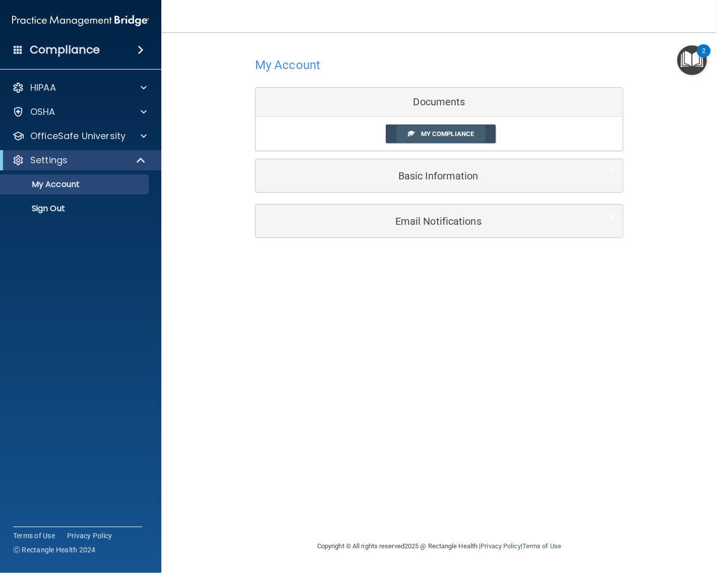
click at [481, 128] on link "My Compliance" at bounding box center [441, 134] width 110 height 19
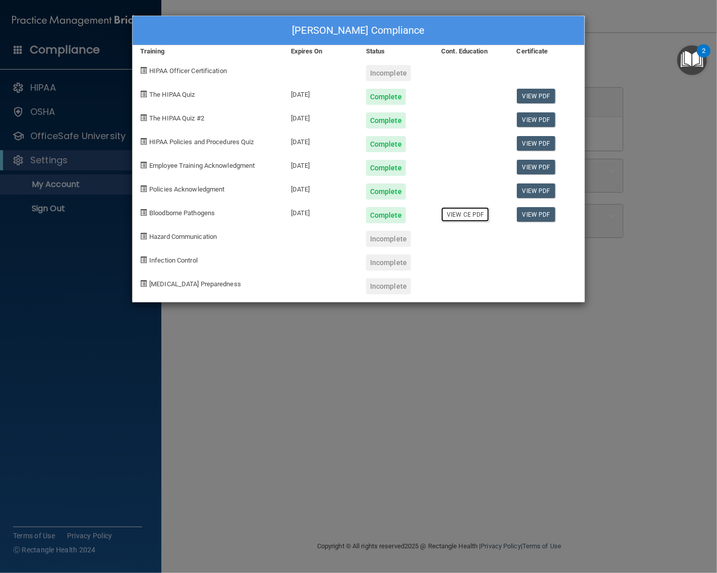
click at [466, 216] on link "View CE PDF" at bounding box center [465, 214] width 48 height 15
click at [301, 243] on div at bounding box center [320, 235] width 75 height 24
click at [600, 273] on div "Karsyn Cox's Compliance Training Expires On Status Cont. Education Certificate …" at bounding box center [358, 286] width 717 height 573
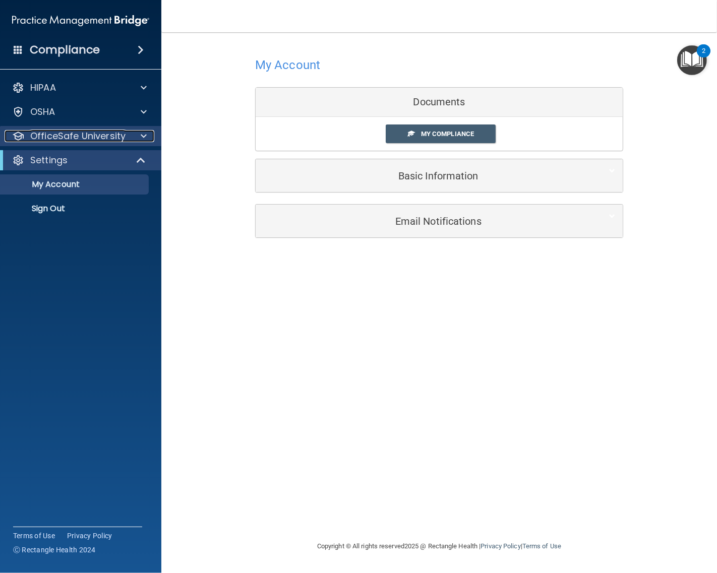
click at [73, 140] on p "OfficeSafe University" at bounding box center [77, 136] width 95 height 12
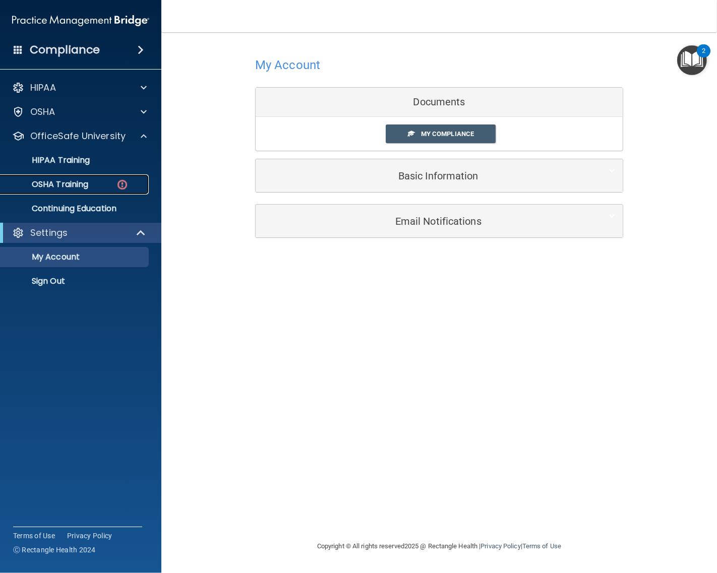
click at [101, 187] on div "OSHA Training" at bounding box center [76, 184] width 138 height 10
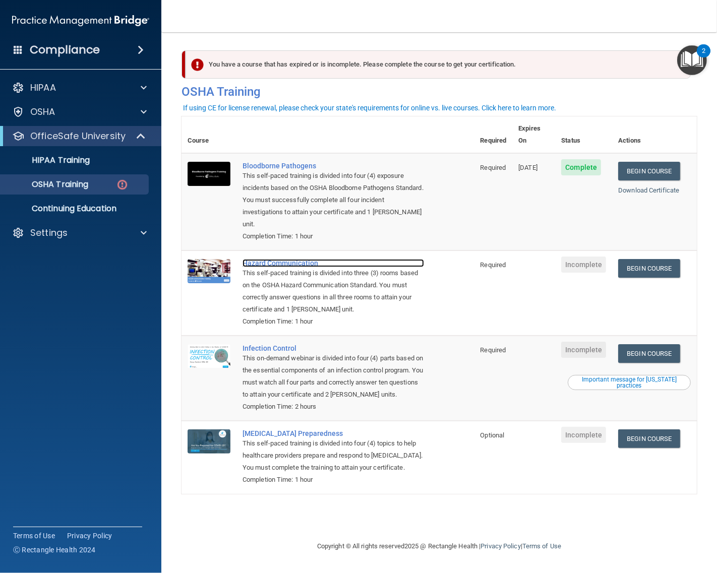
click at [274, 259] on div "Hazard Communication" at bounding box center [334, 263] width 182 height 8
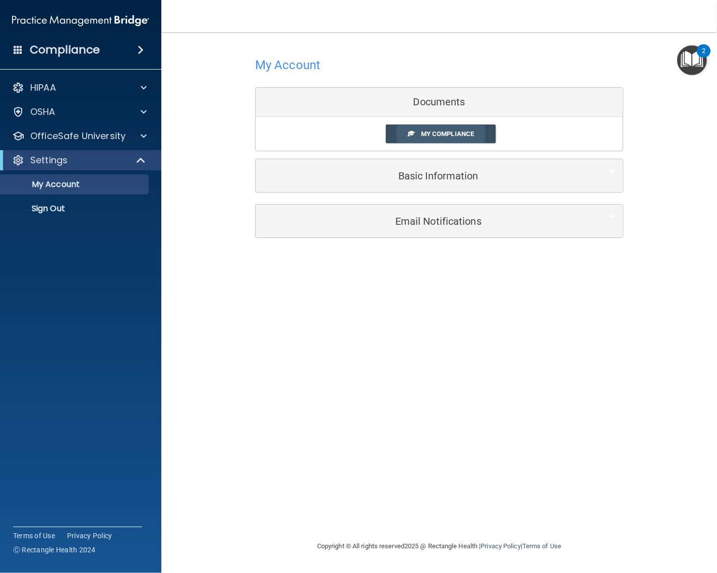
click at [480, 137] on link "My Compliance" at bounding box center [441, 134] width 110 height 19
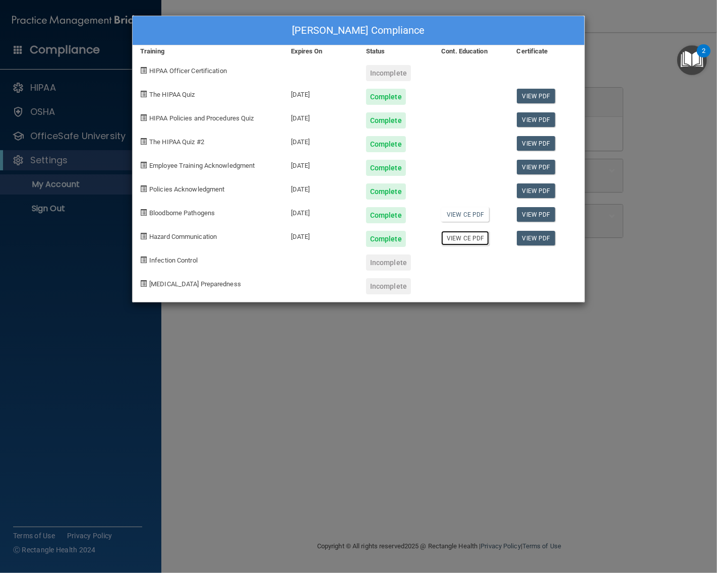
click at [474, 239] on link "View CE PDF" at bounding box center [465, 238] width 48 height 15
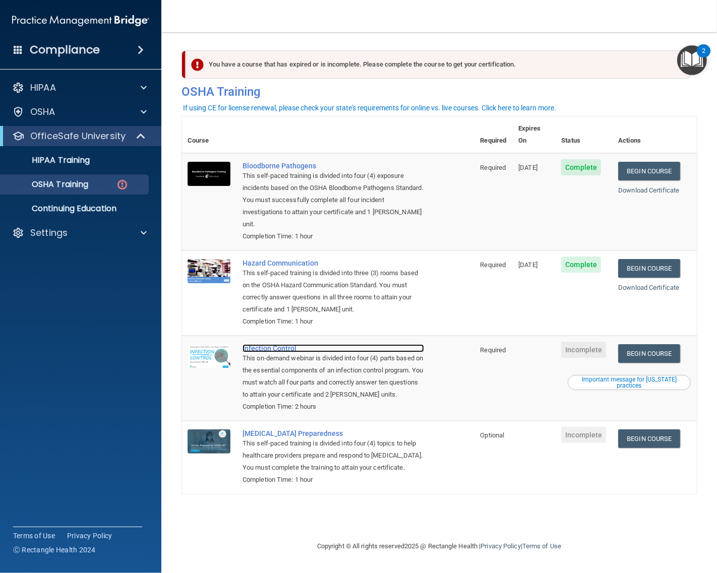
click at [269, 344] on div "Infection Control" at bounding box center [334, 348] width 182 height 8
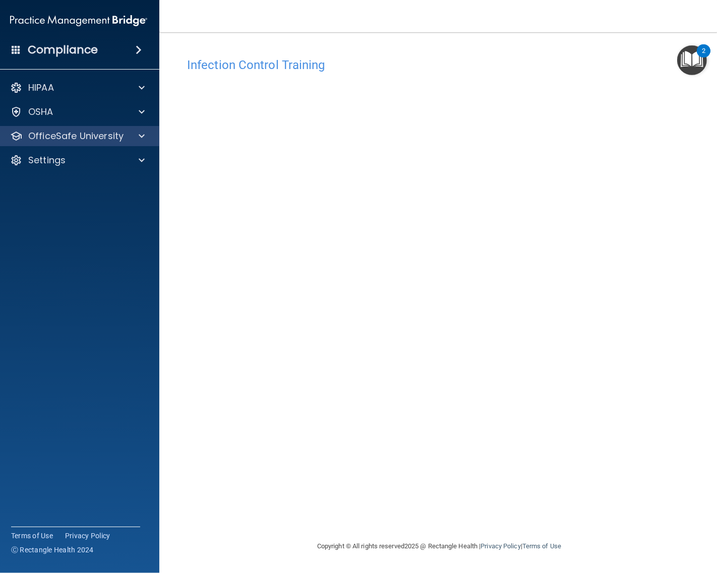
click at [121, 129] on div "OfficeSafe University" at bounding box center [79, 136] width 162 height 20
click at [139, 131] on span at bounding box center [142, 136] width 6 height 12
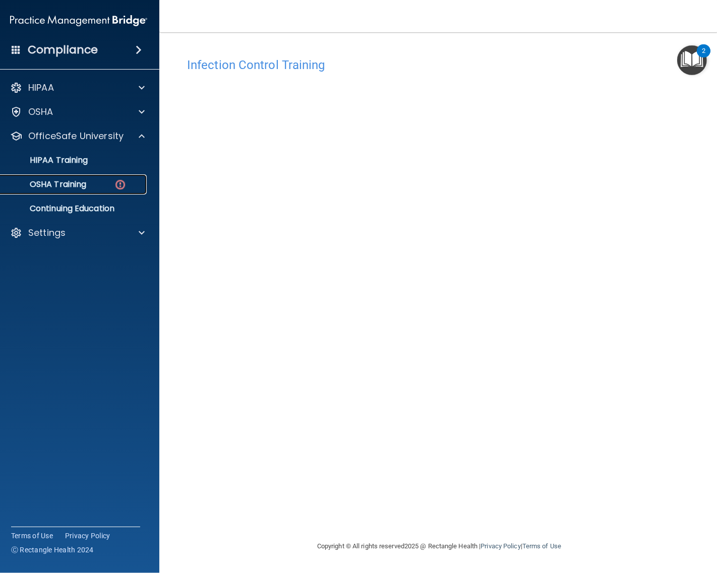
click at [105, 184] on div "OSHA Training" at bounding box center [74, 184] width 138 height 10
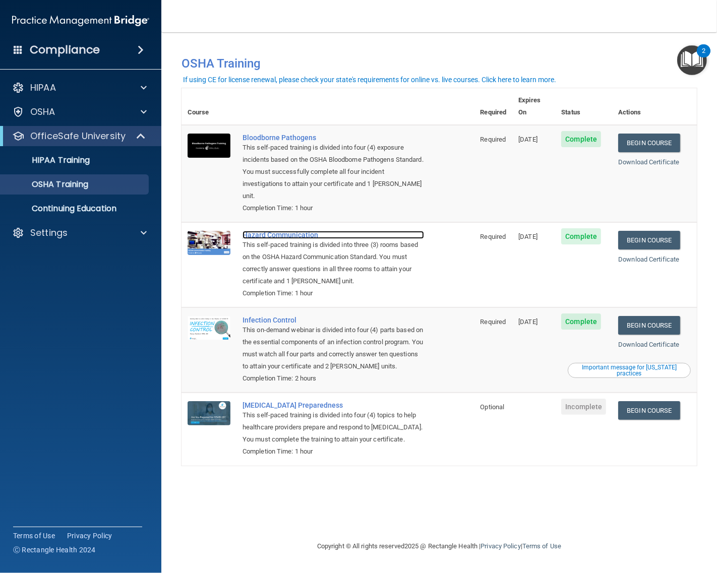
click at [282, 231] on div "Hazard Communication" at bounding box center [334, 235] width 182 height 8
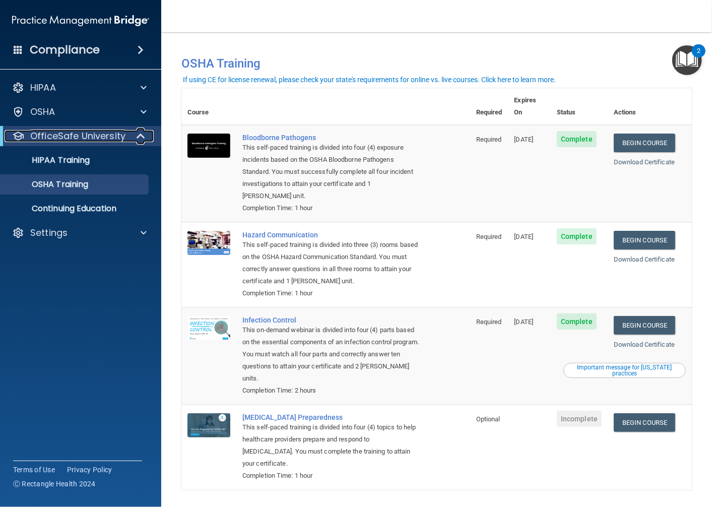
click at [97, 135] on p "OfficeSafe University" at bounding box center [77, 136] width 95 height 12
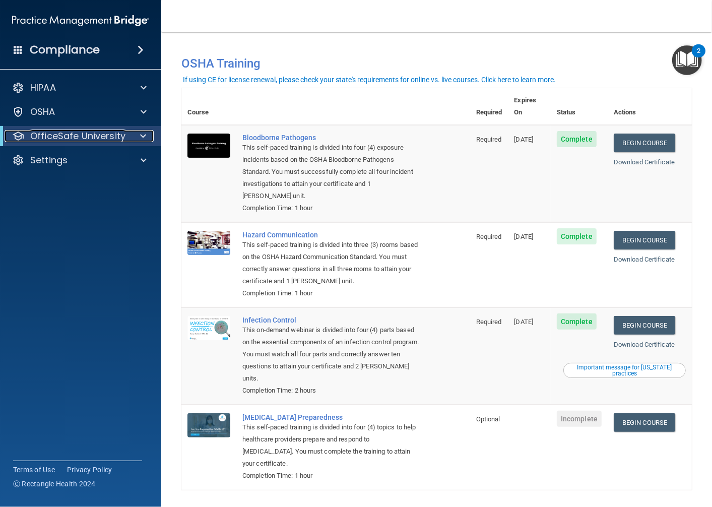
click at [97, 135] on p "OfficeSafe University" at bounding box center [77, 136] width 95 height 12
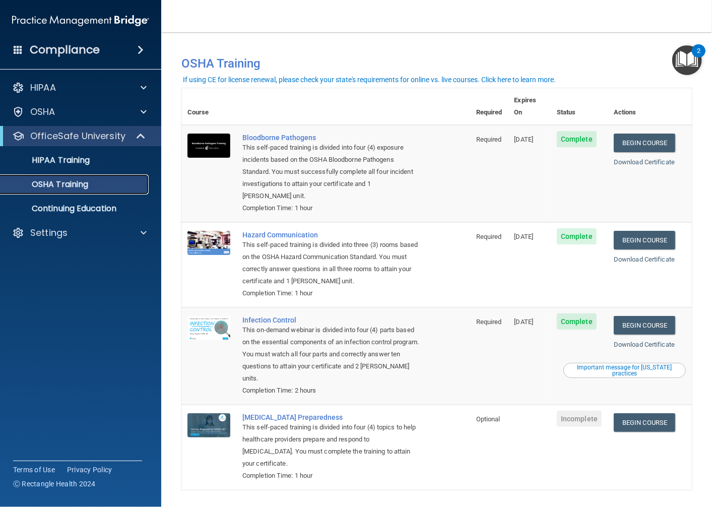
click at [54, 185] on p "OSHA Training" at bounding box center [48, 184] width 82 height 10
click at [63, 165] on link "HIPAA Training" at bounding box center [69, 160] width 159 height 20
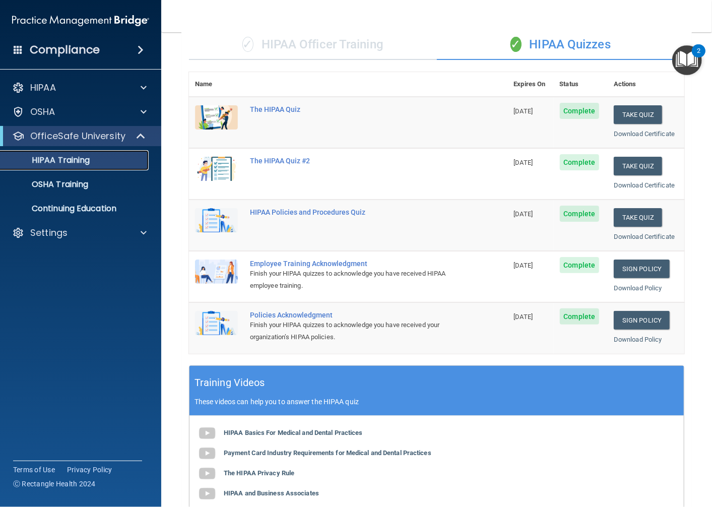
scroll to position [27, 0]
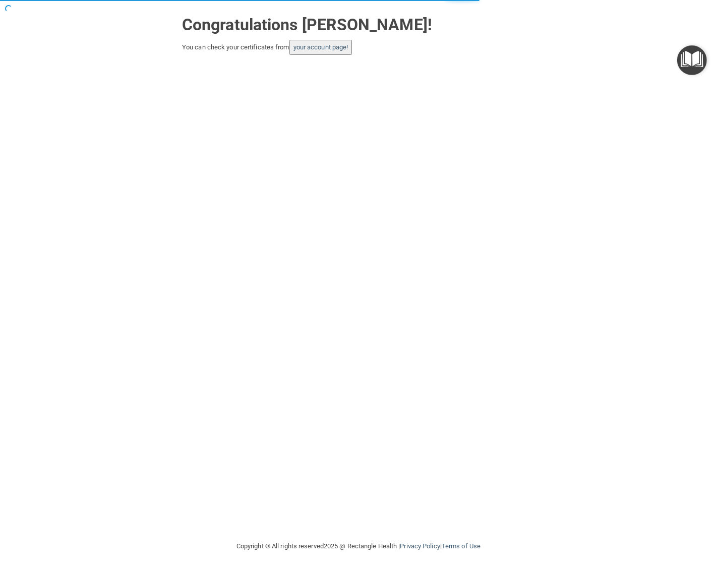
click at [340, 42] on button "your account page!" at bounding box center [320, 47] width 63 height 15
click at [338, 47] on link "your account page!" at bounding box center [320, 47] width 55 height 8
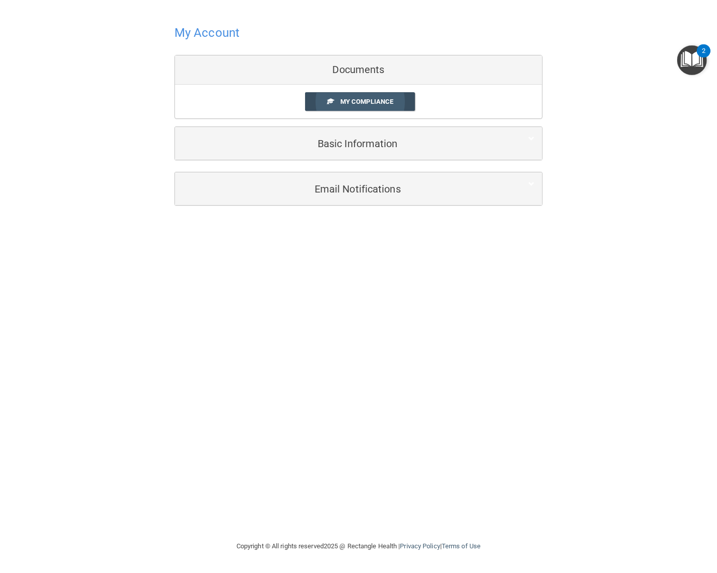
click at [401, 106] on link "My Compliance" at bounding box center [360, 101] width 110 height 19
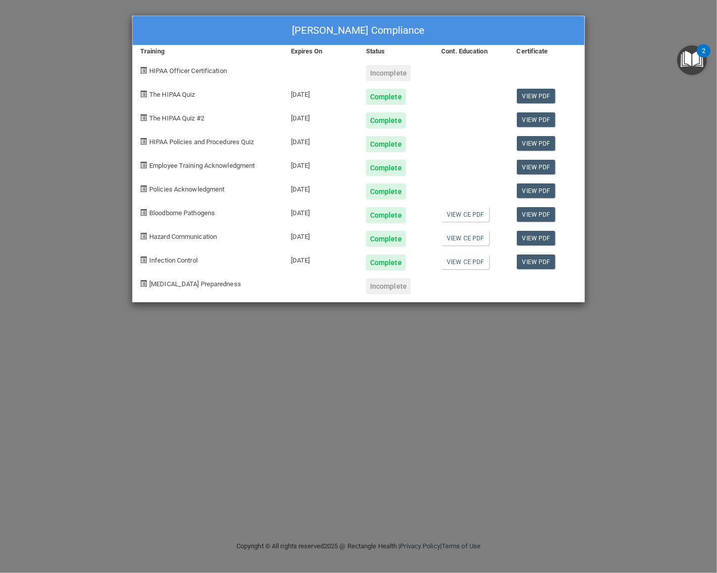
click at [649, 243] on div "[PERSON_NAME] Compliance Training Expires On Status Cont. Education Certificate…" at bounding box center [358, 286] width 717 height 573
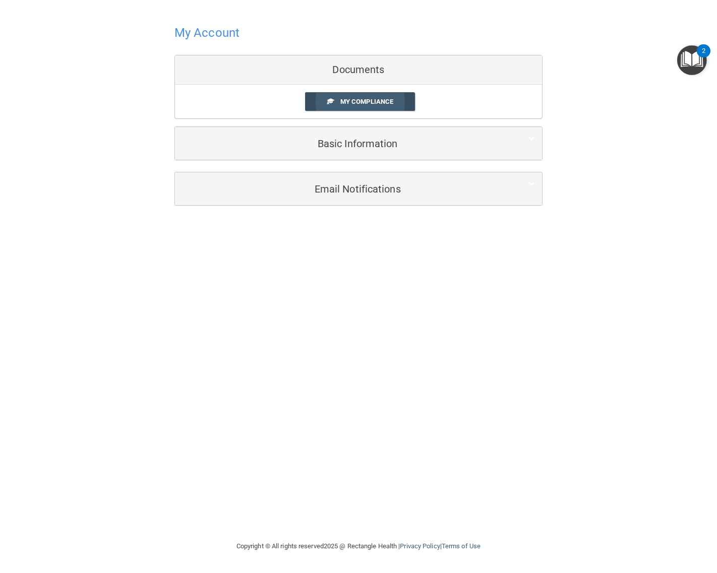
click at [355, 101] on span "My Compliance" at bounding box center [366, 102] width 53 height 8
click at [405, 97] on link "My Compliance" at bounding box center [360, 101] width 110 height 19
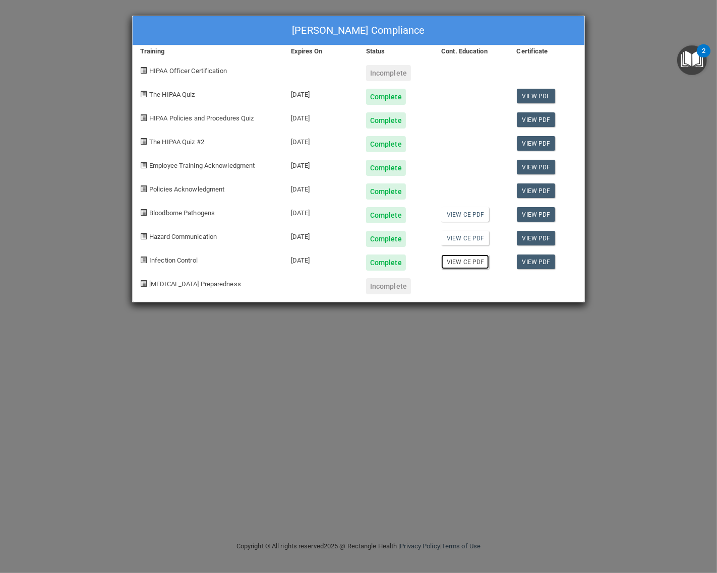
click at [477, 259] on link "View CE PDF" at bounding box center [465, 262] width 48 height 15
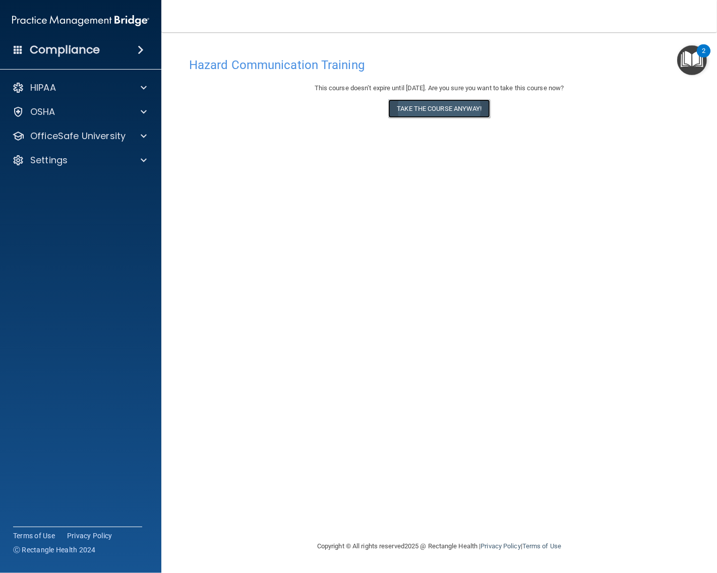
click at [461, 104] on button "Take the course anyway!" at bounding box center [438, 108] width 101 height 19
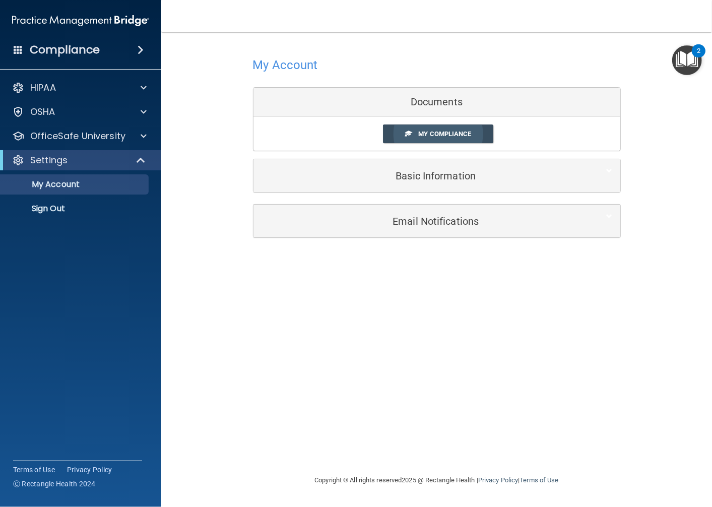
click at [406, 136] on span at bounding box center [408, 133] width 7 height 7
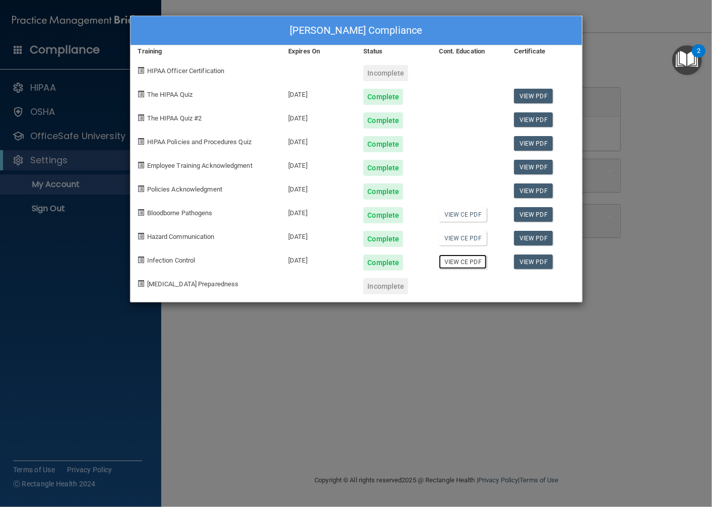
click at [479, 264] on link "View CE PDF" at bounding box center [463, 262] width 48 height 15
click at [247, 308] on div "[PERSON_NAME] Compliance Training Expires On Status Cont. Education Certificate…" at bounding box center [356, 253] width 712 height 507
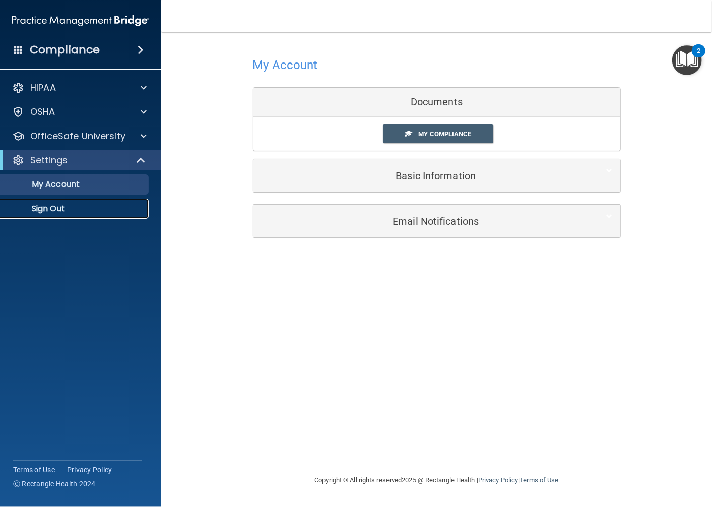
click at [48, 213] on p "Sign Out" at bounding box center [76, 209] width 138 height 10
